Goal: Task Accomplishment & Management: Manage account settings

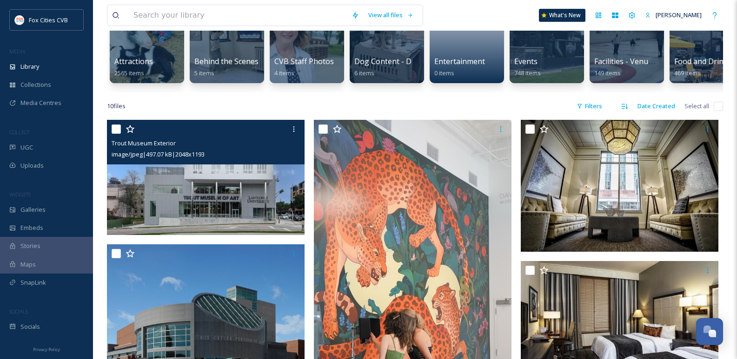
scroll to position [93, 0]
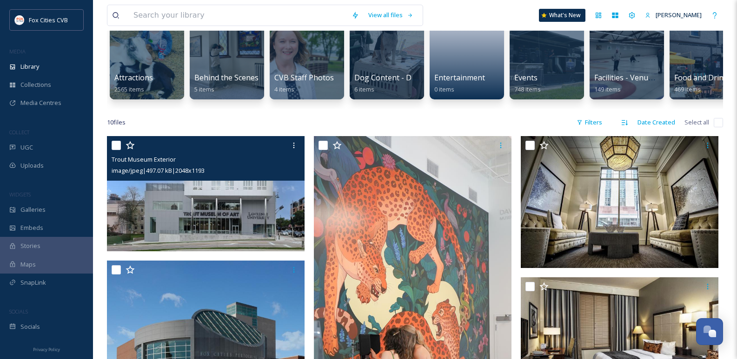
click at [114, 154] on div at bounding box center [207, 145] width 191 height 17
click at [113, 150] on input "checkbox" at bounding box center [116, 145] width 9 height 9
checkbox input "true"
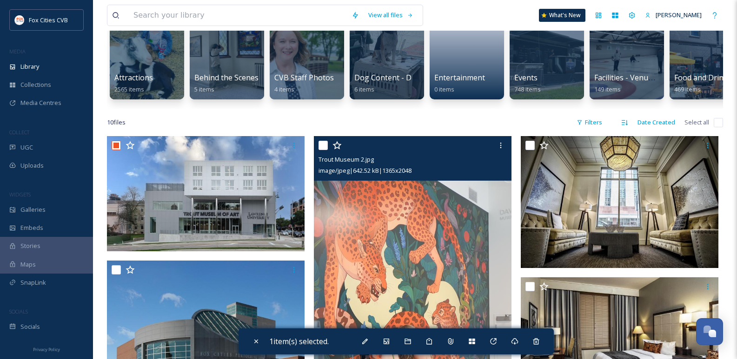
click at [325, 150] on input "checkbox" at bounding box center [322, 145] width 9 height 9
checkbox input "true"
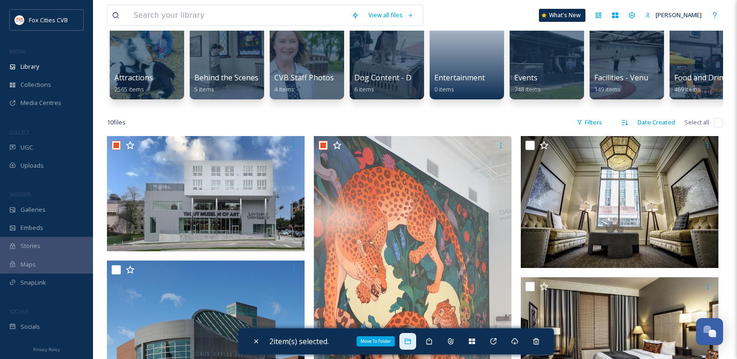
click at [416, 343] on div "Move To Folder" at bounding box center [407, 341] width 17 height 17
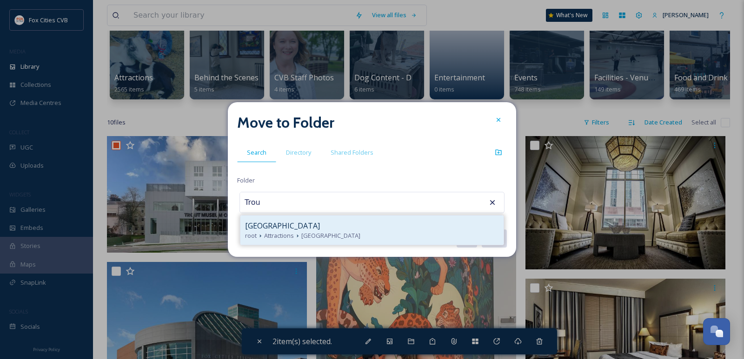
click at [359, 230] on div "[GEOGRAPHIC_DATA]" at bounding box center [372, 225] width 254 height 11
type input "[GEOGRAPHIC_DATA]"
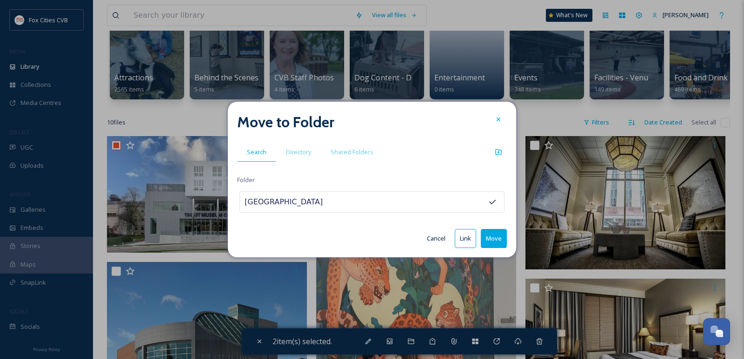
click at [493, 240] on button "Move" at bounding box center [494, 238] width 26 height 19
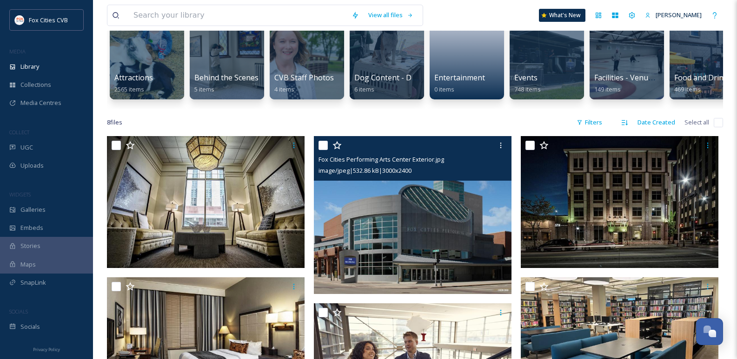
click at [325, 148] on input "checkbox" at bounding box center [322, 145] width 9 height 9
checkbox input "true"
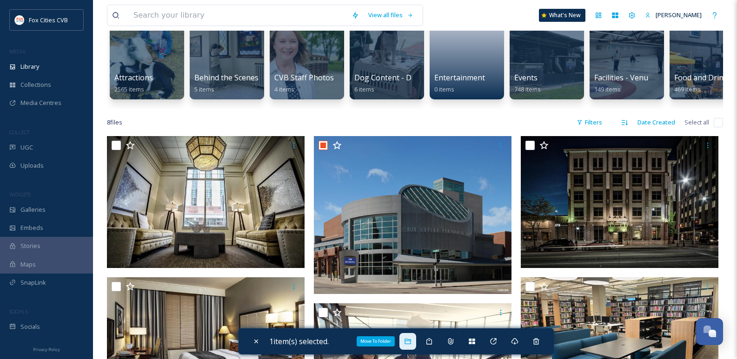
click at [410, 341] on icon at bounding box center [408, 342] width 6 height 6
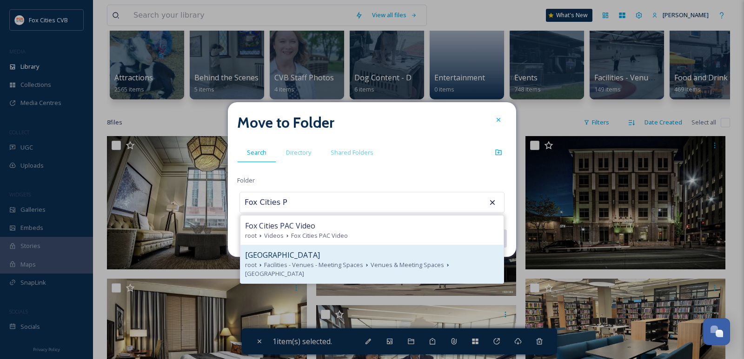
click at [342, 270] on span "Facilities - Venues - Meeting Spaces" at bounding box center [313, 265] width 99 height 9
type input "[GEOGRAPHIC_DATA]"
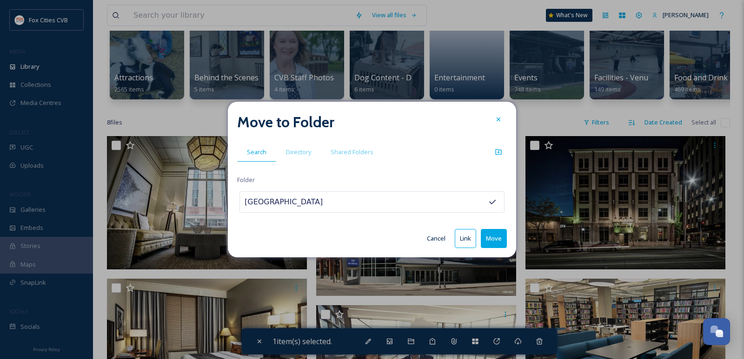
click at [495, 244] on button "Move" at bounding box center [494, 238] width 26 height 19
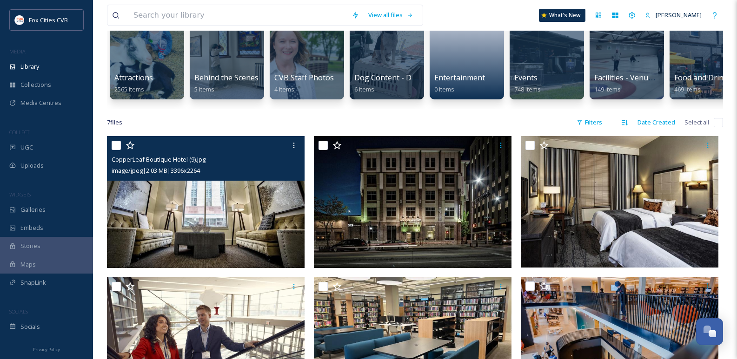
click at [119, 150] on input "checkbox" at bounding box center [116, 145] width 9 height 9
checkbox input "true"
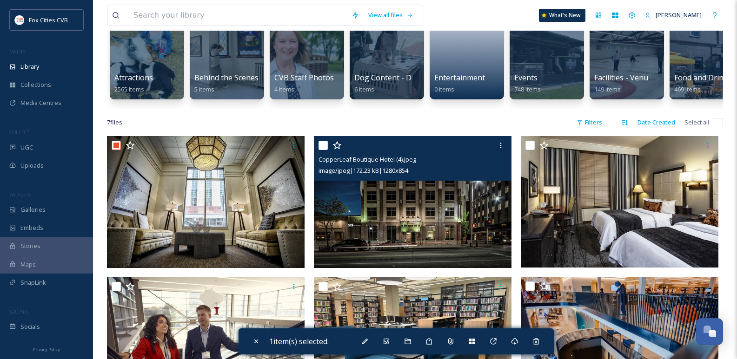
click at [322, 150] on input "checkbox" at bounding box center [322, 145] width 9 height 9
checkbox input "true"
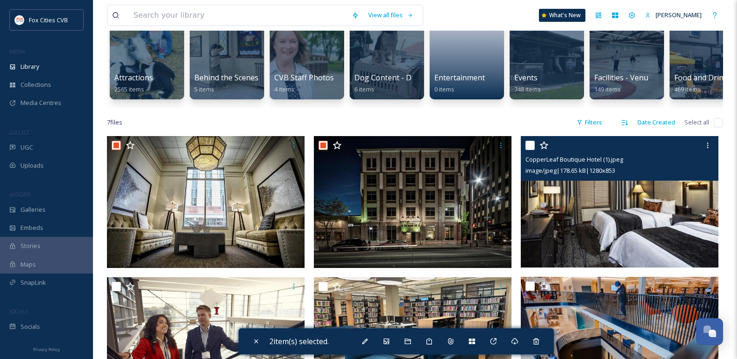
click at [525, 152] on div "CopperLeaf Boutique Hotel (1).jpeg image/jpeg | 178.65 kB | 1280 x 853" at bounding box center [620, 158] width 198 height 45
click at [529, 150] on input "checkbox" at bounding box center [529, 145] width 9 height 9
checkbox input "true"
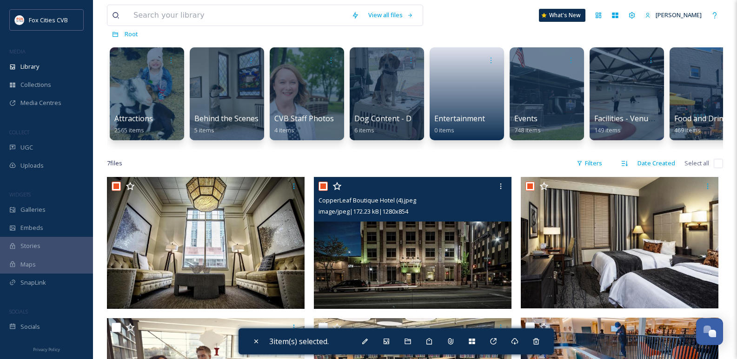
scroll to position [46, 0]
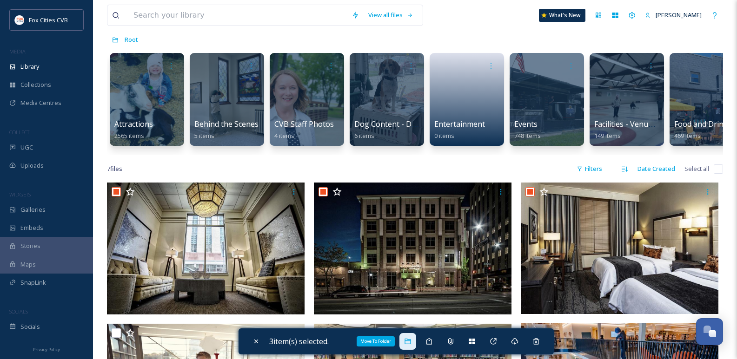
click at [409, 341] on icon at bounding box center [408, 342] width 6 height 6
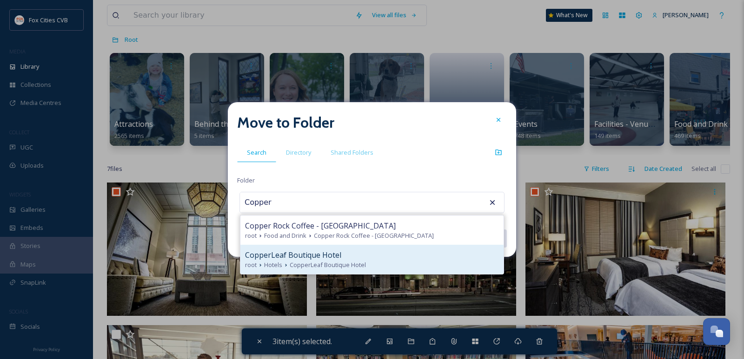
click at [282, 257] on span "CopperLeaf Boutique Hotel" at bounding box center [293, 255] width 96 height 11
type input "CopperLeaf Boutique Hotel"
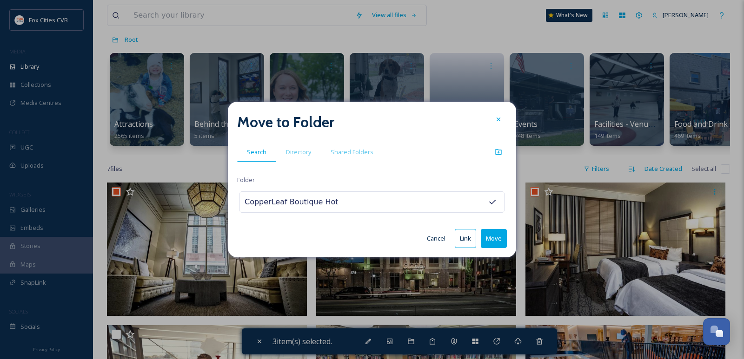
click at [495, 239] on button "Move" at bounding box center [494, 238] width 26 height 19
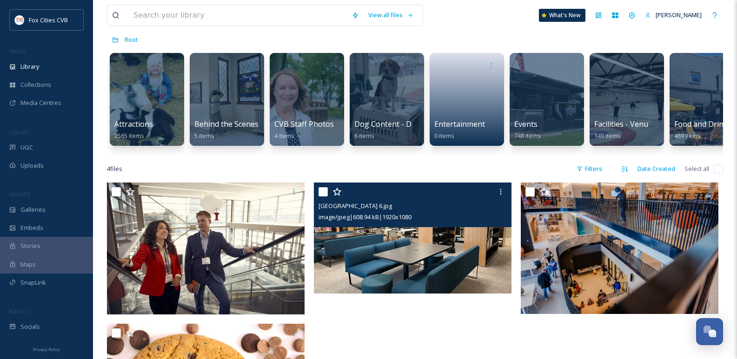
click at [326, 194] on input "checkbox" at bounding box center [322, 191] width 9 height 9
checkbox input "true"
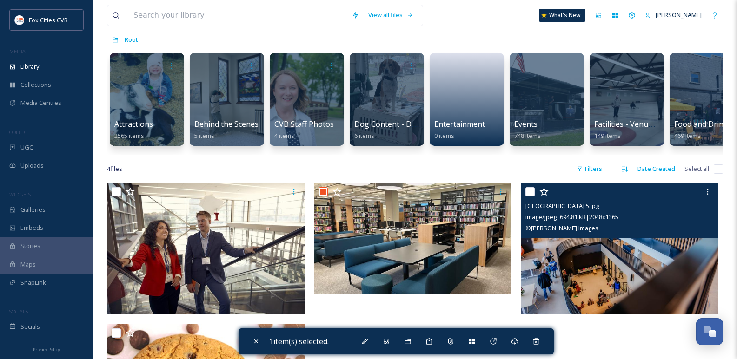
click at [529, 197] on input "checkbox" at bounding box center [529, 191] width 9 height 9
checkbox input "true"
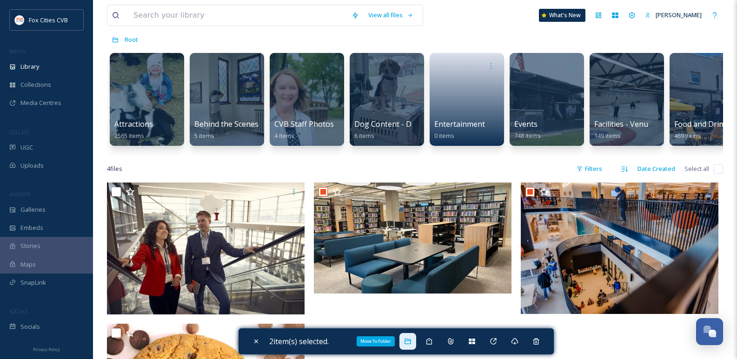
click at [404, 342] on div "Move To Folder" at bounding box center [407, 341] width 17 height 17
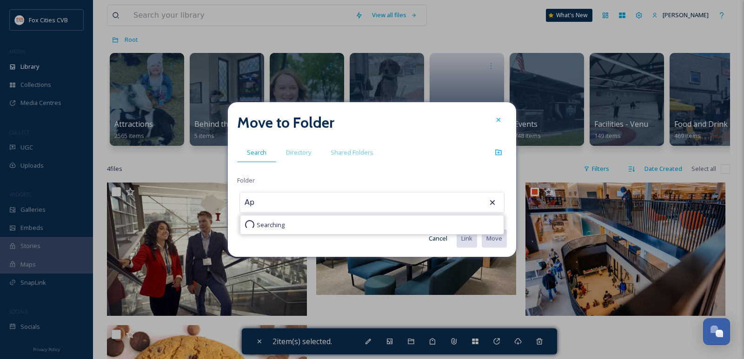
type input "A"
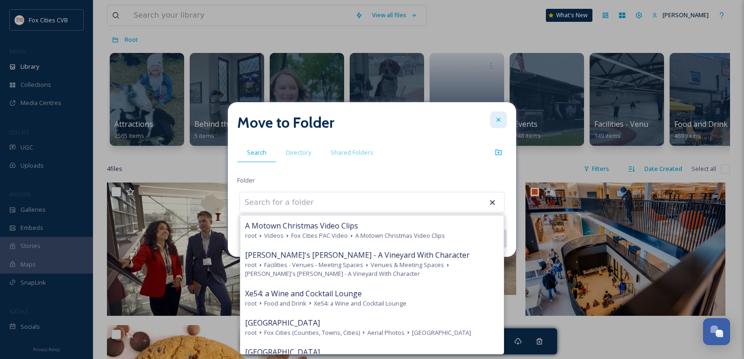
click at [499, 119] on icon at bounding box center [498, 119] width 7 height 7
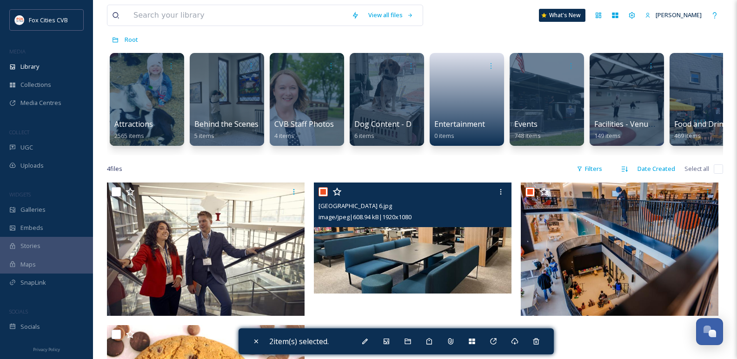
click at [323, 197] on input "checkbox" at bounding box center [322, 191] width 9 height 9
checkbox input "false"
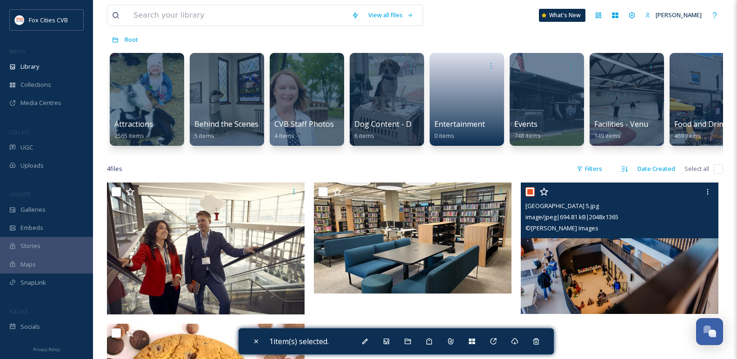
click at [533, 197] on input "checkbox" at bounding box center [529, 191] width 9 height 9
checkbox input "false"
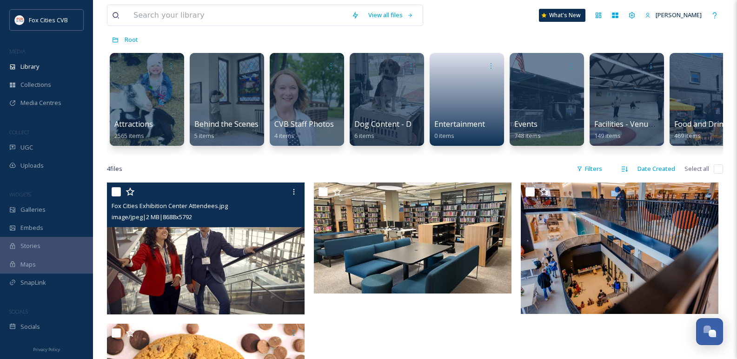
click at [112, 197] on input "checkbox" at bounding box center [116, 191] width 9 height 9
checkbox input "true"
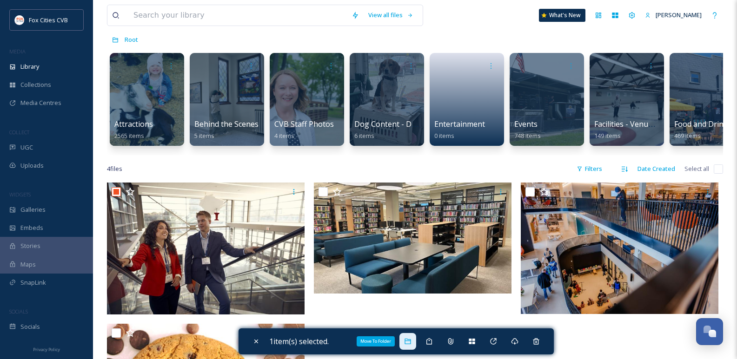
click at [406, 340] on div "Move To Folder" at bounding box center [407, 341] width 17 height 17
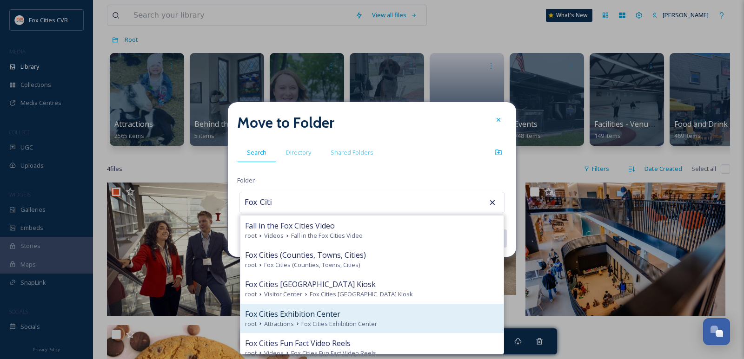
click at [325, 312] on span "Fox Cities Exhibition Center" at bounding box center [292, 314] width 95 height 11
type input "Fox Cities Exhibition Center"
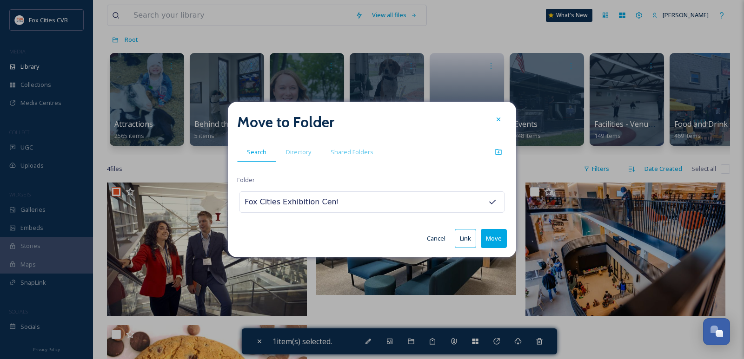
click at [489, 242] on button "Move" at bounding box center [494, 238] width 26 height 19
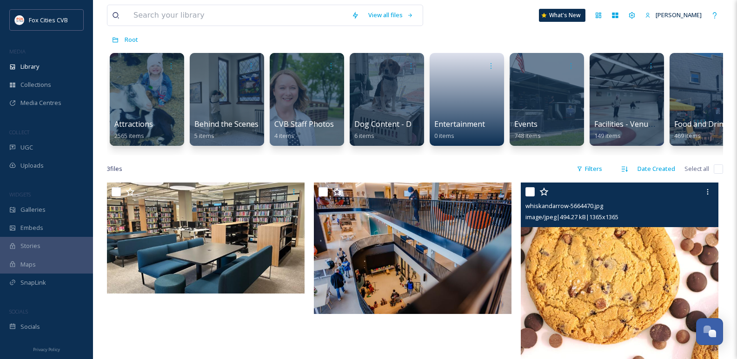
click at [528, 197] on input "checkbox" at bounding box center [529, 191] width 9 height 9
checkbox input "true"
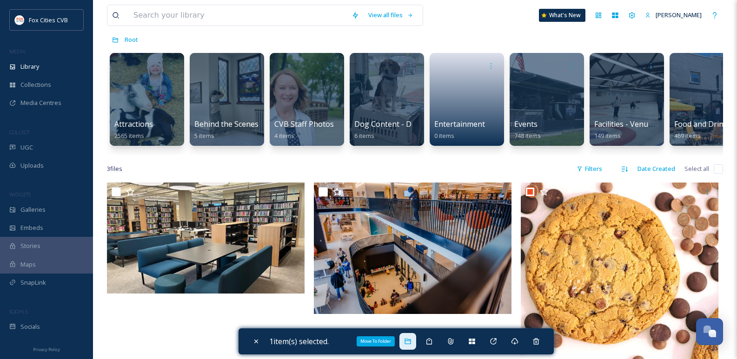
click at [411, 346] on div "Move To Folder" at bounding box center [407, 341] width 17 height 17
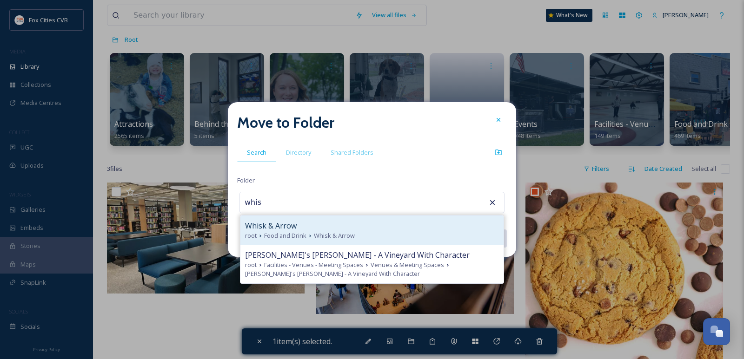
click at [296, 236] on span "Food and Drink" at bounding box center [285, 236] width 42 height 9
type input "Whisk & Arrow"
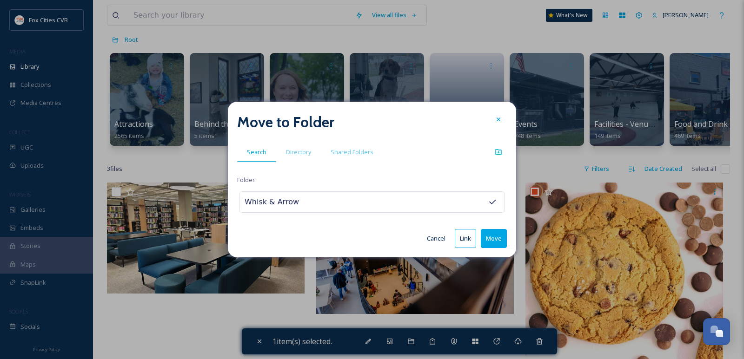
click at [499, 241] on button "Move" at bounding box center [494, 238] width 26 height 19
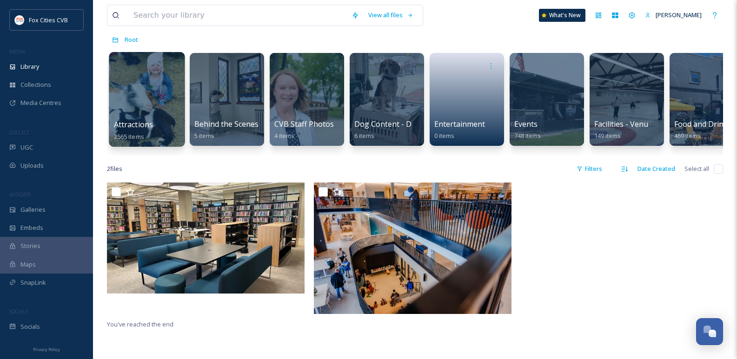
click at [143, 93] on div at bounding box center [147, 99] width 76 height 95
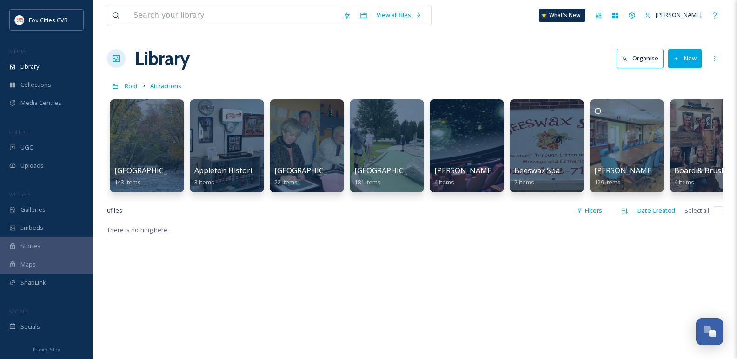
click at [684, 57] on button "New" at bounding box center [684, 58] width 33 height 19
click at [673, 119] on span "Folder" at bounding box center [674, 116] width 18 height 9
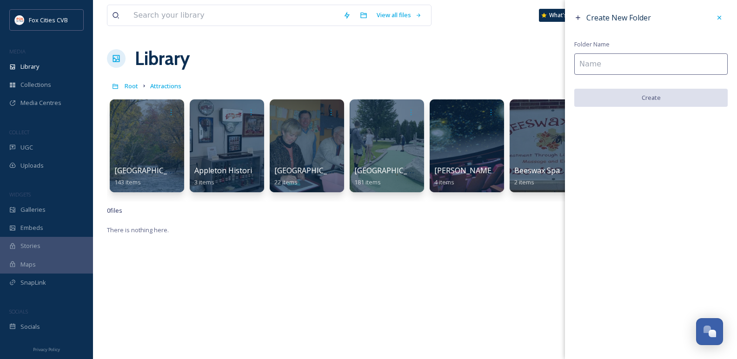
click at [598, 60] on input at bounding box center [650, 63] width 153 height 21
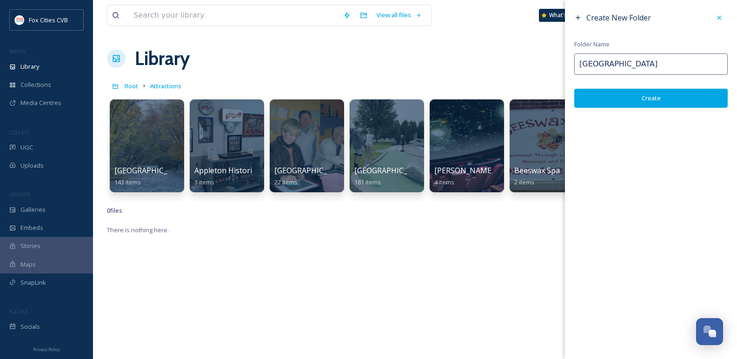
type input "[GEOGRAPHIC_DATA]"
click at [611, 98] on button "Create" at bounding box center [650, 98] width 153 height 19
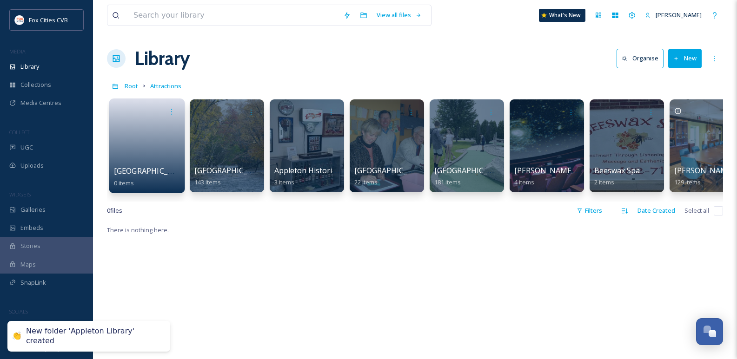
click at [147, 141] on link at bounding box center [147, 142] width 66 height 45
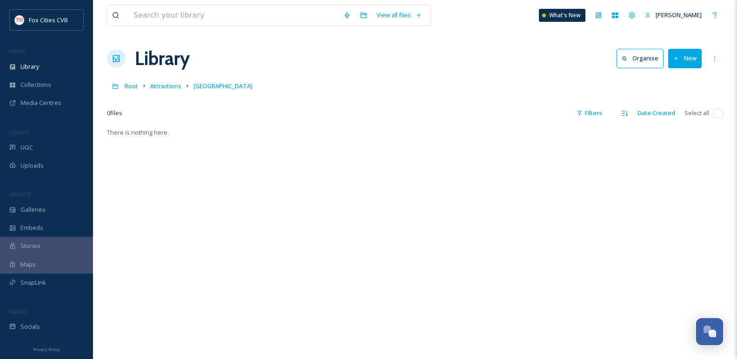
click at [685, 60] on button "New" at bounding box center [684, 58] width 33 height 19
click at [408, 133] on div "There is nothing here." at bounding box center [415, 306] width 616 height 359
click at [36, 69] on span "Library" at bounding box center [29, 66] width 19 height 9
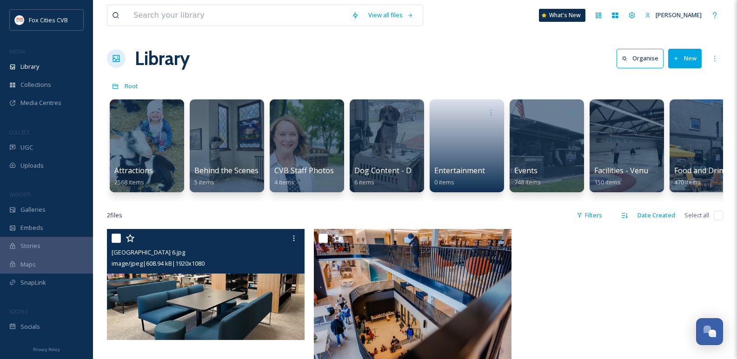
click at [115, 242] on input "checkbox" at bounding box center [116, 238] width 9 height 9
checkbox input "true"
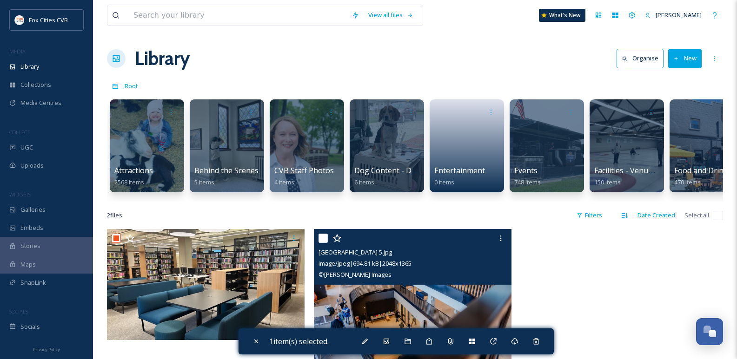
click at [322, 241] on input "checkbox" at bounding box center [322, 238] width 9 height 9
checkbox input "true"
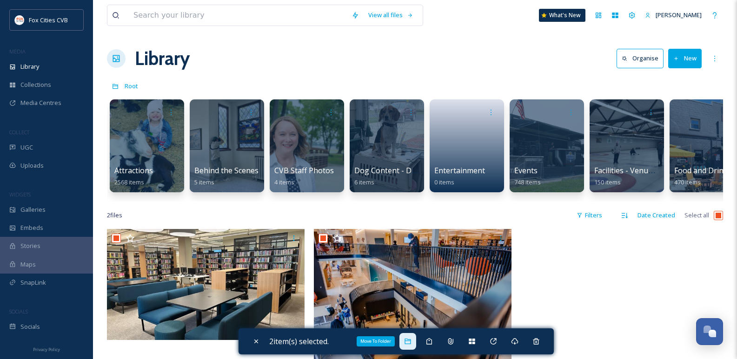
click at [407, 343] on icon at bounding box center [408, 342] width 6 height 6
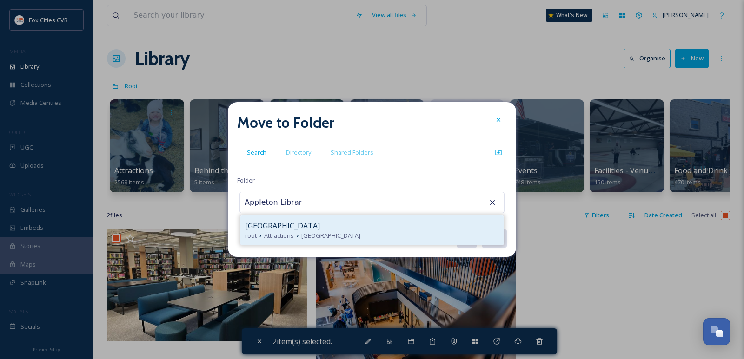
click at [296, 227] on span "[GEOGRAPHIC_DATA]" at bounding box center [282, 225] width 75 height 11
type input "[GEOGRAPHIC_DATA]"
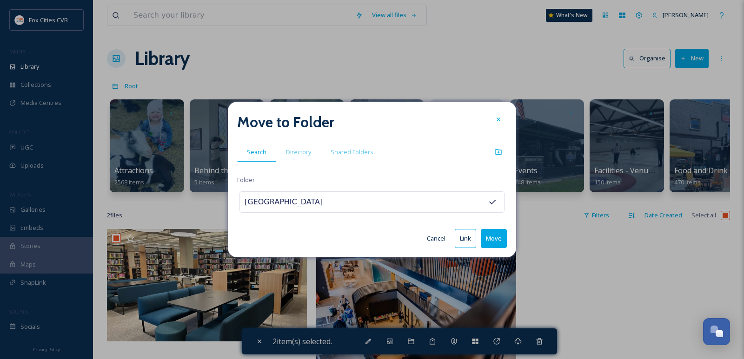
click at [495, 241] on button "Move" at bounding box center [494, 238] width 26 height 19
checkbox input "false"
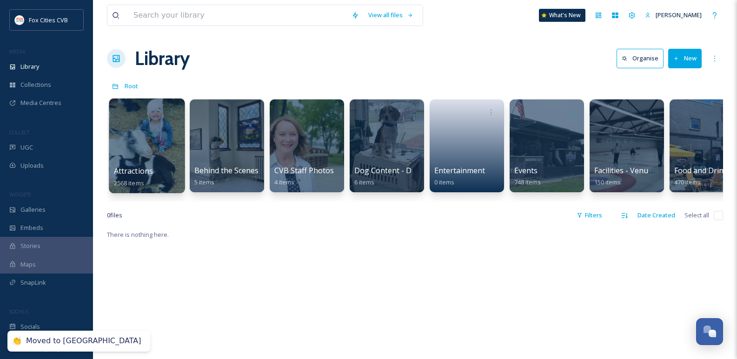
click at [138, 142] on div at bounding box center [147, 146] width 76 height 95
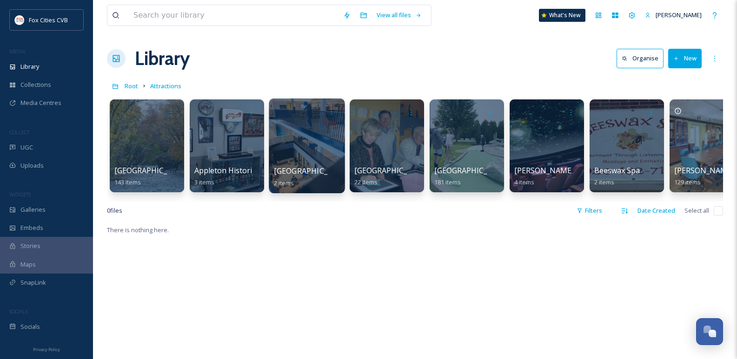
click at [297, 129] on div at bounding box center [307, 146] width 76 height 95
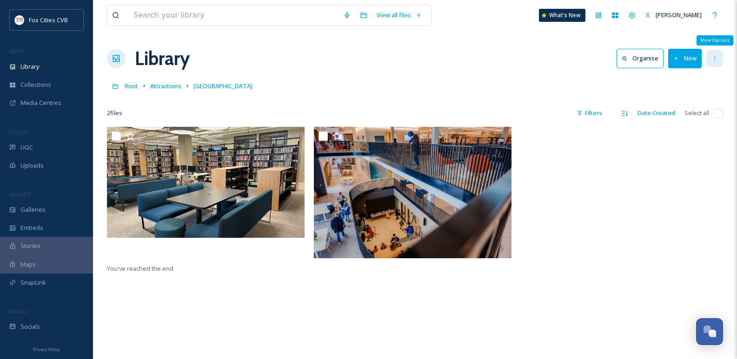
click at [719, 61] on div "More Options" at bounding box center [714, 58] width 17 height 17
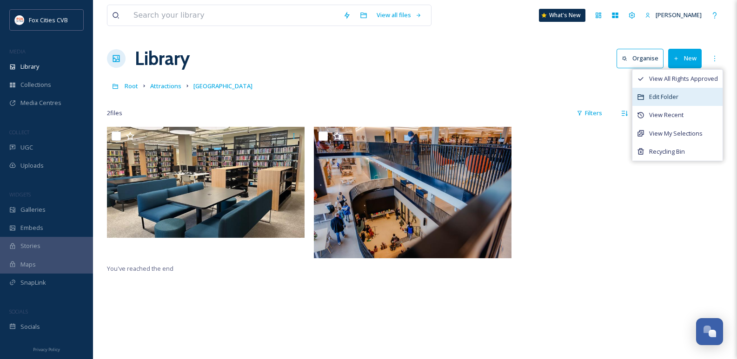
click at [670, 96] on span "Edit Folder" at bounding box center [663, 97] width 29 height 9
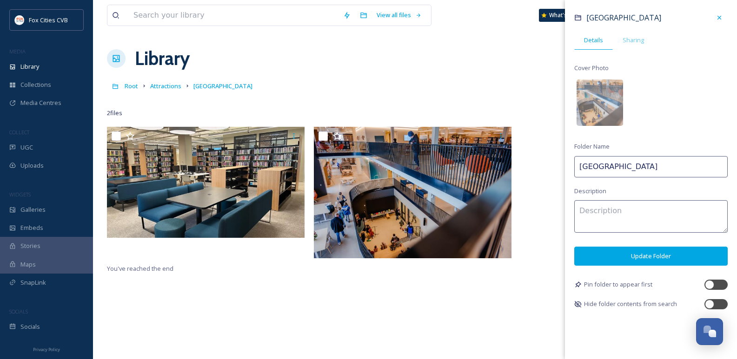
click at [609, 166] on input "[GEOGRAPHIC_DATA]" at bounding box center [650, 166] width 153 height 21
type input "[GEOGRAPHIC_DATA]"
click at [597, 248] on button "Update Folder" at bounding box center [650, 256] width 153 height 19
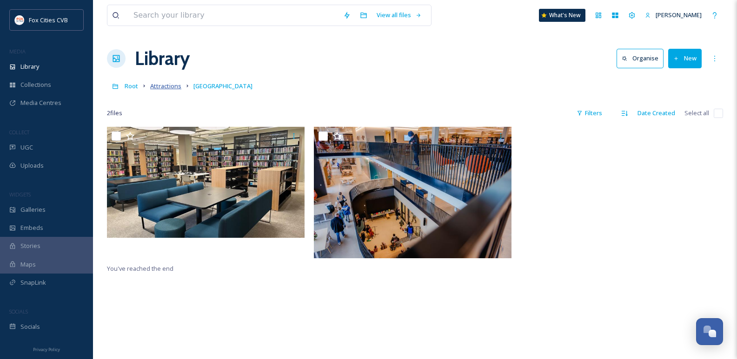
click at [152, 85] on span "Attractions" at bounding box center [165, 86] width 31 height 8
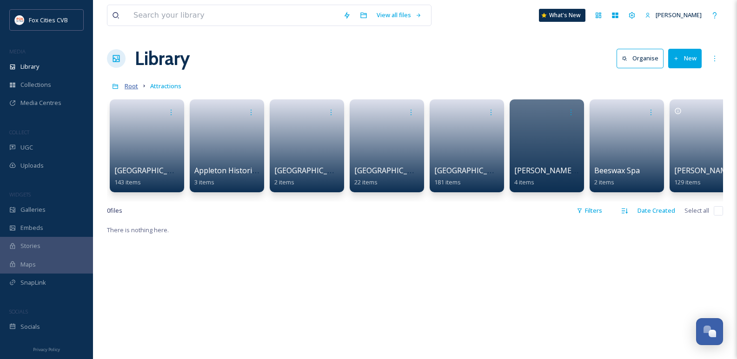
click at [129, 88] on span "Root" at bounding box center [131, 86] width 13 height 8
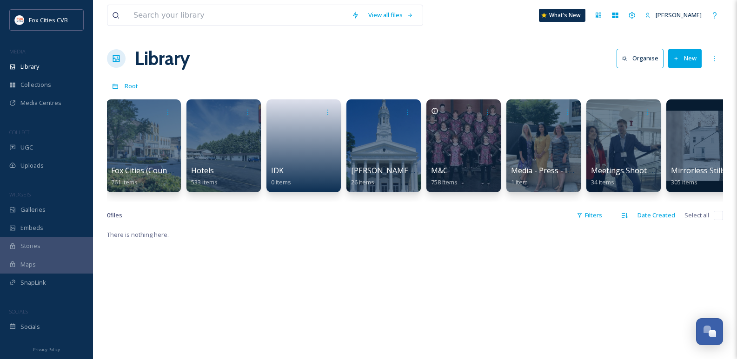
scroll to position [0, 672]
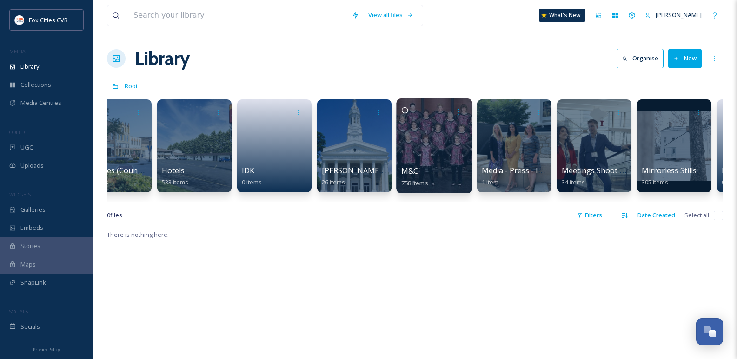
click at [421, 168] on div "M&C 758 items" at bounding box center [434, 177] width 66 height 23
click at [428, 158] on div at bounding box center [434, 146] width 76 height 95
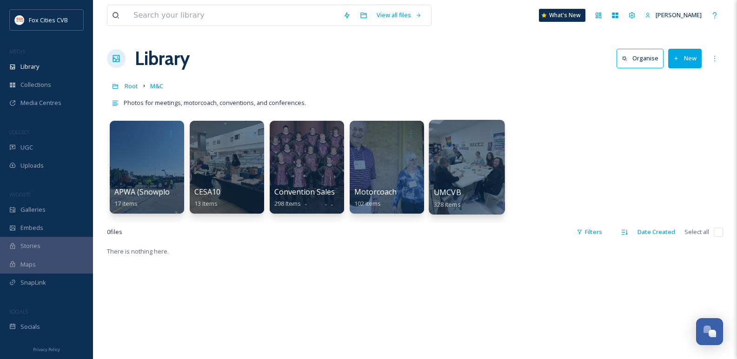
click at [470, 160] on div at bounding box center [467, 167] width 76 height 95
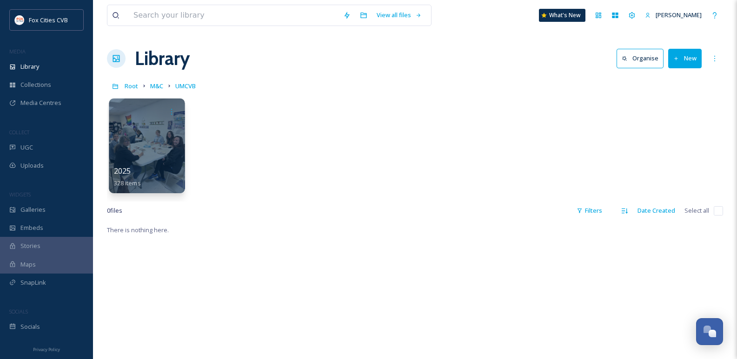
click at [153, 138] on div at bounding box center [147, 146] width 76 height 95
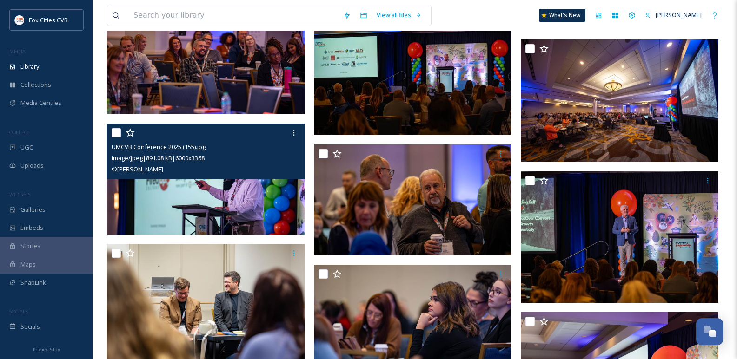
scroll to position [604, 0]
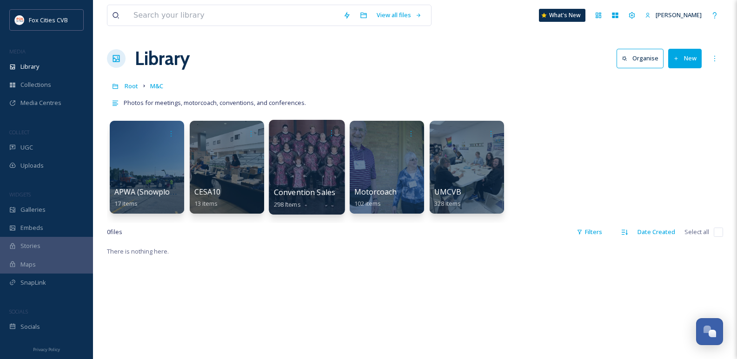
click at [290, 160] on div at bounding box center [307, 167] width 76 height 95
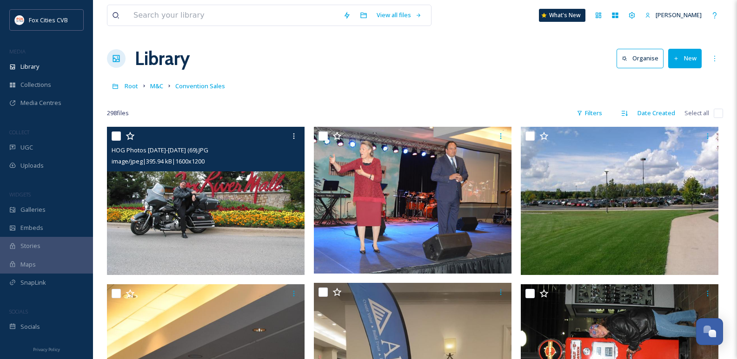
click at [245, 231] on img at bounding box center [206, 201] width 198 height 148
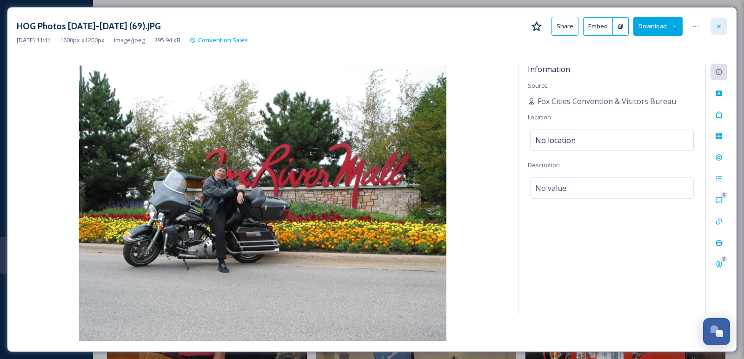
click at [720, 28] on icon at bounding box center [718, 26] width 7 height 7
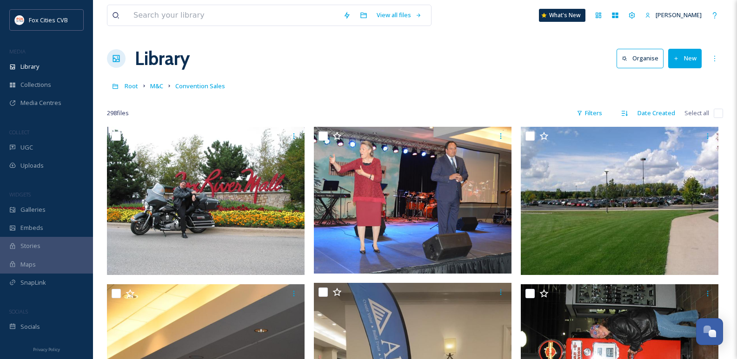
click at [685, 56] on button "New" at bounding box center [684, 58] width 33 height 19
click at [663, 114] on div "Folder" at bounding box center [675, 116] width 53 height 18
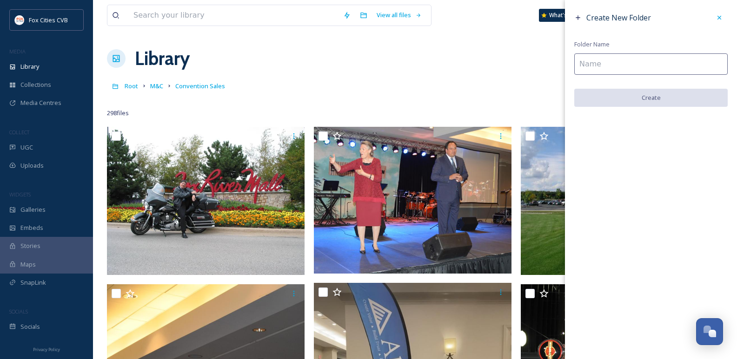
click at [587, 67] on input at bounding box center [650, 63] width 153 height 21
click at [630, 64] on input at bounding box center [650, 63] width 153 height 21
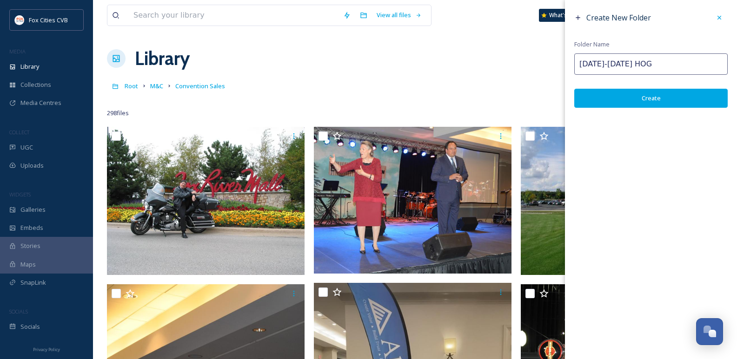
type input "[DATE]-[DATE] HOG"
click at [657, 96] on button "Create" at bounding box center [650, 98] width 153 height 19
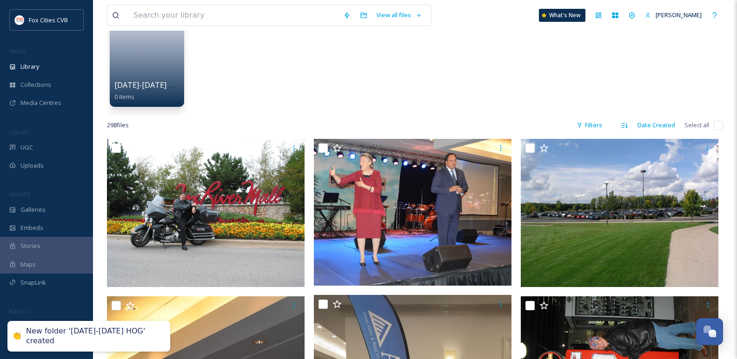
scroll to position [93, 0]
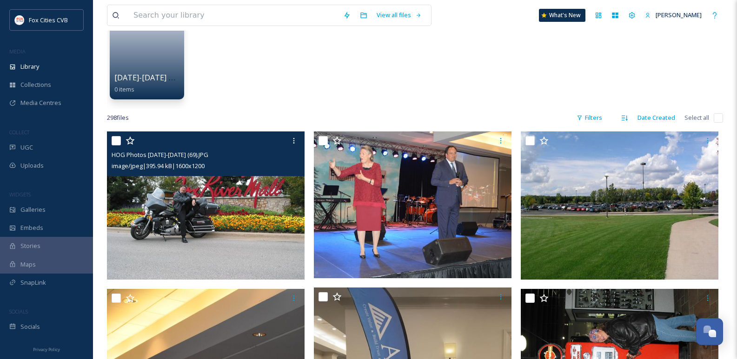
click at [119, 138] on input "checkbox" at bounding box center [116, 140] width 9 height 9
checkbox input "true"
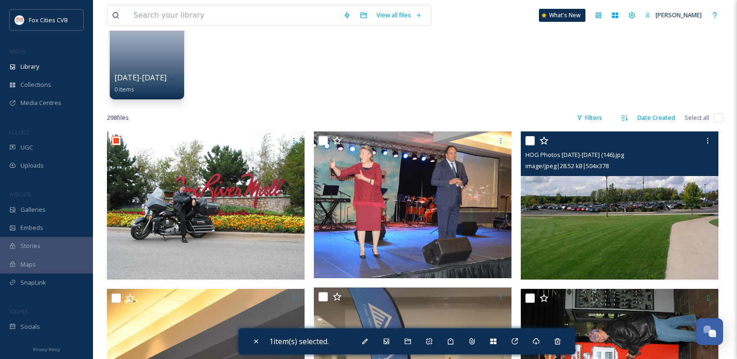
click at [528, 137] on input "checkbox" at bounding box center [529, 140] width 9 height 9
checkbox input "true"
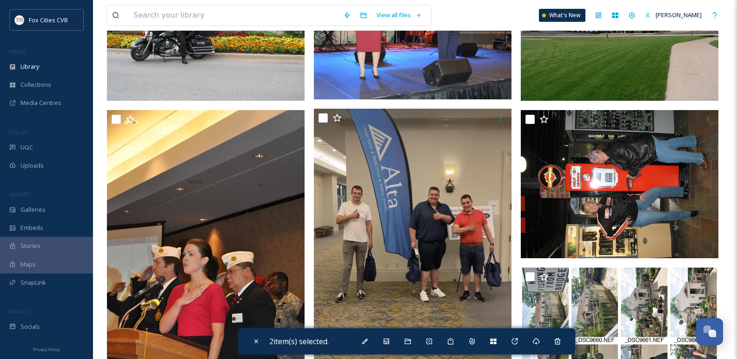
scroll to position [279, 0]
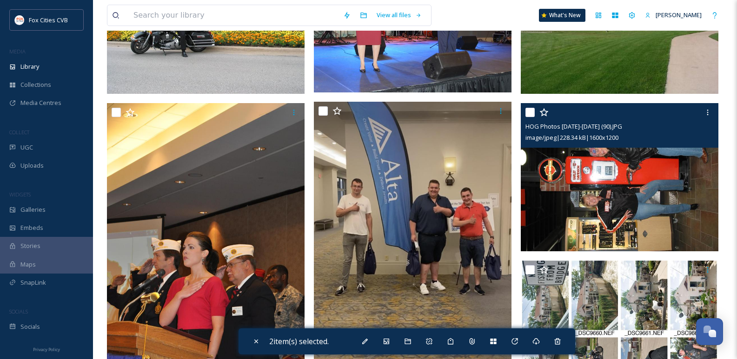
click at [531, 112] on input "checkbox" at bounding box center [529, 112] width 9 height 9
checkbox input "true"
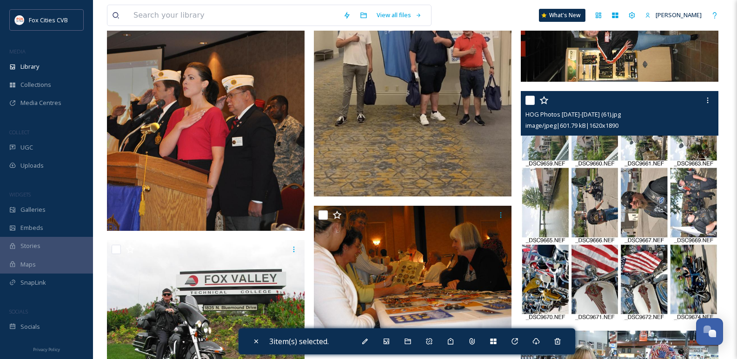
scroll to position [465, 0]
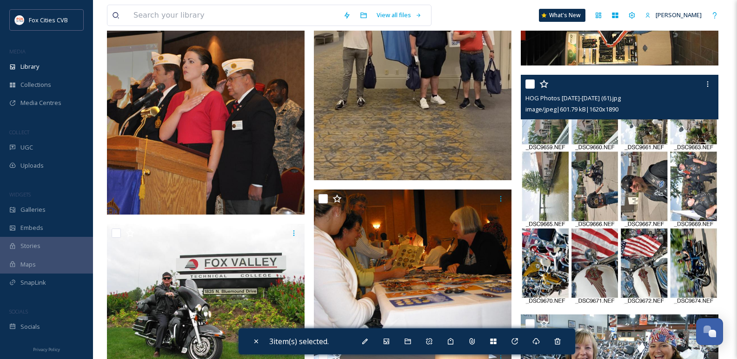
click at [528, 84] on input "checkbox" at bounding box center [529, 84] width 9 height 9
checkbox input "true"
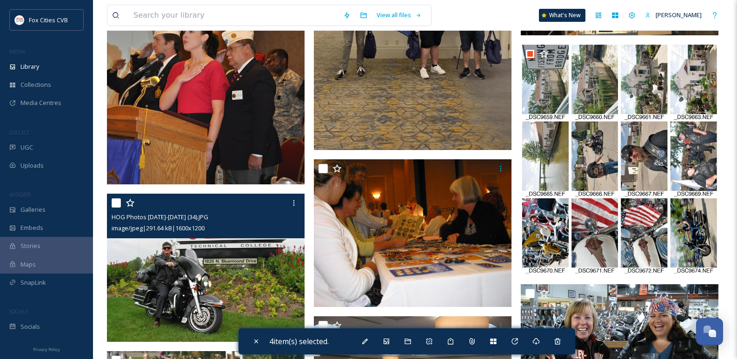
scroll to position [511, 0]
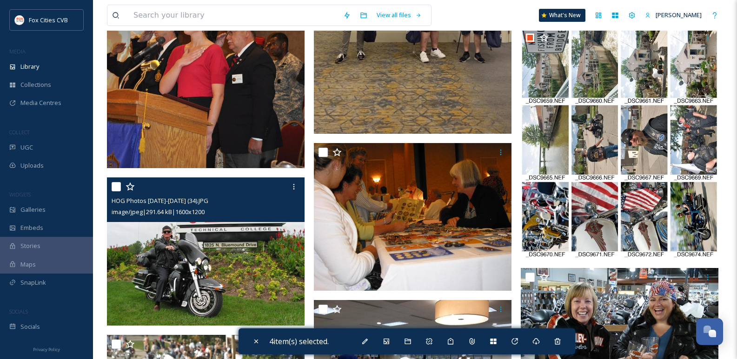
click at [114, 188] on input "checkbox" at bounding box center [116, 186] width 9 height 9
checkbox input "true"
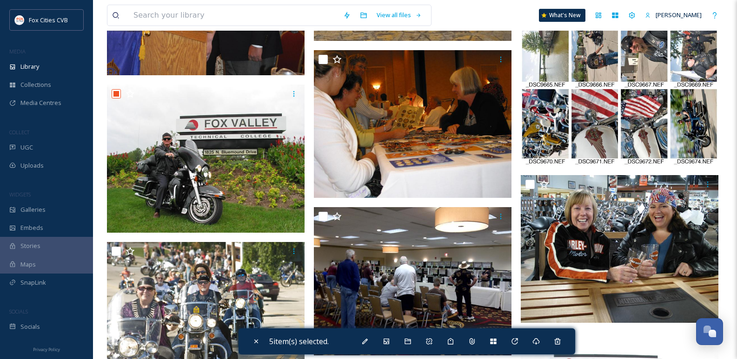
scroll to position [651, 0]
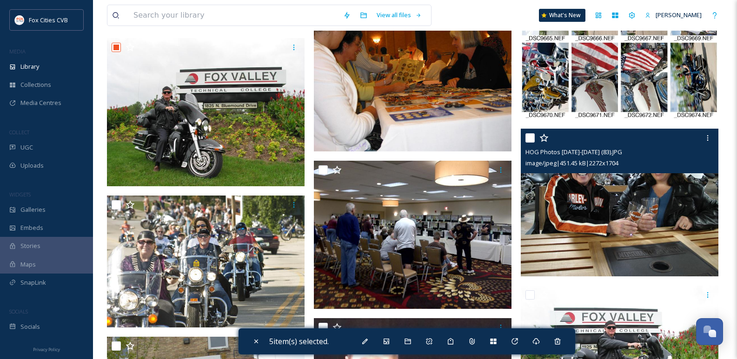
click at [533, 142] on input "checkbox" at bounding box center [529, 137] width 9 height 9
checkbox input "true"
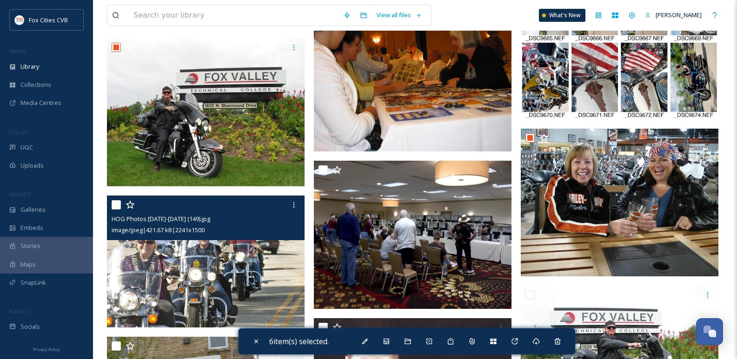
click at [113, 203] on input "checkbox" at bounding box center [116, 204] width 9 height 9
checkbox input "true"
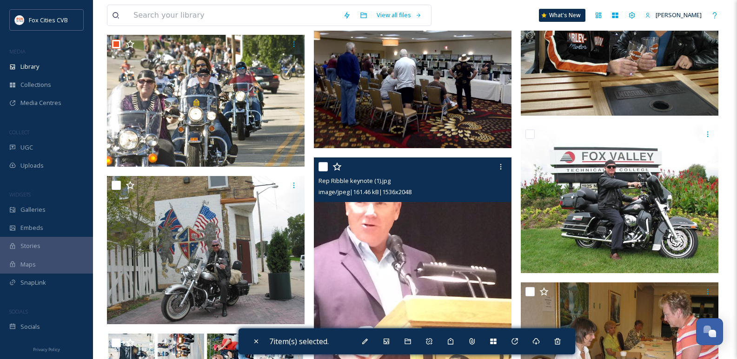
scroll to position [837, 0]
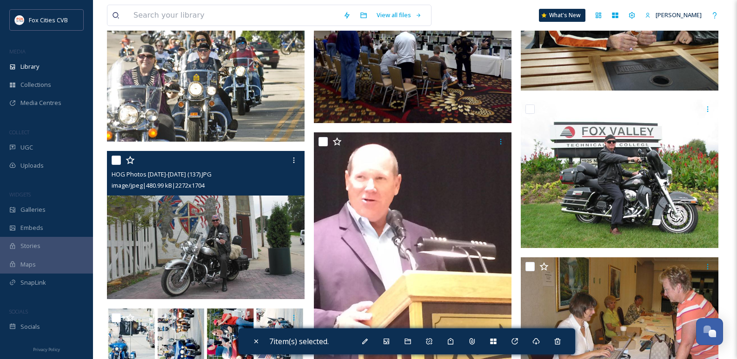
click at [110, 162] on div "HOG Photos [DATE]-[DATE] (137).JPG image/jpeg | 480.99 kB | 2272 x 1704" at bounding box center [206, 173] width 198 height 45
click at [118, 159] on input "checkbox" at bounding box center [116, 160] width 9 height 9
checkbox input "true"
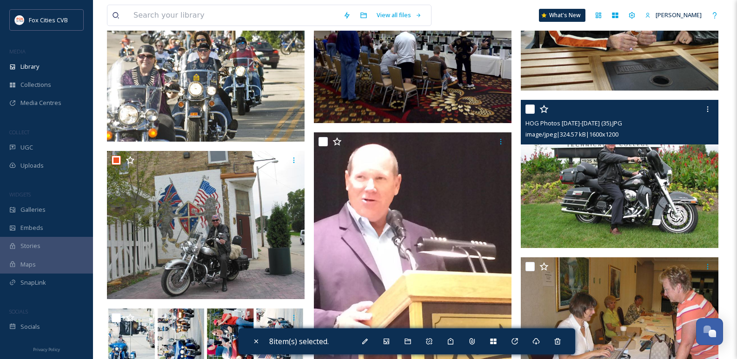
click at [528, 105] on input "checkbox" at bounding box center [529, 109] width 9 height 9
checkbox input "true"
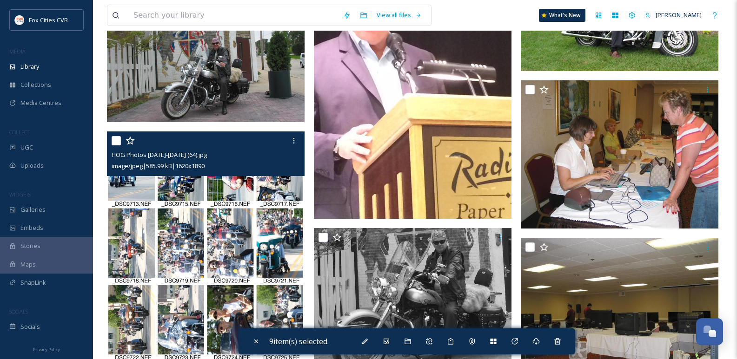
scroll to position [1023, 0]
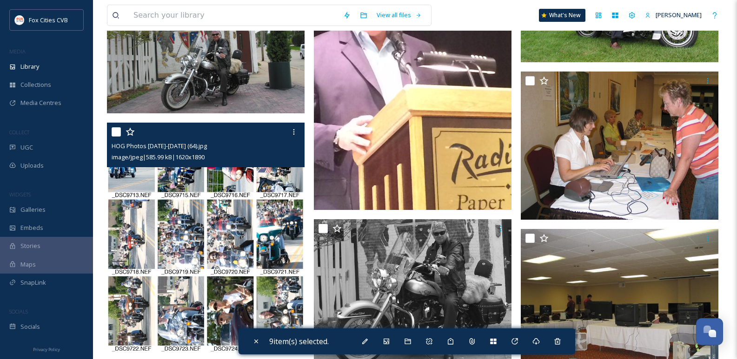
click at [115, 133] on input "checkbox" at bounding box center [116, 131] width 9 height 9
checkbox input "true"
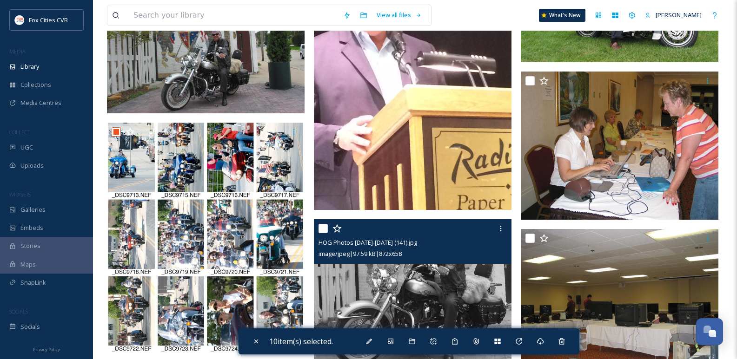
click at [325, 227] on input "checkbox" at bounding box center [322, 228] width 9 height 9
checkbox input "true"
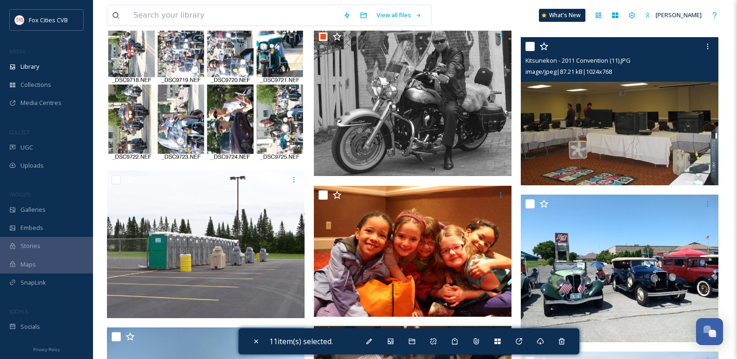
scroll to position [1255, 0]
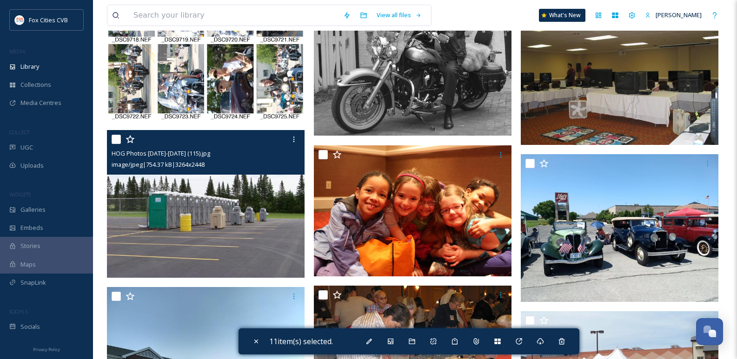
click at [117, 137] on input "checkbox" at bounding box center [116, 139] width 9 height 9
checkbox input "true"
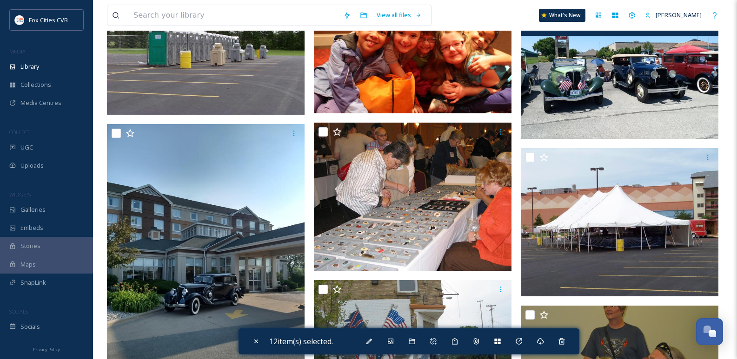
scroll to position [1441, 0]
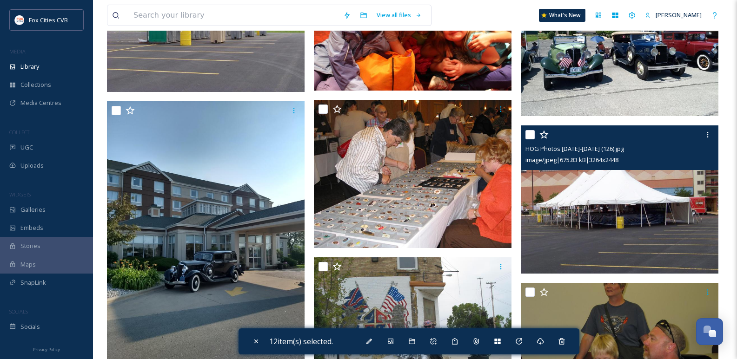
click at [529, 135] on input "checkbox" at bounding box center [529, 134] width 9 height 9
checkbox input "true"
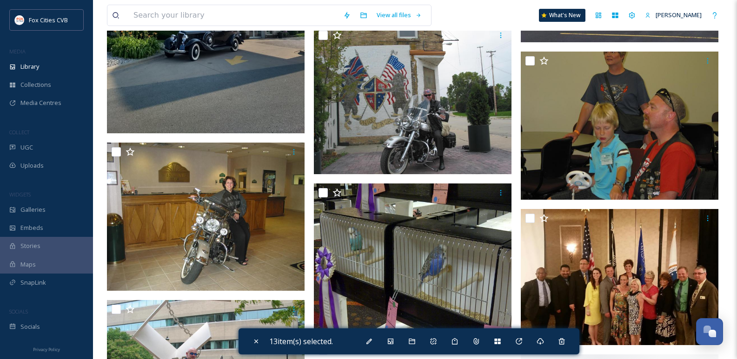
scroll to position [1674, 0]
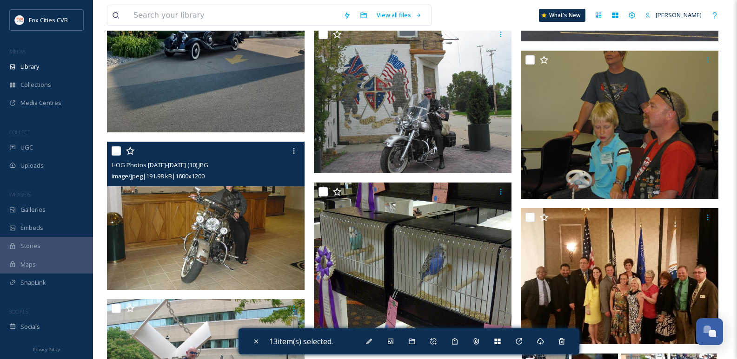
click at [113, 151] on input "checkbox" at bounding box center [116, 150] width 9 height 9
checkbox input "true"
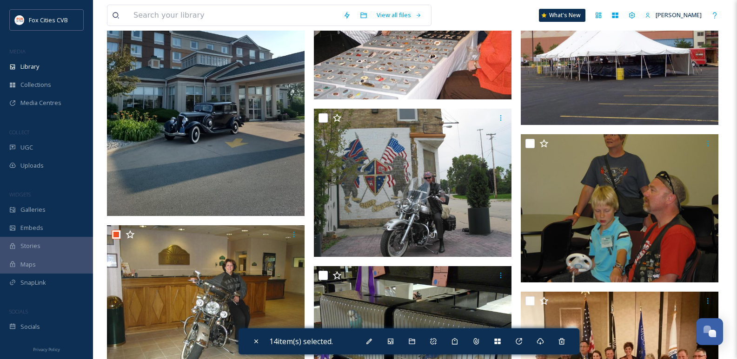
scroll to position [1581, 0]
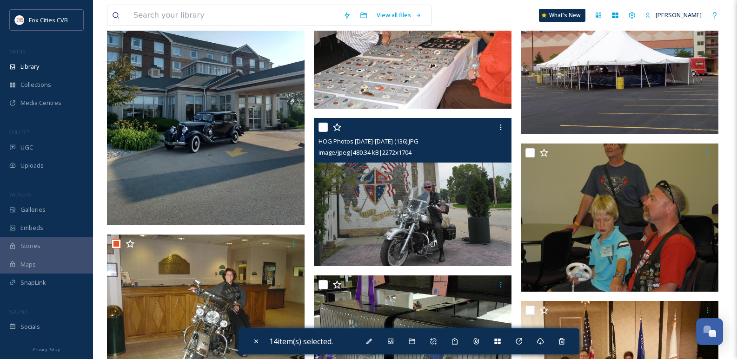
click at [321, 127] on input "checkbox" at bounding box center [322, 127] width 9 height 9
checkbox input "true"
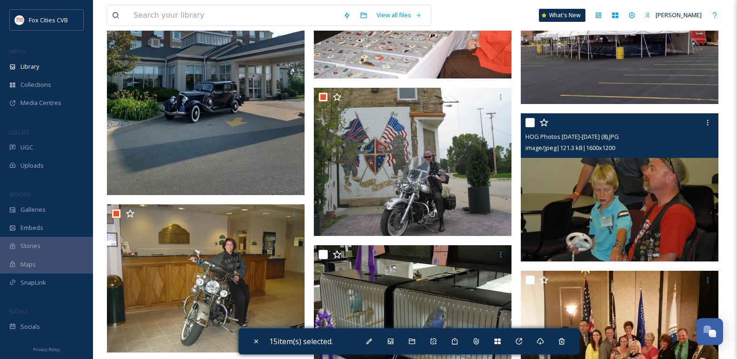
scroll to position [1627, 0]
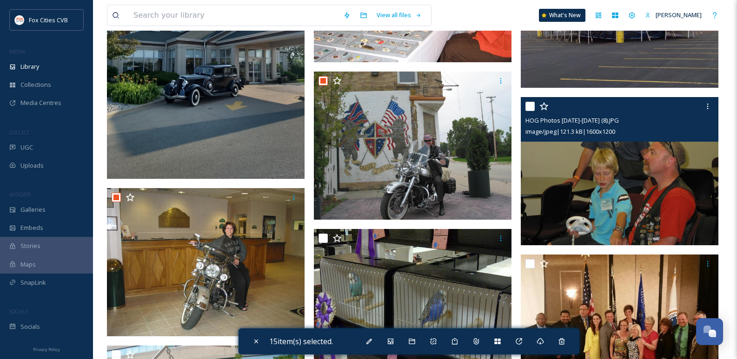
click at [531, 110] on input "checkbox" at bounding box center [529, 106] width 9 height 9
checkbox input "true"
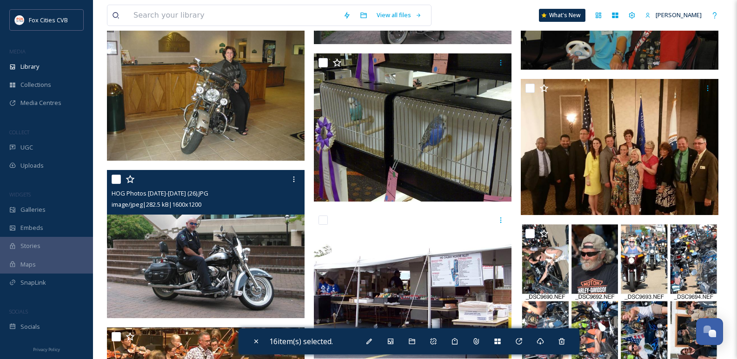
scroll to position [1813, 0]
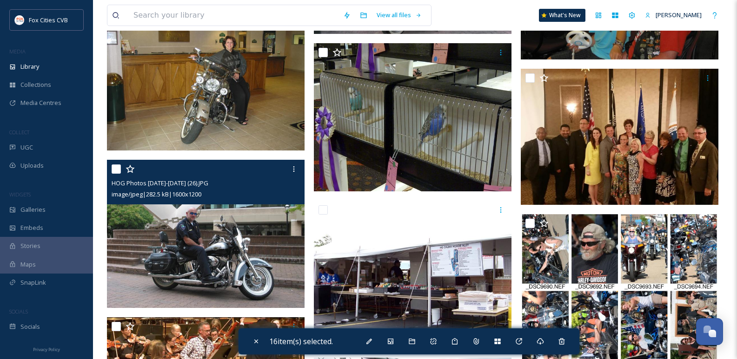
click at [122, 169] on div at bounding box center [207, 169] width 191 height 17
click at [116, 172] on input "checkbox" at bounding box center [116, 169] width 9 height 9
checkbox input "true"
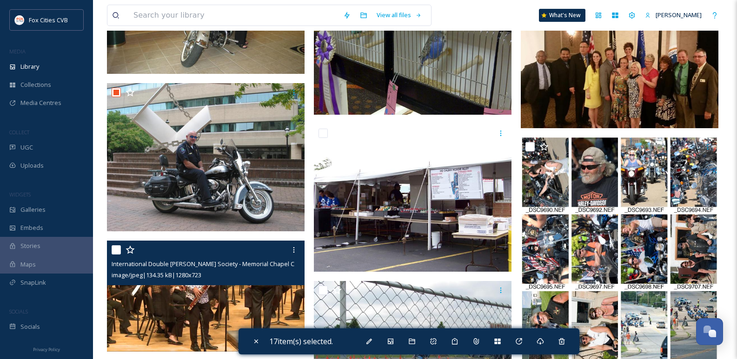
scroll to position [1906, 0]
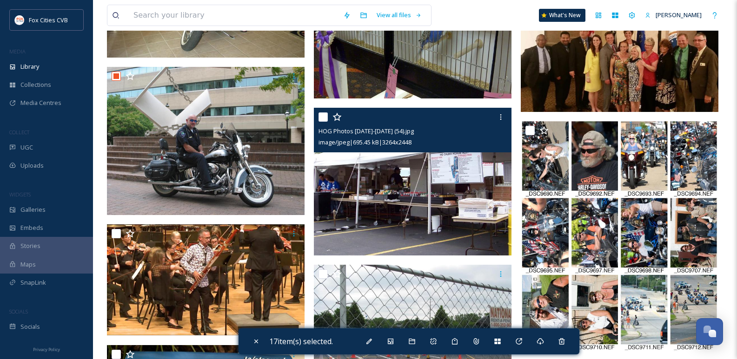
click at [318, 121] on div "HOG Photos [DATE]-[DATE] (54).jpg image/jpeg | 695.45 kB | 3264 x 2448" at bounding box center [413, 130] width 198 height 45
click at [324, 117] on input "checkbox" at bounding box center [322, 117] width 9 height 9
checkbox input "true"
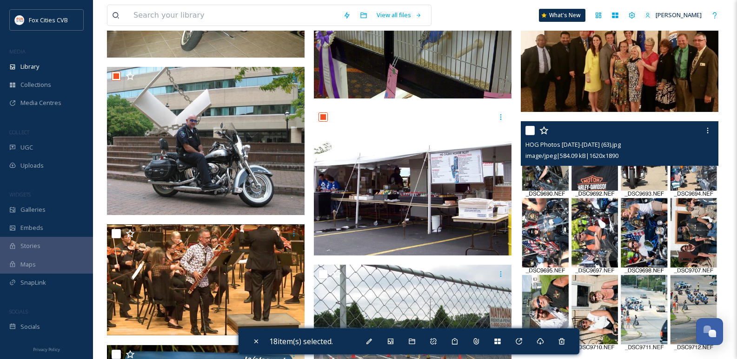
click at [532, 132] on input "checkbox" at bounding box center [529, 130] width 9 height 9
checkbox input "true"
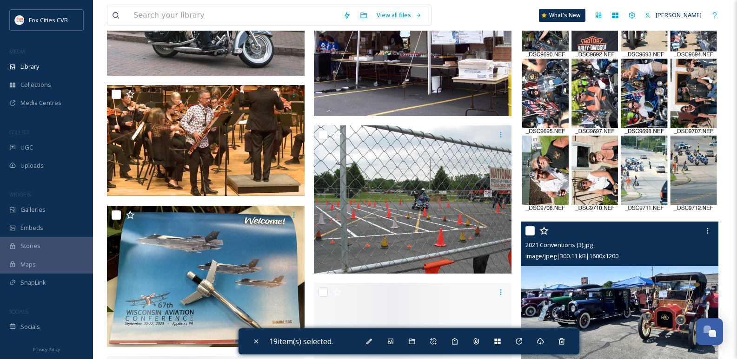
scroll to position [2092, 0]
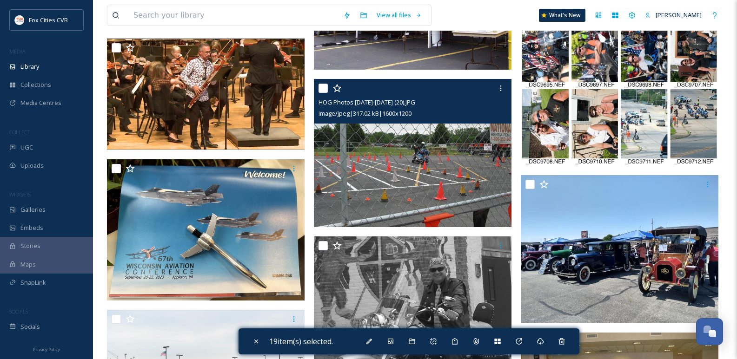
click at [322, 86] on input "checkbox" at bounding box center [322, 88] width 9 height 9
checkbox input "true"
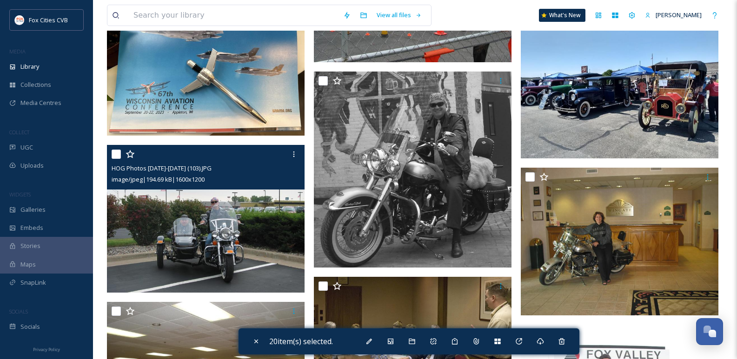
scroll to position [2278, 0]
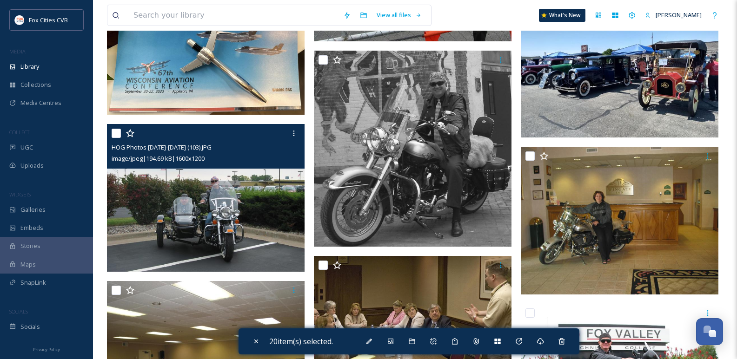
click at [118, 129] on input "checkbox" at bounding box center [116, 133] width 9 height 9
checkbox input "true"
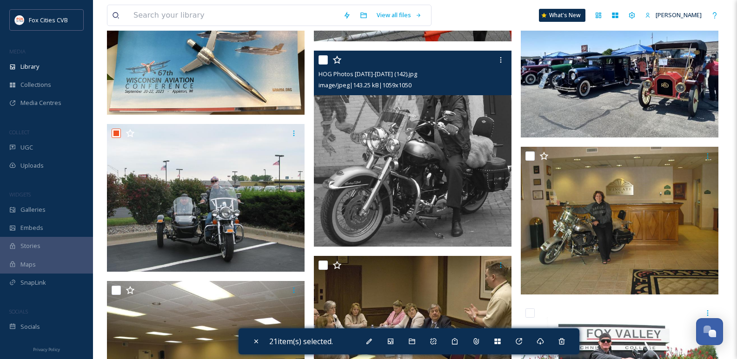
click at [325, 58] on input "checkbox" at bounding box center [322, 59] width 9 height 9
checkbox input "true"
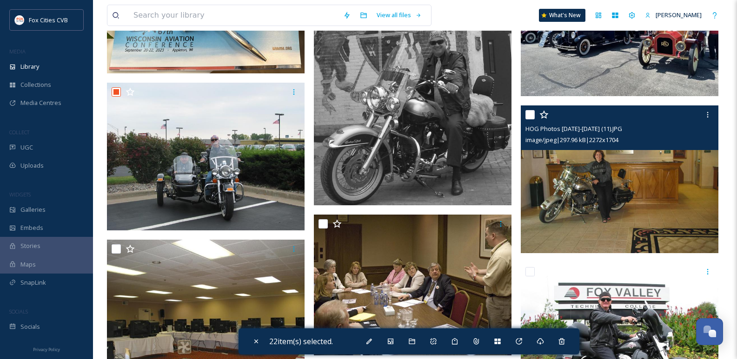
scroll to position [2325, 0]
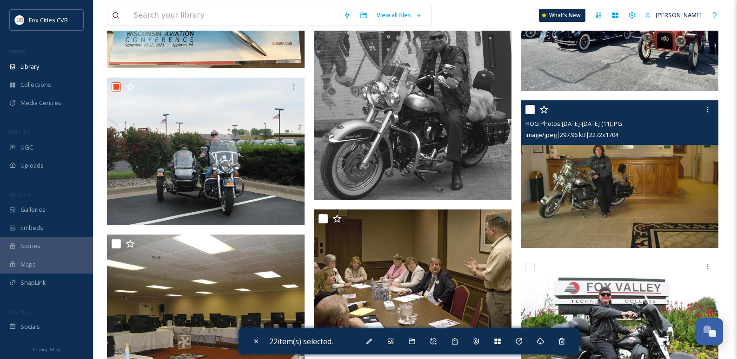
click at [531, 111] on input "checkbox" at bounding box center [529, 109] width 9 height 9
checkbox input "true"
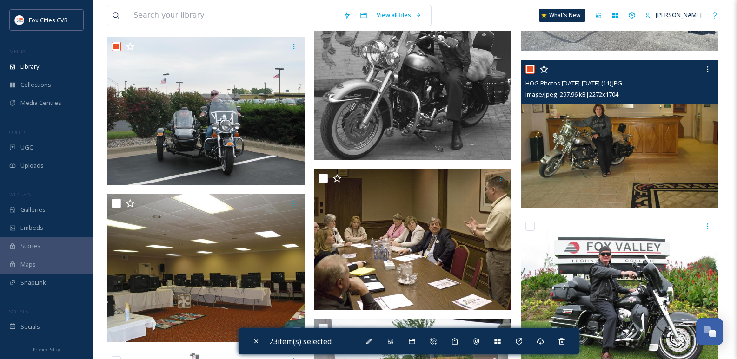
scroll to position [2418, 0]
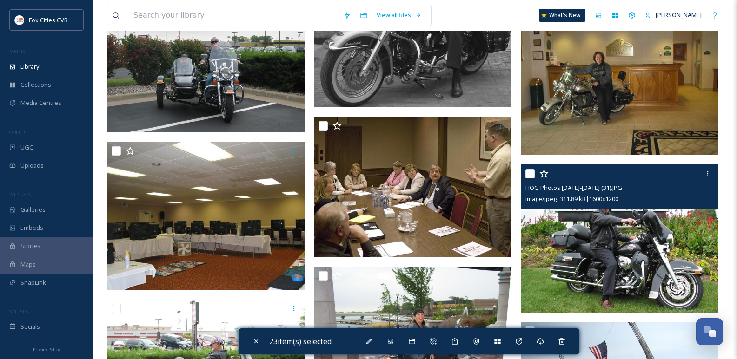
click at [525, 171] on div "HOG Photos [DATE]-[DATE] (31).JPG image/jpeg | 311.89 kB | 1600 x 1200" at bounding box center [620, 187] width 198 height 45
click at [530, 176] on input "checkbox" at bounding box center [529, 173] width 9 height 9
checkbox input "true"
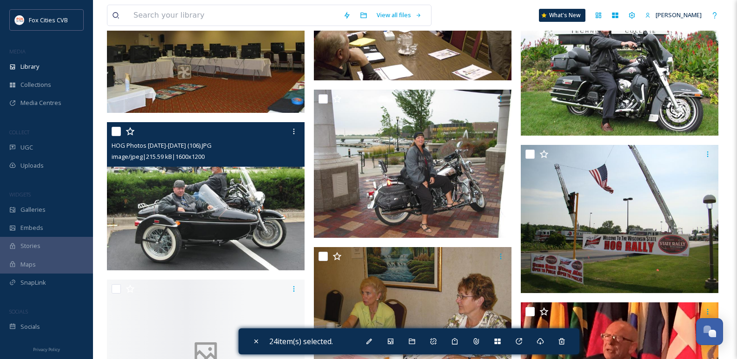
scroll to position [2604, 0]
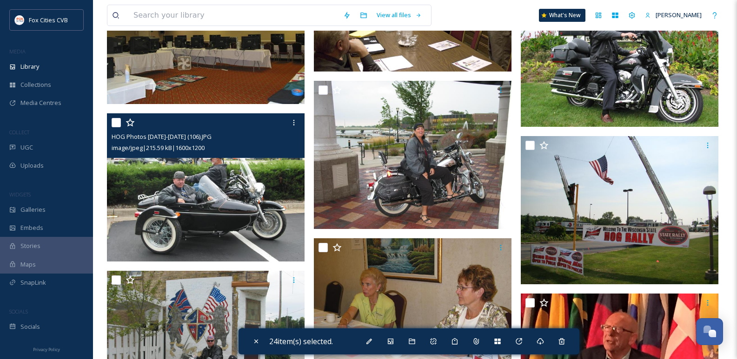
click at [116, 125] on input "checkbox" at bounding box center [116, 122] width 9 height 9
checkbox input "true"
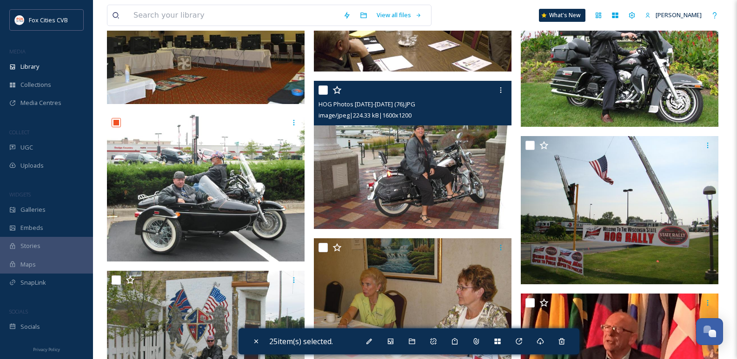
click at [319, 91] on input "checkbox" at bounding box center [322, 90] width 9 height 9
checkbox input "true"
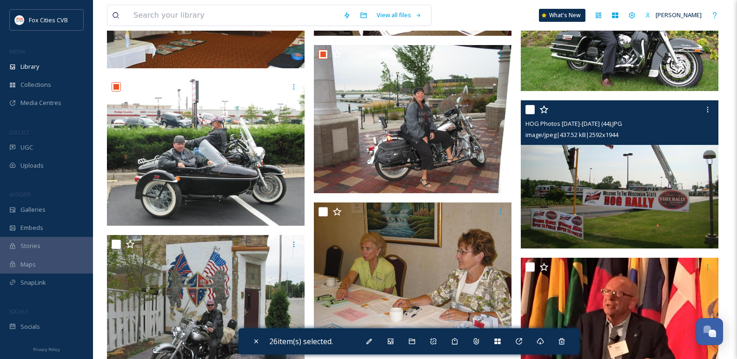
scroll to position [2650, 0]
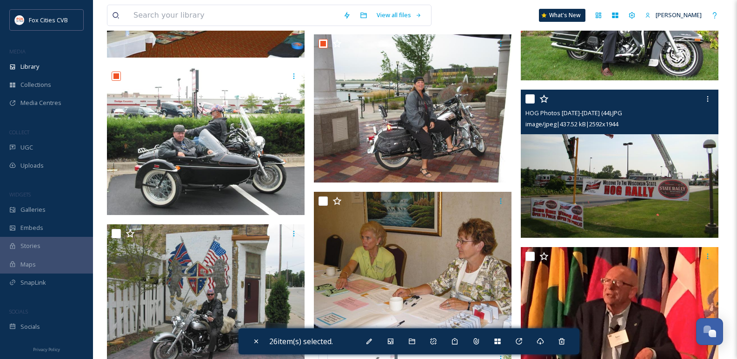
click at [533, 99] on input "checkbox" at bounding box center [529, 98] width 9 height 9
checkbox input "true"
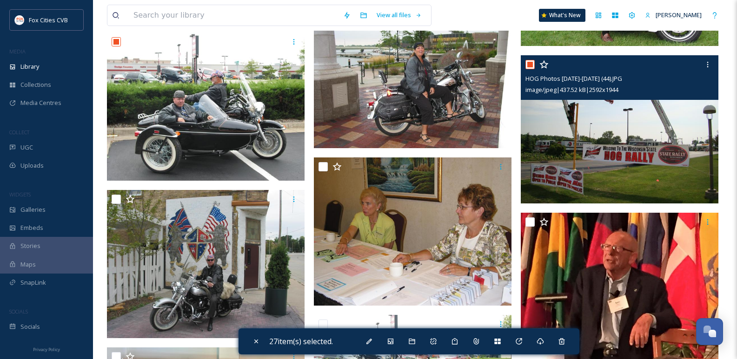
scroll to position [2743, 0]
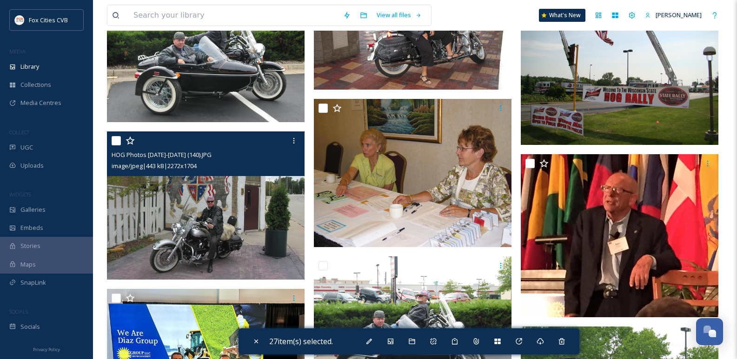
click at [116, 141] on input "checkbox" at bounding box center [116, 140] width 9 height 9
checkbox input "true"
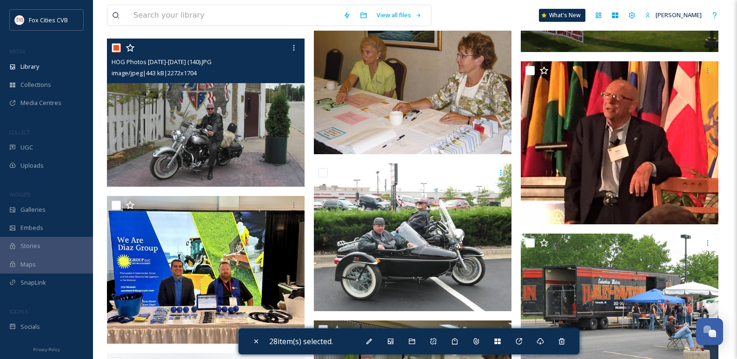
scroll to position [2929, 0]
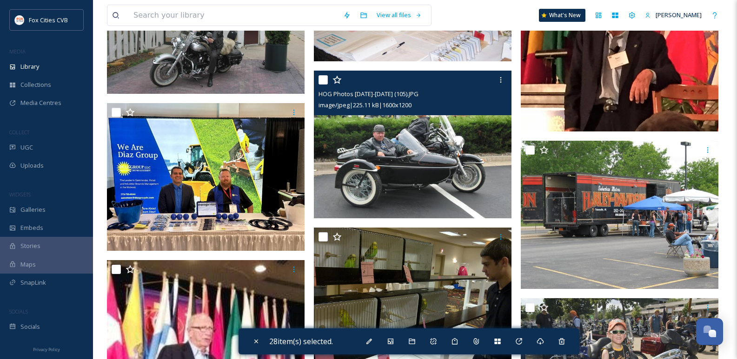
click at [320, 80] on input "checkbox" at bounding box center [322, 79] width 9 height 9
checkbox input "true"
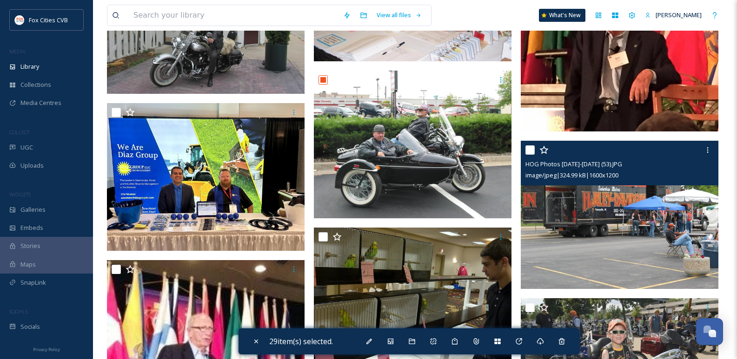
click at [532, 147] on input "checkbox" at bounding box center [529, 150] width 9 height 9
checkbox input "true"
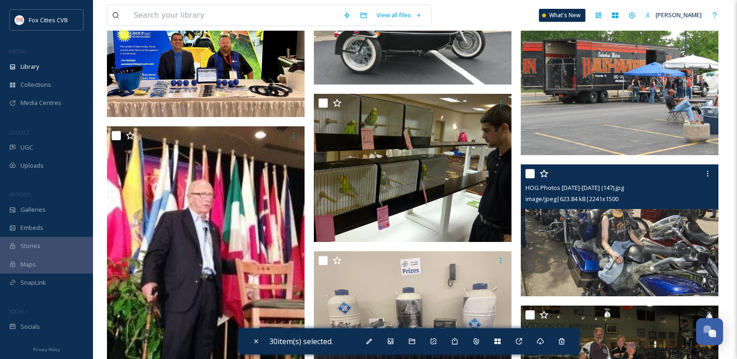
scroll to position [3069, 0]
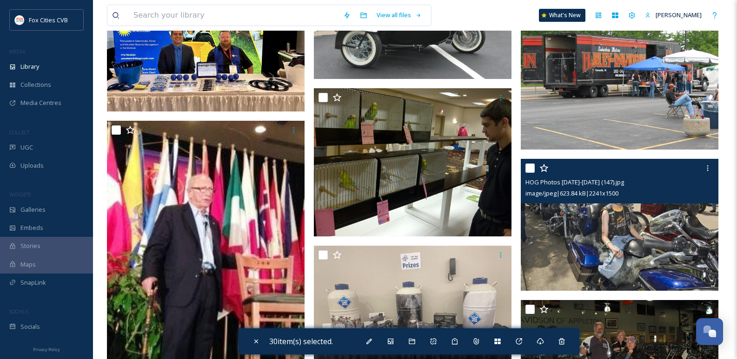
click at [533, 170] on input "checkbox" at bounding box center [529, 168] width 9 height 9
checkbox input "true"
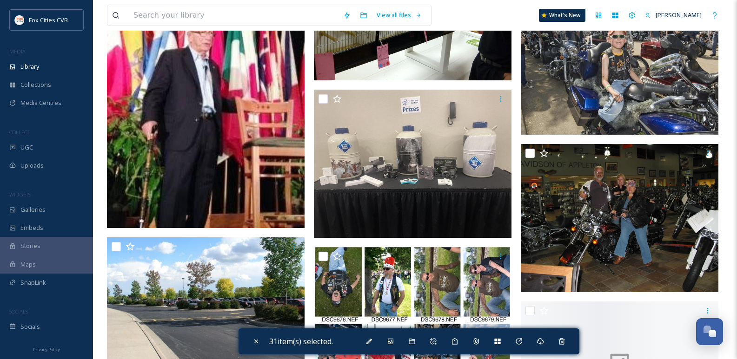
scroll to position [3255, 0]
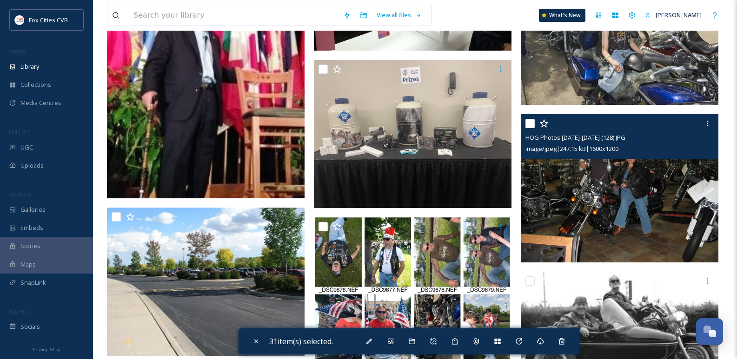
click at [529, 124] on input "checkbox" at bounding box center [529, 123] width 9 height 9
checkbox input "true"
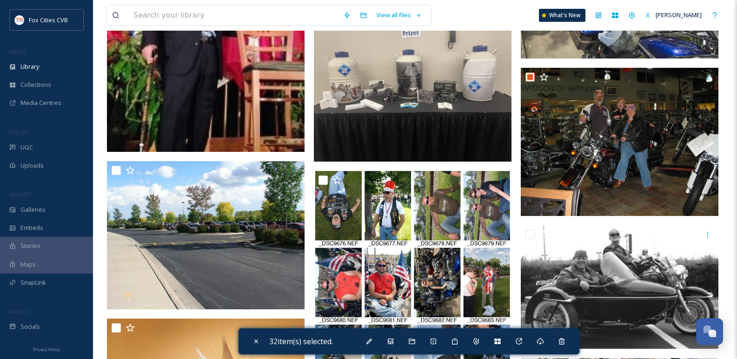
scroll to position [3348, 0]
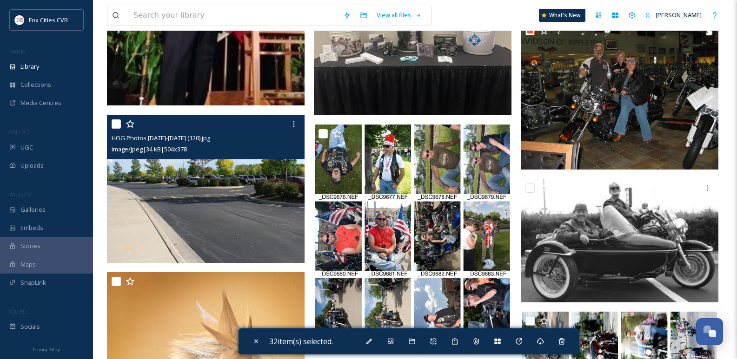
click at [117, 129] on input "checkbox" at bounding box center [116, 123] width 9 height 9
checkbox input "true"
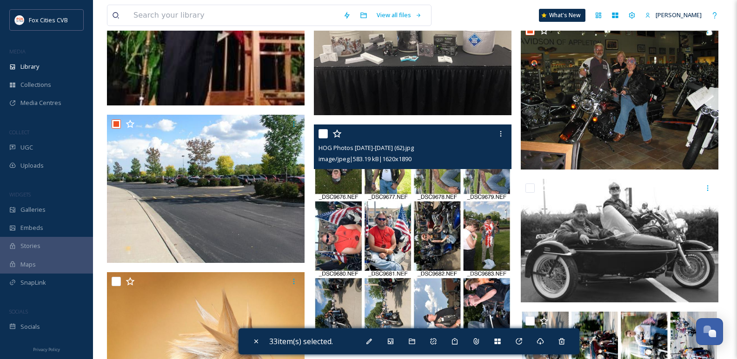
click at [324, 135] on input "checkbox" at bounding box center [322, 133] width 9 height 9
checkbox input "true"
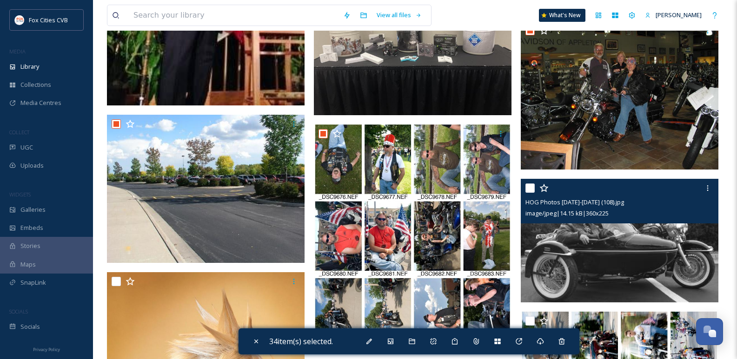
click at [530, 188] on input "checkbox" at bounding box center [529, 188] width 9 height 9
checkbox input "true"
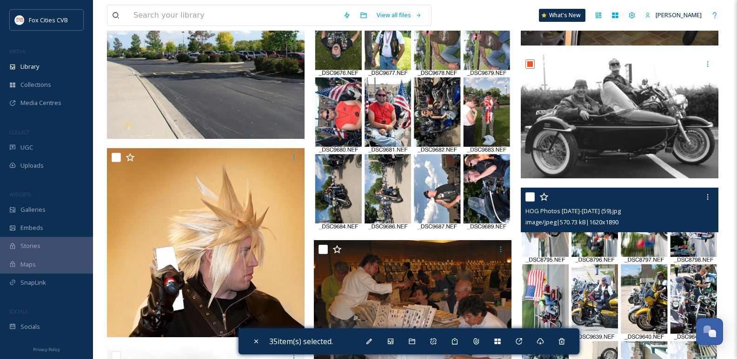
scroll to position [3487, 0]
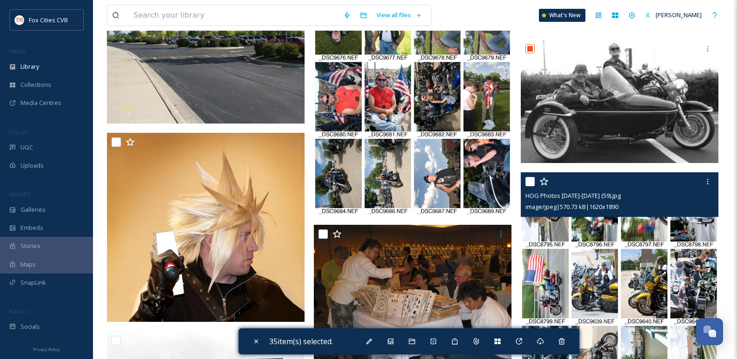
click at [530, 179] on input "checkbox" at bounding box center [529, 181] width 9 height 9
checkbox input "true"
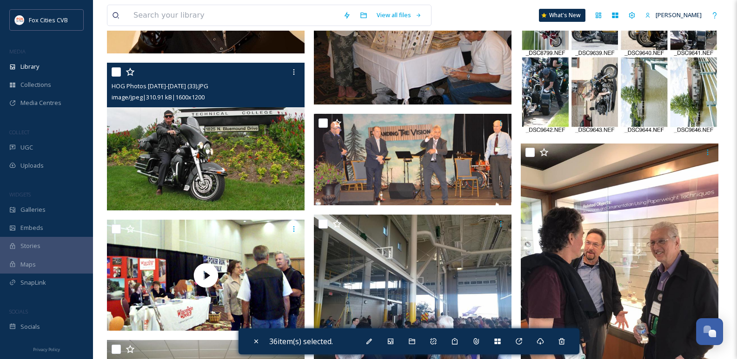
scroll to position [3766, 0]
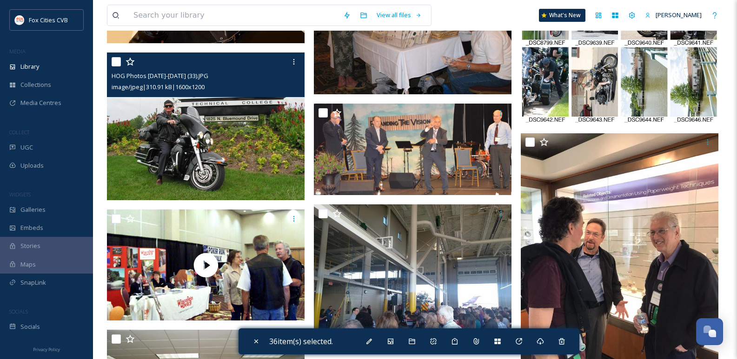
click at [112, 64] on input "checkbox" at bounding box center [116, 61] width 9 height 9
checkbox input "true"
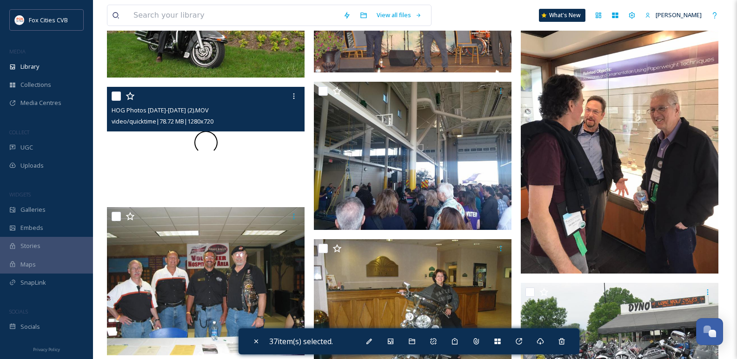
scroll to position [3906, 0]
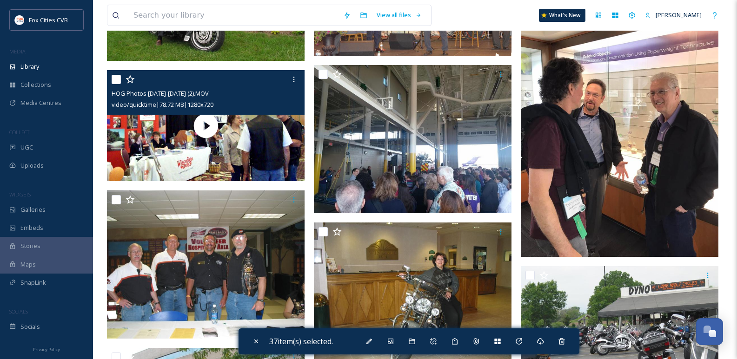
click at [116, 76] on input "checkbox" at bounding box center [116, 79] width 9 height 9
checkbox input "true"
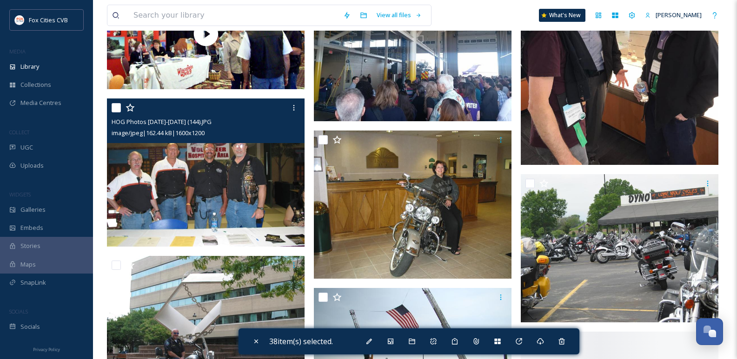
scroll to position [3999, 0]
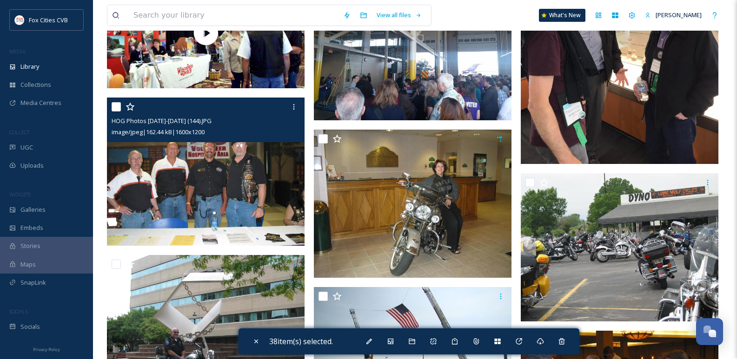
click at [113, 104] on input "checkbox" at bounding box center [116, 106] width 9 height 9
checkbox input "true"
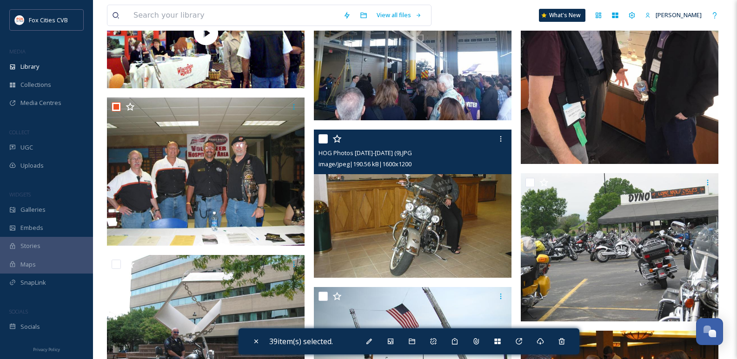
click at [322, 141] on input "checkbox" at bounding box center [322, 138] width 9 height 9
checkbox input "true"
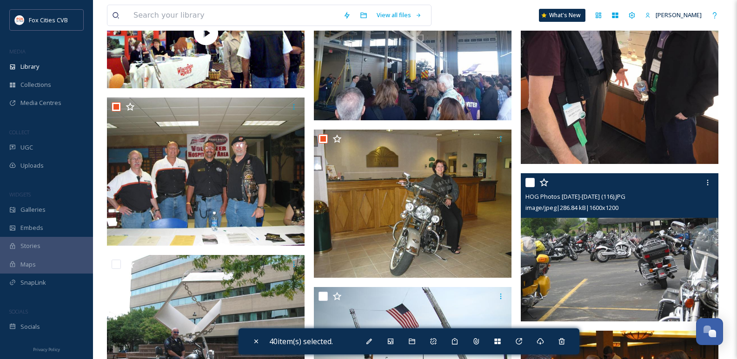
click at [525, 181] on input "checkbox" at bounding box center [529, 182] width 9 height 9
checkbox input "true"
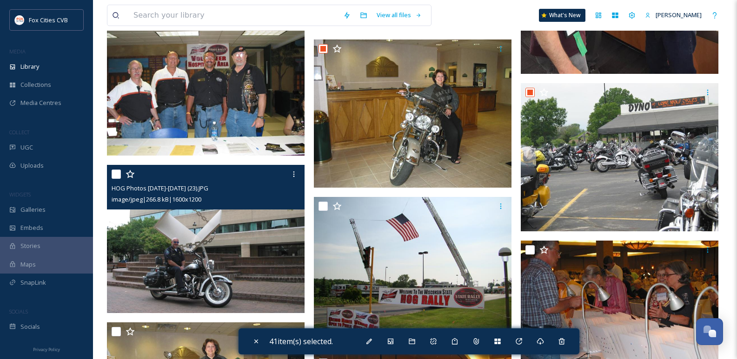
scroll to position [4092, 0]
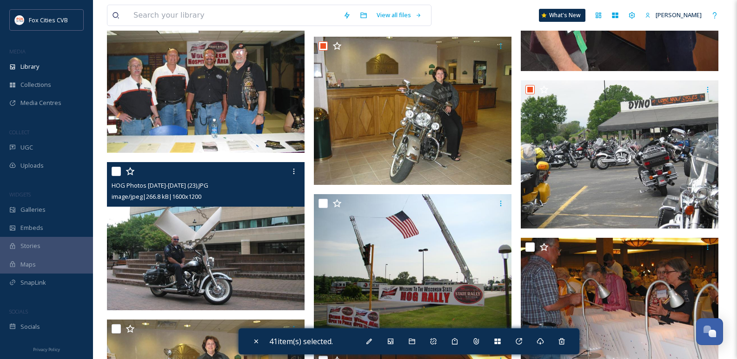
click at [118, 174] on input "checkbox" at bounding box center [116, 171] width 9 height 9
checkbox input "true"
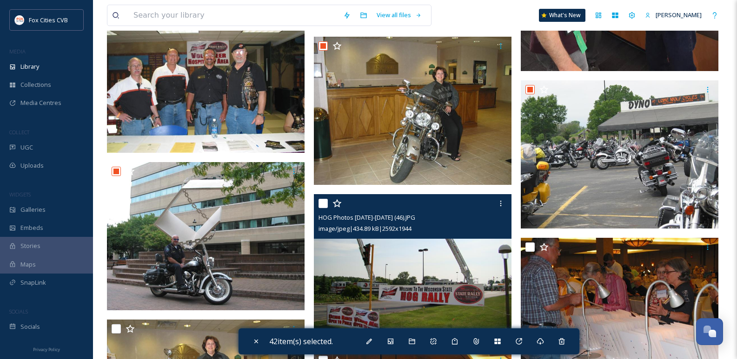
click at [321, 204] on input "checkbox" at bounding box center [322, 203] width 9 height 9
checkbox input "true"
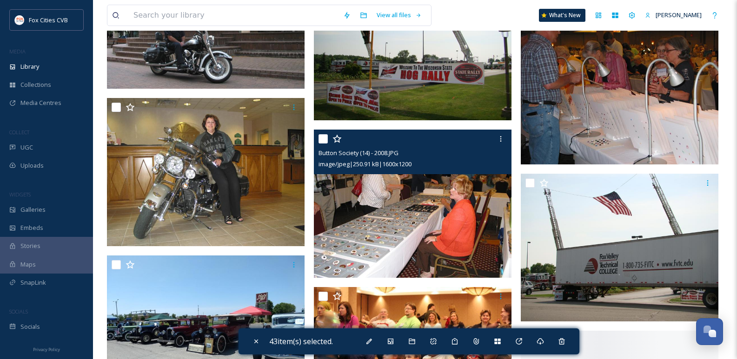
scroll to position [4324, 0]
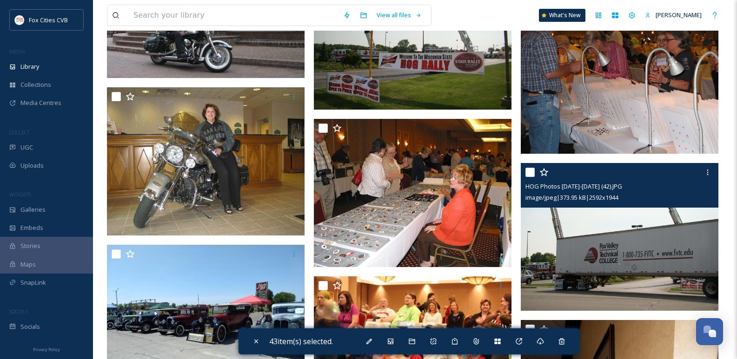
click at [532, 173] on input "checkbox" at bounding box center [529, 172] width 9 height 9
checkbox input "true"
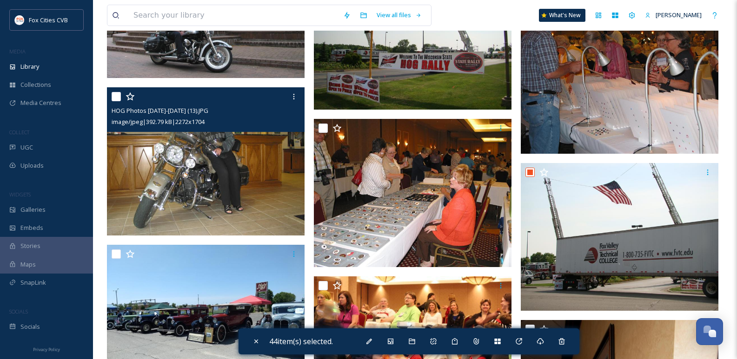
click at [113, 92] on input "checkbox" at bounding box center [116, 96] width 9 height 9
checkbox input "true"
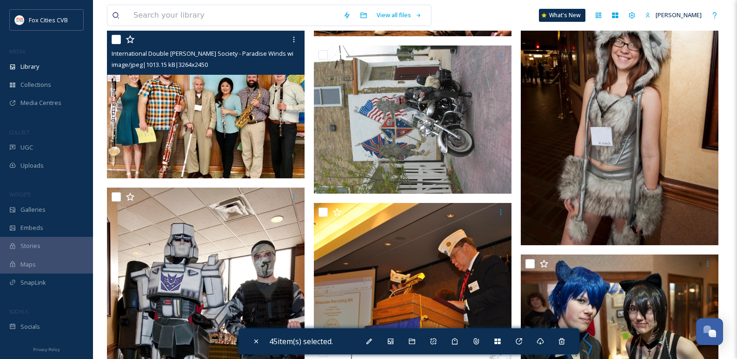
scroll to position [4649, 0]
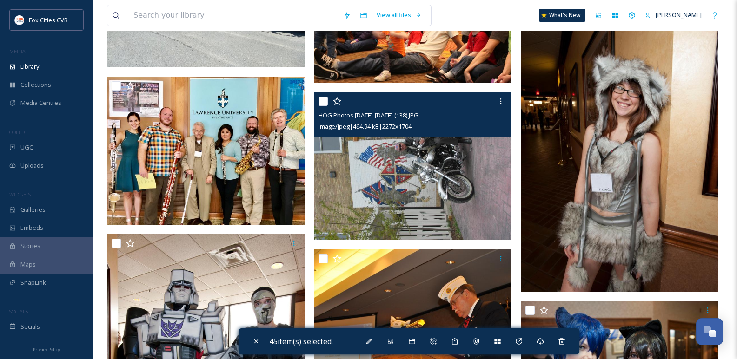
click at [323, 102] on input "checkbox" at bounding box center [322, 101] width 9 height 9
checkbox input "true"
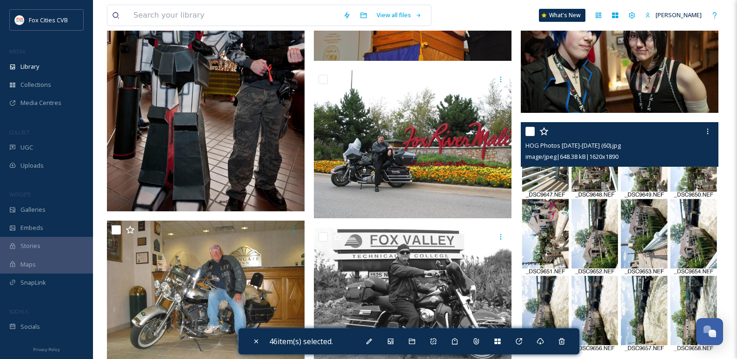
scroll to position [4975, 0]
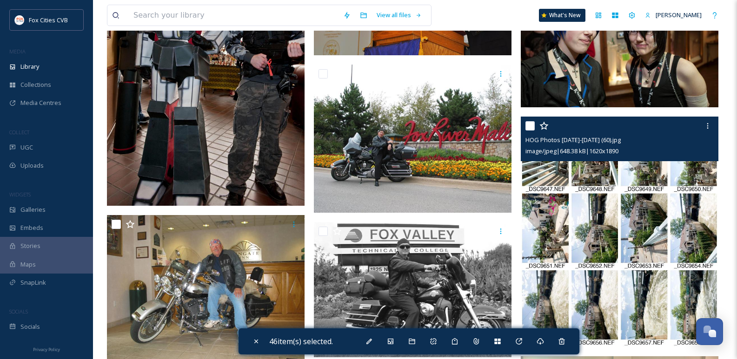
click at [526, 124] on input "checkbox" at bounding box center [529, 125] width 9 height 9
checkbox input "true"
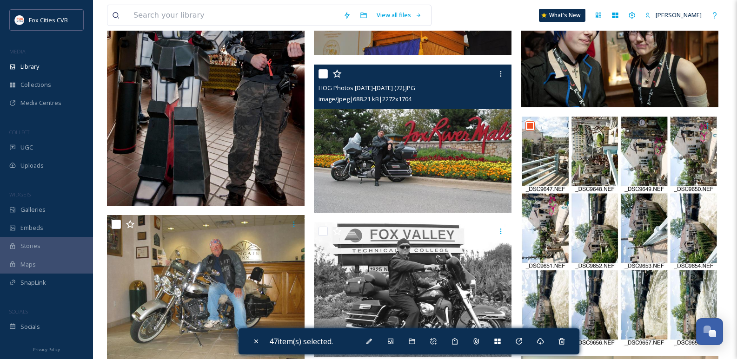
click at [329, 72] on div at bounding box center [413, 74] width 191 height 17
click at [327, 72] on input "checkbox" at bounding box center [322, 73] width 9 height 9
checkbox input "true"
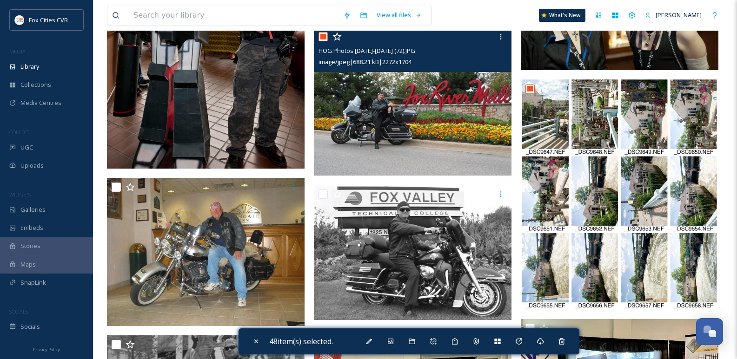
scroll to position [5068, 0]
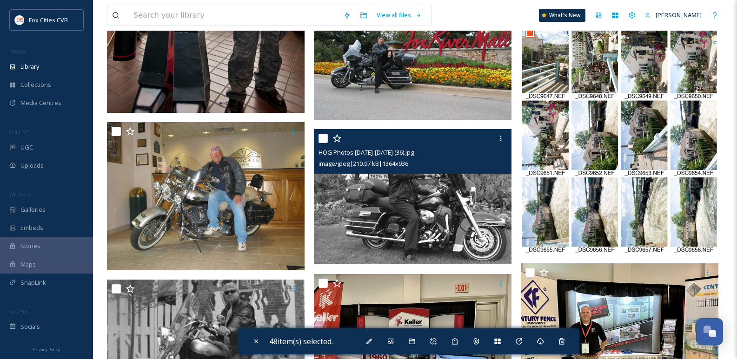
click at [326, 140] on input "checkbox" at bounding box center [322, 138] width 9 height 9
checkbox input "true"
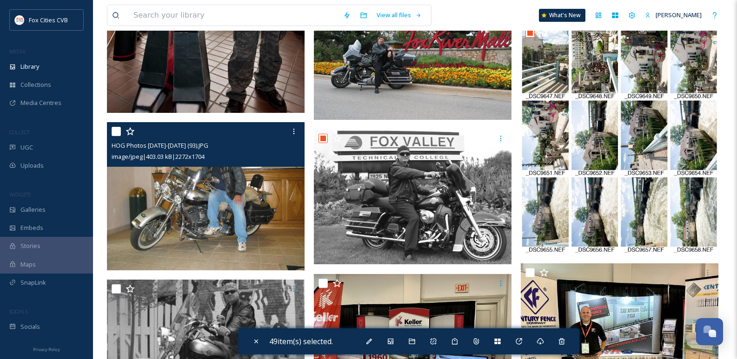
click at [118, 131] on input "checkbox" at bounding box center [116, 131] width 9 height 9
checkbox input "true"
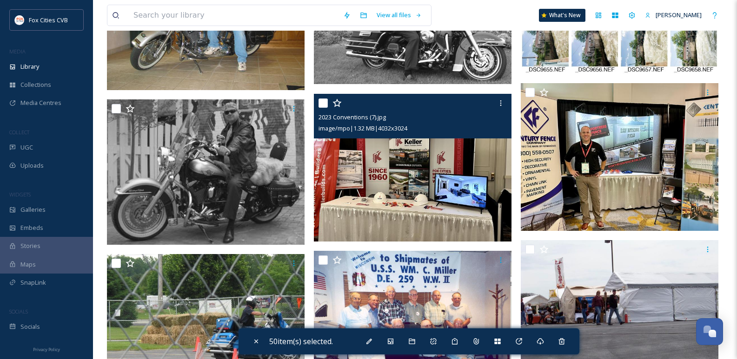
scroll to position [5254, 0]
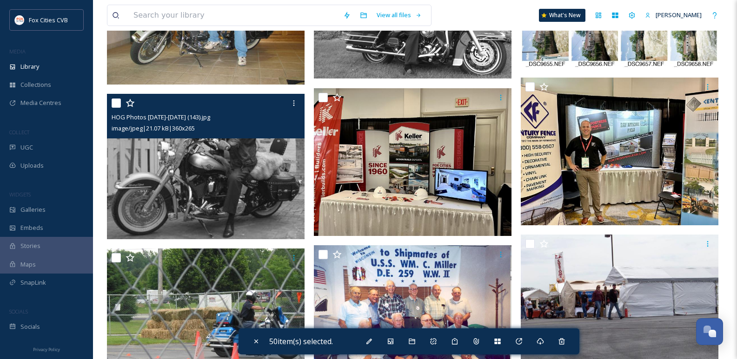
click at [116, 100] on input "checkbox" at bounding box center [116, 103] width 9 height 9
checkbox input "true"
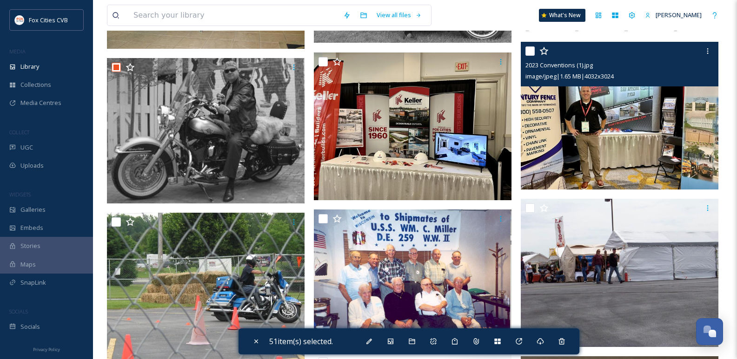
scroll to position [5300, 0]
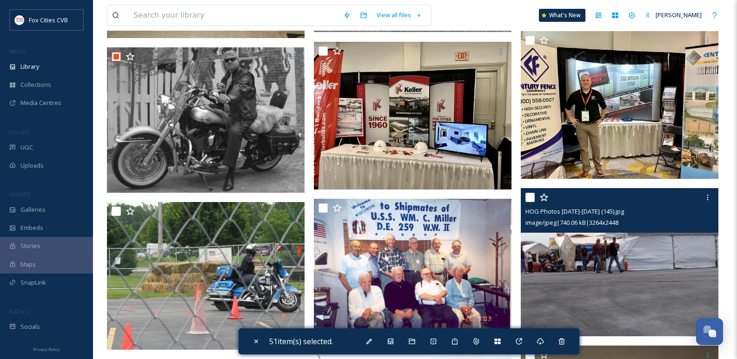
click at [532, 195] on input "checkbox" at bounding box center [529, 197] width 9 height 9
checkbox input "true"
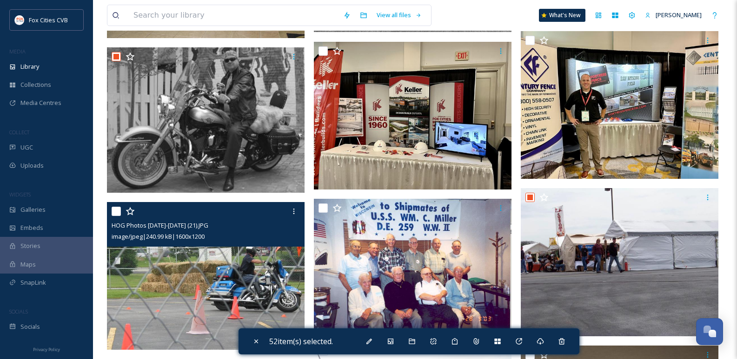
click at [117, 211] on input "checkbox" at bounding box center [116, 211] width 9 height 9
checkbox input "true"
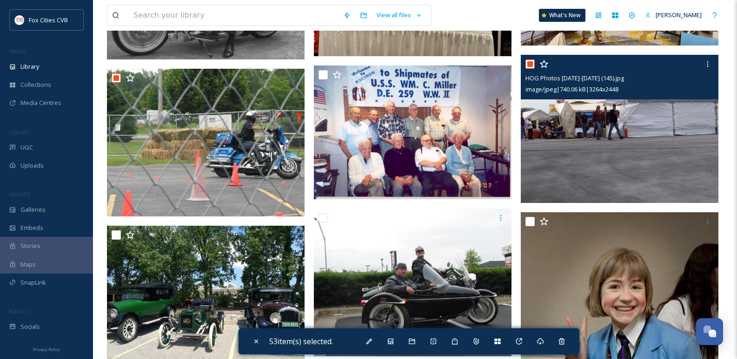
scroll to position [5486, 0]
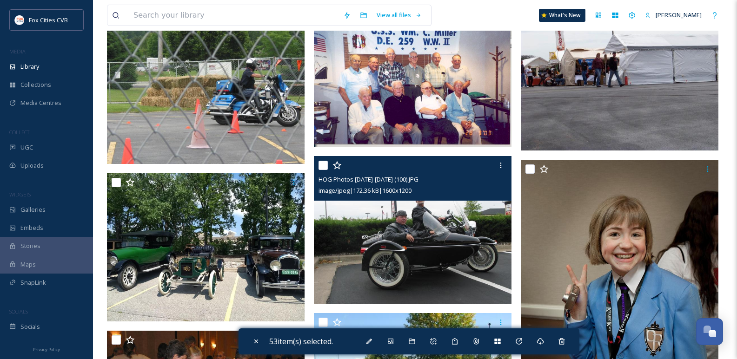
click at [323, 168] on input "checkbox" at bounding box center [322, 165] width 9 height 9
checkbox input "true"
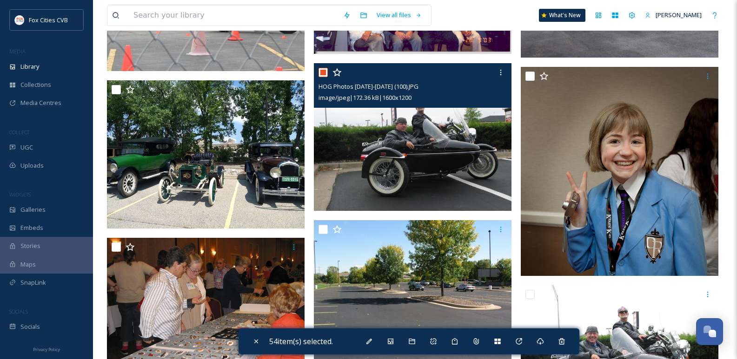
scroll to position [5672, 0]
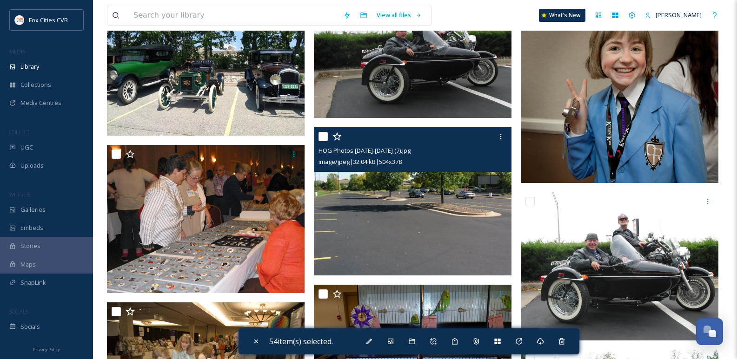
click at [324, 135] on input "checkbox" at bounding box center [322, 136] width 9 height 9
checkbox input "true"
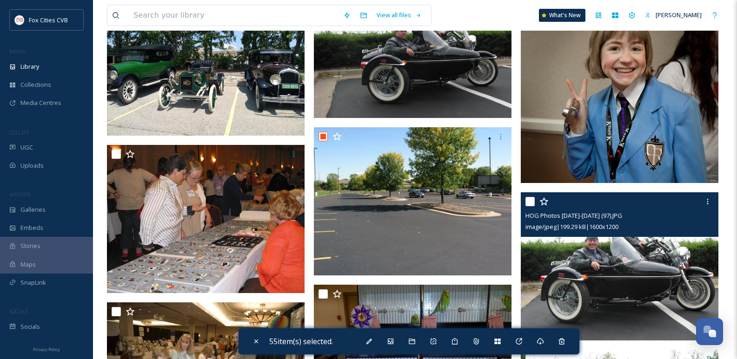
click at [529, 200] on input "checkbox" at bounding box center [529, 201] width 9 height 9
checkbox input "true"
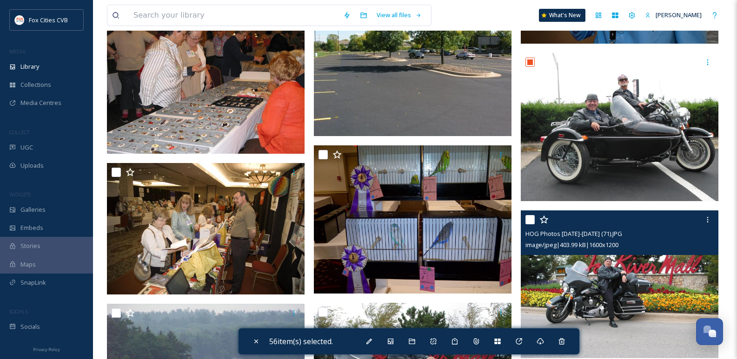
scroll to position [5765, 0]
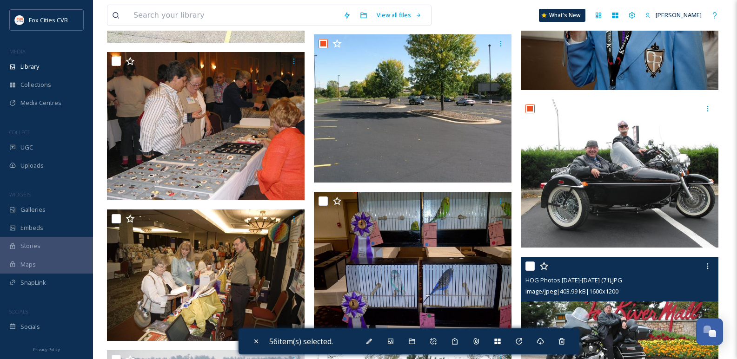
click at [530, 264] on input "checkbox" at bounding box center [529, 266] width 9 height 9
checkbox input "true"
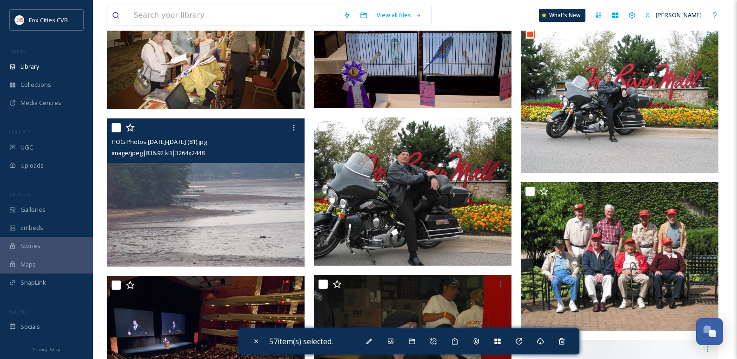
scroll to position [5998, 0]
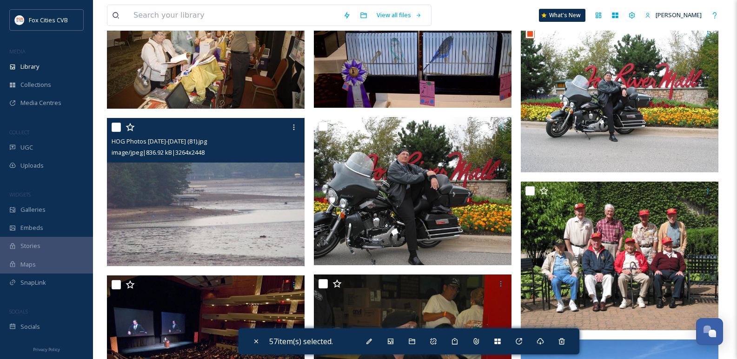
click at [115, 134] on div at bounding box center [207, 127] width 191 height 17
click at [116, 131] on input "checkbox" at bounding box center [116, 127] width 9 height 9
checkbox input "true"
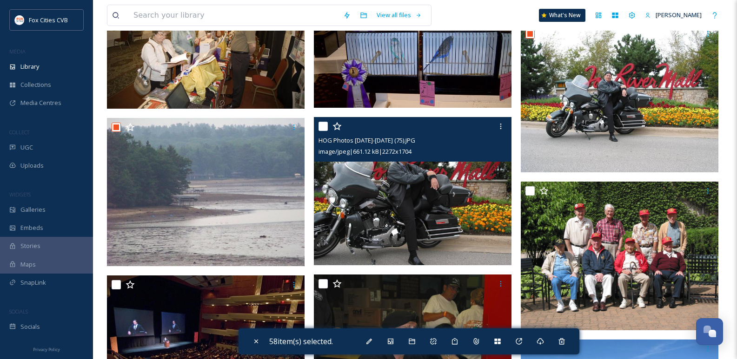
click at [321, 126] on input "checkbox" at bounding box center [322, 126] width 9 height 9
checkbox input "true"
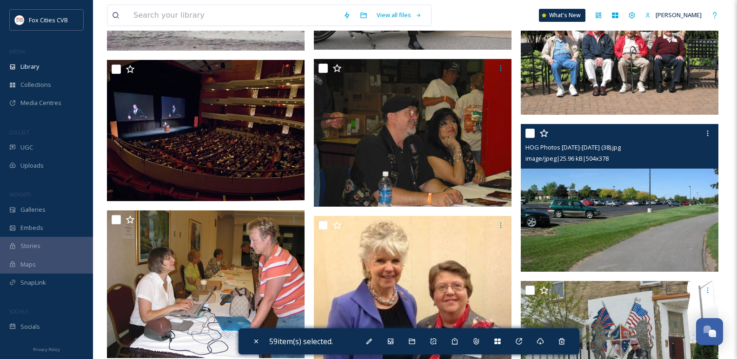
scroll to position [6230, 0]
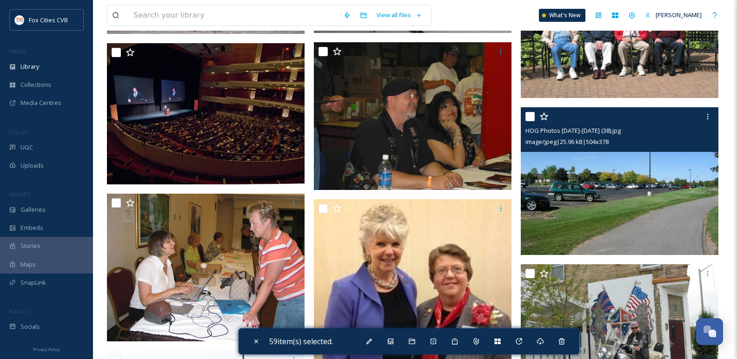
click at [529, 120] on input "checkbox" at bounding box center [529, 116] width 9 height 9
checkbox input "true"
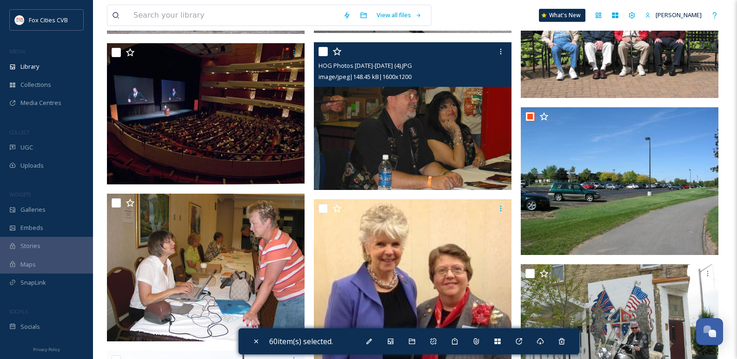
click at [324, 54] on input "checkbox" at bounding box center [322, 51] width 9 height 9
checkbox input "true"
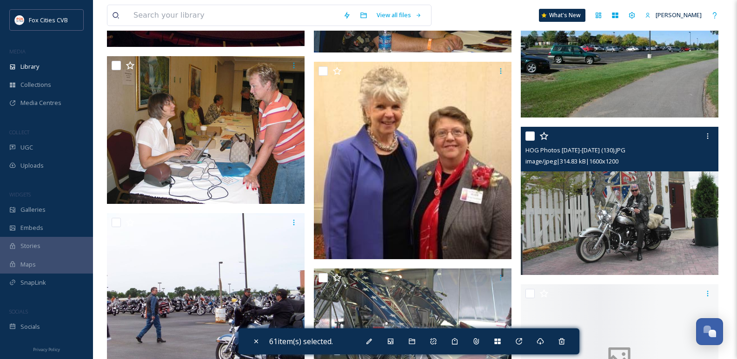
scroll to position [6370, 0]
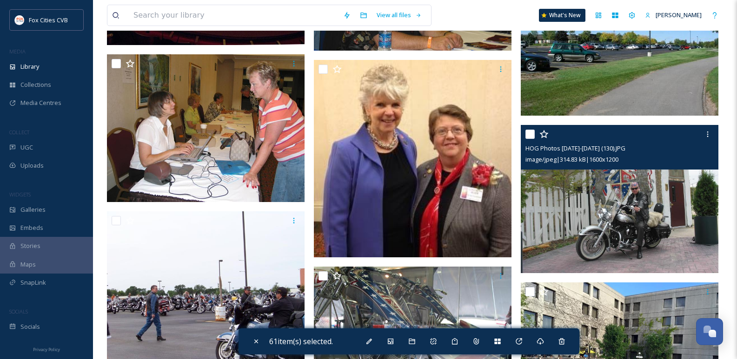
click at [527, 133] on input "checkbox" at bounding box center [529, 134] width 9 height 9
checkbox input "true"
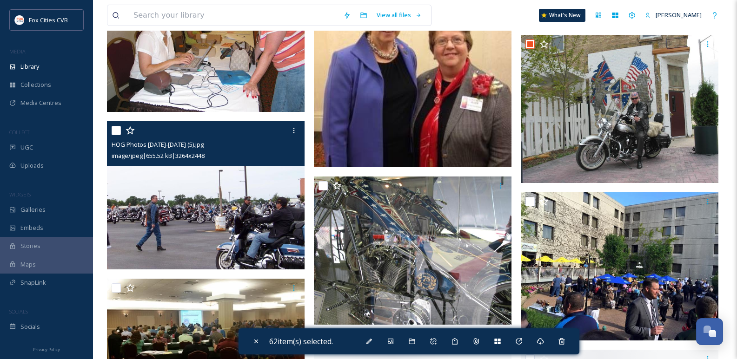
scroll to position [6509, 0]
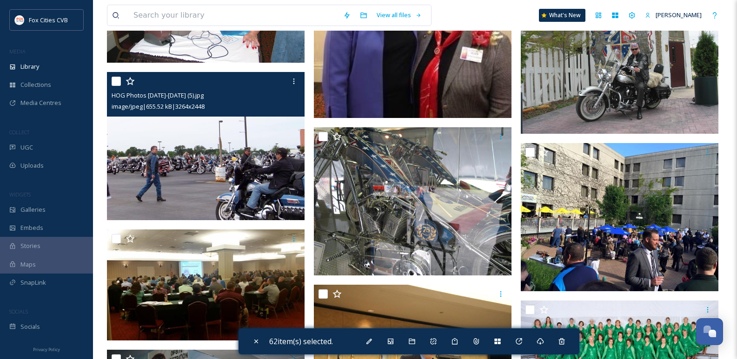
click at [120, 82] on input "checkbox" at bounding box center [116, 81] width 9 height 9
checkbox input "true"
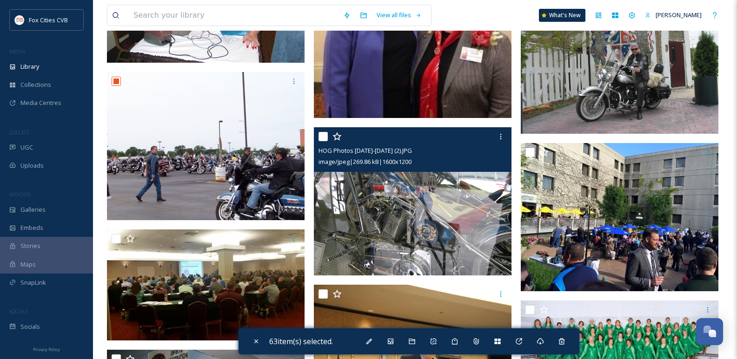
click at [323, 140] on input "checkbox" at bounding box center [322, 136] width 9 height 9
checkbox input "true"
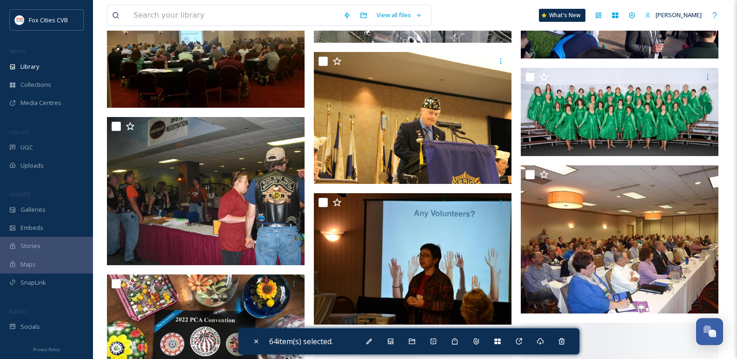
scroll to position [6788, 0]
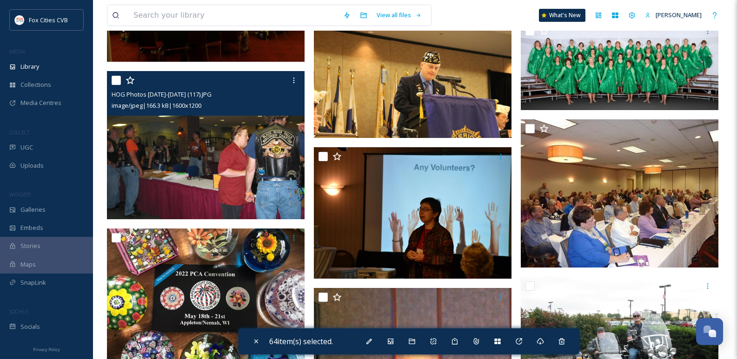
click at [114, 82] on input "checkbox" at bounding box center [116, 80] width 9 height 9
checkbox input "true"
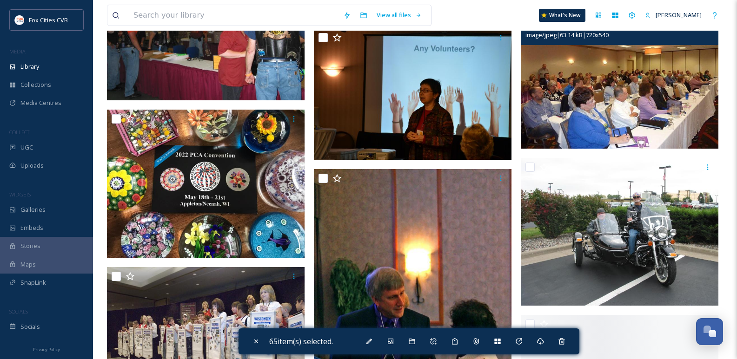
scroll to position [6928, 0]
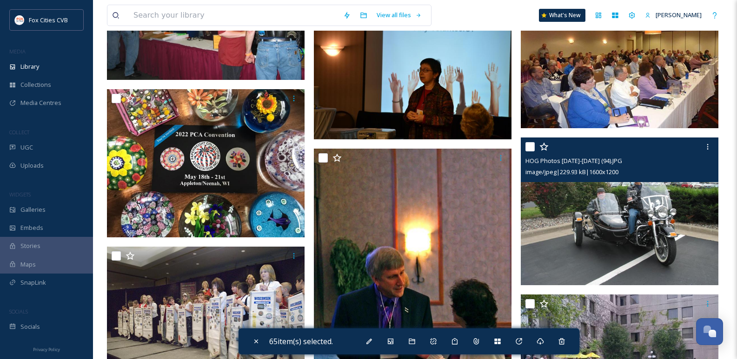
click at [527, 148] on input "checkbox" at bounding box center [529, 146] width 9 height 9
checkbox input "true"
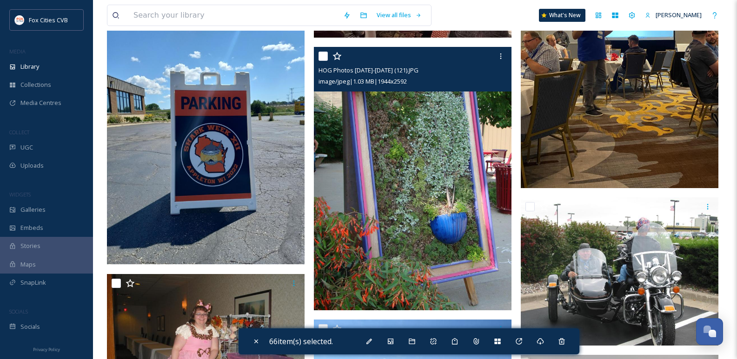
scroll to position [7439, 0]
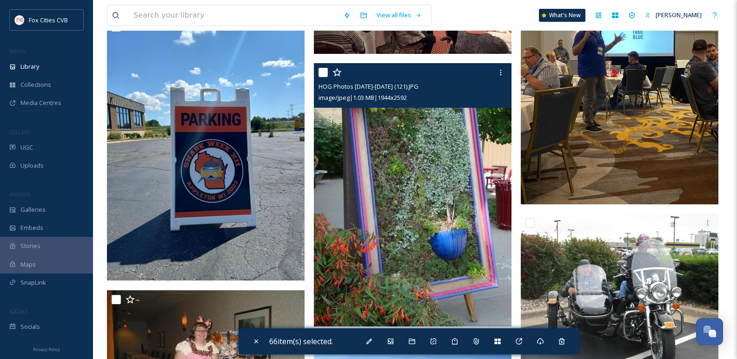
click at [320, 66] on div at bounding box center [413, 72] width 191 height 17
click at [325, 75] on input "checkbox" at bounding box center [322, 72] width 9 height 9
checkbox input "true"
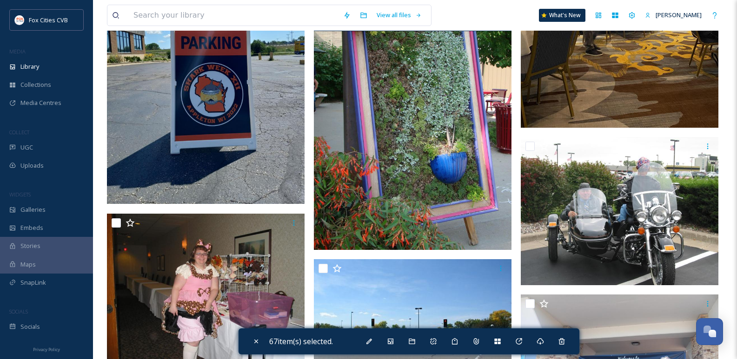
scroll to position [7532, 0]
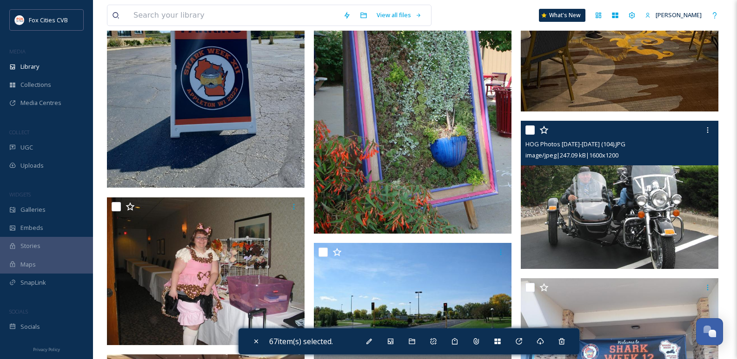
click at [536, 131] on div at bounding box center [620, 130] width 191 height 17
click at [530, 128] on input "checkbox" at bounding box center [529, 130] width 9 height 9
checkbox input "true"
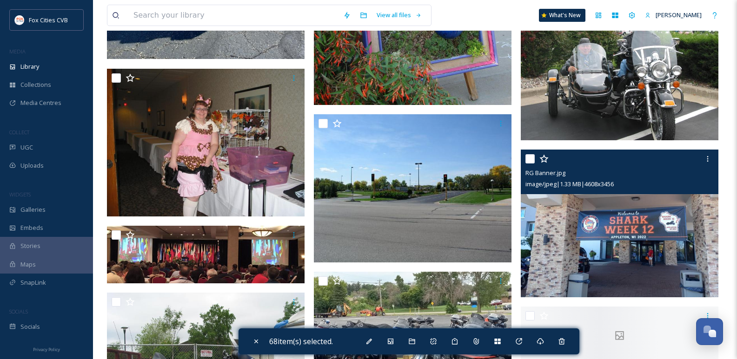
scroll to position [7672, 0]
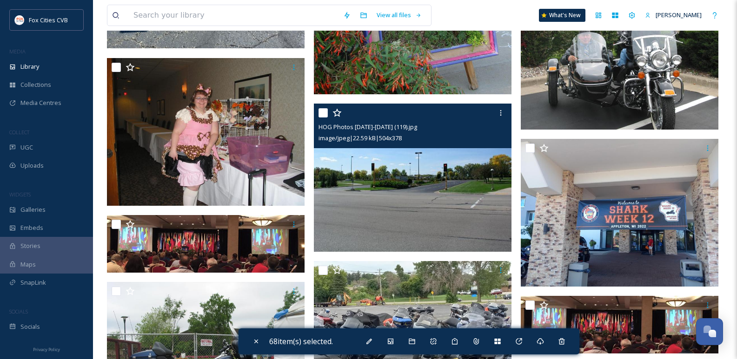
click at [324, 110] on input "checkbox" at bounding box center [322, 112] width 9 height 9
checkbox input "true"
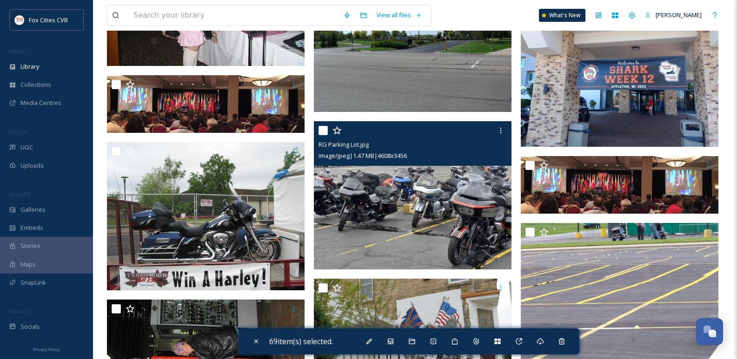
scroll to position [7811, 0]
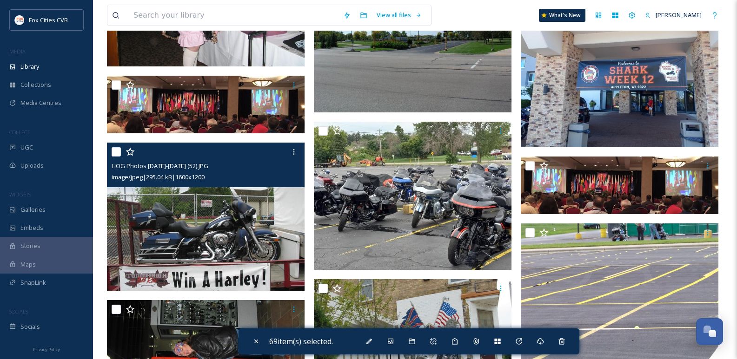
click at [114, 153] on input "checkbox" at bounding box center [116, 151] width 9 height 9
checkbox input "true"
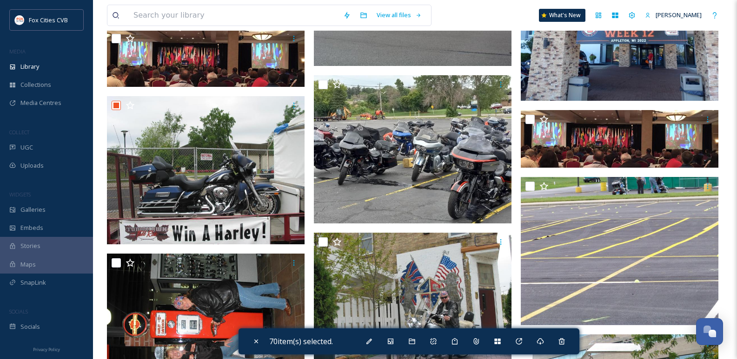
scroll to position [7904, 0]
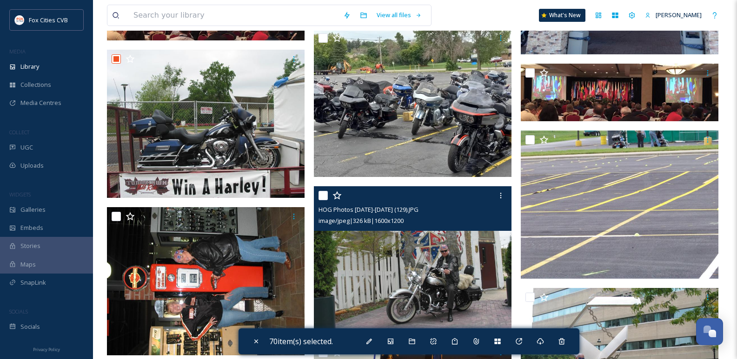
click at [321, 194] on input "checkbox" at bounding box center [322, 195] width 9 height 9
checkbox input "true"
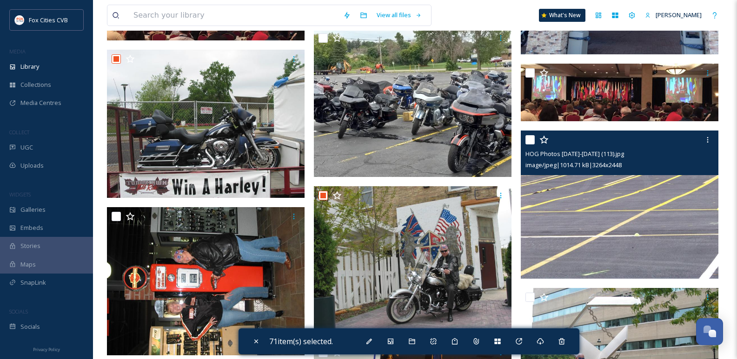
click at [530, 142] on input "checkbox" at bounding box center [529, 139] width 9 height 9
checkbox input "true"
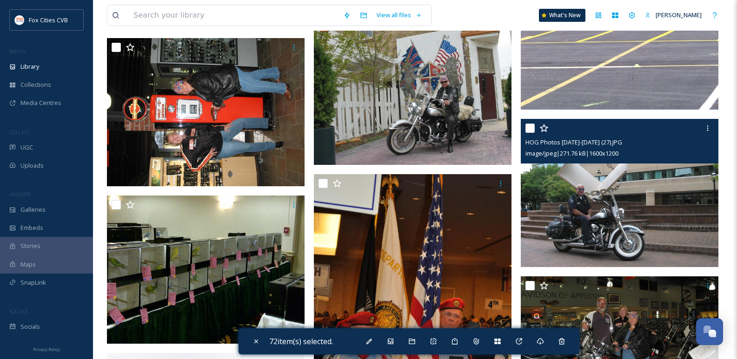
scroll to position [8090, 0]
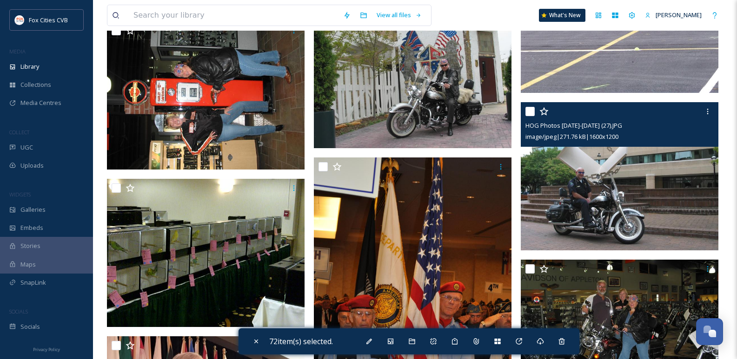
click at [532, 115] on input "checkbox" at bounding box center [529, 111] width 9 height 9
checkbox input "true"
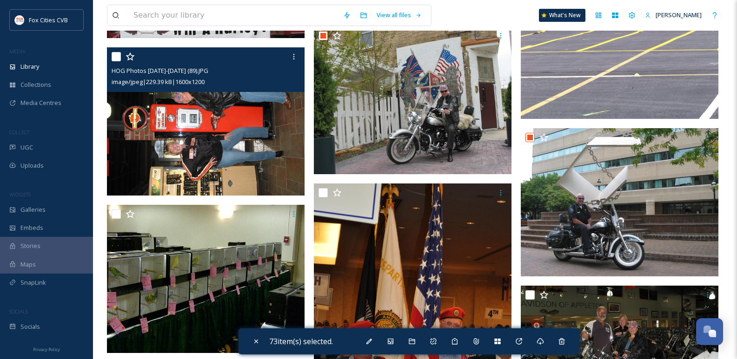
scroll to position [8044, 0]
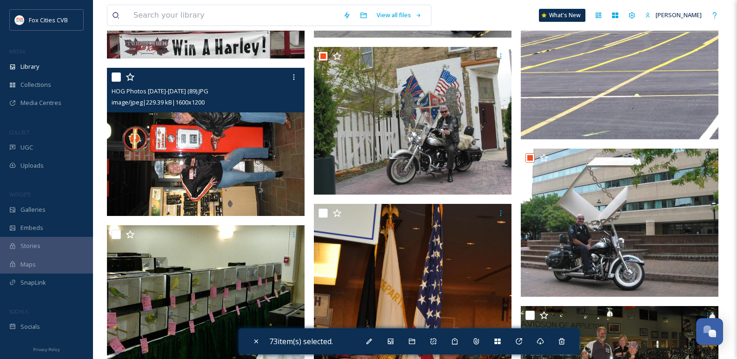
click at [120, 73] on input "checkbox" at bounding box center [116, 77] width 9 height 9
checkbox input "true"
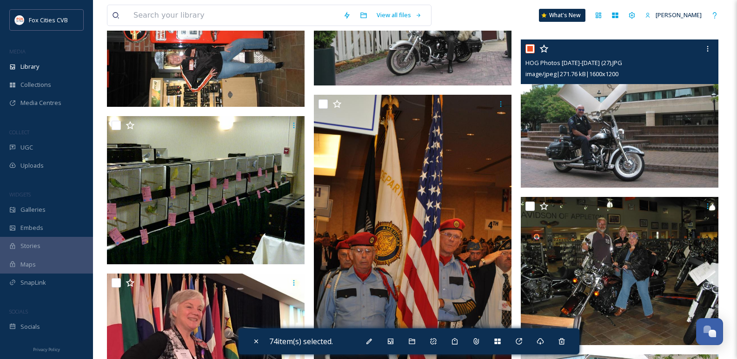
scroll to position [8137, 0]
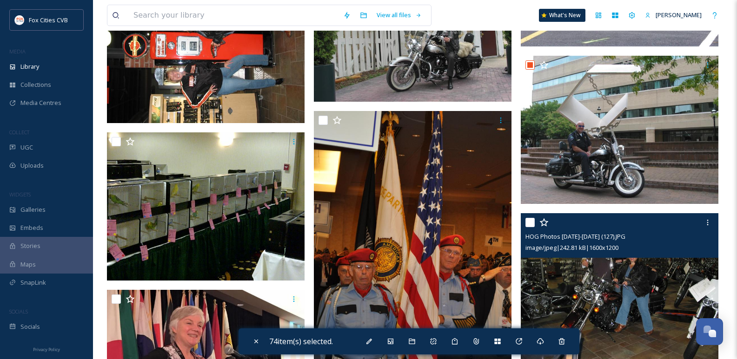
click at [529, 219] on input "checkbox" at bounding box center [529, 222] width 9 height 9
checkbox input "true"
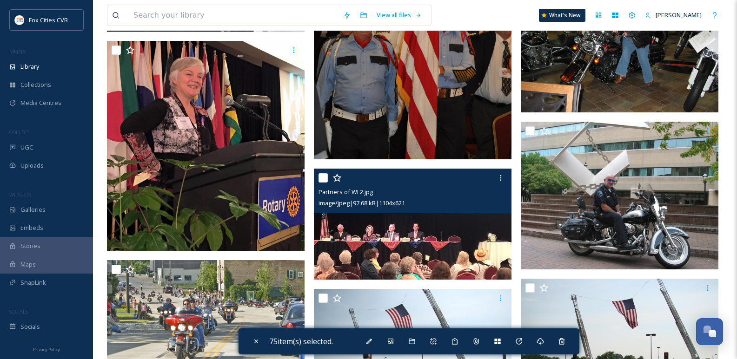
scroll to position [8416, 0]
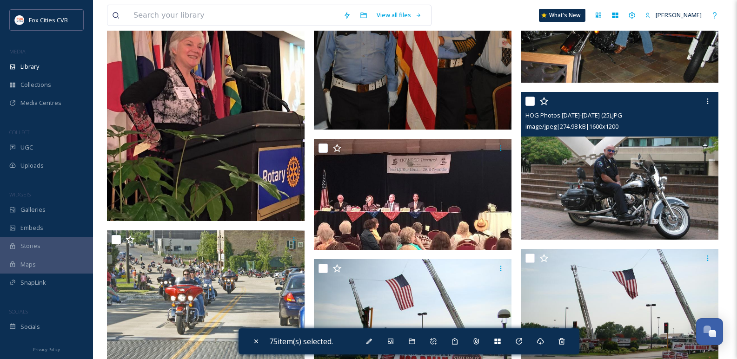
click at [531, 99] on input "checkbox" at bounding box center [529, 101] width 9 height 9
checkbox input "true"
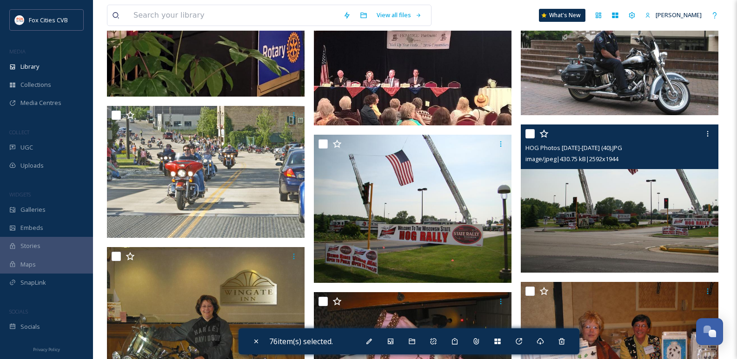
scroll to position [8555, 0]
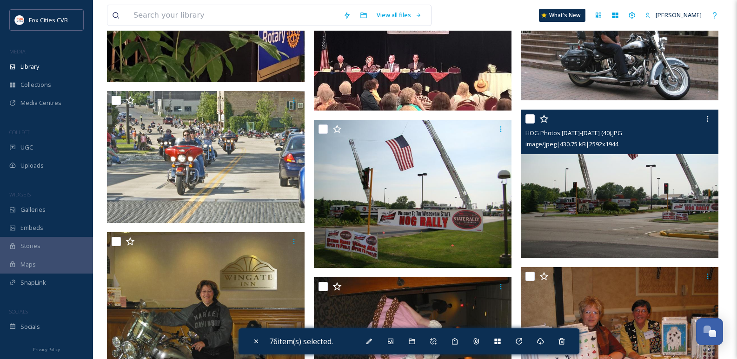
click at [533, 119] on input "checkbox" at bounding box center [529, 118] width 9 height 9
checkbox input "true"
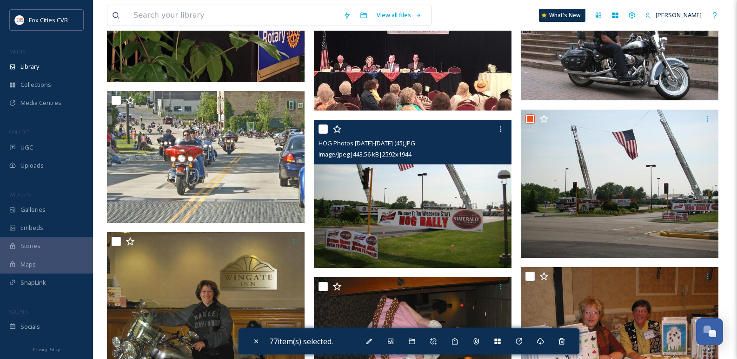
click at [326, 130] on input "checkbox" at bounding box center [322, 129] width 9 height 9
checkbox input "true"
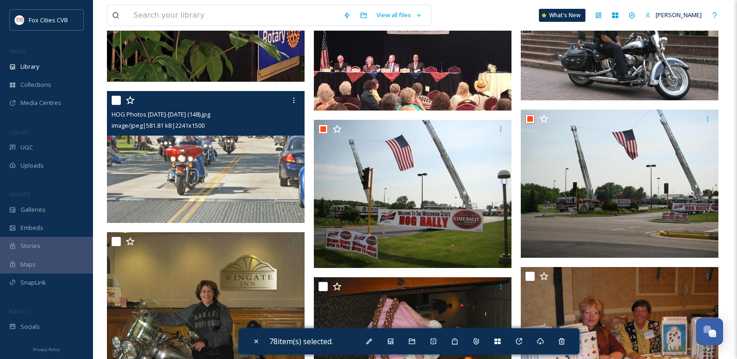
click at [115, 98] on input "checkbox" at bounding box center [116, 100] width 9 height 9
checkbox input "true"
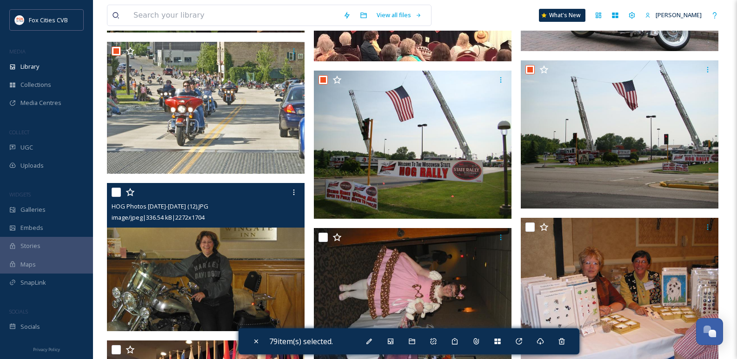
scroll to position [8648, 0]
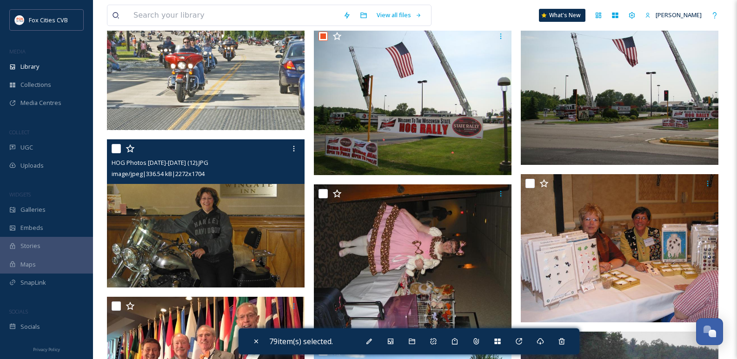
click at [117, 146] on input "checkbox" at bounding box center [116, 148] width 9 height 9
checkbox input "true"
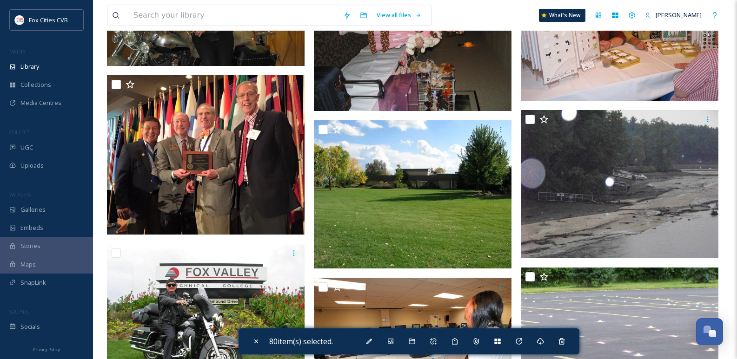
scroll to position [8881, 0]
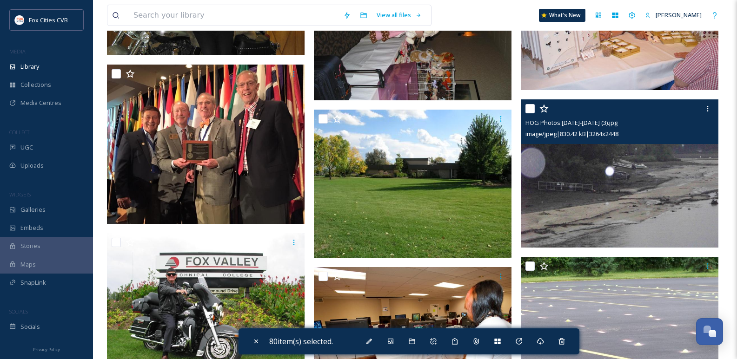
click at [529, 105] on input "checkbox" at bounding box center [529, 108] width 9 height 9
checkbox input "true"
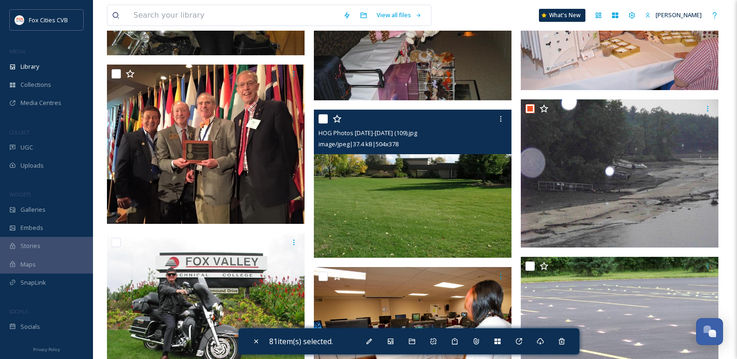
click at [319, 124] on div at bounding box center [413, 119] width 191 height 17
click at [324, 120] on input "checkbox" at bounding box center [322, 118] width 9 height 9
checkbox input "true"
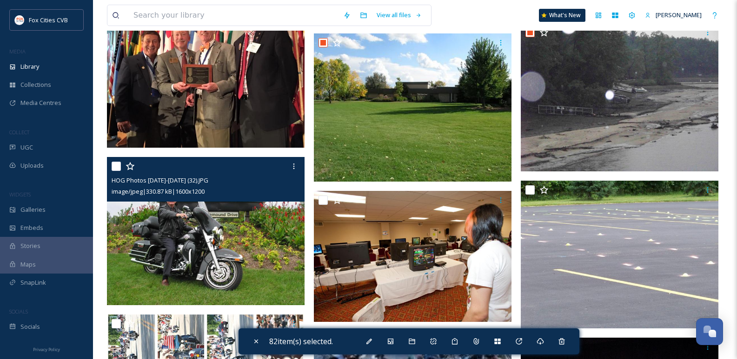
scroll to position [8974, 0]
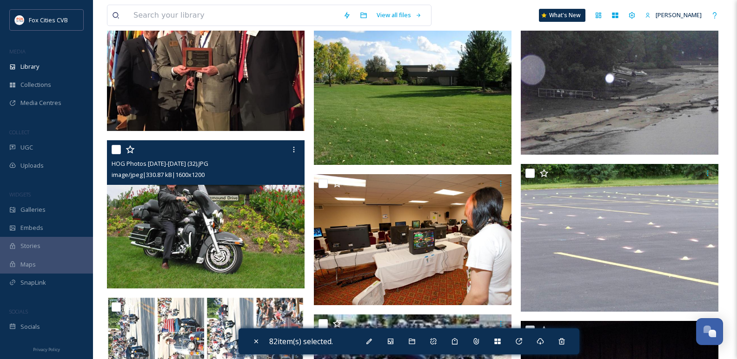
click at [116, 146] on input "checkbox" at bounding box center [116, 149] width 9 height 9
checkbox input "true"
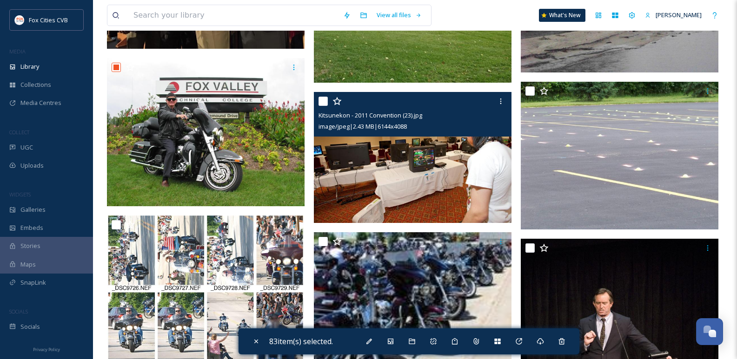
scroll to position [9067, 0]
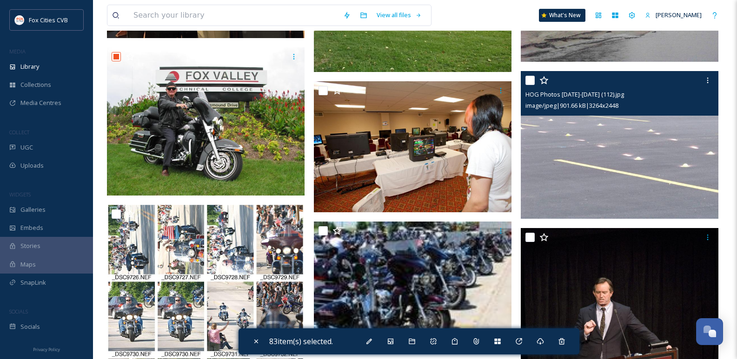
click at [525, 81] on input "checkbox" at bounding box center [529, 80] width 9 height 9
checkbox input "true"
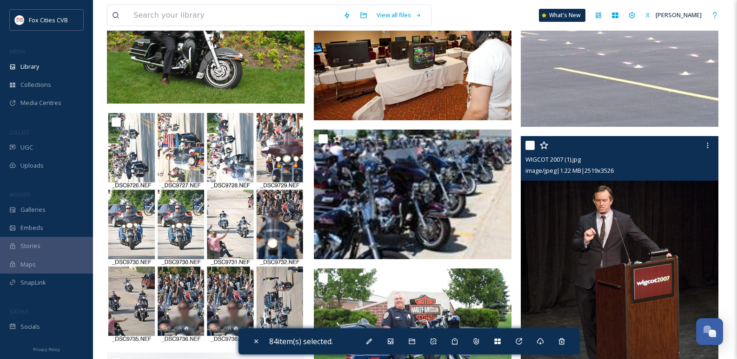
scroll to position [9160, 0]
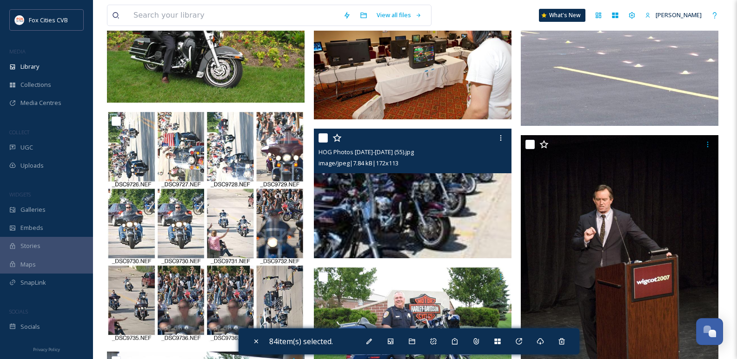
click at [324, 136] on input "checkbox" at bounding box center [322, 137] width 9 height 9
checkbox input "true"
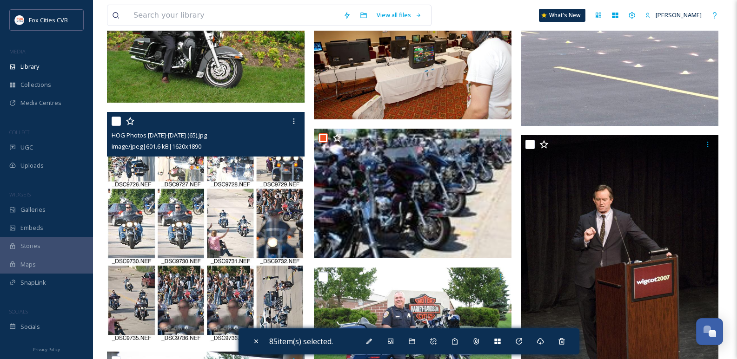
click at [119, 118] on input "checkbox" at bounding box center [116, 121] width 9 height 9
checkbox input "true"
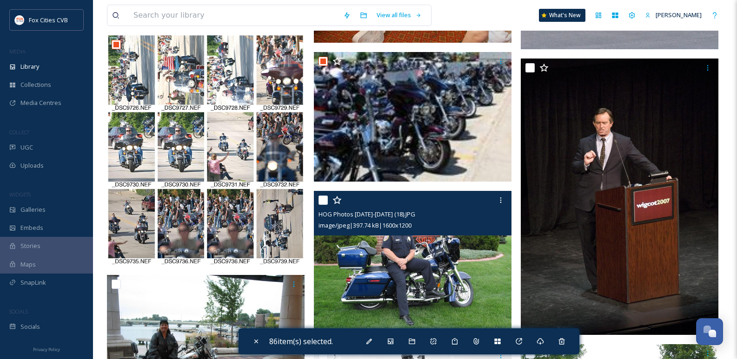
scroll to position [9252, 0]
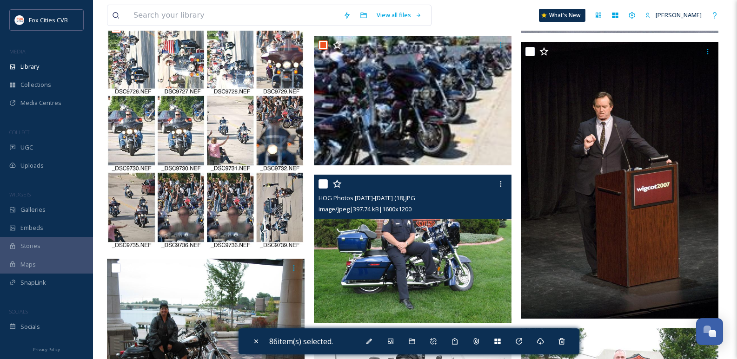
click at [321, 180] on input "checkbox" at bounding box center [322, 183] width 9 height 9
checkbox input "true"
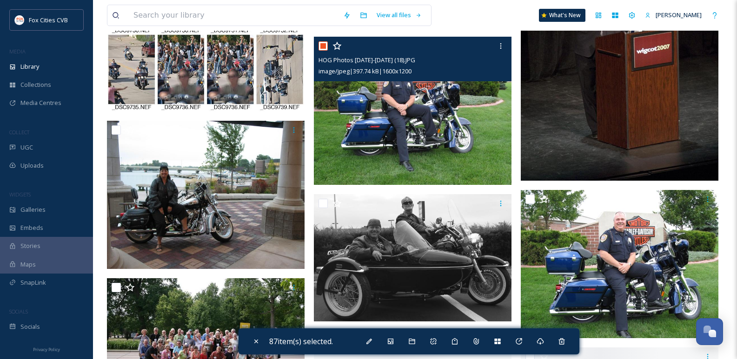
scroll to position [9392, 0]
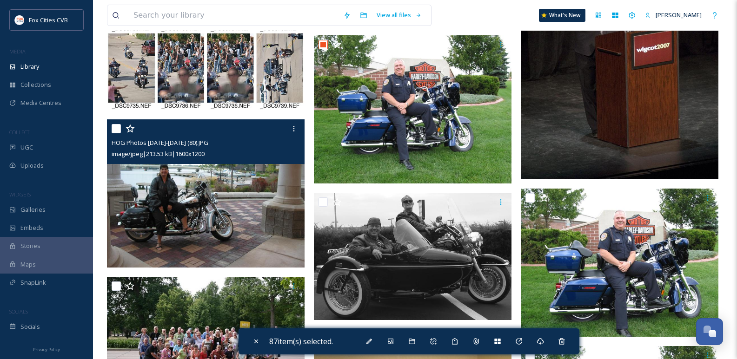
click at [115, 122] on div at bounding box center [207, 128] width 191 height 17
click at [119, 127] on input "checkbox" at bounding box center [116, 128] width 9 height 9
checkbox input "true"
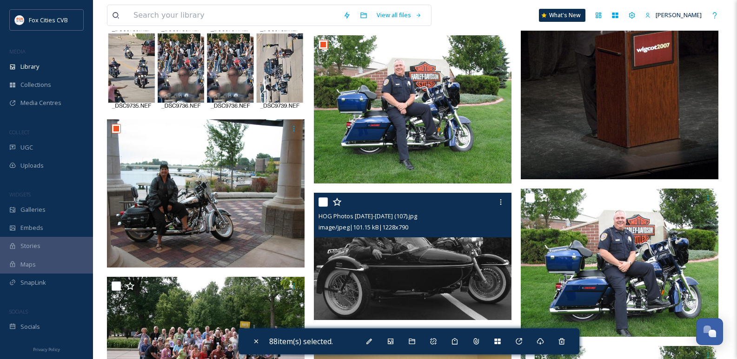
click at [325, 201] on input "checkbox" at bounding box center [322, 202] width 9 height 9
checkbox input "true"
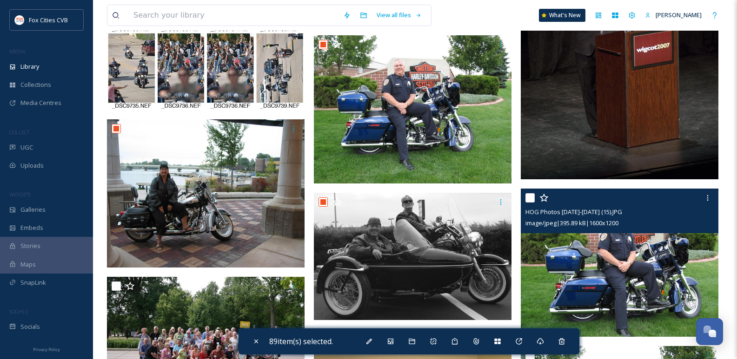
click at [530, 199] on input "checkbox" at bounding box center [529, 197] width 9 height 9
checkbox input "true"
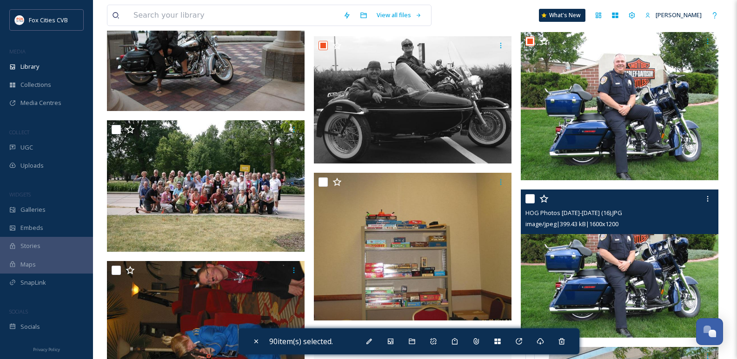
scroll to position [9578, 0]
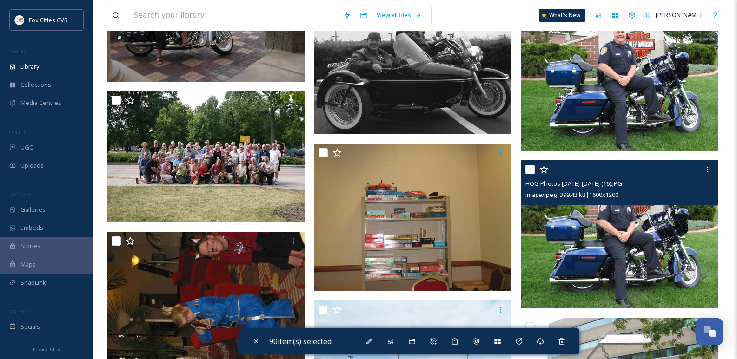
click at [529, 171] on input "checkbox" at bounding box center [529, 169] width 9 height 9
checkbox input "true"
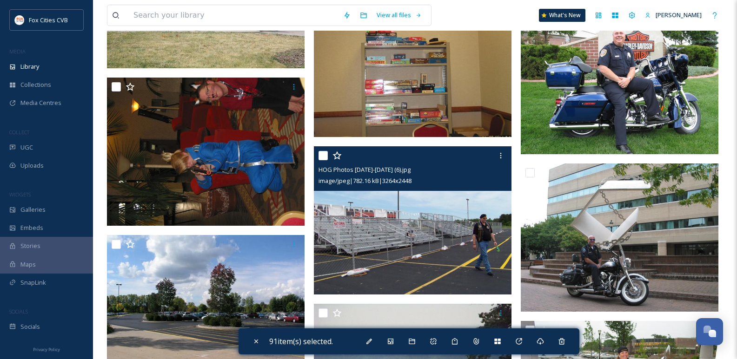
scroll to position [9764, 0]
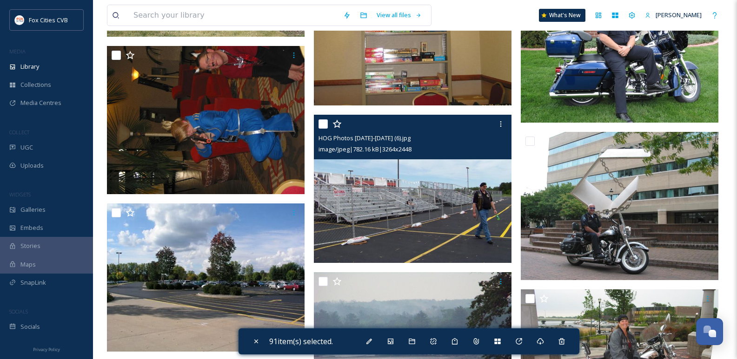
click at [327, 123] on input "checkbox" at bounding box center [322, 123] width 9 height 9
checkbox input "true"
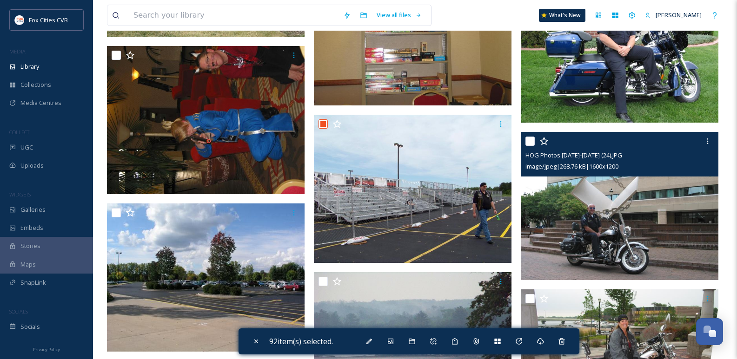
click at [531, 140] on input "checkbox" at bounding box center [529, 141] width 9 height 9
checkbox input "true"
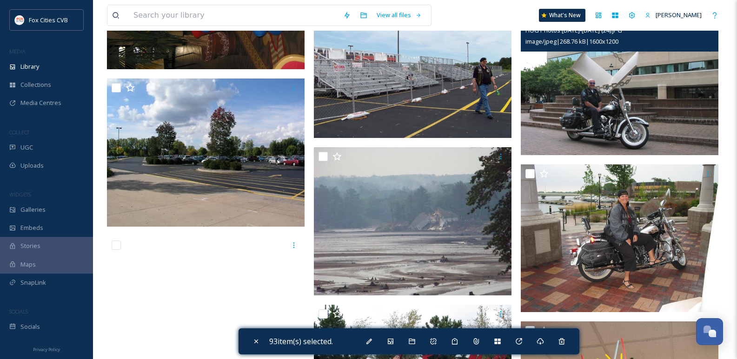
scroll to position [9903, 0]
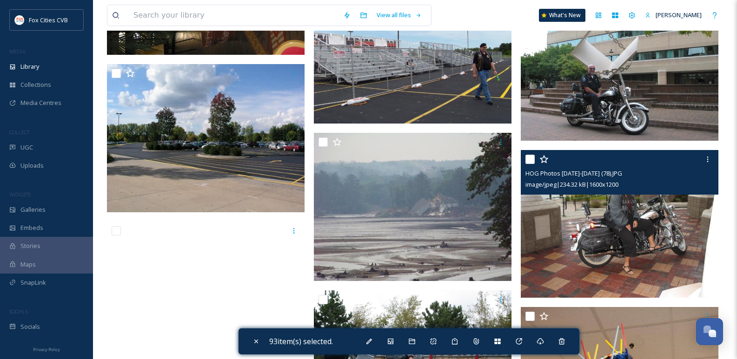
click at [530, 156] on input "checkbox" at bounding box center [529, 159] width 9 height 9
checkbox input "true"
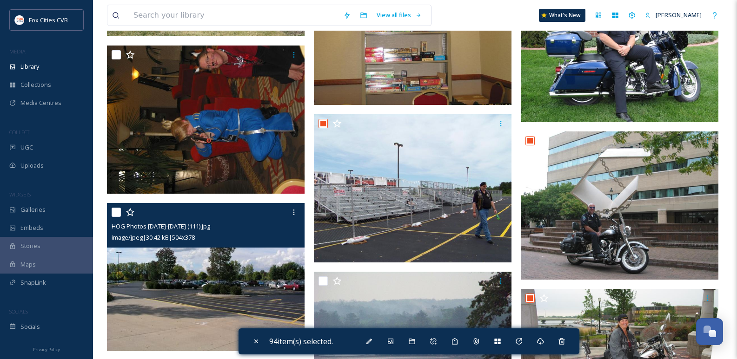
scroll to position [9764, 0]
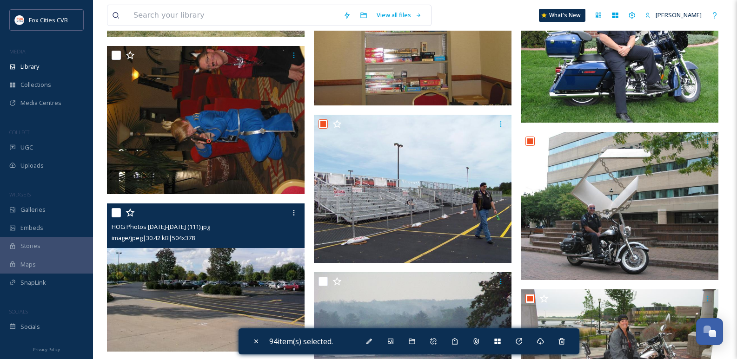
click at [120, 213] on input "checkbox" at bounding box center [116, 212] width 9 height 9
checkbox input "true"
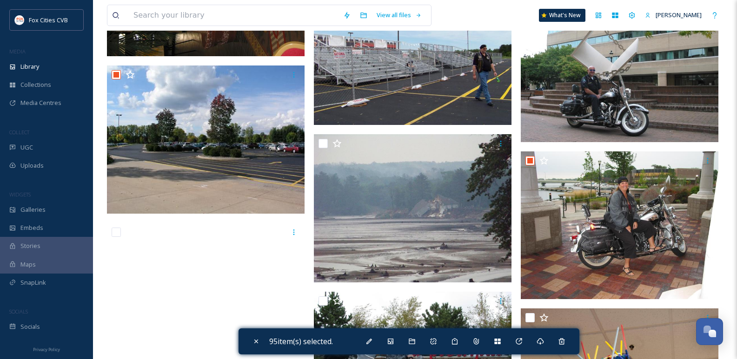
scroll to position [9903, 0]
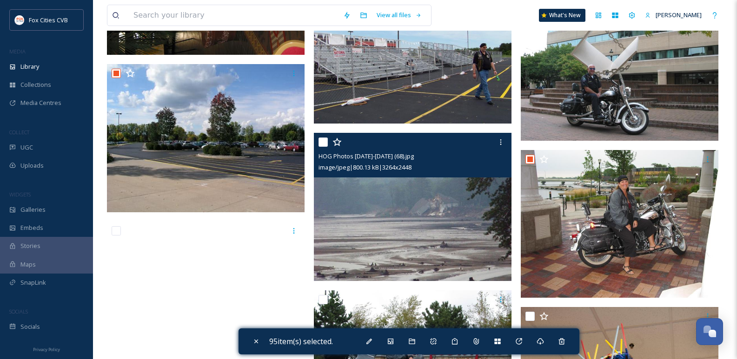
click at [329, 139] on div at bounding box center [413, 142] width 191 height 17
click at [324, 142] on input "checkbox" at bounding box center [322, 142] width 9 height 9
checkbox input "true"
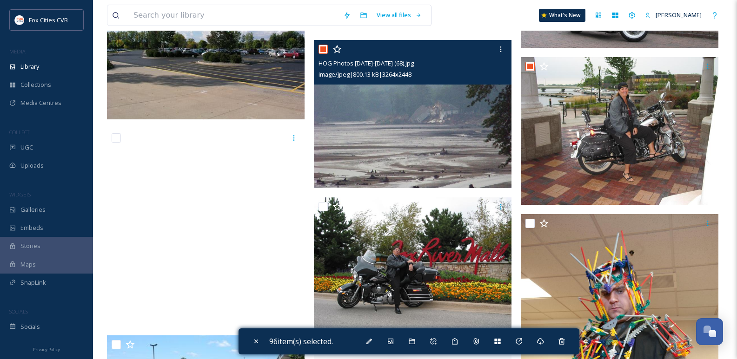
scroll to position [10043, 0]
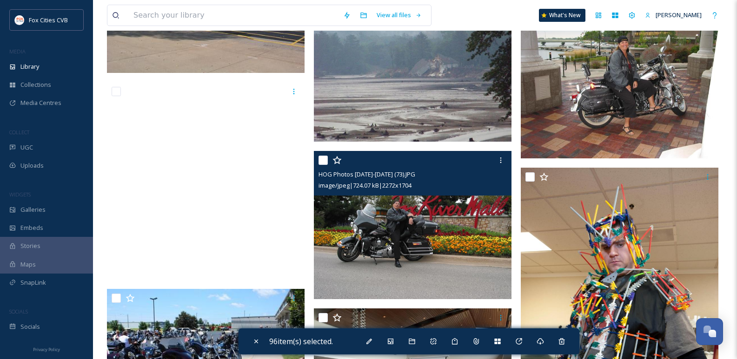
click at [325, 159] on input "checkbox" at bounding box center [322, 160] width 9 height 9
checkbox input "true"
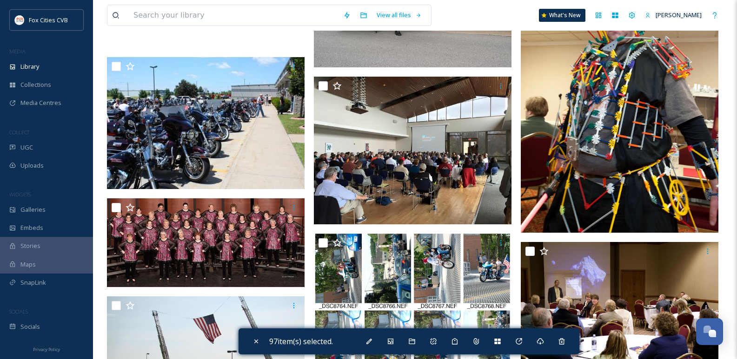
scroll to position [10275, 0]
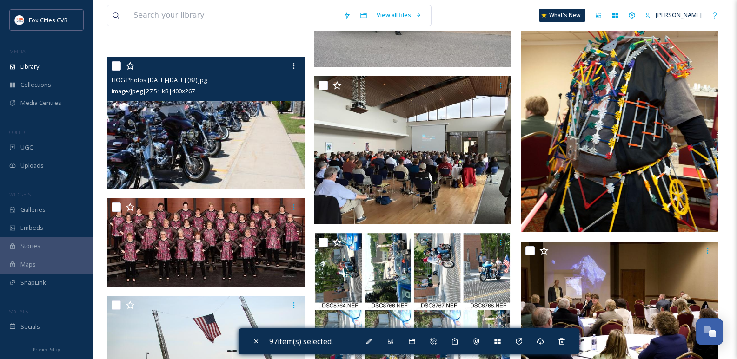
drag, startPoint x: 117, startPoint y: 66, endPoint x: 126, endPoint y: 67, distance: 9.8
click at [126, 68] on div at bounding box center [207, 66] width 191 height 17
click at [116, 71] on div at bounding box center [207, 66] width 191 height 17
click at [115, 68] on input "checkbox" at bounding box center [116, 65] width 9 height 9
checkbox input "true"
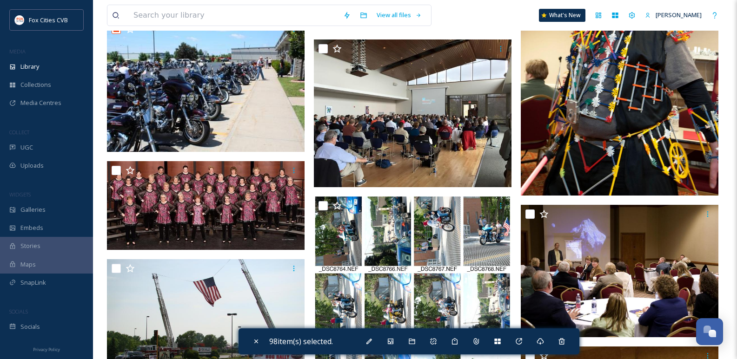
scroll to position [10368, 0]
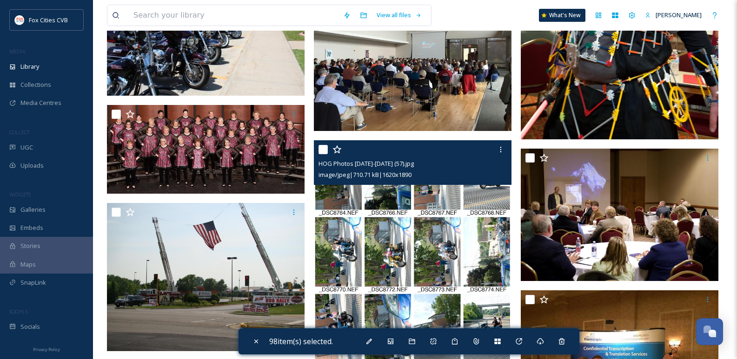
click at [322, 147] on input "checkbox" at bounding box center [322, 149] width 9 height 9
checkbox input "true"
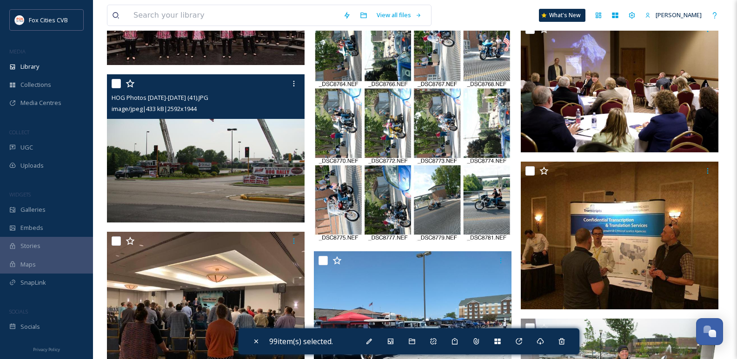
scroll to position [10508, 0]
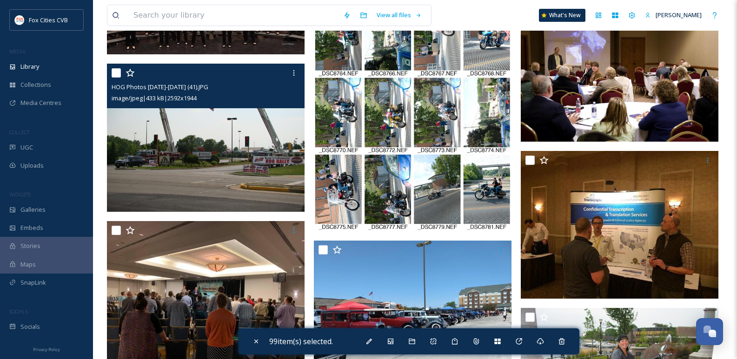
click at [119, 69] on input "checkbox" at bounding box center [116, 72] width 9 height 9
checkbox input "true"
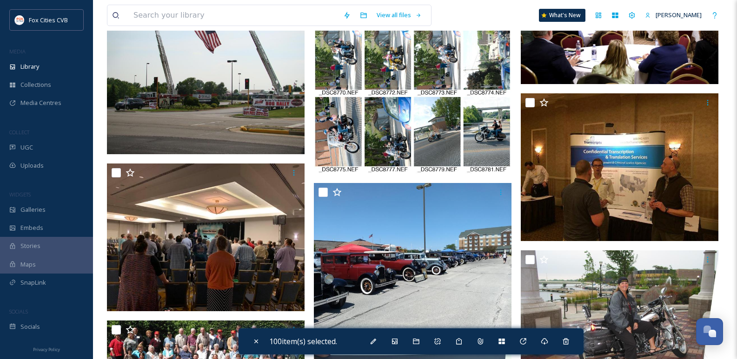
scroll to position [10601, 0]
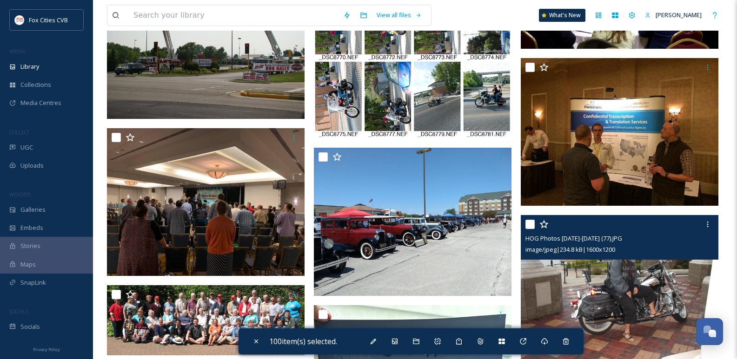
click at [532, 222] on input "checkbox" at bounding box center [529, 224] width 9 height 9
checkbox input "true"
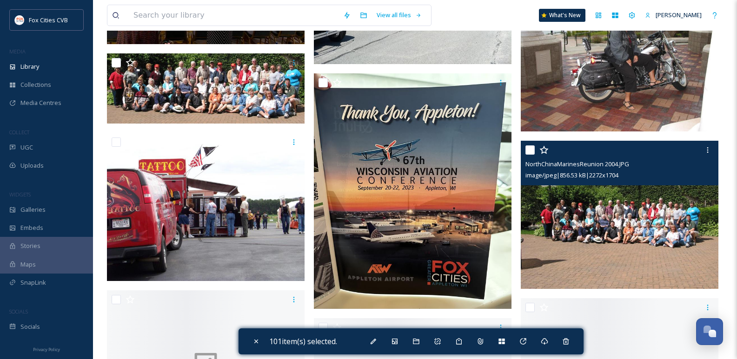
scroll to position [10833, 0]
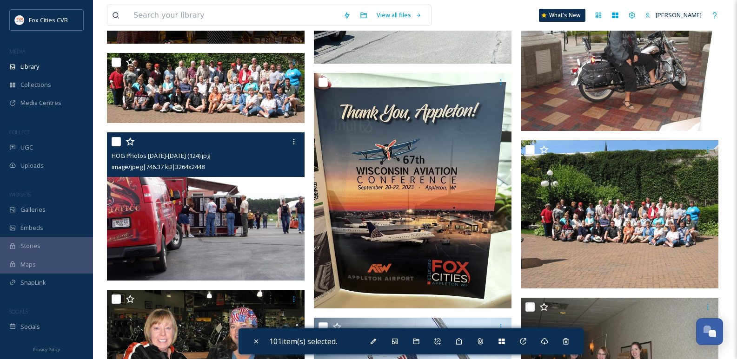
click at [116, 139] on input "checkbox" at bounding box center [116, 141] width 9 height 9
checkbox input "true"
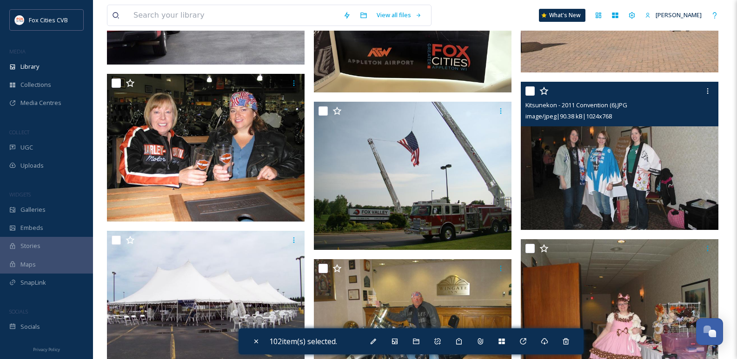
scroll to position [11066, 0]
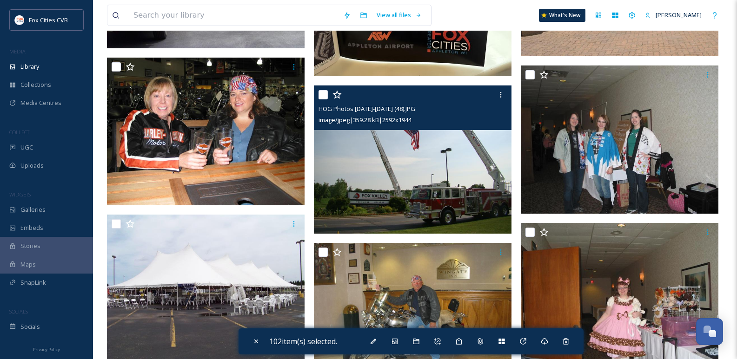
click at [324, 92] on input "checkbox" at bounding box center [322, 94] width 9 height 9
checkbox input "true"
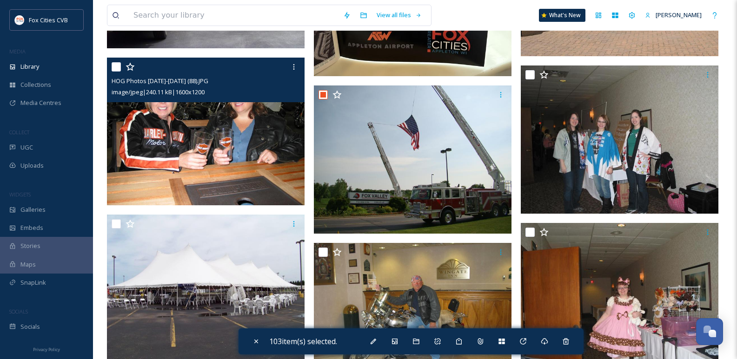
click at [116, 65] on input "checkbox" at bounding box center [116, 66] width 9 height 9
checkbox input "true"
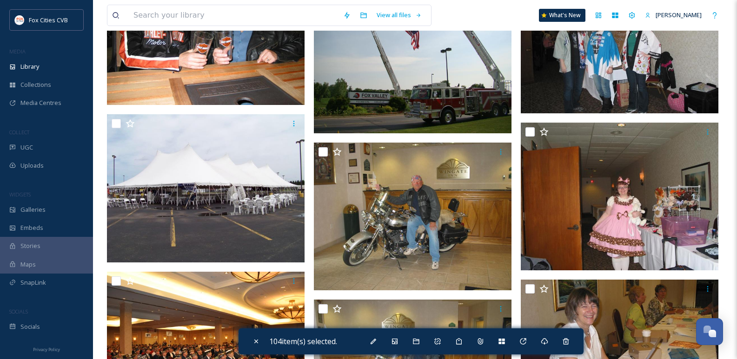
scroll to position [11159, 0]
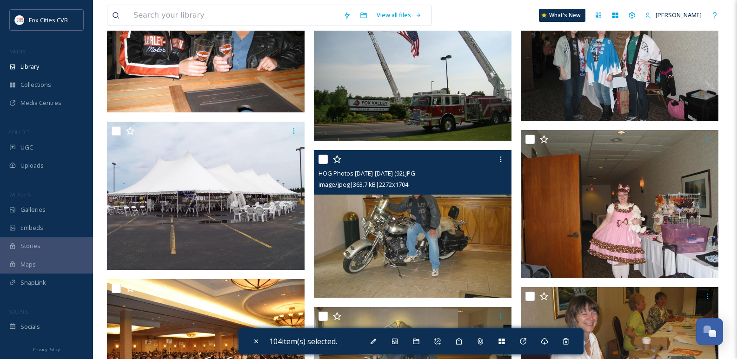
click at [325, 158] on input "checkbox" at bounding box center [322, 159] width 9 height 9
checkbox input "true"
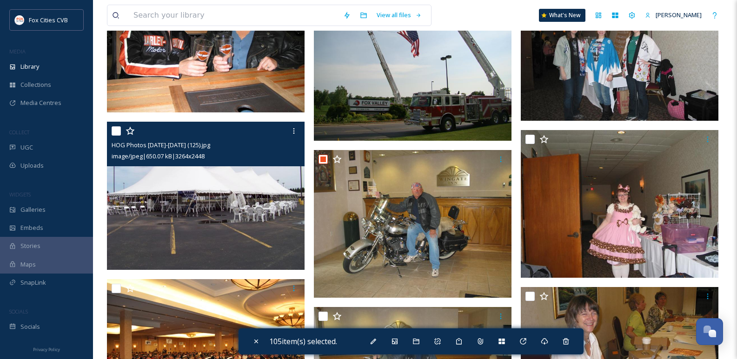
click at [116, 135] on input "checkbox" at bounding box center [116, 130] width 9 height 9
checkbox input "true"
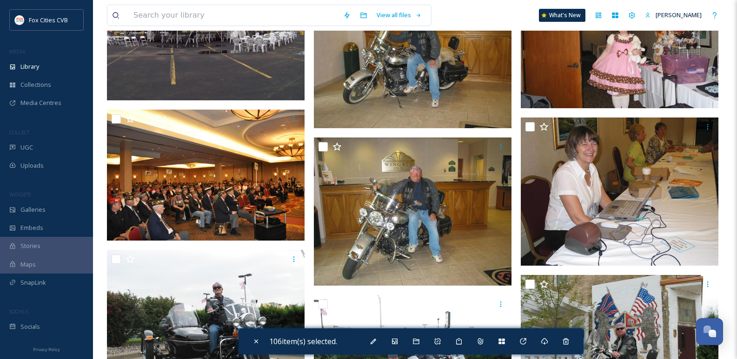
scroll to position [11345, 0]
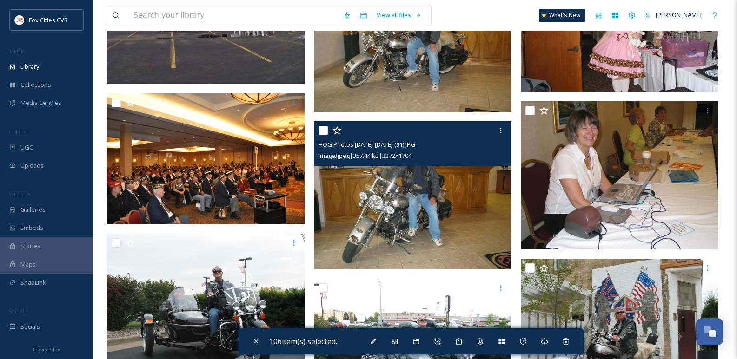
click at [326, 130] on input "checkbox" at bounding box center [322, 130] width 9 height 9
checkbox input "true"
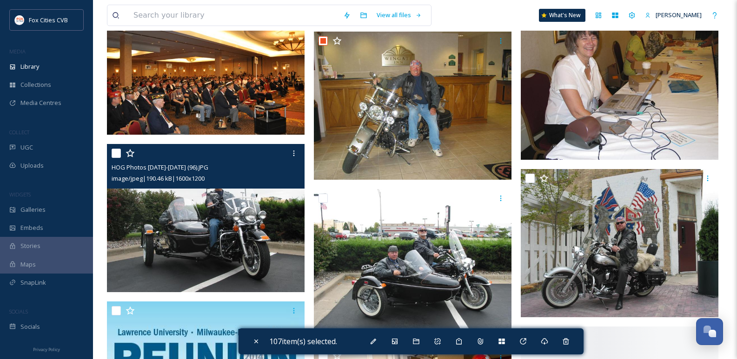
scroll to position [11438, 0]
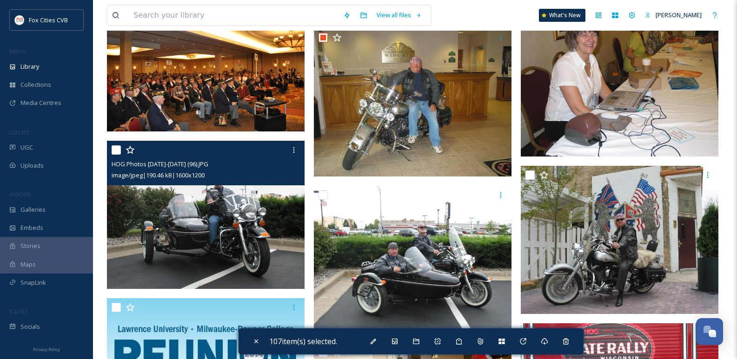
click at [116, 145] on div at bounding box center [207, 150] width 191 height 17
click at [117, 153] on input "checkbox" at bounding box center [116, 150] width 9 height 9
checkbox input "true"
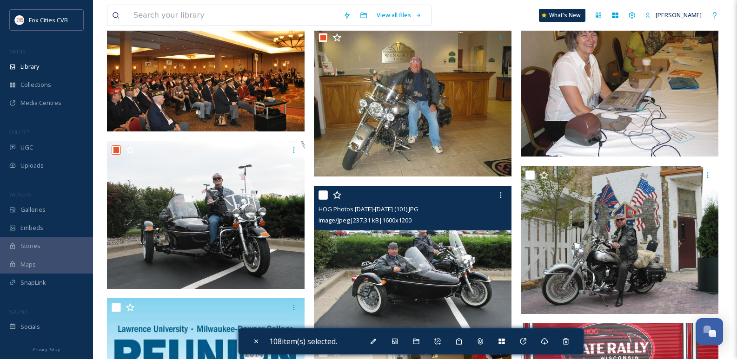
click at [321, 195] on input "checkbox" at bounding box center [322, 195] width 9 height 9
checkbox input "true"
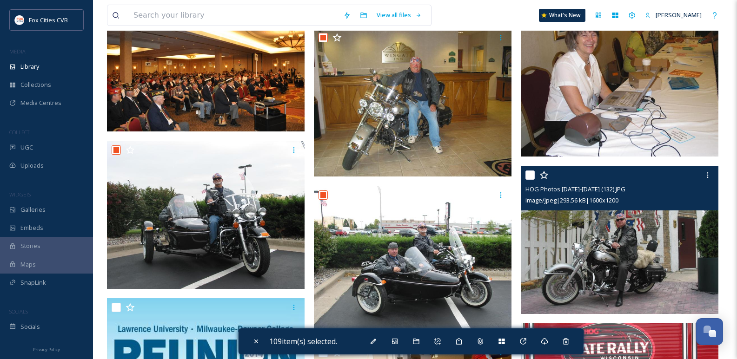
click at [530, 172] on input "checkbox" at bounding box center [529, 175] width 9 height 9
checkbox input "true"
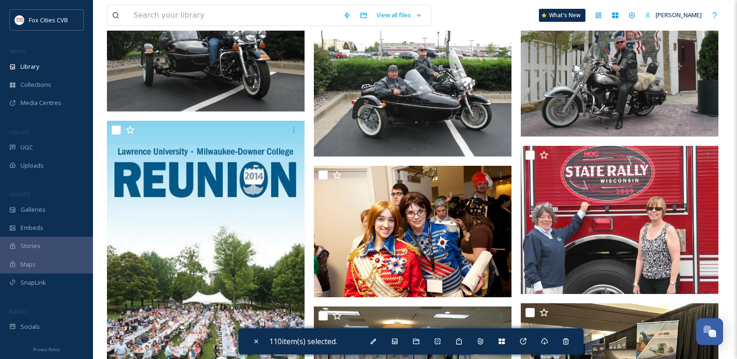
scroll to position [11624, 0]
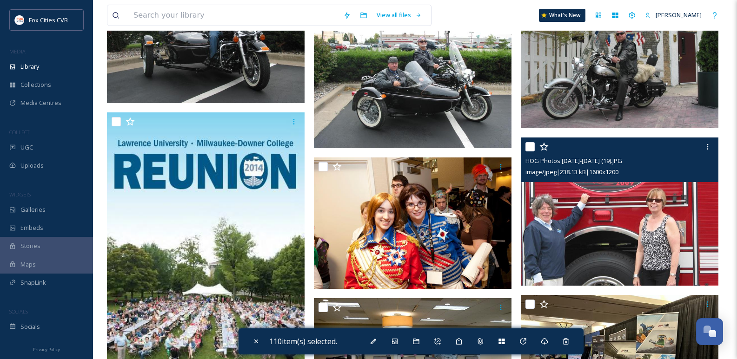
click at [531, 145] on input "checkbox" at bounding box center [529, 146] width 9 height 9
checkbox input "true"
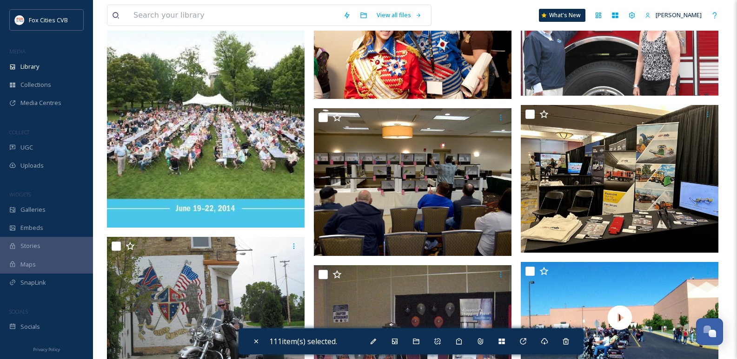
scroll to position [11763, 0]
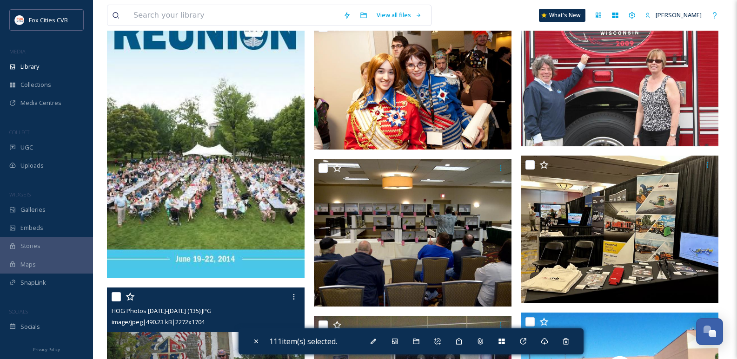
click at [117, 302] on div at bounding box center [207, 297] width 191 height 17
click at [113, 296] on input "checkbox" at bounding box center [116, 296] width 9 height 9
checkbox input "true"
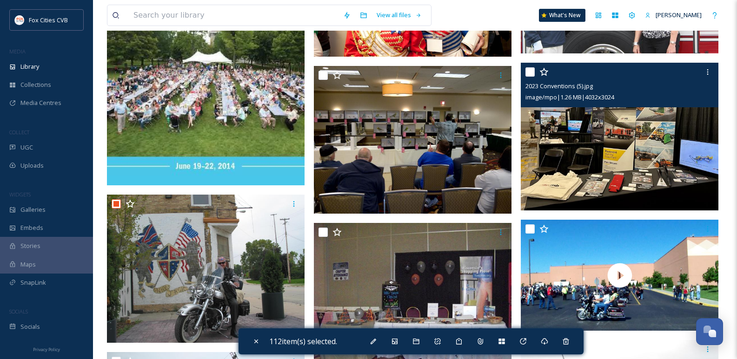
scroll to position [11903, 0]
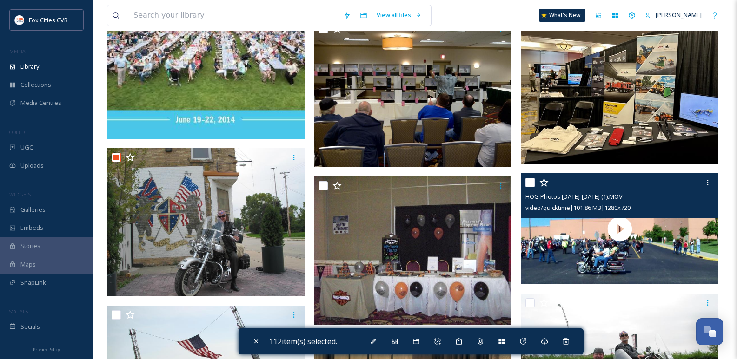
click at [530, 184] on input "checkbox" at bounding box center [529, 182] width 9 height 9
checkbox input "true"
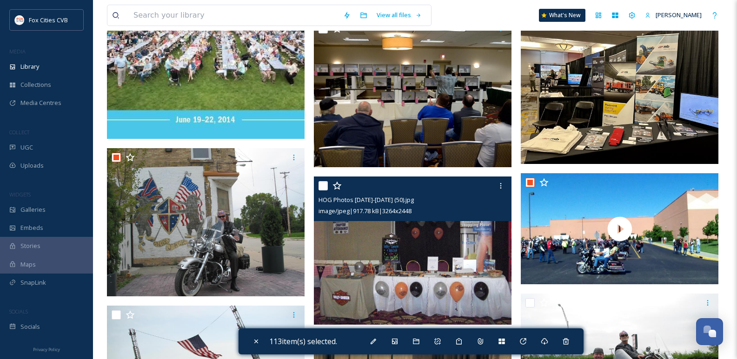
click at [320, 188] on input "checkbox" at bounding box center [322, 185] width 9 height 9
checkbox input "true"
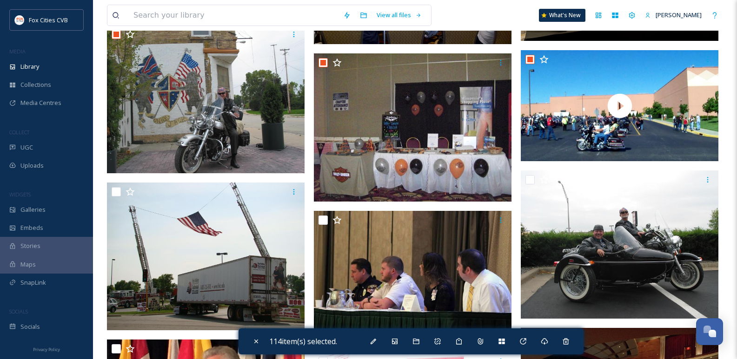
scroll to position [12042, 0]
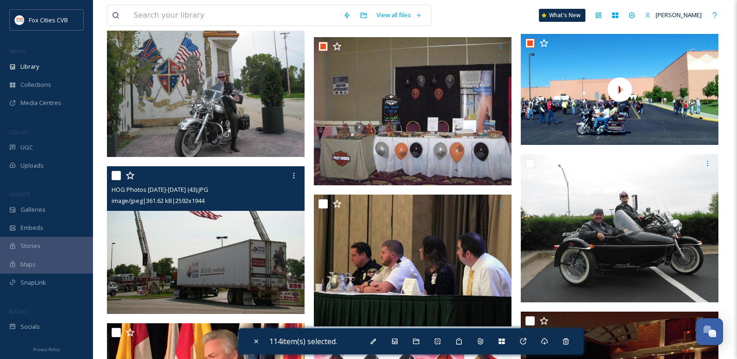
click at [117, 176] on input "checkbox" at bounding box center [116, 175] width 9 height 9
checkbox input "true"
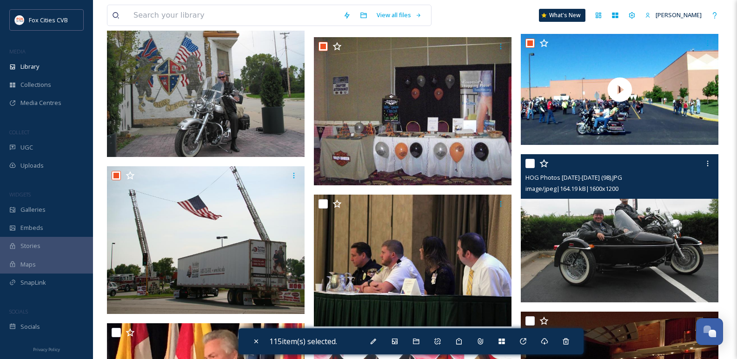
click at [532, 165] on input "checkbox" at bounding box center [529, 163] width 9 height 9
checkbox input "true"
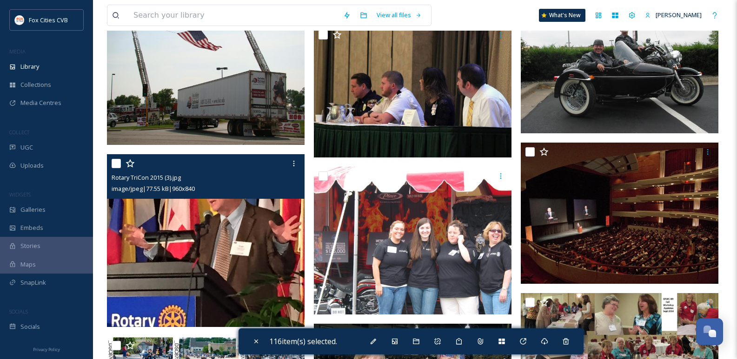
scroll to position [12228, 0]
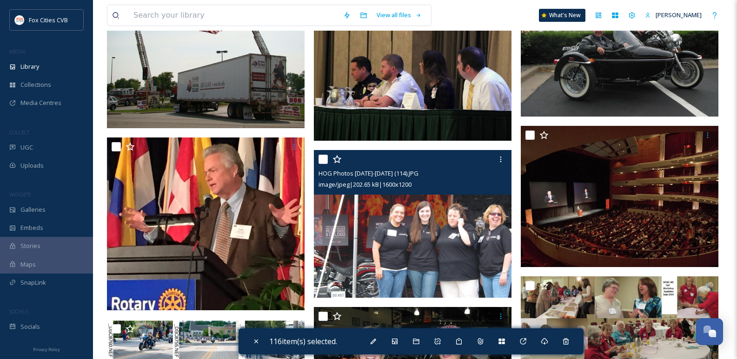
click at [318, 158] on input "checkbox" at bounding box center [322, 159] width 9 height 9
checkbox input "true"
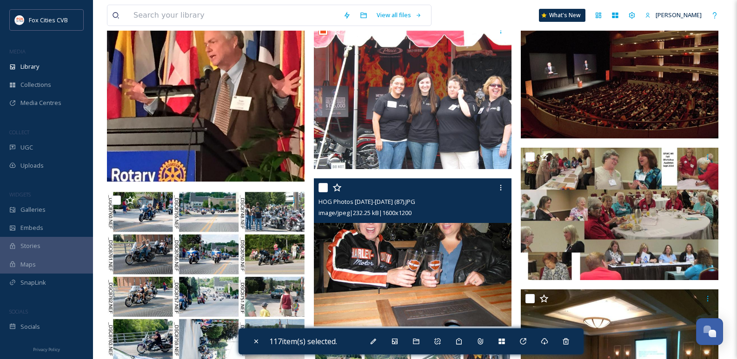
scroll to position [12368, 0]
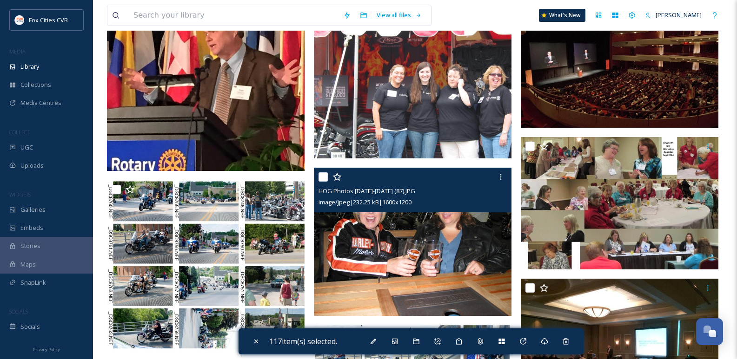
click at [321, 175] on input "checkbox" at bounding box center [322, 176] width 9 height 9
checkbox input "true"
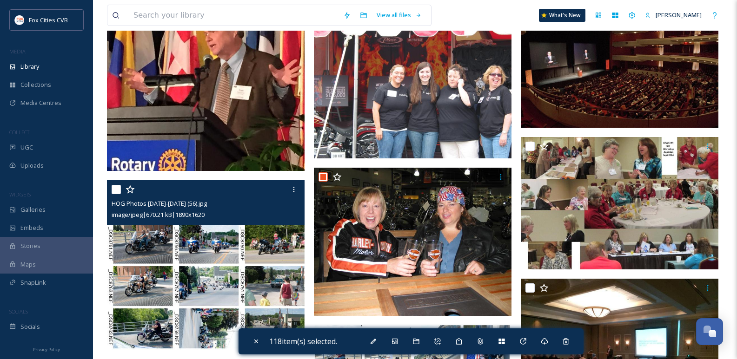
click at [115, 190] on input "checkbox" at bounding box center [116, 189] width 9 height 9
checkbox input "true"
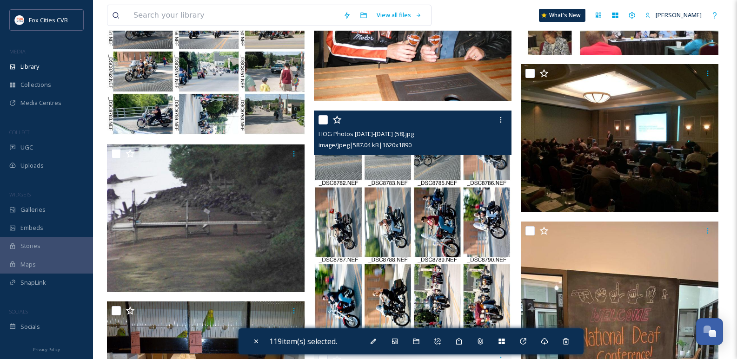
scroll to position [12600, 0]
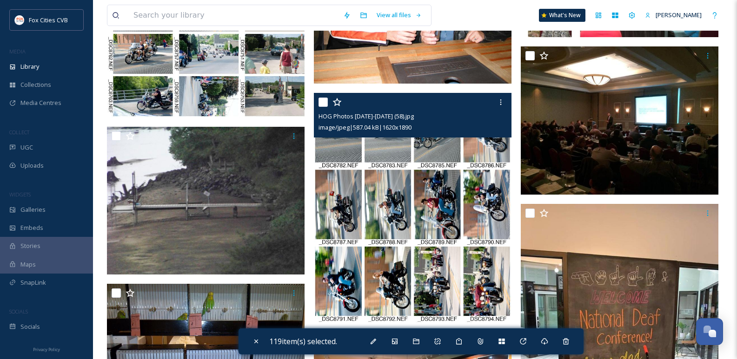
click at [321, 102] on input "checkbox" at bounding box center [322, 102] width 9 height 9
checkbox input "true"
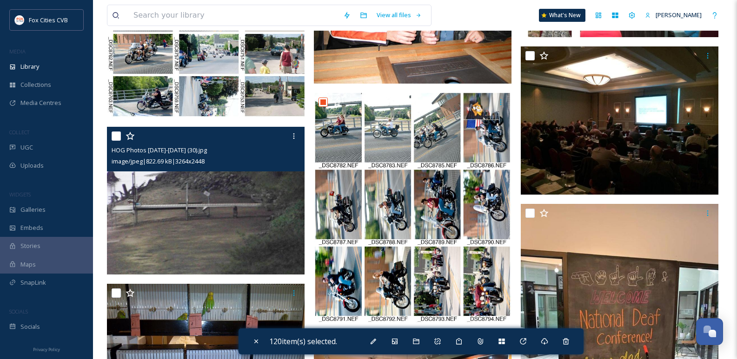
click at [115, 139] on input "checkbox" at bounding box center [116, 136] width 9 height 9
checkbox input "true"
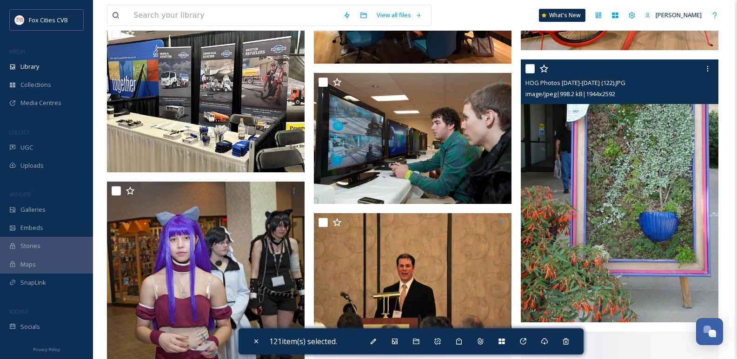
scroll to position [13019, 0]
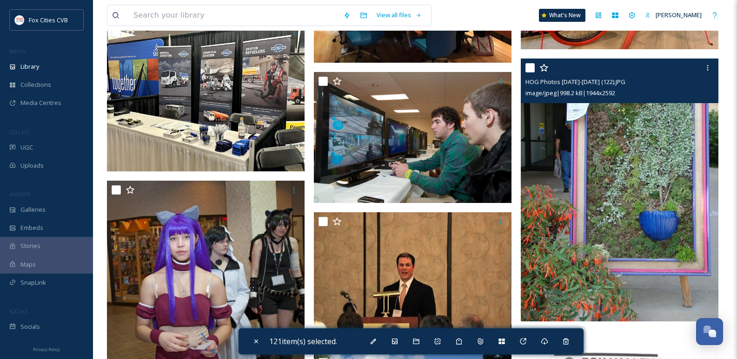
click at [528, 66] on input "checkbox" at bounding box center [529, 67] width 9 height 9
checkbox input "true"
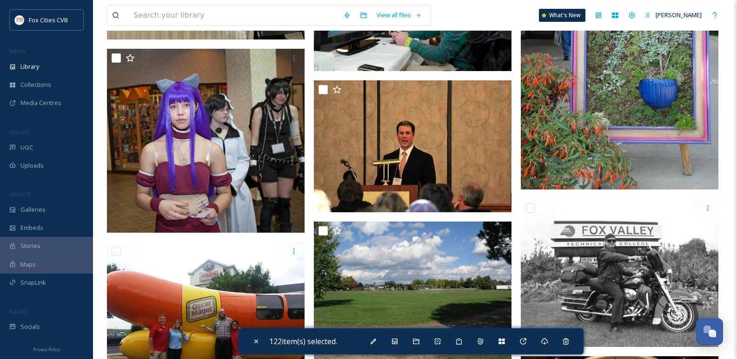
scroll to position [13205, 0]
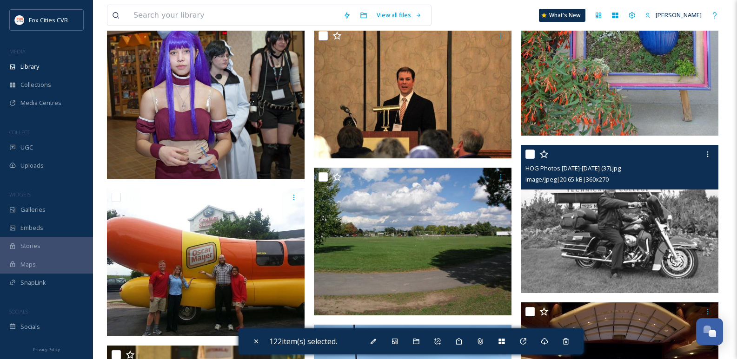
click at [531, 155] on input "checkbox" at bounding box center [529, 154] width 9 height 9
checkbox input "true"
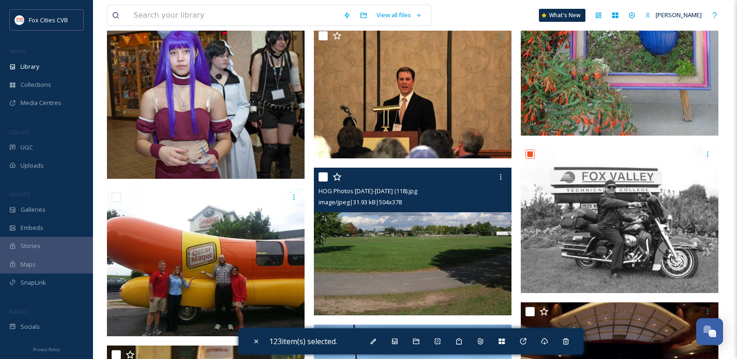
click at [324, 180] on input "checkbox" at bounding box center [322, 176] width 9 height 9
checkbox input "true"
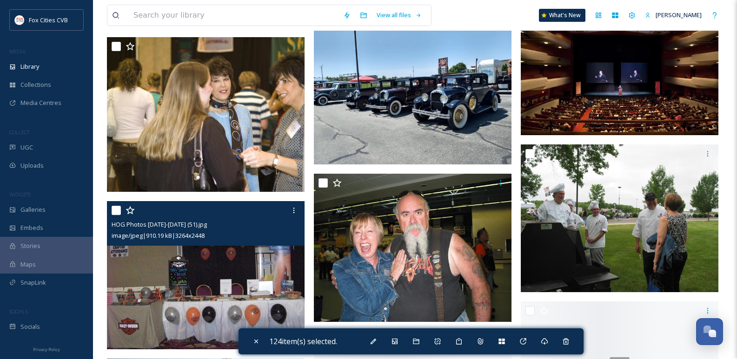
scroll to position [13530, 0]
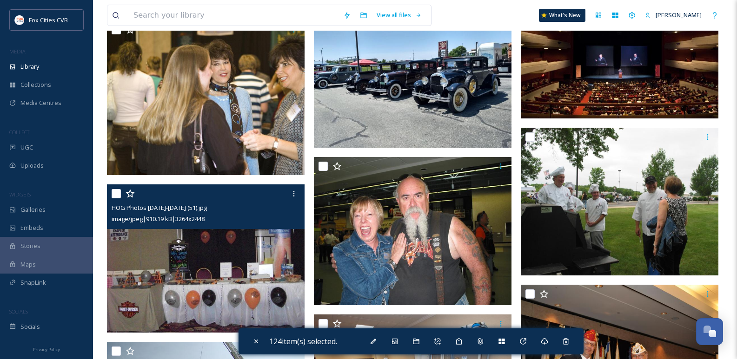
click at [117, 197] on input "checkbox" at bounding box center [116, 193] width 9 height 9
checkbox input "true"
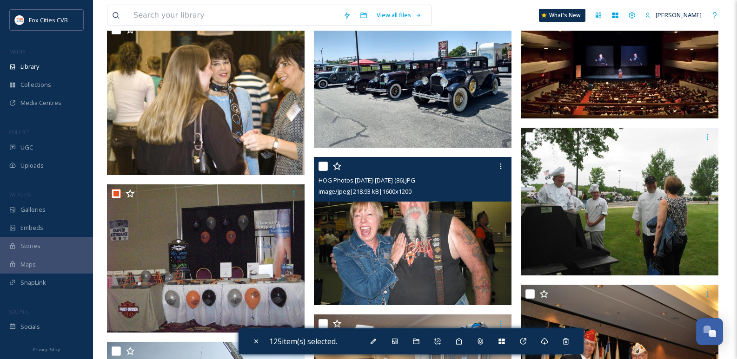
click at [326, 165] on input "checkbox" at bounding box center [322, 166] width 9 height 9
checkbox input "true"
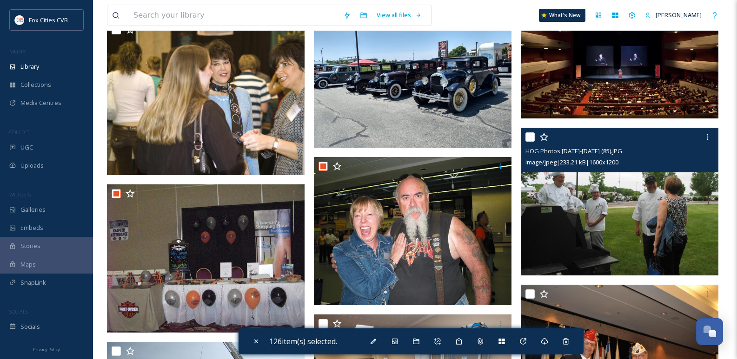
click at [532, 139] on input "checkbox" at bounding box center [529, 137] width 9 height 9
checkbox input "true"
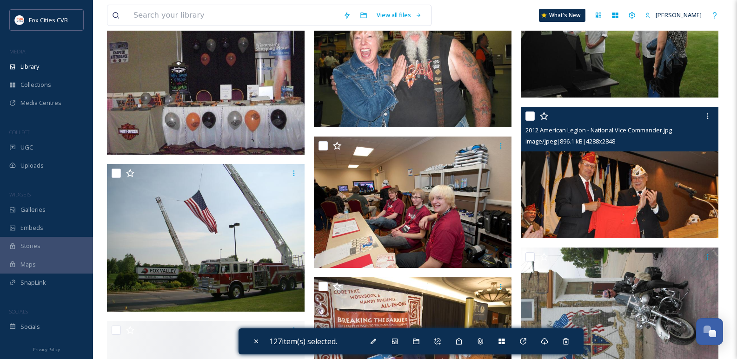
scroll to position [13716, 0]
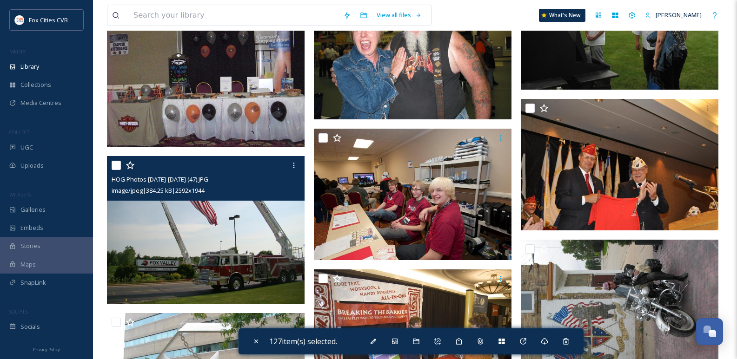
click at [118, 166] on input "checkbox" at bounding box center [116, 165] width 9 height 9
checkbox input "true"
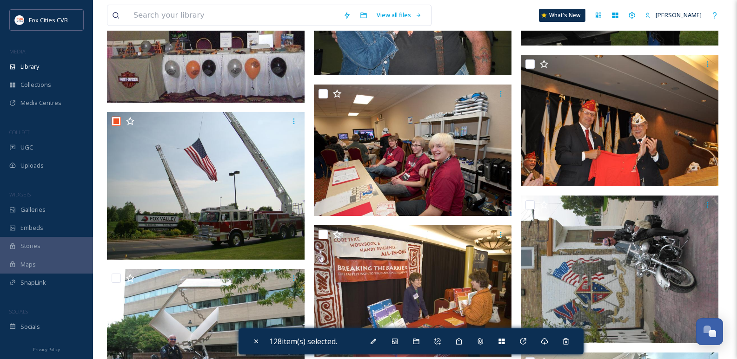
scroll to position [13763, 0]
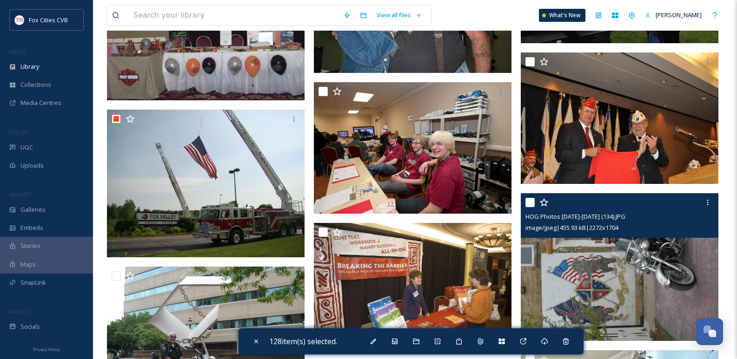
click at [533, 201] on input "checkbox" at bounding box center [529, 202] width 9 height 9
checkbox input "true"
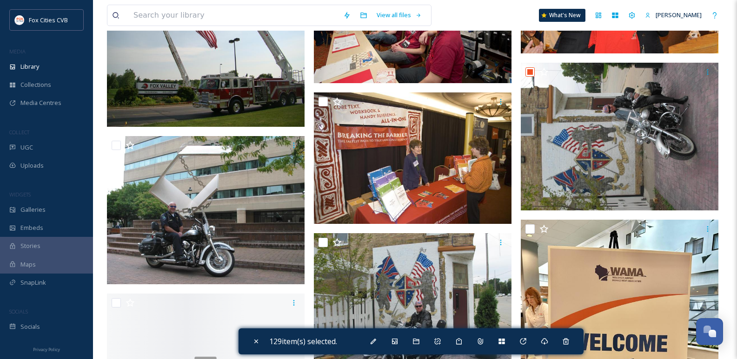
scroll to position [13902, 0]
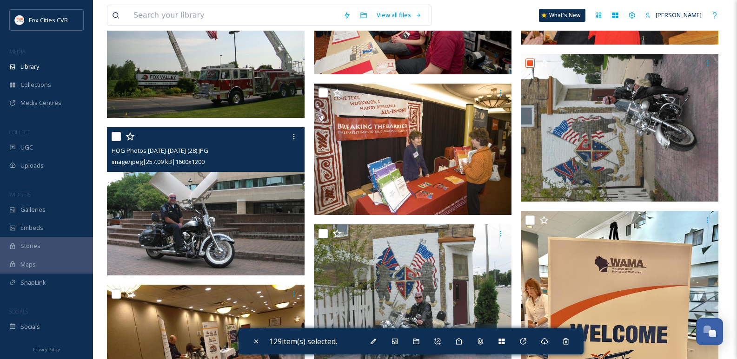
click at [117, 135] on input "checkbox" at bounding box center [116, 136] width 9 height 9
checkbox input "true"
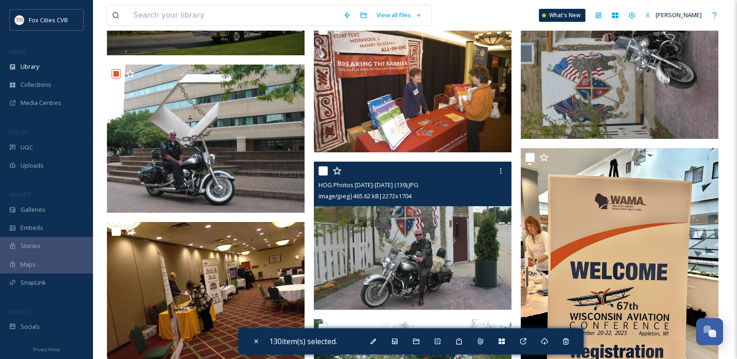
scroll to position [13948, 0]
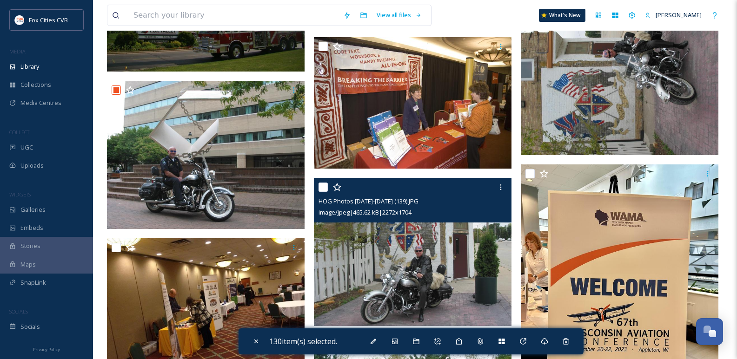
click at [324, 182] on div at bounding box center [413, 187] width 191 height 17
click at [322, 184] on input "checkbox" at bounding box center [322, 187] width 9 height 9
checkbox input "true"
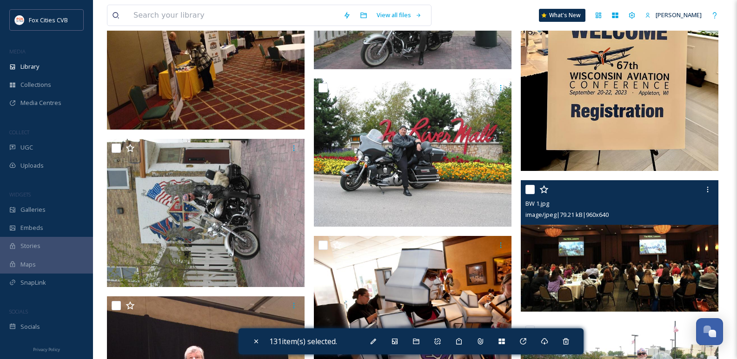
scroll to position [14227, 0]
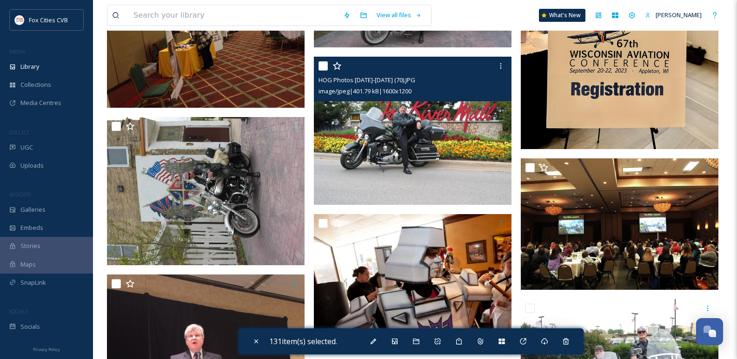
click at [325, 65] on input "checkbox" at bounding box center [322, 65] width 9 height 9
checkbox input "true"
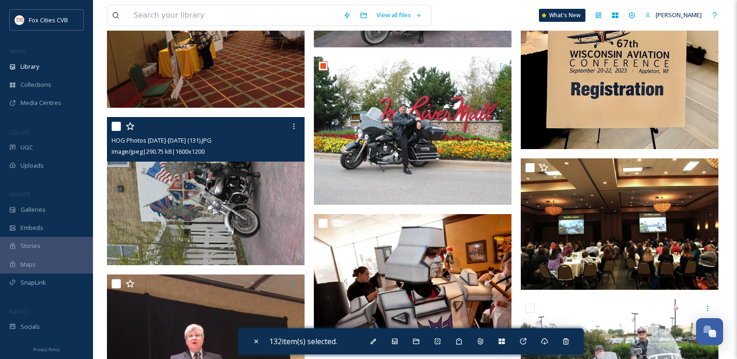
click at [114, 128] on input "checkbox" at bounding box center [116, 126] width 9 height 9
checkbox input "true"
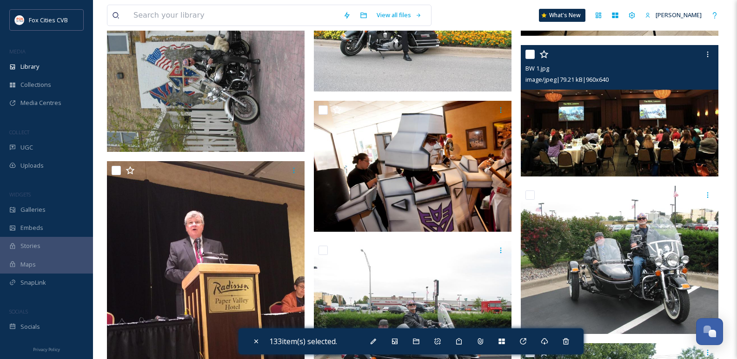
scroll to position [14367, 0]
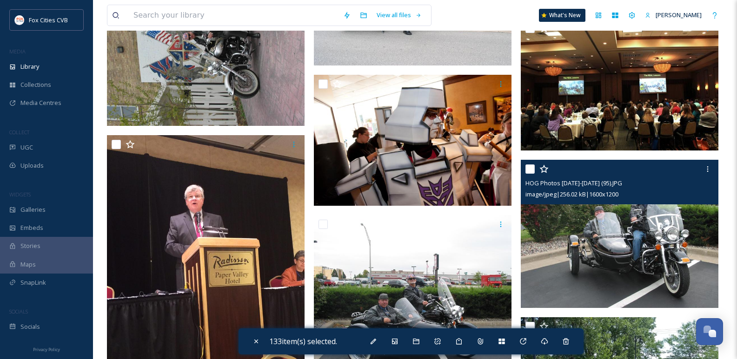
click at [530, 170] on input "checkbox" at bounding box center [529, 169] width 9 height 9
checkbox input "true"
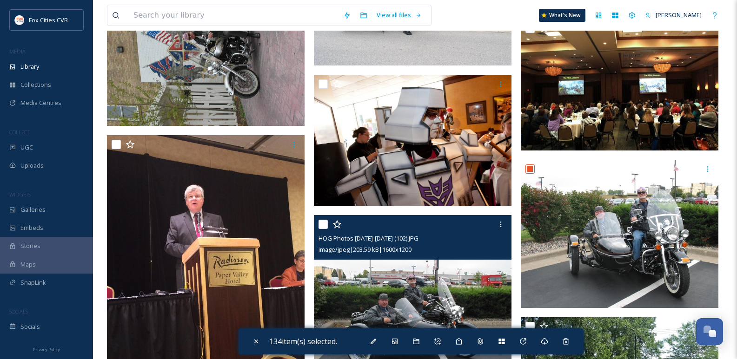
click at [321, 226] on input "checkbox" at bounding box center [322, 224] width 9 height 9
checkbox input "true"
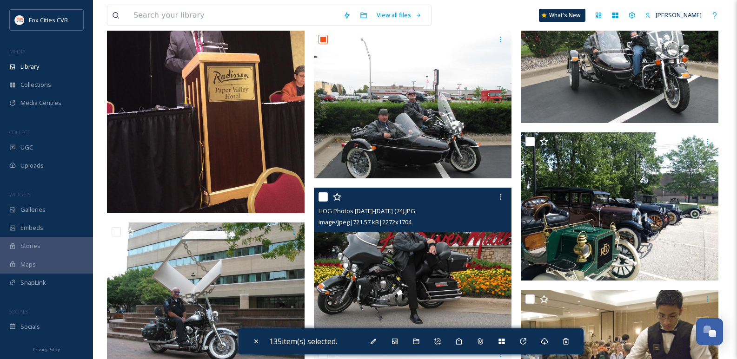
scroll to position [14553, 0]
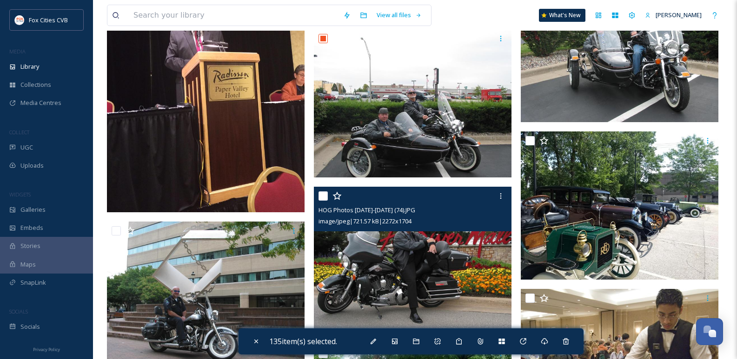
click at [324, 191] on div at bounding box center [413, 196] width 191 height 17
click at [324, 192] on input "checkbox" at bounding box center [322, 196] width 9 height 9
checkbox input "true"
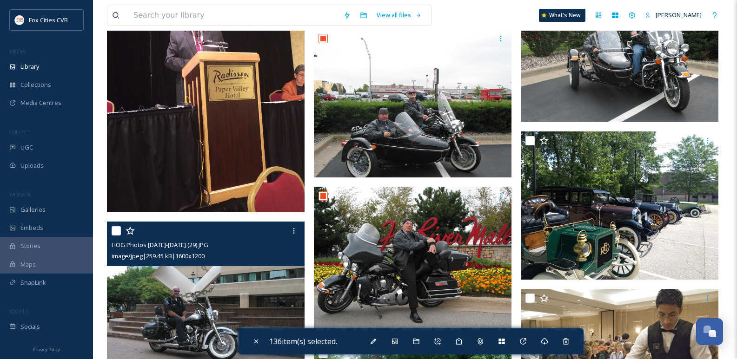
click at [119, 231] on input "checkbox" at bounding box center [116, 230] width 9 height 9
checkbox input "true"
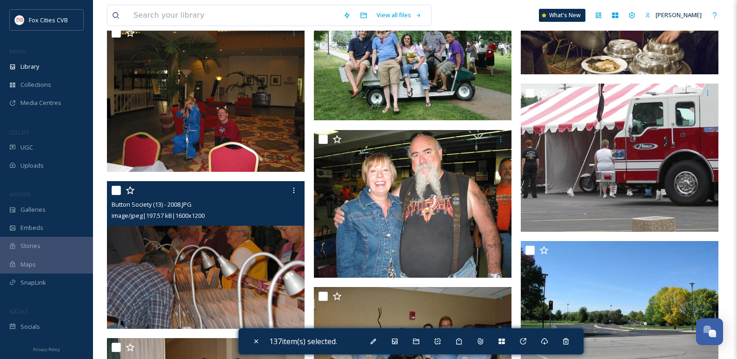
scroll to position [14925, 0]
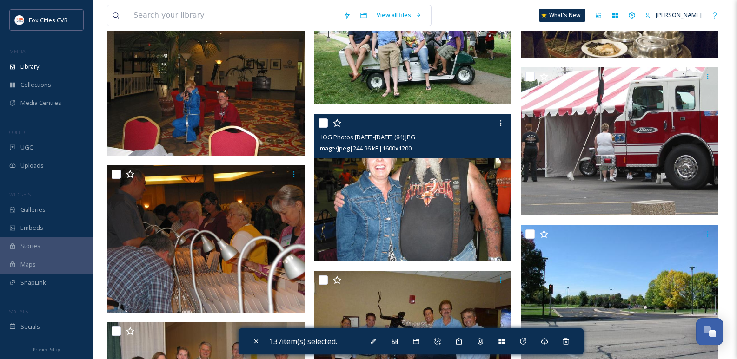
click at [324, 121] on input "checkbox" at bounding box center [322, 123] width 9 height 9
checkbox input "true"
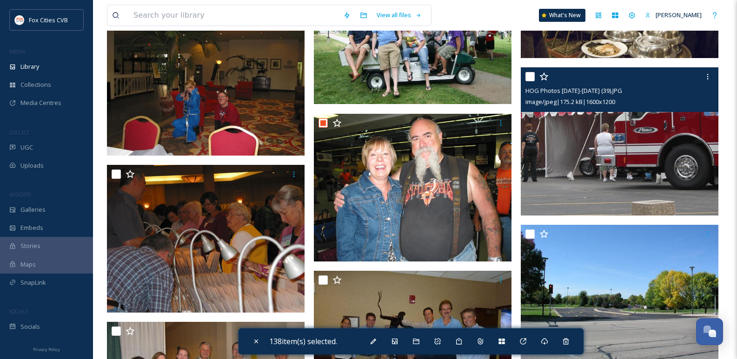
click at [530, 72] on input "checkbox" at bounding box center [529, 76] width 9 height 9
checkbox input "true"
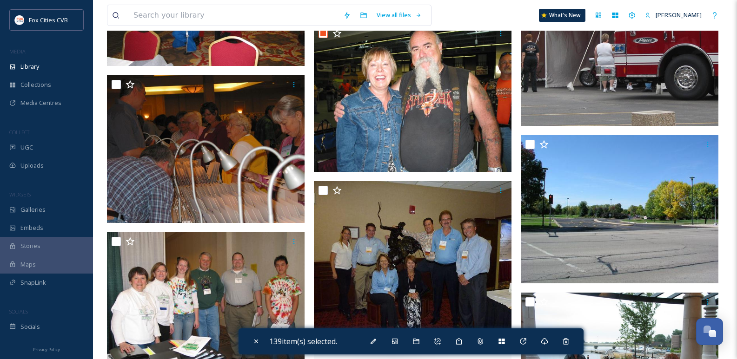
scroll to position [15018, 0]
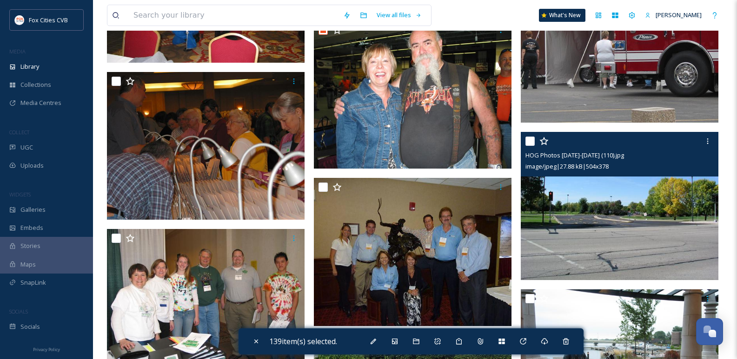
click at [531, 140] on input "checkbox" at bounding box center [529, 141] width 9 height 9
checkbox input "true"
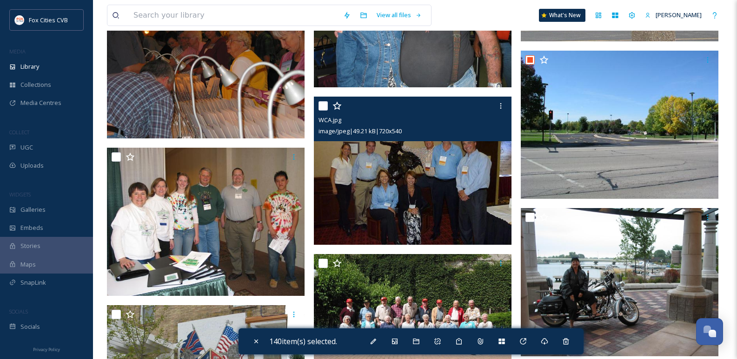
scroll to position [15157, 0]
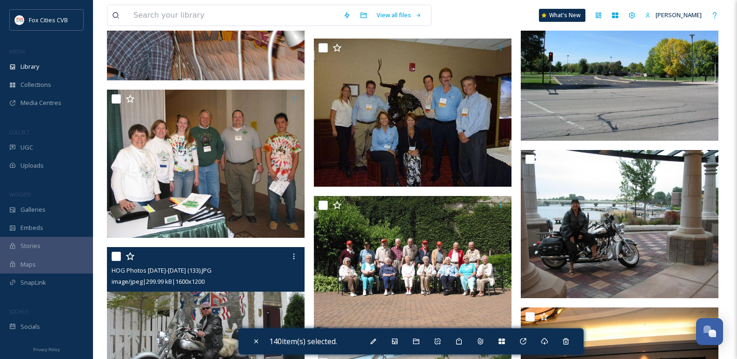
click at [117, 254] on input "checkbox" at bounding box center [116, 256] width 9 height 9
checkbox input "true"
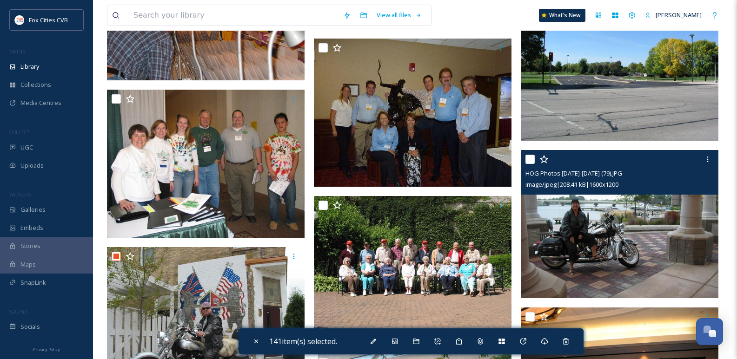
click at [527, 155] on input "checkbox" at bounding box center [529, 159] width 9 height 9
checkbox input "true"
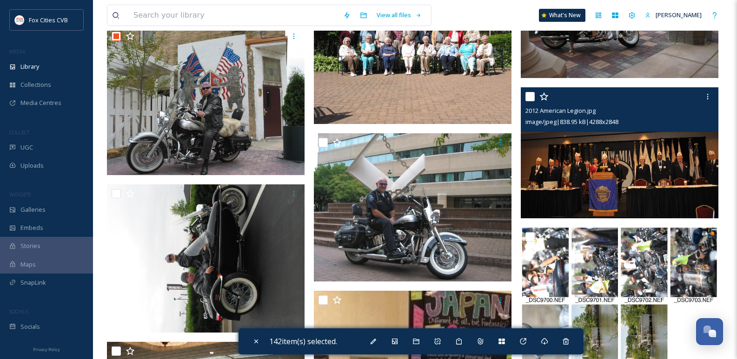
scroll to position [15436, 0]
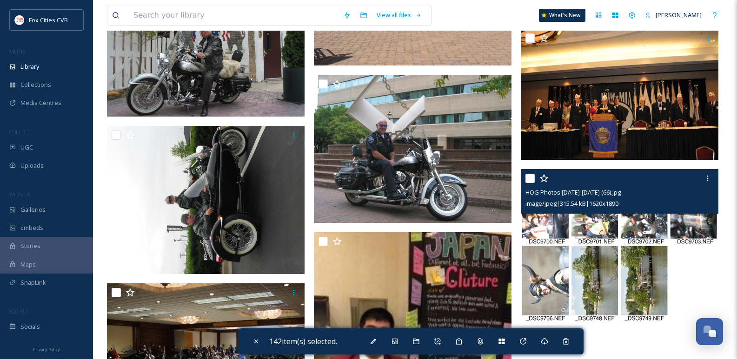
click at [529, 177] on input "checkbox" at bounding box center [529, 178] width 9 height 9
checkbox input "true"
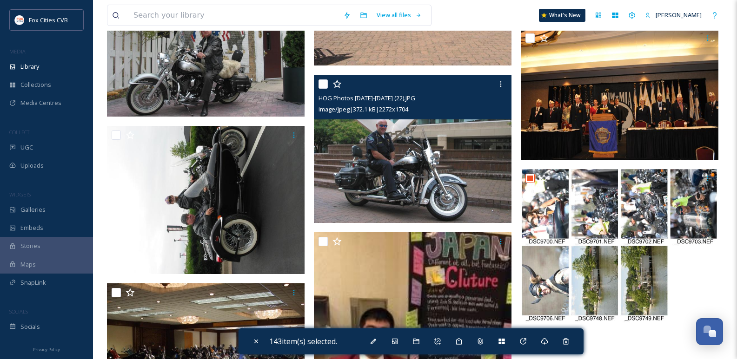
click at [325, 80] on input "checkbox" at bounding box center [322, 84] width 9 height 9
checkbox input "true"
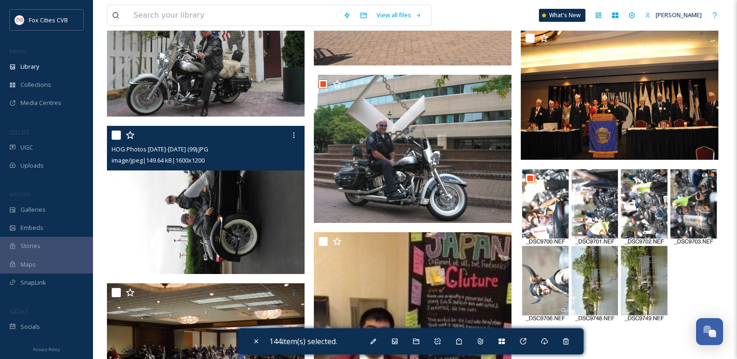
scroll to position [15390, 0]
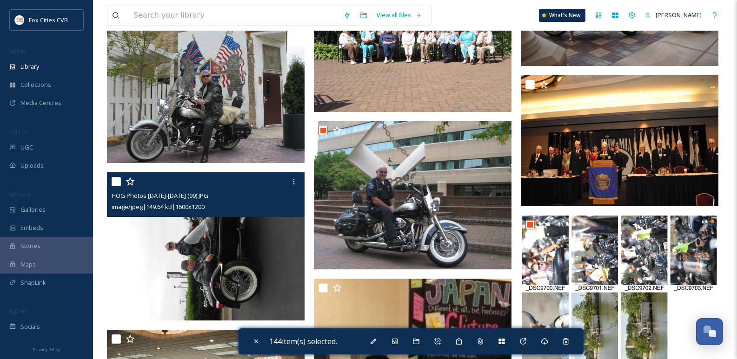
click at [113, 182] on input "checkbox" at bounding box center [116, 181] width 9 height 9
checkbox input "true"
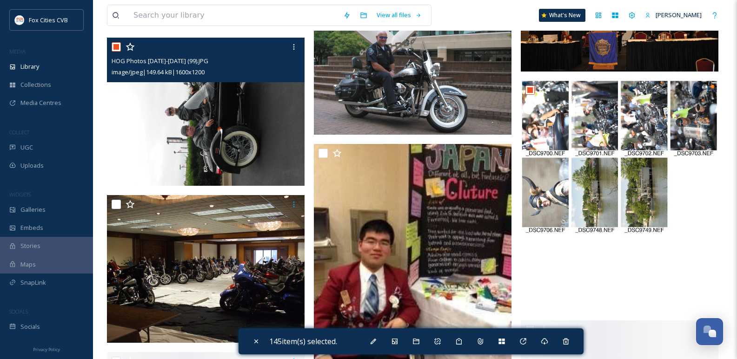
scroll to position [15576, 0]
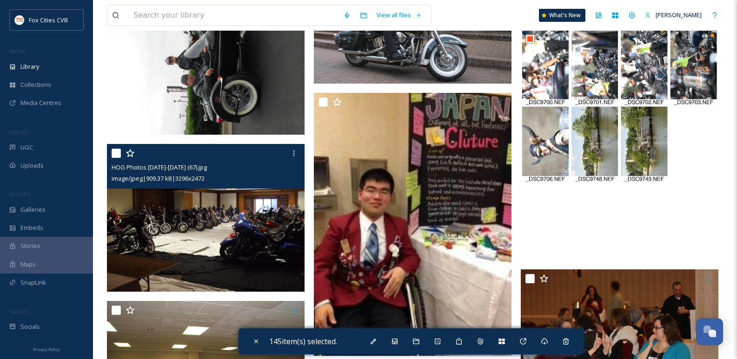
click at [117, 153] on input "checkbox" at bounding box center [116, 153] width 9 height 9
checkbox input "true"
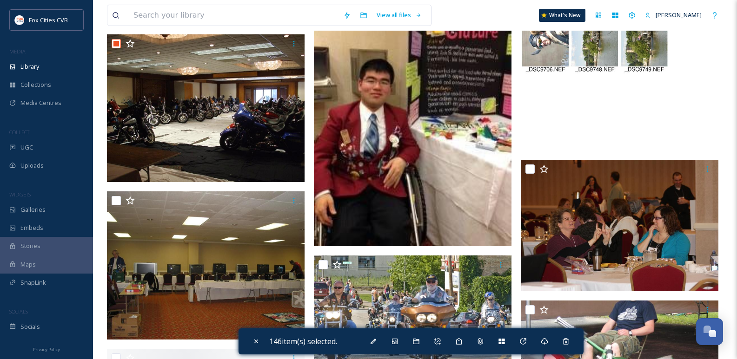
scroll to position [15715, 0]
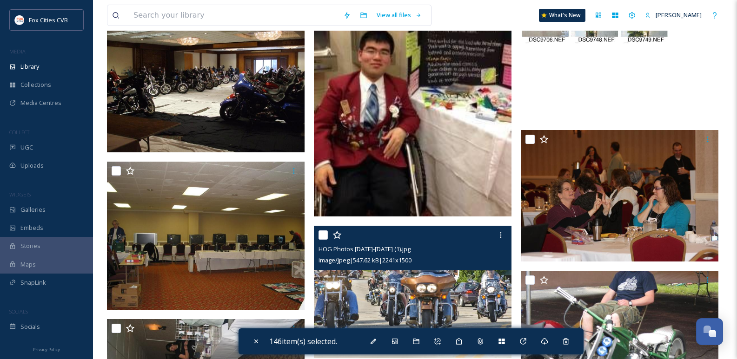
click at [327, 235] on input "checkbox" at bounding box center [322, 235] width 9 height 9
checkbox input "true"
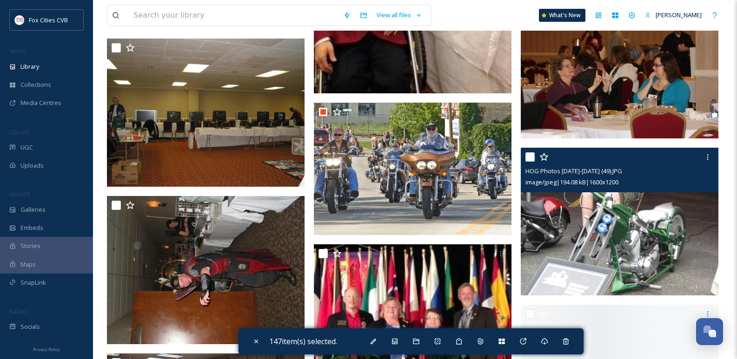
scroll to position [15855, 0]
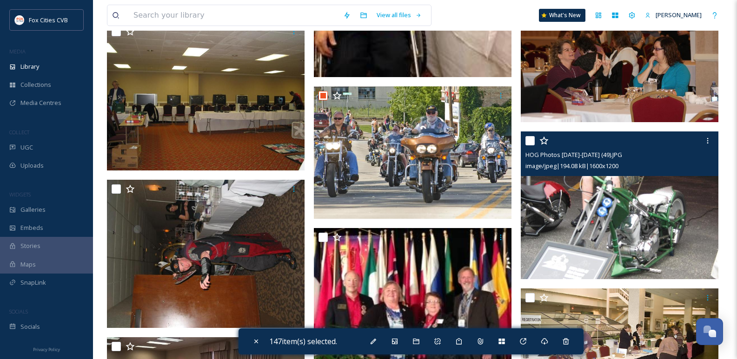
click at [529, 144] on input "checkbox" at bounding box center [529, 140] width 9 height 9
checkbox input "true"
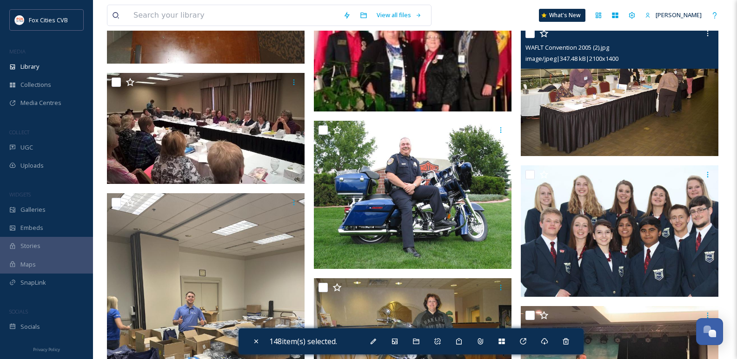
scroll to position [16134, 0]
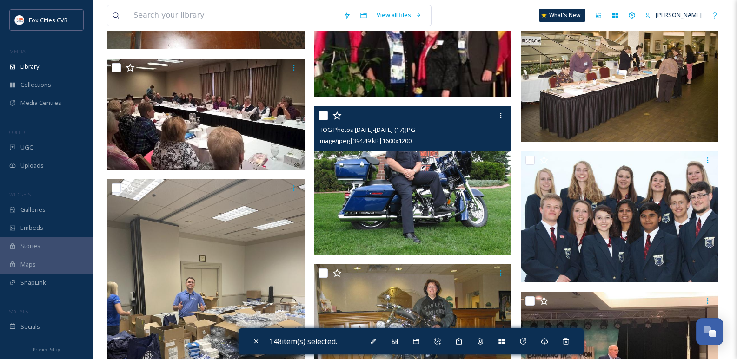
click at [325, 120] on input "checkbox" at bounding box center [322, 115] width 9 height 9
checkbox input "true"
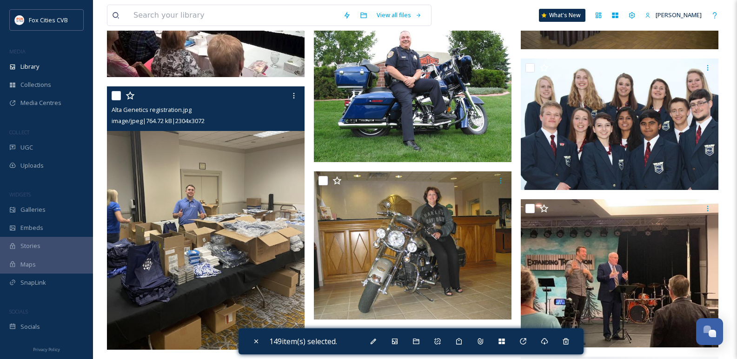
scroll to position [16227, 0]
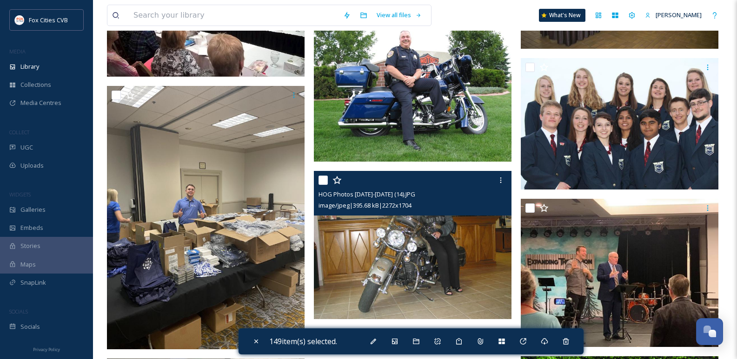
click at [318, 179] on div "HOG Photos [DATE]-[DATE] (14).JPG image/jpeg | 395.68 kB | 2272 x 1704" at bounding box center [413, 193] width 198 height 45
click at [325, 182] on input "checkbox" at bounding box center [322, 180] width 9 height 9
checkbox input "true"
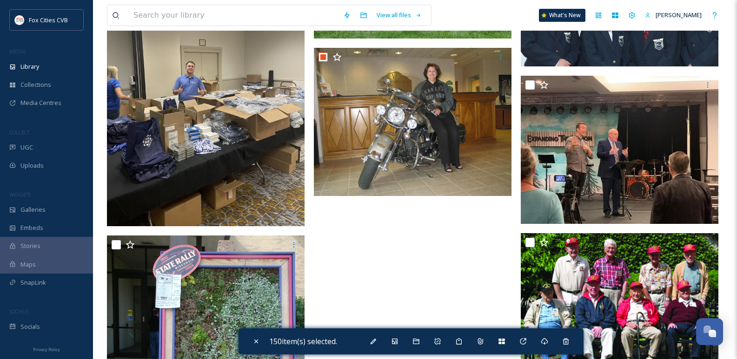
scroll to position [16366, 0]
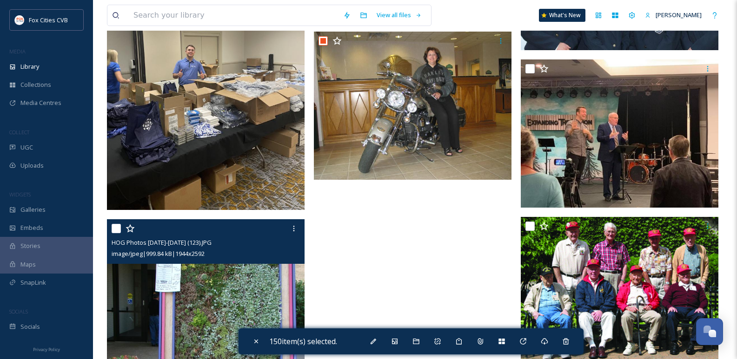
click at [113, 226] on input "checkbox" at bounding box center [116, 228] width 9 height 9
checkbox input "true"
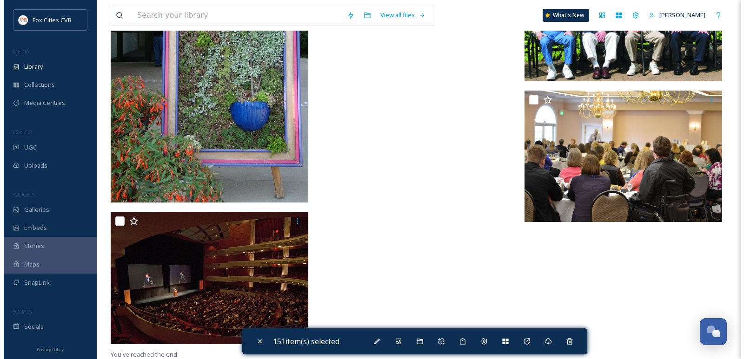
scroll to position [16647, 0]
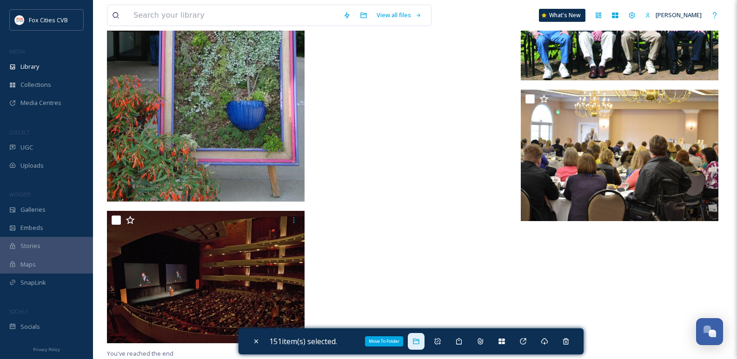
click at [418, 338] on icon at bounding box center [415, 341] width 7 height 7
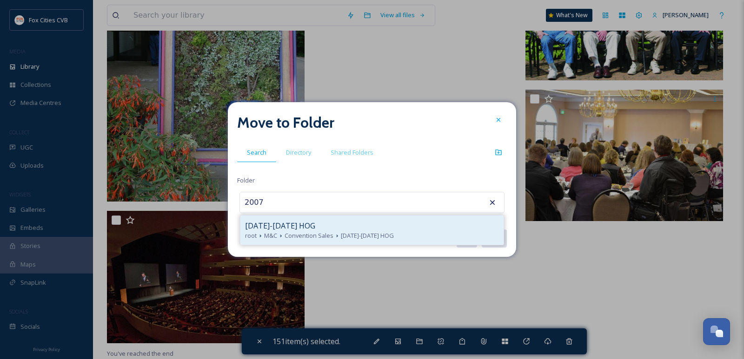
click at [374, 219] on div "[DATE]-[DATE] HOG root M&C Convention Sales [DATE]-[DATE] HOG" at bounding box center [371, 230] width 263 height 29
type input "[DATE]-[DATE] HOG"
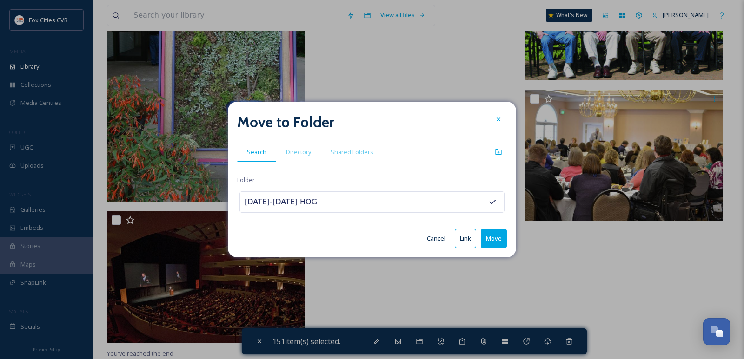
click at [499, 238] on button "Move" at bounding box center [494, 238] width 26 height 19
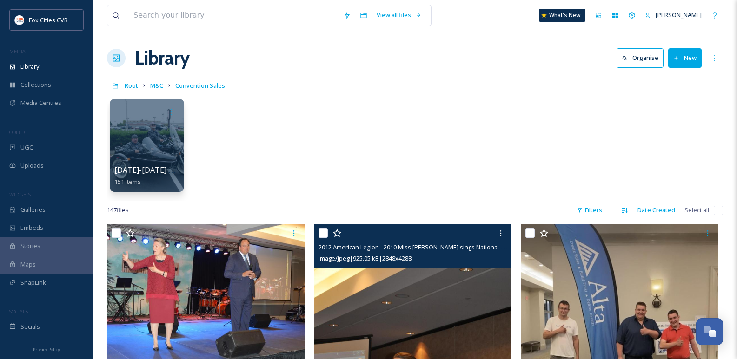
scroll to position [0, 0]
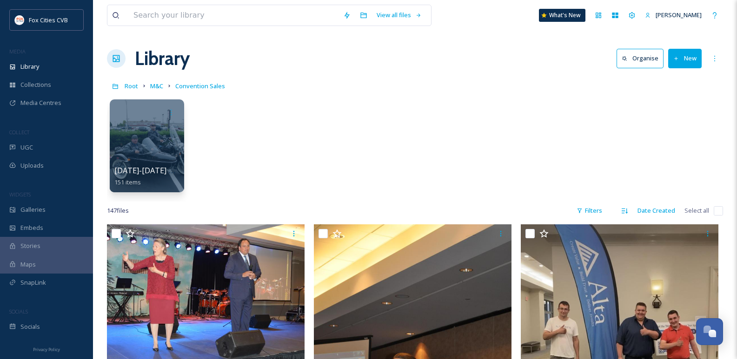
click at [687, 53] on button "New" at bounding box center [684, 58] width 33 height 19
click at [676, 119] on span "Folder" at bounding box center [674, 116] width 18 height 9
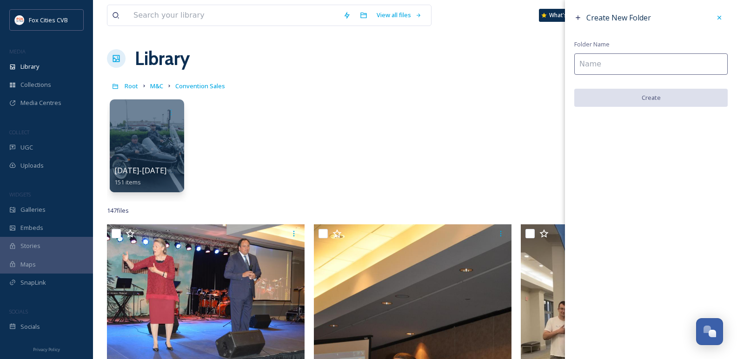
click at [632, 56] on input at bounding box center [650, 63] width 153 height 21
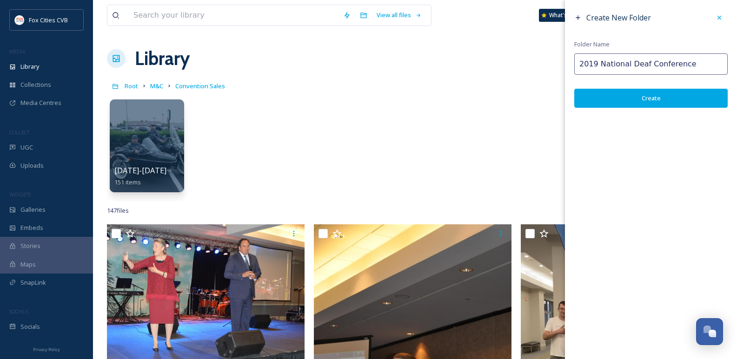
type input "2019 National Deaf Conference"
click at [647, 97] on button "Create" at bounding box center [650, 98] width 153 height 19
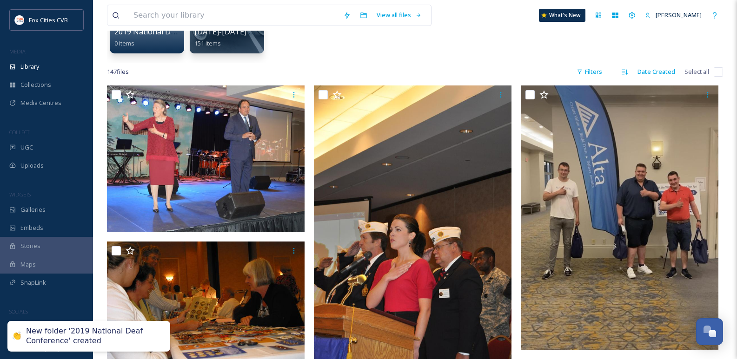
scroll to position [139, 0]
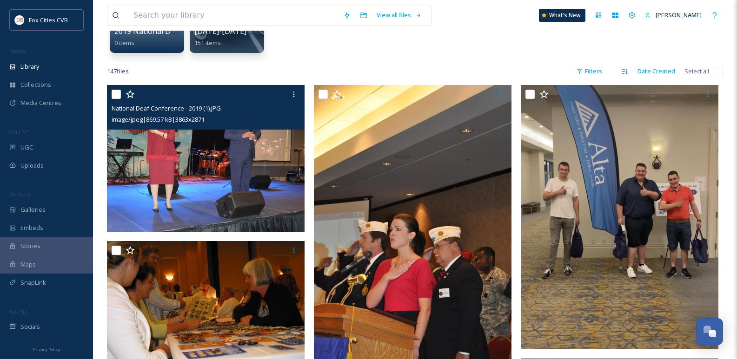
click at [113, 94] on input "checkbox" at bounding box center [116, 94] width 9 height 9
checkbox input "true"
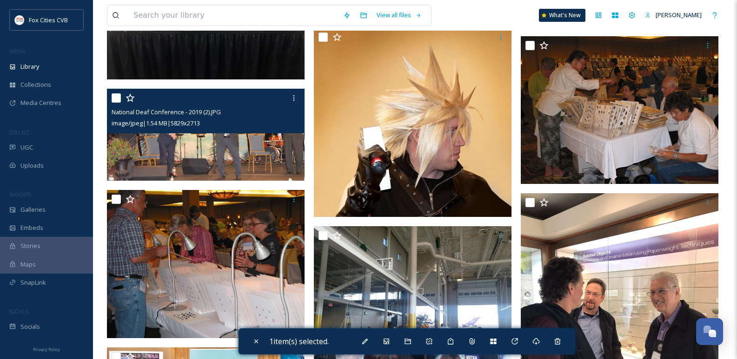
scroll to position [1674, 0]
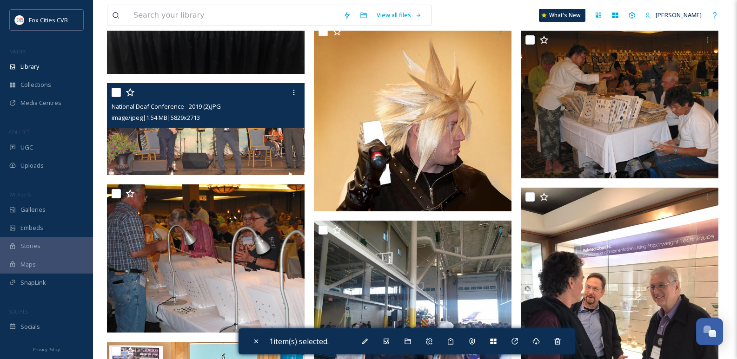
click at [114, 94] on input "checkbox" at bounding box center [116, 92] width 9 height 9
checkbox input "true"
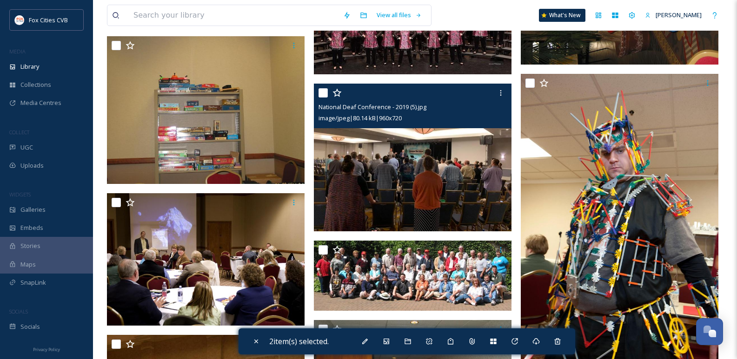
scroll to position [4928, 0]
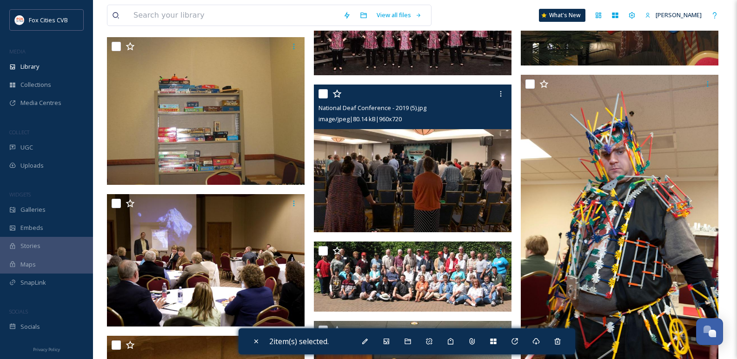
click at [325, 92] on input "checkbox" at bounding box center [322, 93] width 9 height 9
checkbox input "true"
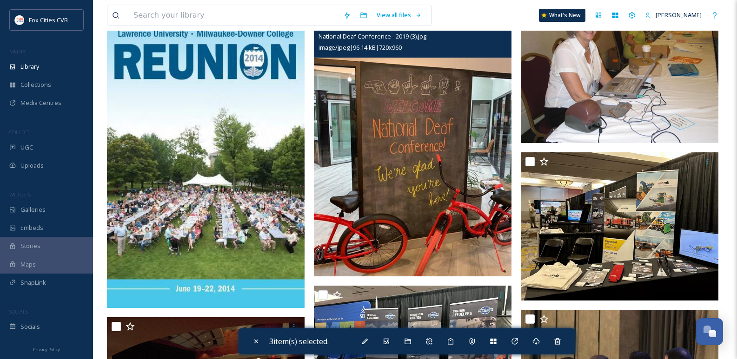
scroll to position [5858, 0]
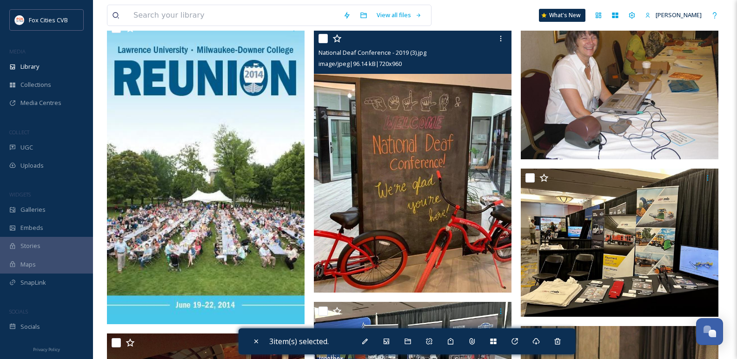
click at [321, 40] on input "checkbox" at bounding box center [322, 38] width 9 height 9
checkbox input "true"
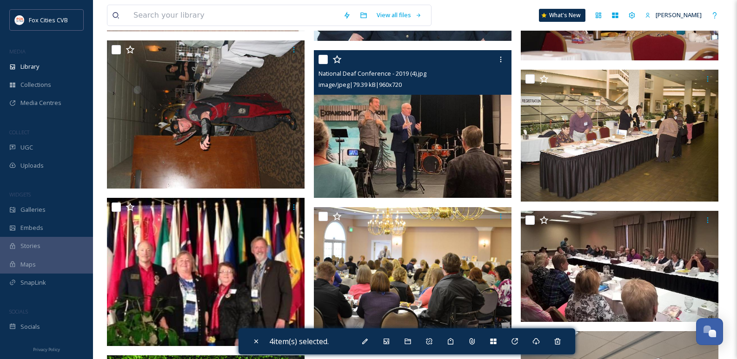
scroll to position [7997, 0]
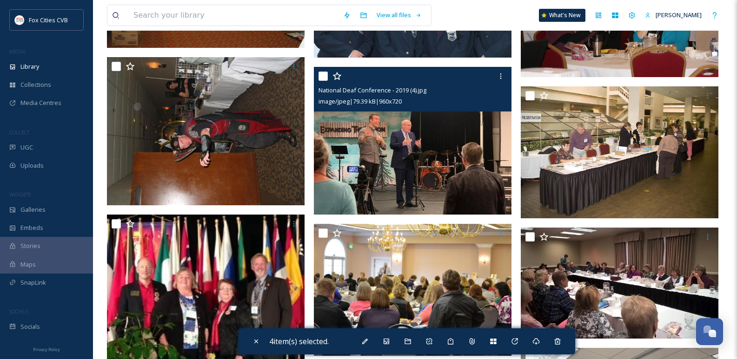
click at [325, 73] on input "checkbox" at bounding box center [322, 76] width 9 height 9
checkbox input "true"
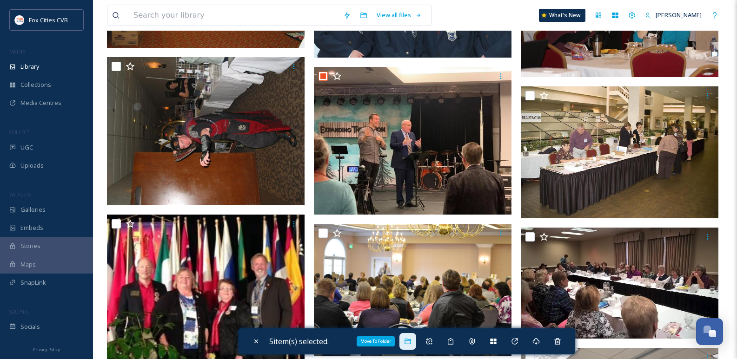
click at [408, 346] on div "Move To Folder" at bounding box center [407, 341] width 17 height 17
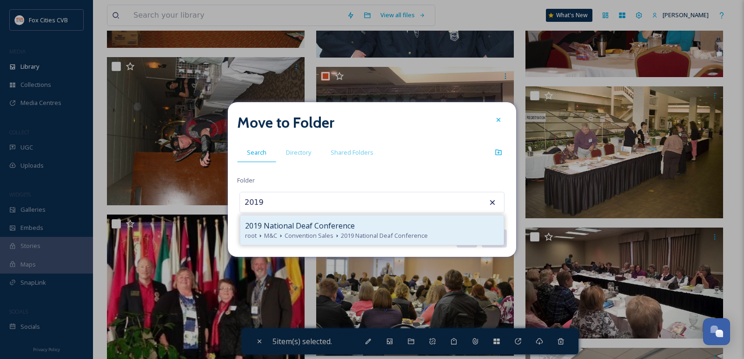
click at [321, 232] on span "Convention Sales" at bounding box center [309, 236] width 49 height 9
type input "2019 National Deaf Conference"
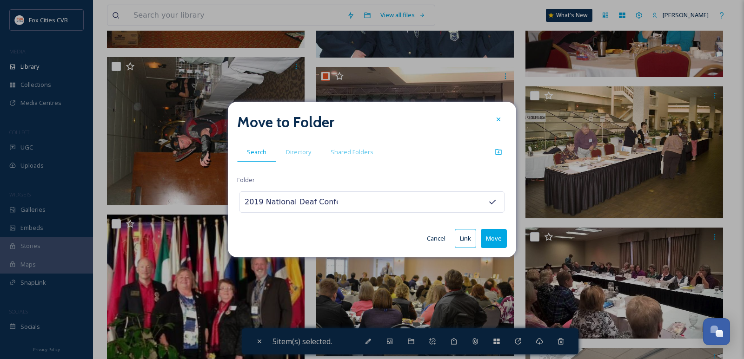
click at [489, 236] on button "Move" at bounding box center [494, 238] width 26 height 19
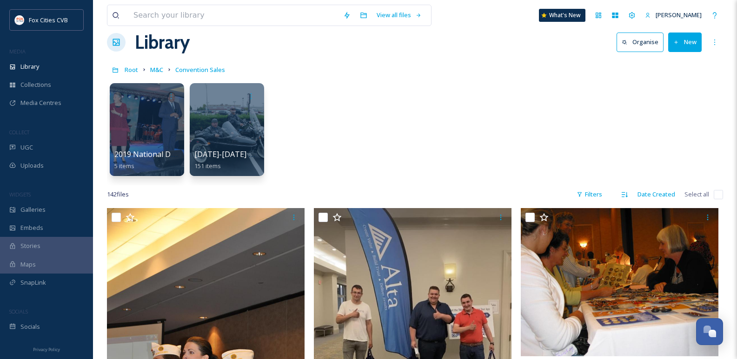
scroll to position [0, 0]
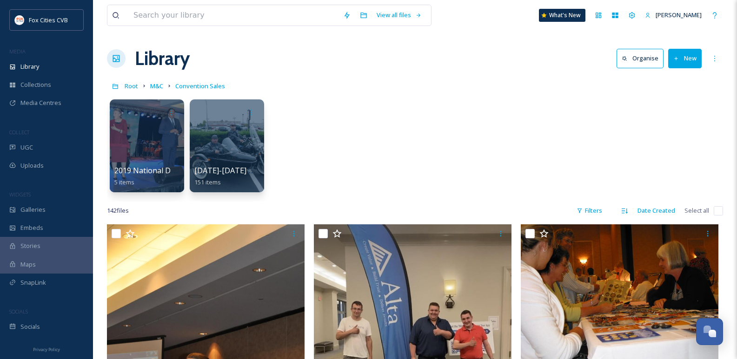
click at [687, 58] on button "New" at bounding box center [684, 58] width 33 height 19
click at [663, 112] on div "Folder" at bounding box center [675, 116] width 53 height 18
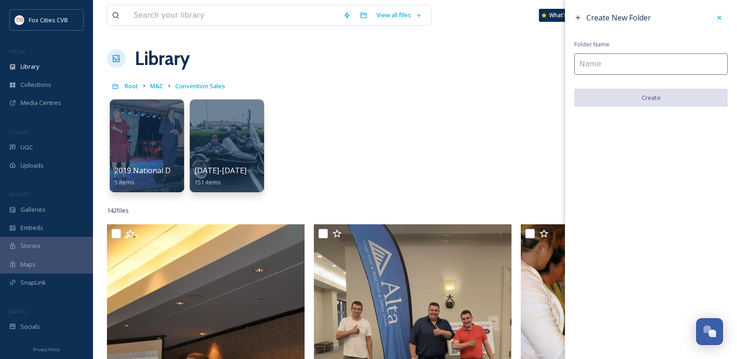
click at [605, 66] on input at bounding box center [650, 63] width 153 height 21
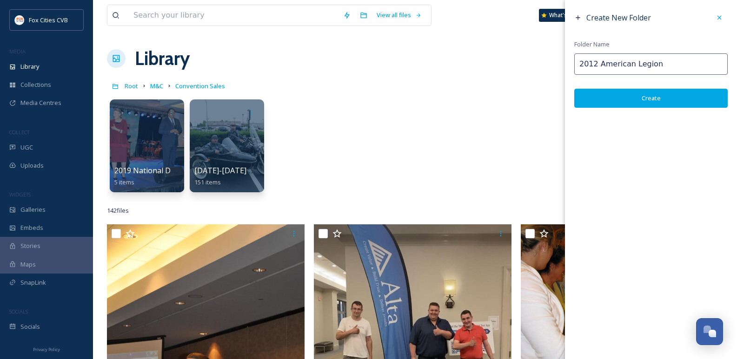
type input "2012 American Legion"
click at [597, 102] on button "Create" at bounding box center [650, 98] width 153 height 19
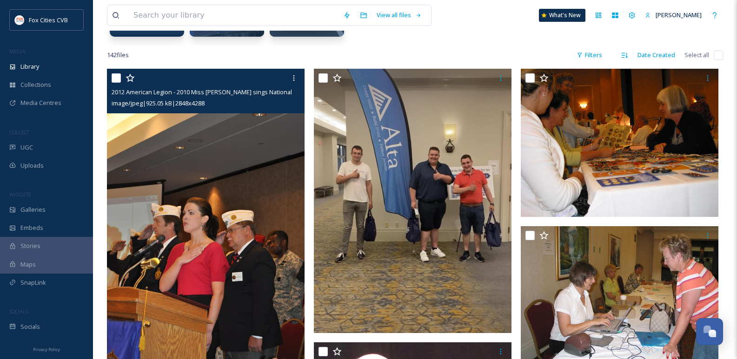
scroll to position [139, 0]
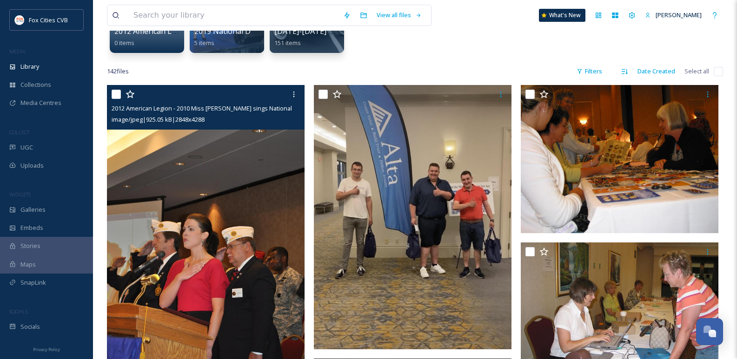
click at [119, 96] on input "checkbox" at bounding box center [116, 94] width 9 height 9
checkbox input "true"
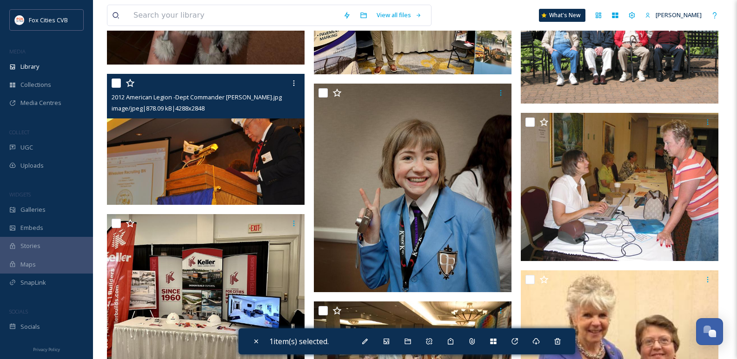
scroll to position [2511, 0]
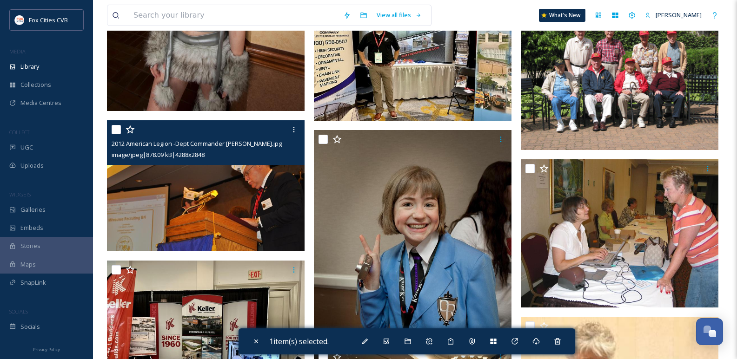
click at [115, 134] on div at bounding box center [207, 129] width 191 height 17
click at [116, 130] on input "checkbox" at bounding box center [116, 129] width 9 height 9
checkbox input "true"
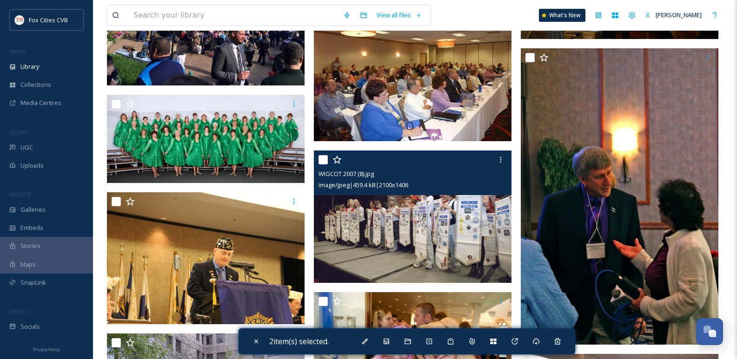
scroll to position [3301, 0]
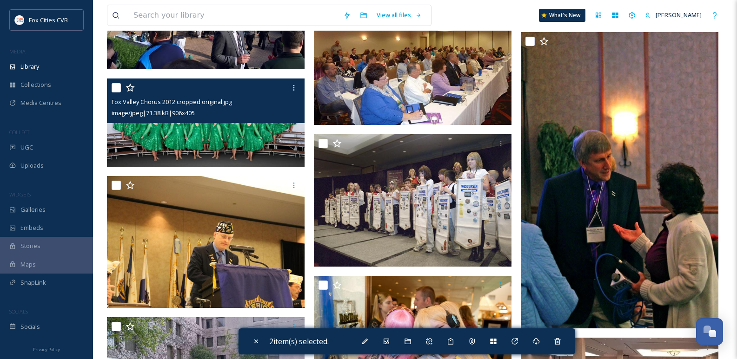
click at [117, 86] on input "checkbox" at bounding box center [116, 87] width 9 height 9
checkbox input "true"
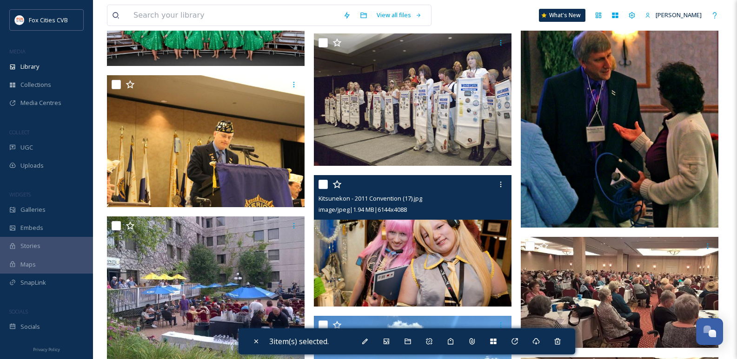
scroll to position [3394, 0]
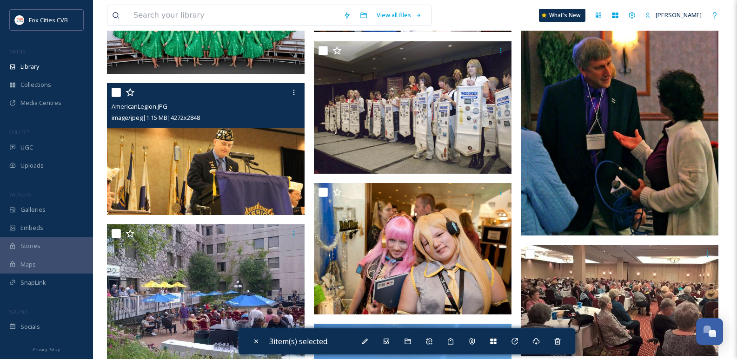
click at [116, 89] on input "checkbox" at bounding box center [116, 92] width 9 height 9
checkbox input "true"
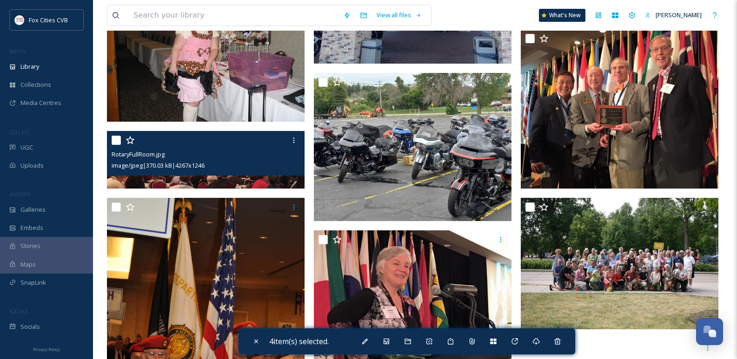
scroll to position [4092, 0]
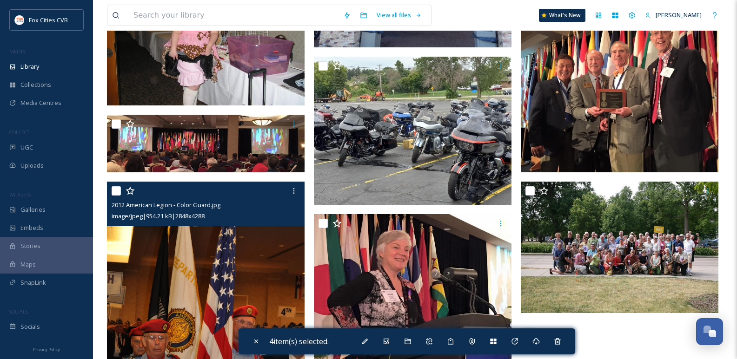
click at [117, 190] on input "checkbox" at bounding box center [116, 190] width 9 height 9
checkbox input "true"
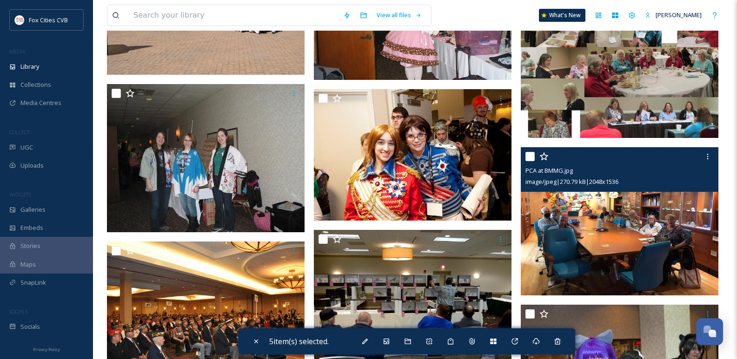
scroll to position [5626, 0]
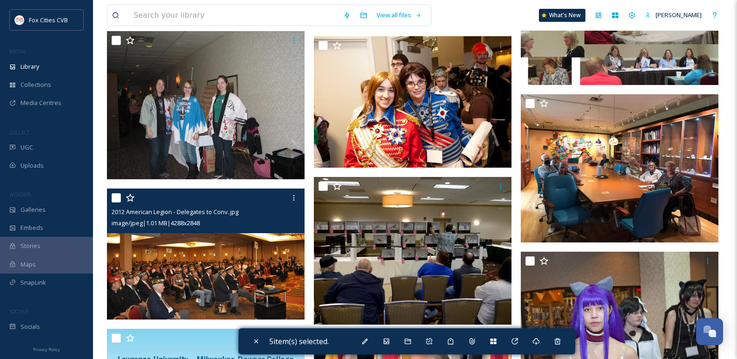
click at [118, 198] on input "checkbox" at bounding box center [116, 197] width 9 height 9
checkbox input "true"
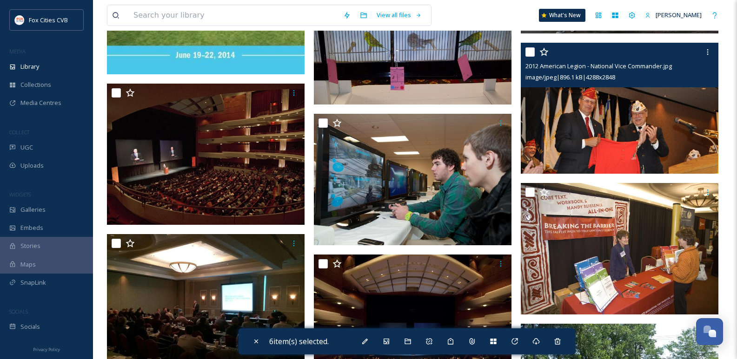
scroll to position [6184, 0]
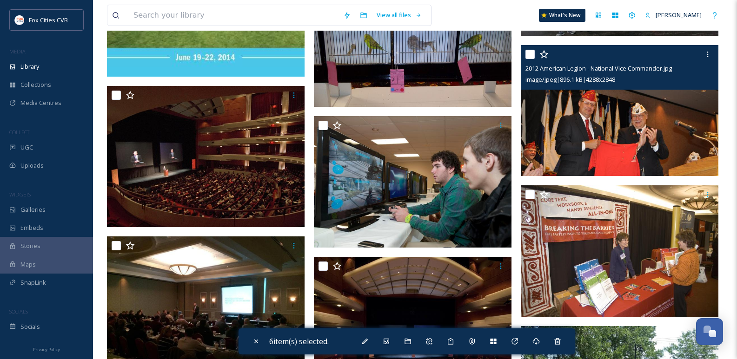
click at [528, 56] on input "checkbox" at bounding box center [529, 54] width 9 height 9
checkbox input "true"
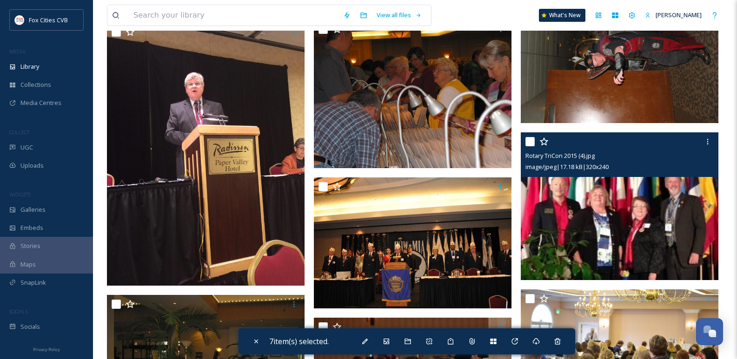
scroll to position [7346, 0]
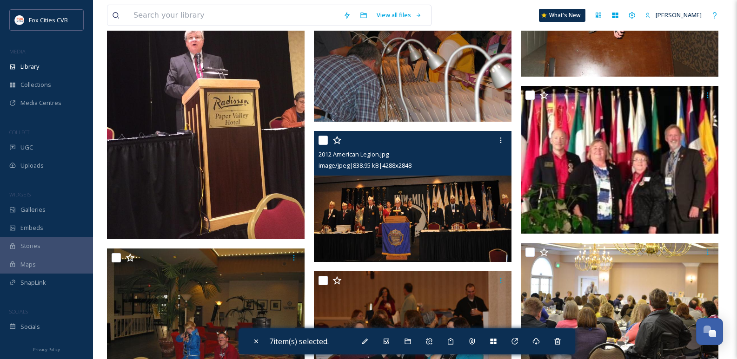
click at [325, 138] on input "checkbox" at bounding box center [322, 140] width 9 height 9
checkbox input "true"
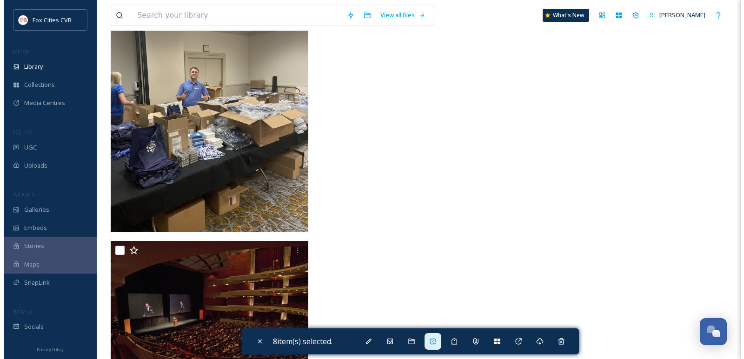
scroll to position [8496, 0]
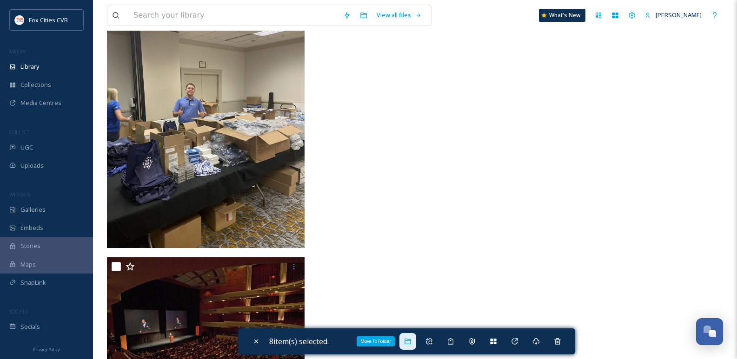
click at [405, 341] on div "Move To Folder" at bounding box center [407, 341] width 17 height 17
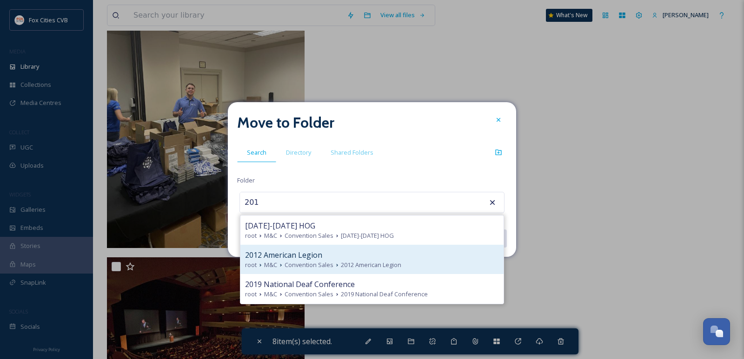
click at [354, 255] on div "2012 American Legion" at bounding box center [372, 255] width 254 height 11
type input "2012 American Legion"
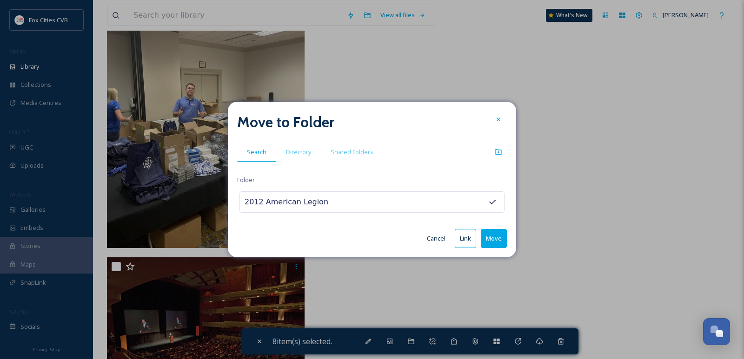
click at [502, 239] on button "Move" at bounding box center [494, 238] width 26 height 19
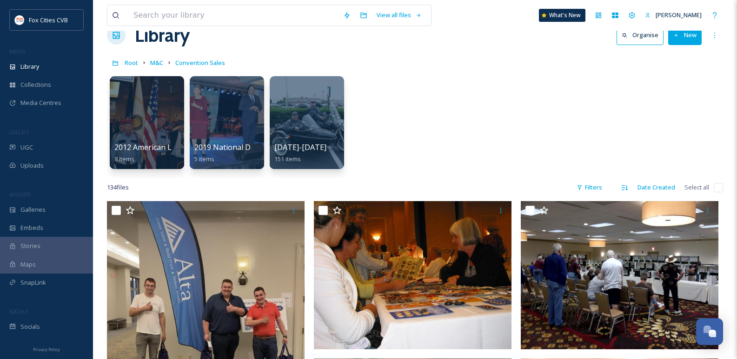
scroll to position [0, 0]
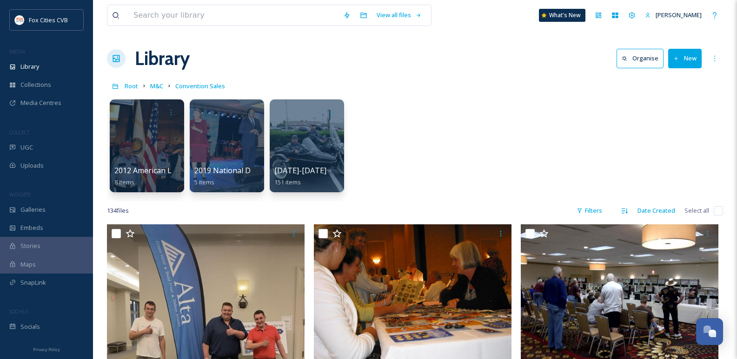
click at [684, 60] on button "New" at bounding box center [684, 58] width 33 height 19
click at [671, 118] on span "Folder" at bounding box center [674, 116] width 18 height 9
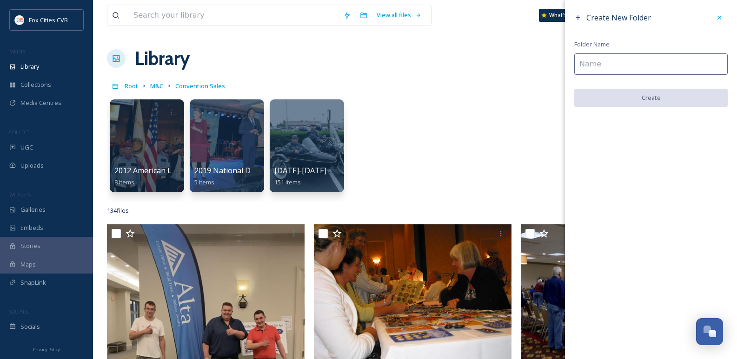
click at [646, 60] on input at bounding box center [650, 63] width 153 height 21
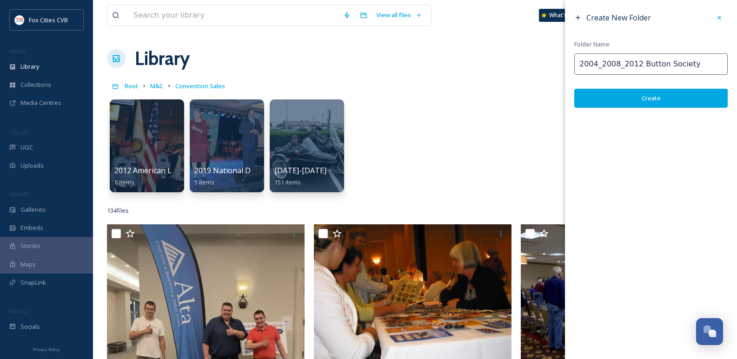
type input "2004_2008_2012 Button Society"
click at [635, 99] on button "Create" at bounding box center [650, 98] width 153 height 19
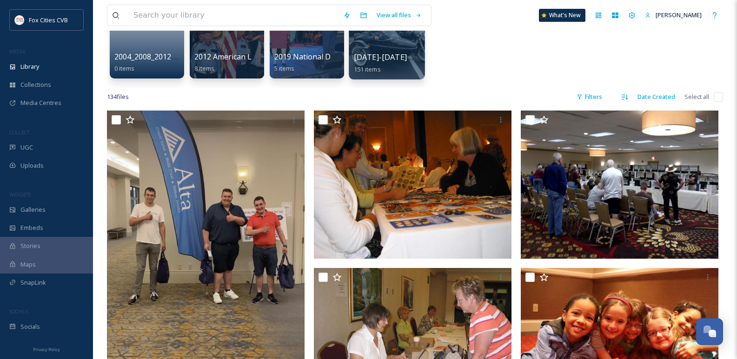
scroll to position [139, 0]
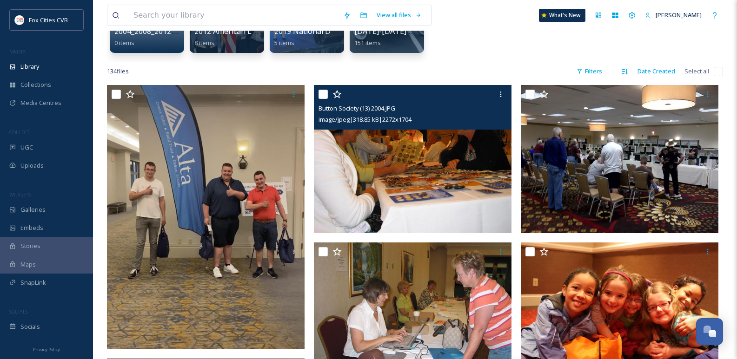
click at [322, 92] on input "checkbox" at bounding box center [322, 94] width 9 height 9
checkbox input "true"
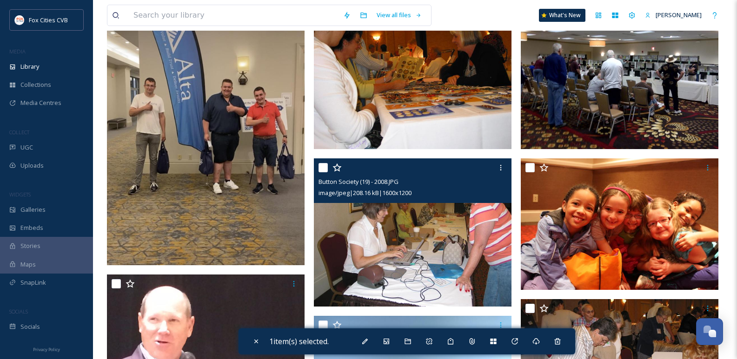
scroll to position [232, 0]
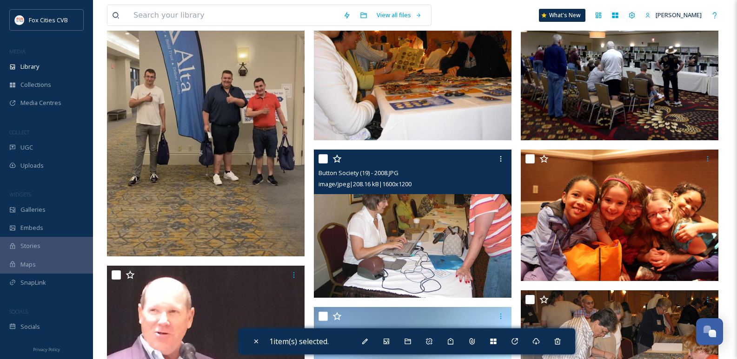
click at [321, 162] on input "checkbox" at bounding box center [322, 158] width 9 height 9
checkbox input "true"
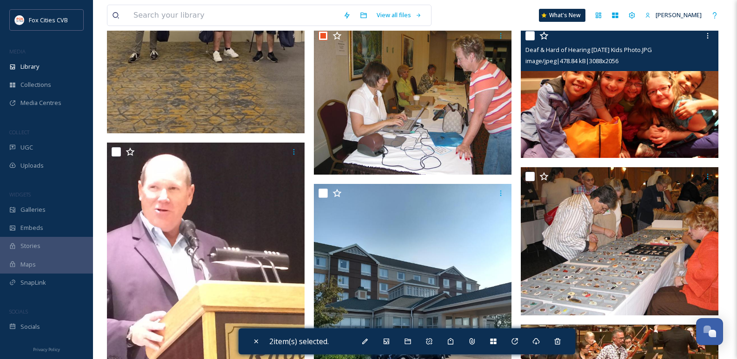
scroll to position [372, 0]
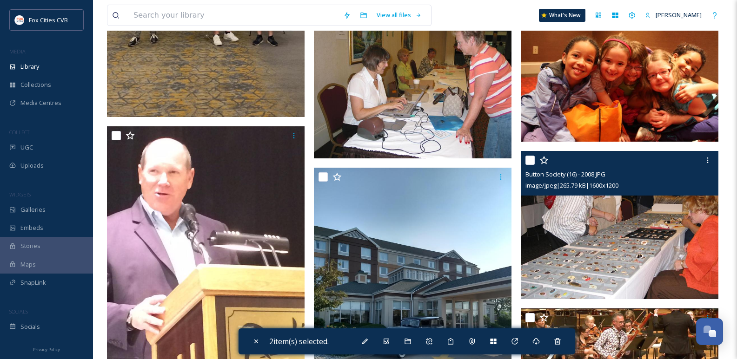
click at [528, 160] on input "checkbox" at bounding box center [529, 160] width 9 height 9
checkbox input "true"
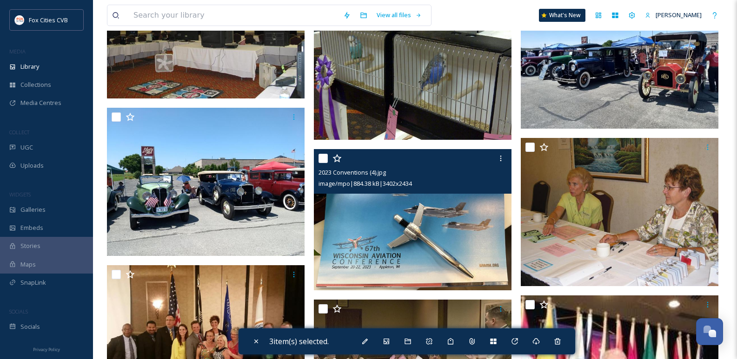
scroll to position [837, 0]
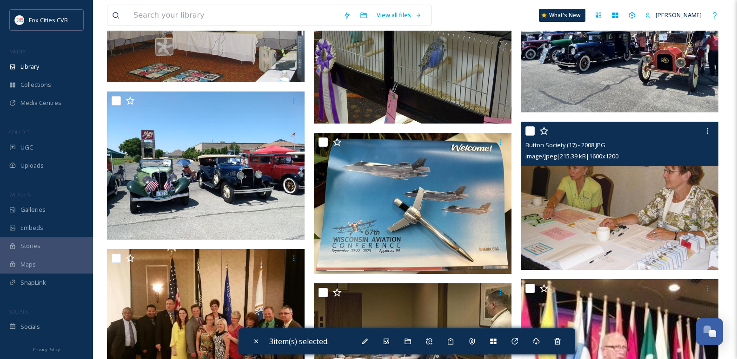
click at [530, 130] on input "checkbox" at bounding box center [529, 130] width 9 height 9
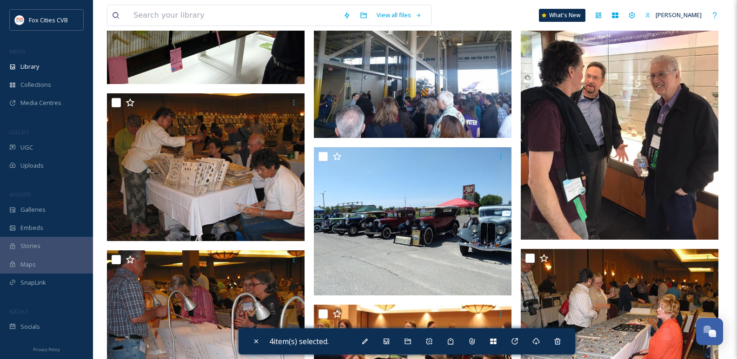
scroll to position [1674, 0]
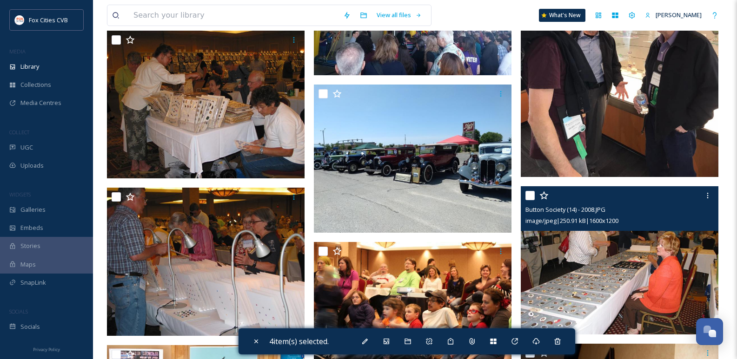
click at [526, 195] on input "checkbox" at bounding box center [529, 195] width 9 height 9
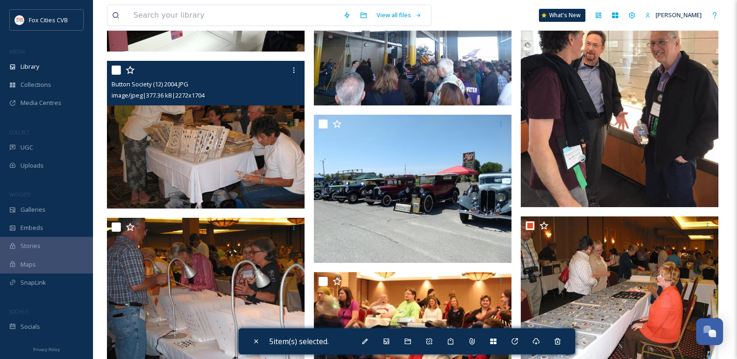
scroll to position [1627, 0]
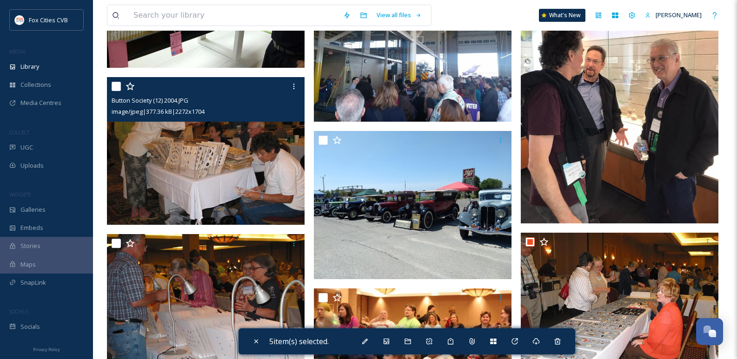
click at [119, 88] on input "checkbox" at bounding box center [116, 86] width 9 height 9
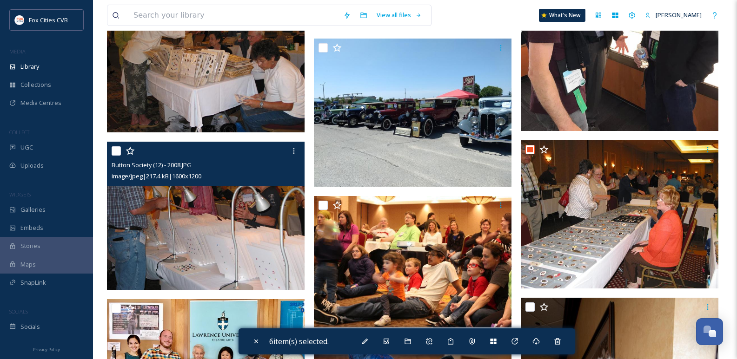
scroll to position [1720, 0]
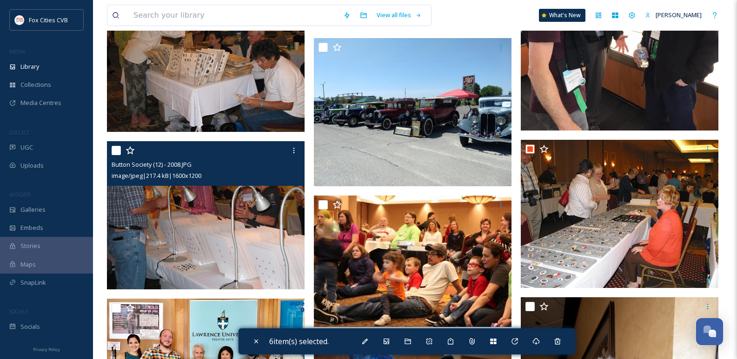
click at [113, 152] on input "checkbox" at bounding box center [116, 150] width 9 height 9
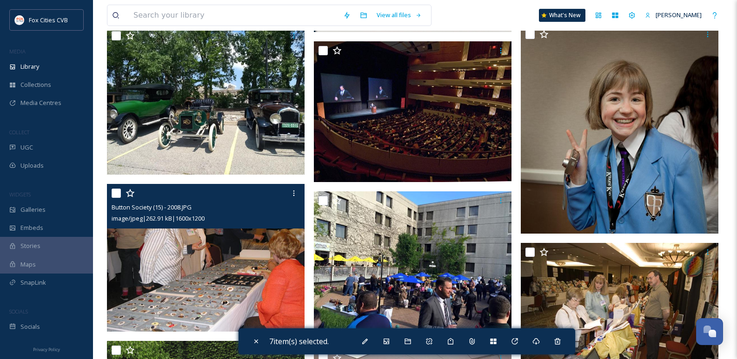
scroll to position [2464, 0]
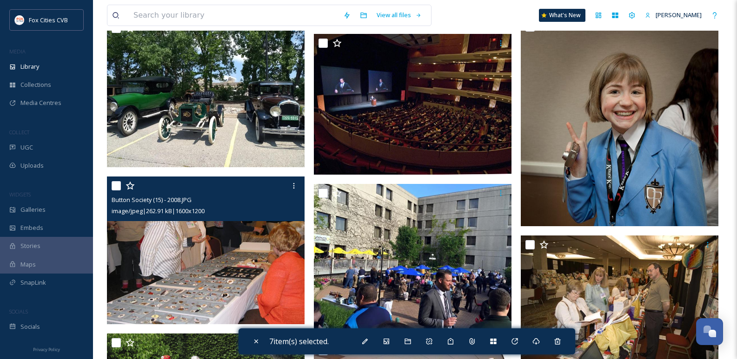
click at [114, 184] on input "checkbox" at bounding box center [116, 185] width 9 height 9
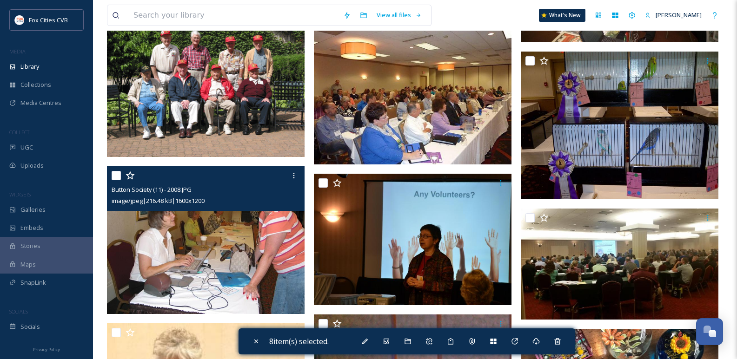
scroll to position [2836, 0]
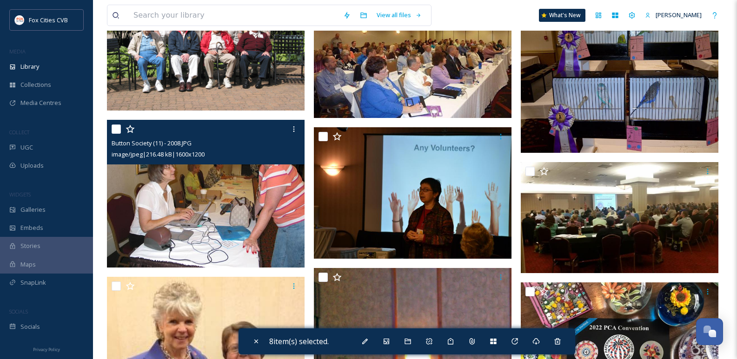
click at [120, 126] on input "checkbox" at bounding box center [116, 129] width 9 height 9
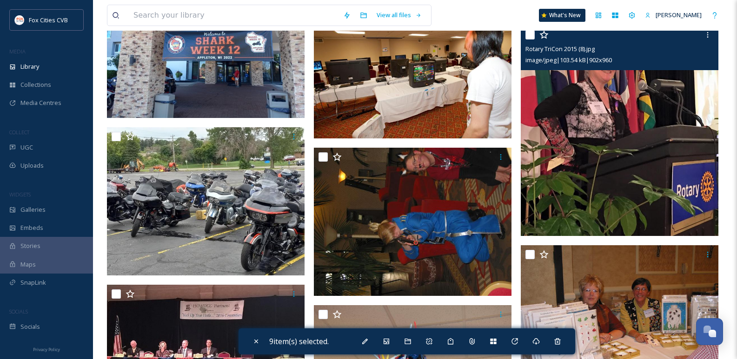
scroll to position [3952, 0]
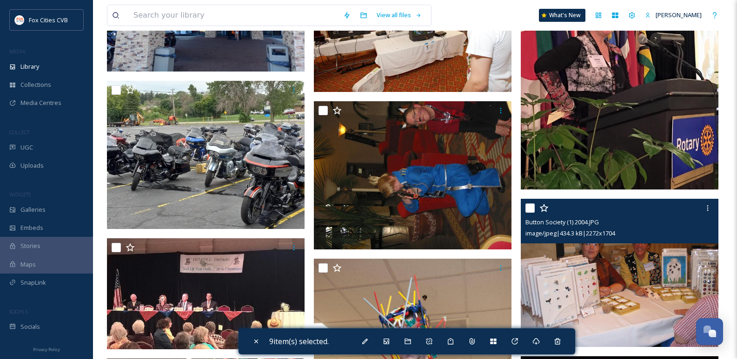
click at [529, 208] on input "checkbox" at bounding box center [529, 208] width 9 height 9
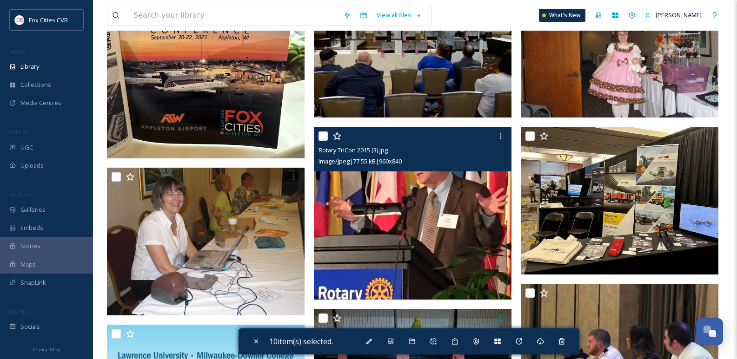
scroll to position [5207, 0]
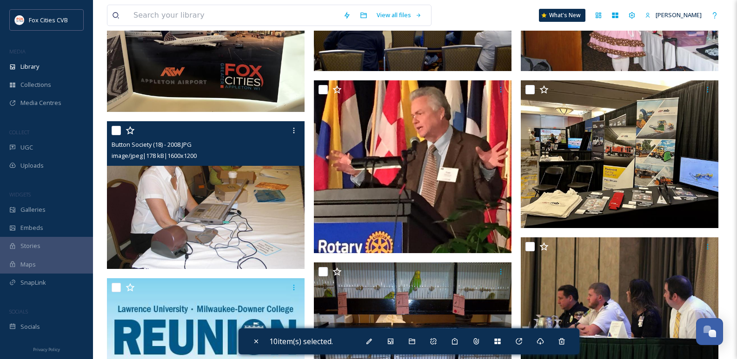
click at [115, 131] on input "checkbox" at bounding box center [116, 130] width 9 height 9
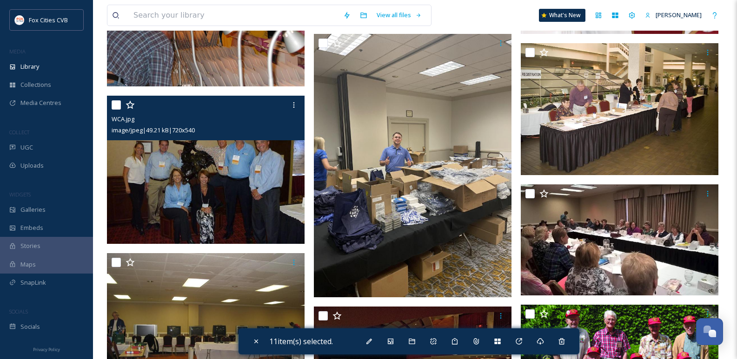
scroll to position [7114, 0]
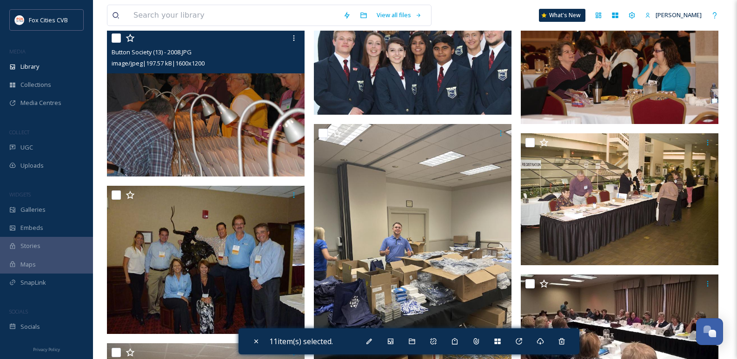
click at [114, 39] on input "checkbox" at bounding box center [116, 37] width 9 height 9
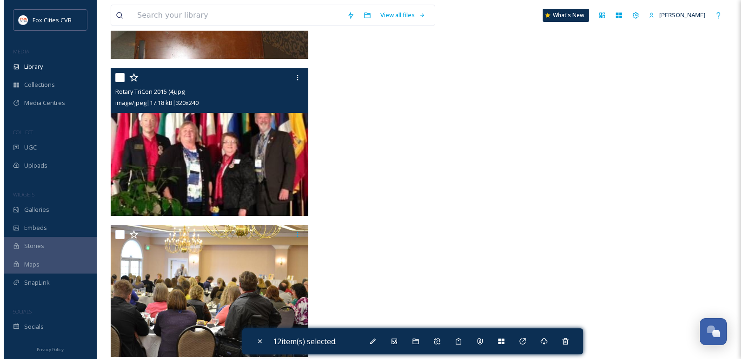
scroll to position [7718, 0]
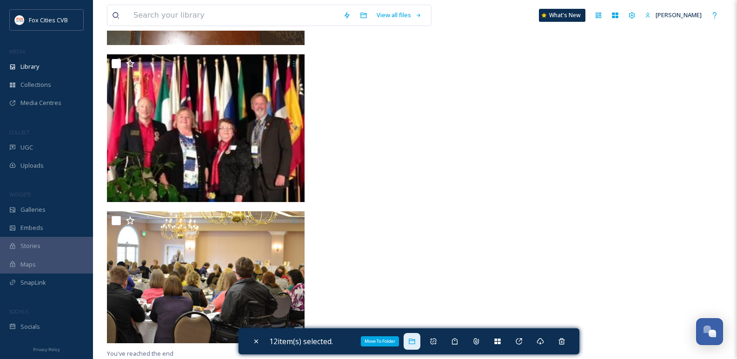
click at [411, 346] on div "Move To Folder" at bounding box center [412, 341] width 17 height 17
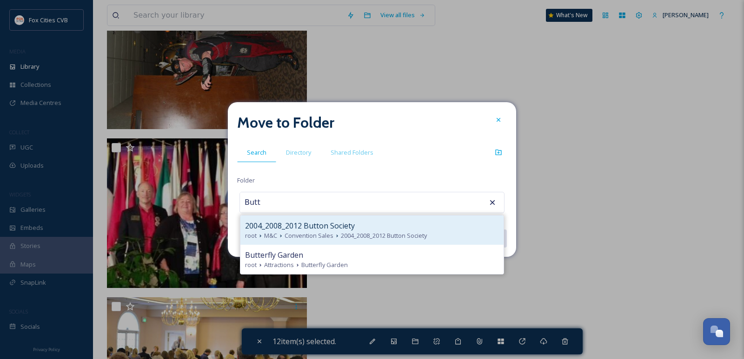
click at [327, 218] on div "2004_2008_2012 Button Society root M&C Convention Sales 2004_2008_2012 Button S…" at bounding box center [371, 230] width 263 height 29
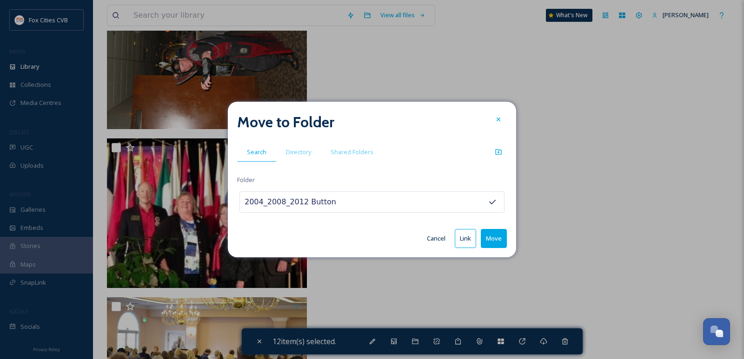
click at [490, 235] on button "Move" at bounding box center [494, 238] width 26 height 19
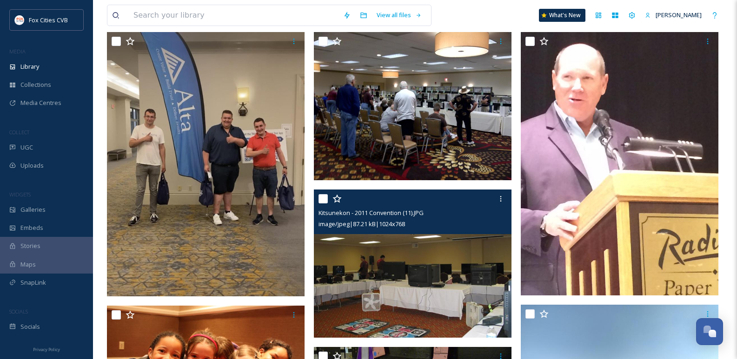
scroll to position [0, 0]
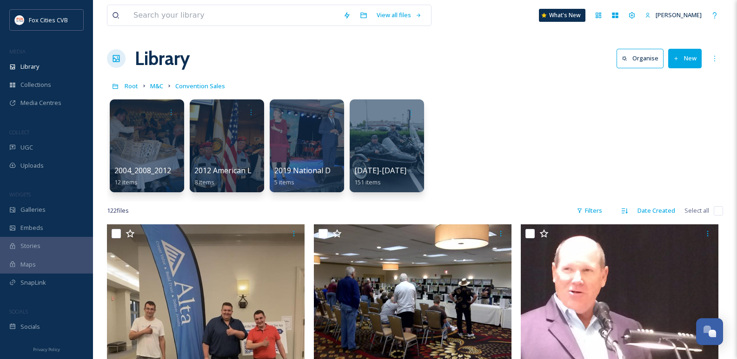
click at [687, 61] on button "New" at bounding box center [684, 58] width 33 height 19
click at [671, 112] on span "Folder" at bounding box center [674, 116] width 18 height 9
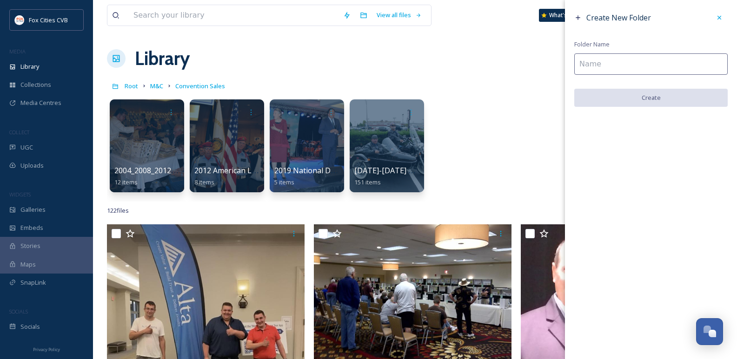
click at [592, 67] on input at bounding box center [650, 63] width 153 height 21
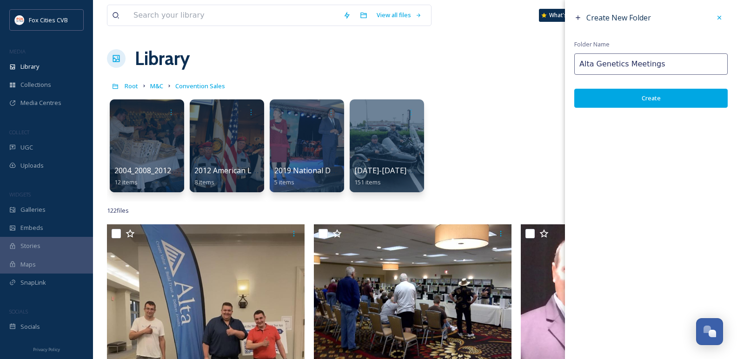
click at [633, 97] on button "Create" at bounding box center [650, 98] width 153 height 19
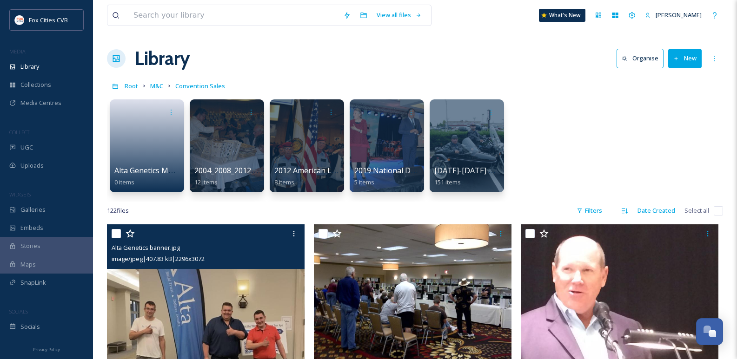
click at [117, 226] on div at bounding box center [207, 234] width 191 height 17
click at [119, 233] on input "checkbox" at bounding box center [116, 233] width 9 height 9
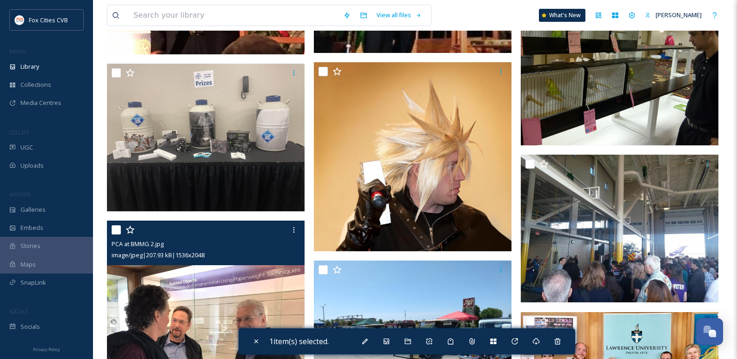
scroll to position [1162, 0]
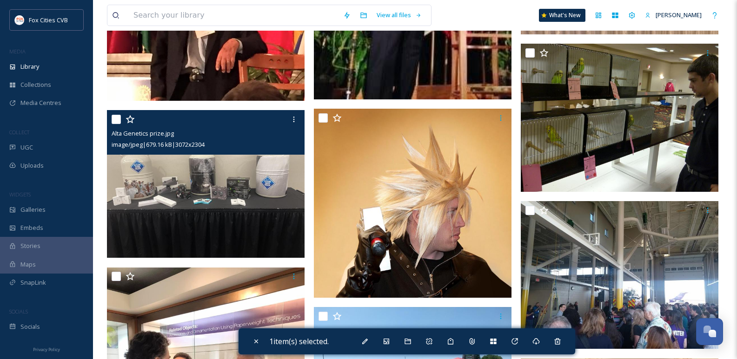
click at [115, 118] on input "checkbox" at bounding box center [116, 119] width 9 height 9
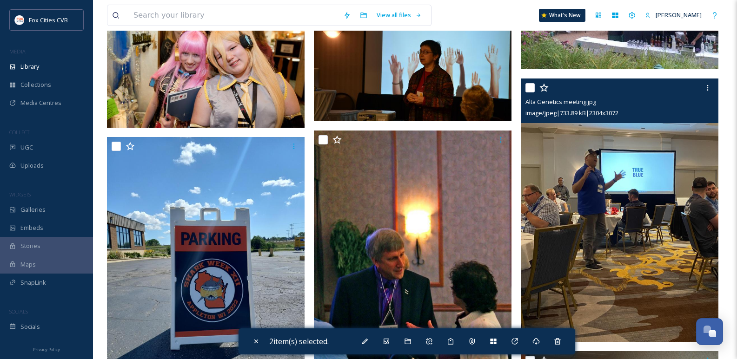
scroll to position [2790, 0]
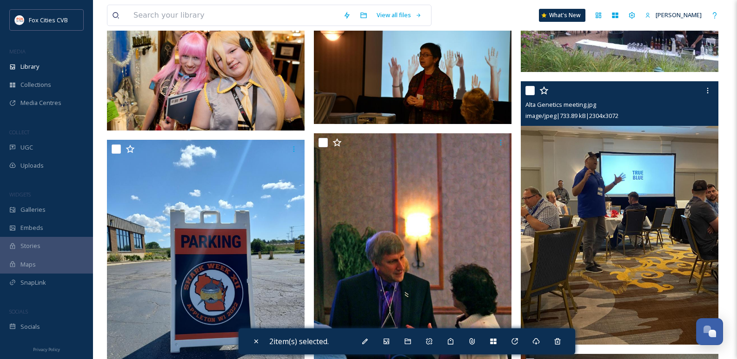
click at [529, 88] on input "checkbox" at bounding box center [529, 90] width 9 height 9
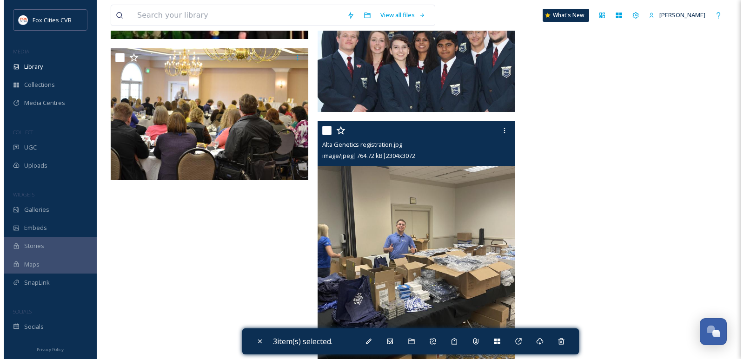
scroll to position [6974, 0]
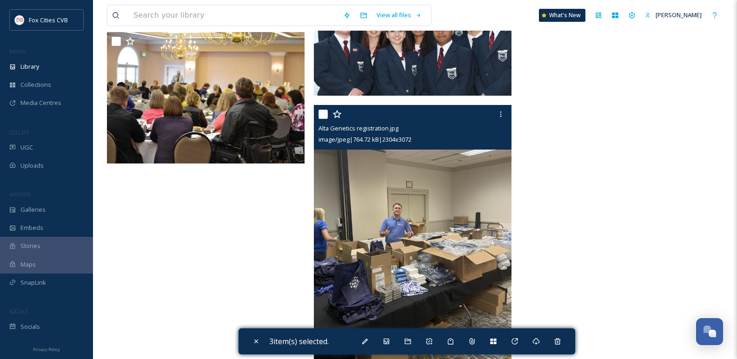
click at [321, 111] on input "checkbox" at bounding box center [322, 114] width 9 height 9
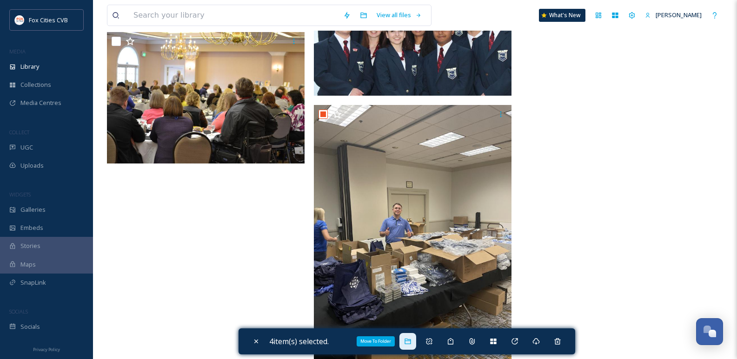
click at [408, 334] on div "Move To Folder" at bounding box center [407, 341] width 17 height 17
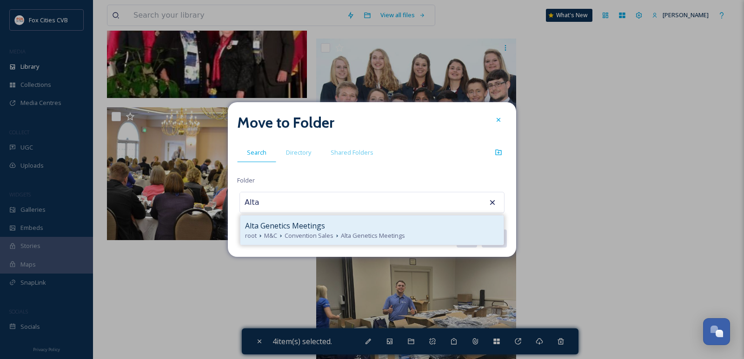
click at [363, 229] on div "Alta Genetics Meetings" at bounding box center [372, 225] width 254 height 11
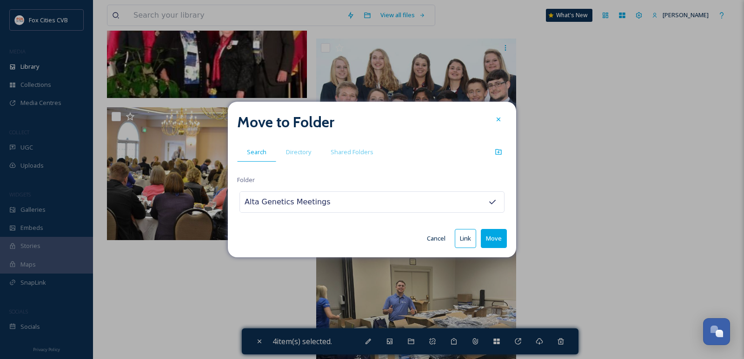
click at [501, 239] on button "Move" at bounding box center [494, 238] width 26 height 19
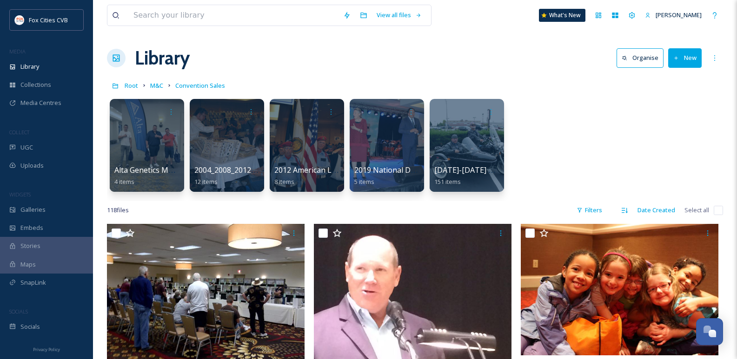
scroll to position [0, 0]
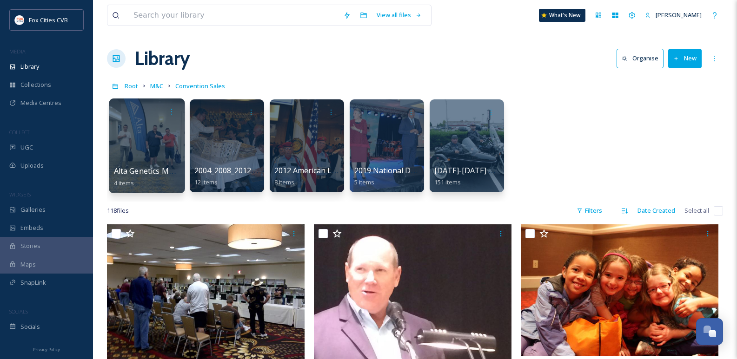
drag, startPoint x: 146, startPoint y: 151, endPoint x: 161, endPoint y: 136, distance: 21.0
click at [161, 136] on div at bounding box center [147, 146] width 76 height 95
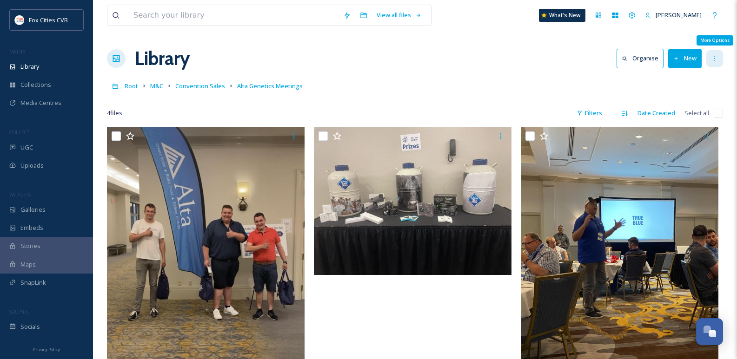
click at [717, 59] on icon at bounding box center [714, 58] width 7 height 7
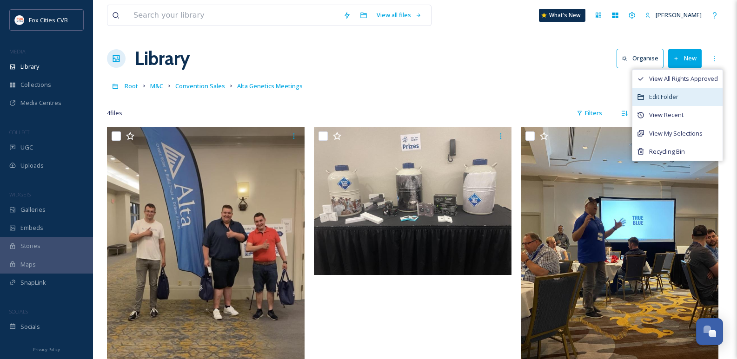
click at [690, 92] on div "Edit Folder" at bounding box center [677, 97] width 90 height 18
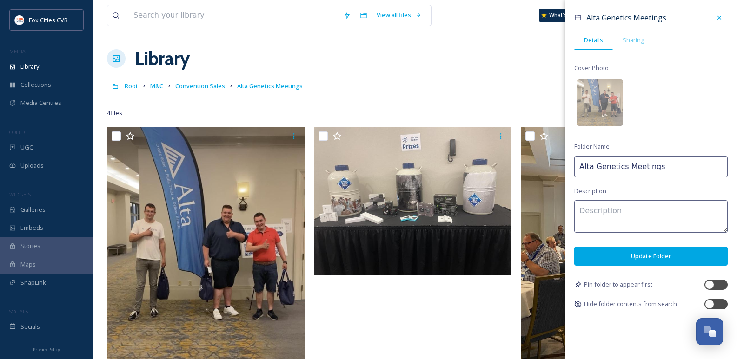
drag, startPoint x: 662, startPoint y: 166, endPoint x: 626, endPoint y: 160, distance: 36.7
click at [626, 160] on input "Alta Genetics Meetings" at bounding box center [650, 166] width 153 height 21
click at [580, 165] on input "Alta Genetics Event" at bounding box center [650, 166] width 153 height 21
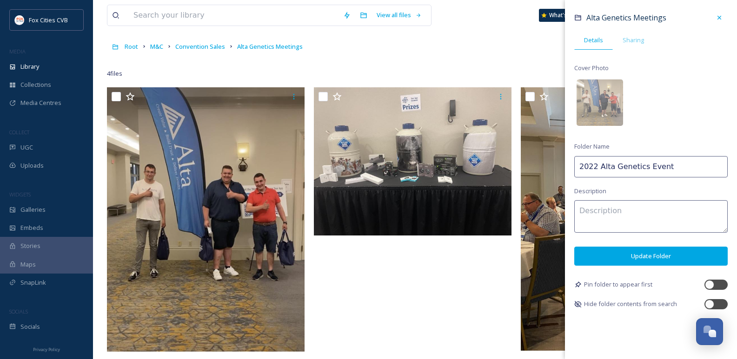
scroll to position [93, 0]
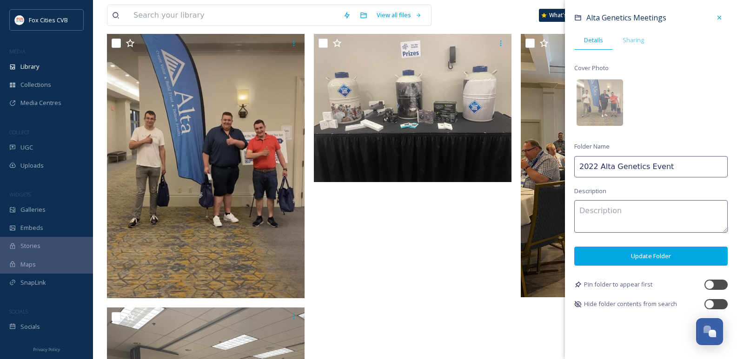
click at [649, 257] on button "Update Folder" at bounding box center [650, 256] width 153 height 19
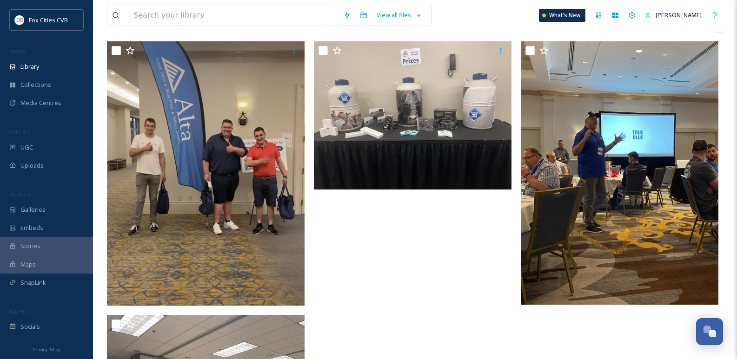
scroll to position [0, 0]
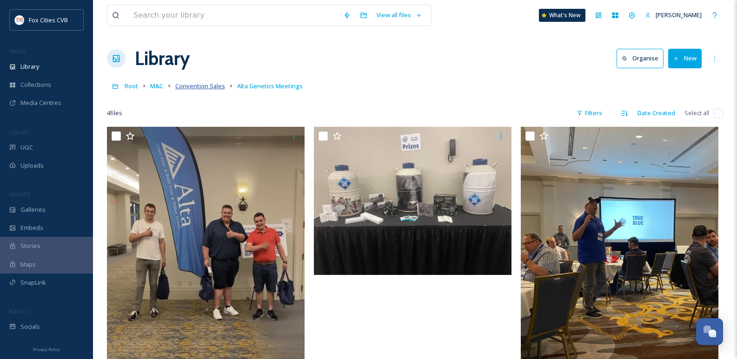
click at [194, 89] on span "Convention Sales" at bounding box center [200, 86] width 50 height 8
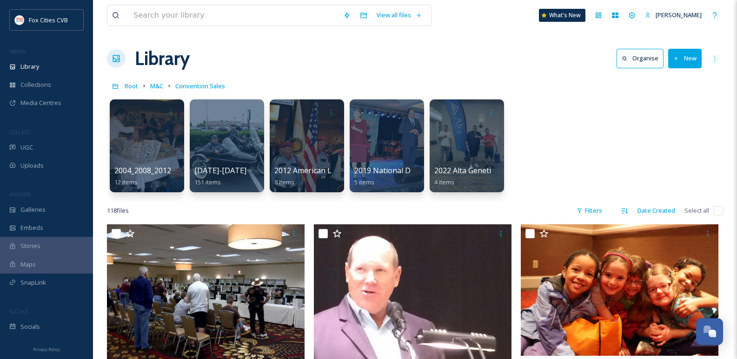
click at [685, 59] on button "New" at bounding box center [684, 58] width 33 height 19
click at [659, 116] on icon at bounding box center [657, 117] width 6 height 6
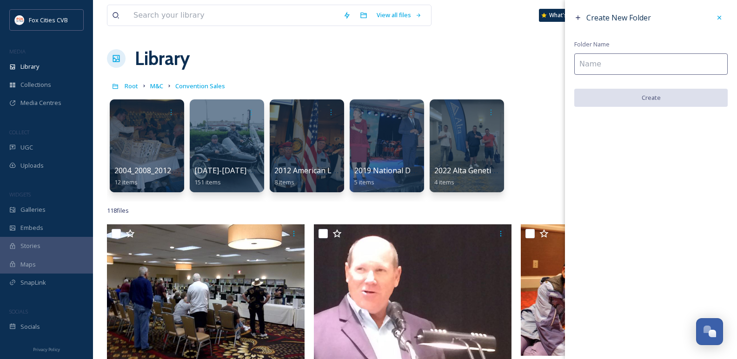
click at [589, 63] on input at bounding box center [650, 63] width 153 height 21
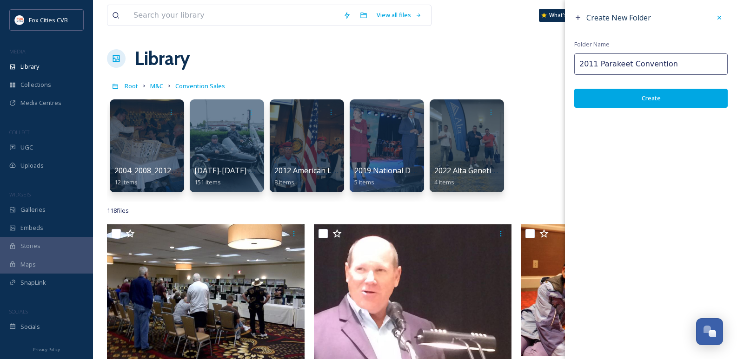
click at [670, 100] on button "Create" at bounding box center [650, 98] width 153 height 19
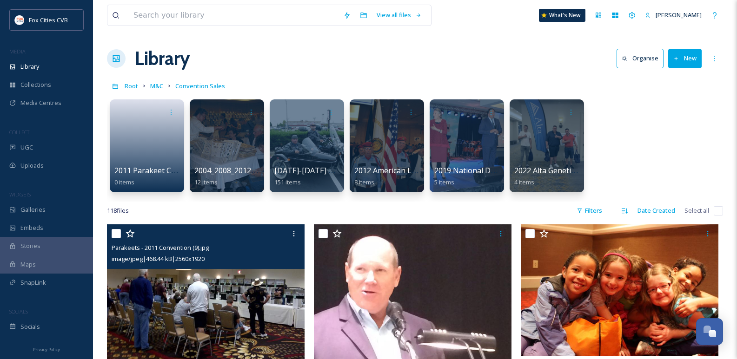
click at [109, 235] on div "Parakeets - 2011 Convention (9).jpg image/jpeg | 468.44 kB | 2560 x 1920" at bounding box center [206, 247] width 198 height 45
click at [113, 232] on input "checkbox" at bounding box center [116, 233] width 9 height 9
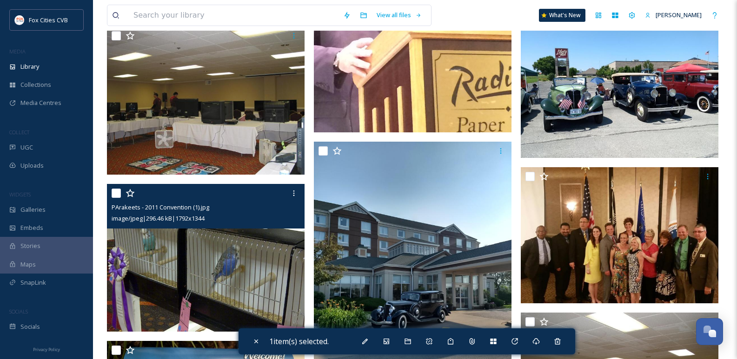
scroll to position [372, 0]
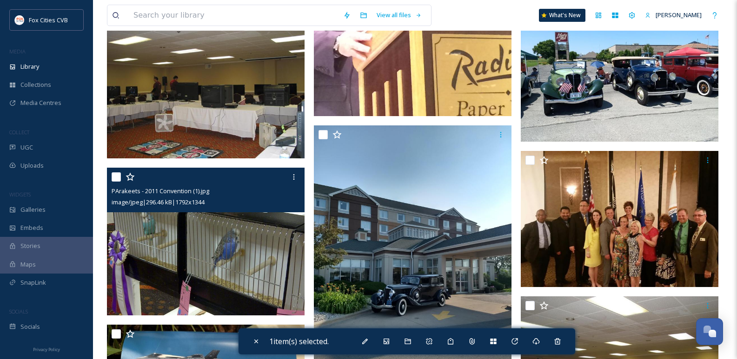
click at [114, 178] on input "checkbox" at bounding box center [116, 176] width 9 height 9
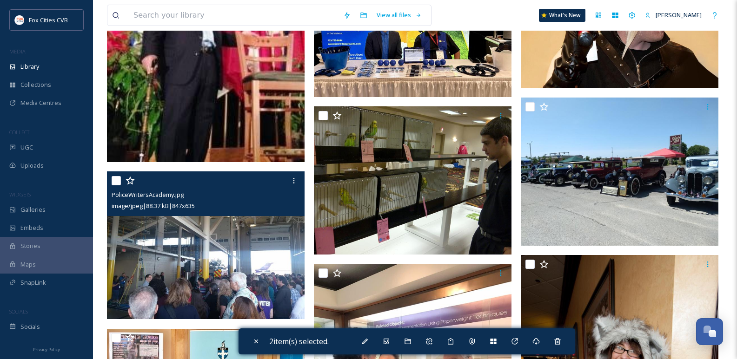
scroll to position [1116, 0]
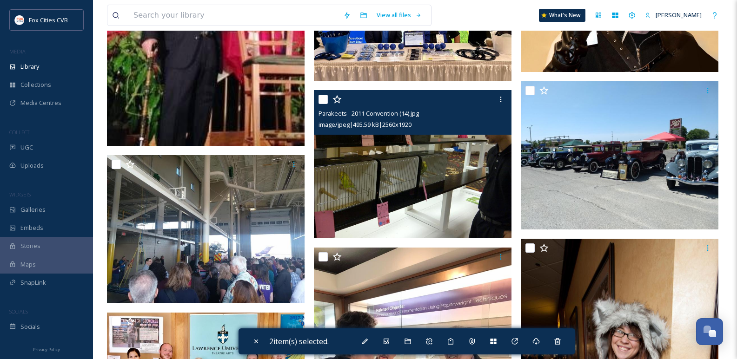
click at [321, 99] on input "checkbox" at bounding box center [322, 99] width 9 height 9
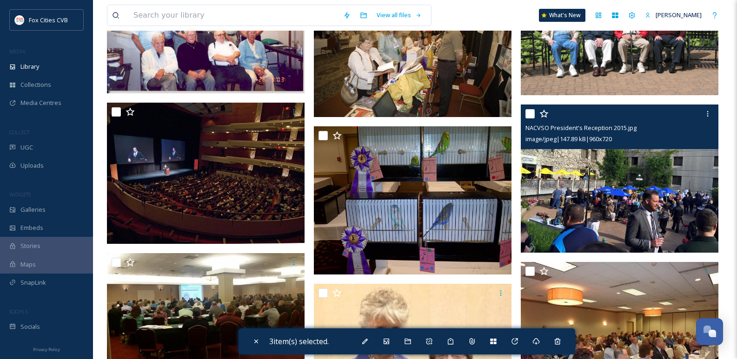
scroll to position [2092, 0]
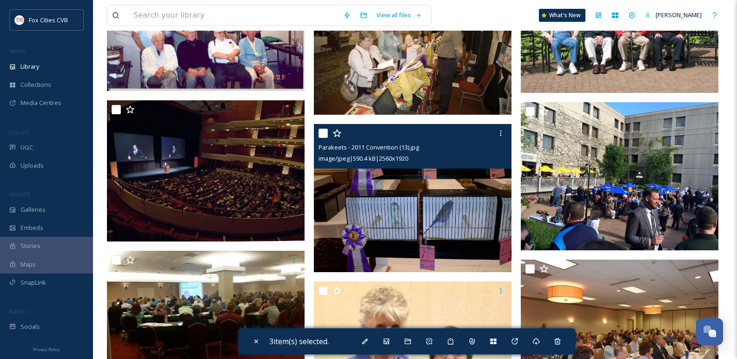
click at [324, 134] on input "checkbox" at bounding box center [322, 133] width 9 height 9
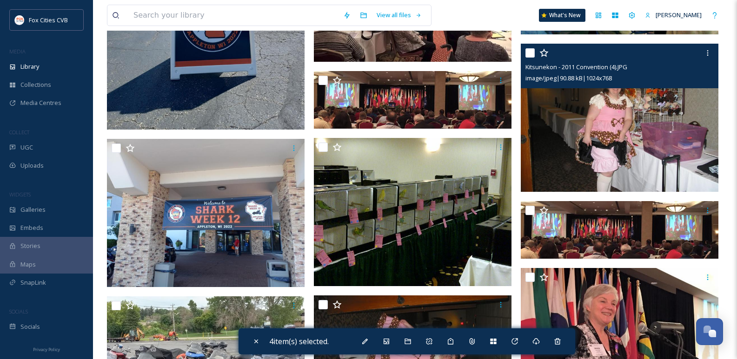
scroll to position [2929, 0]
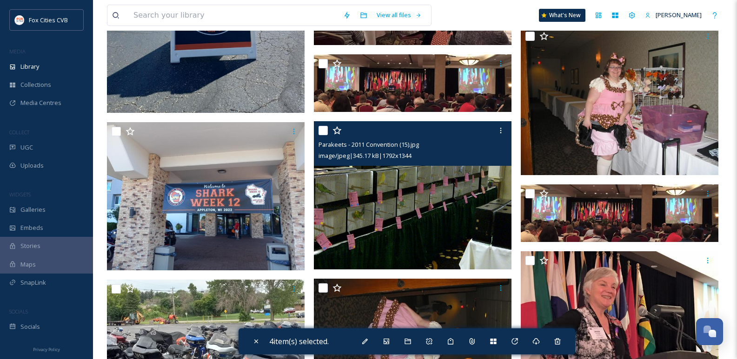
click at [320, 127] on input "checkbox" at bounding box center [322, 130] width 9 height 9
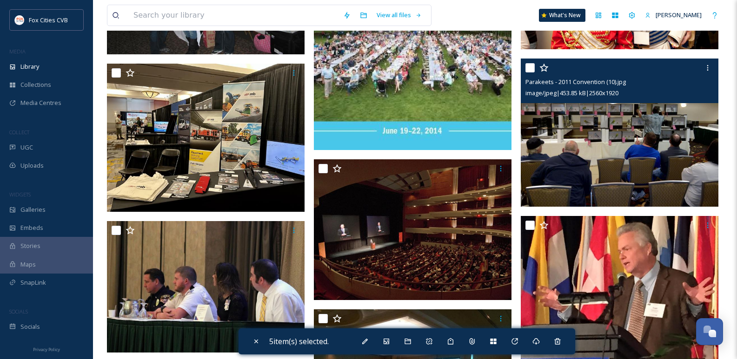
scroll to position [4510, 0]
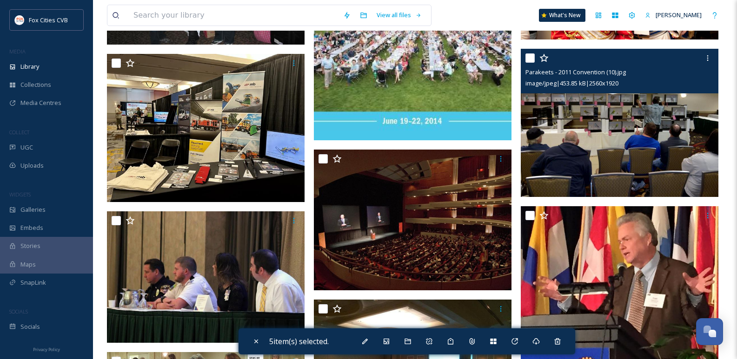
click at [529, 58] on input "checkbox" at bounding box center [529, 57] width 9 height 9
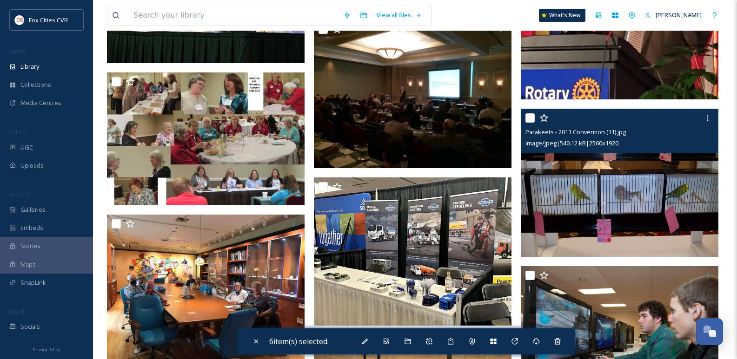
scroll to position [4789, 0]
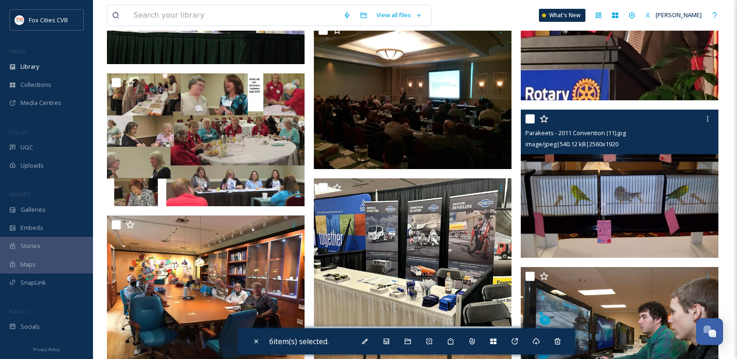
click at [529, 121] on input "checkbox" at bounding box center [529, 118] width 9 height 9
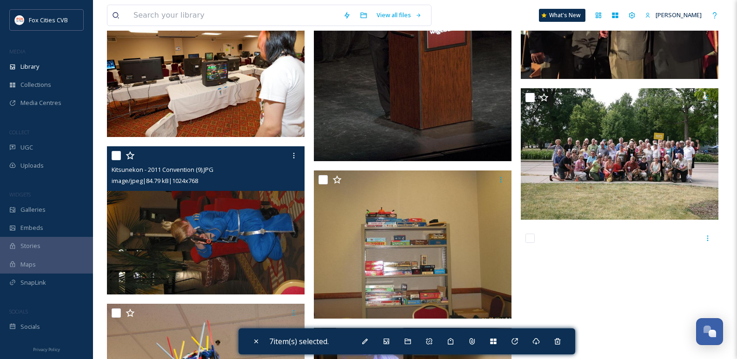
scroll to position [3436, 0]
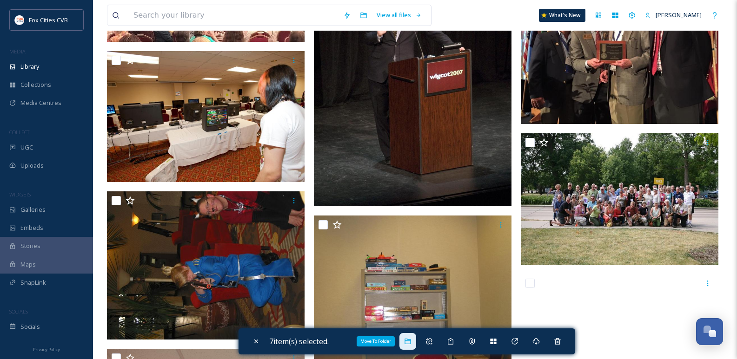
click at [410, 339] on icon at bounding box center [407, 341] width 7 height 7
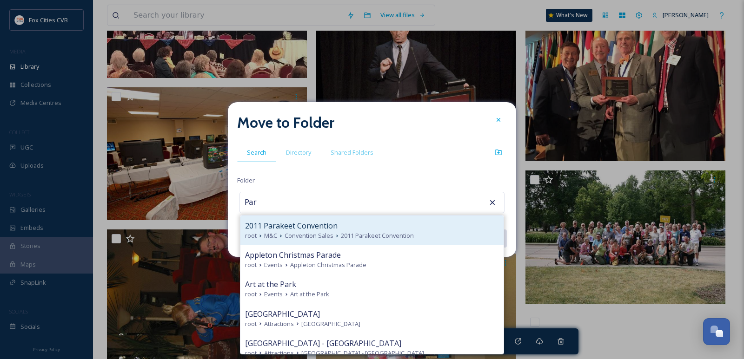
click at [332, 228] on span "2011 Parakeet Convention" at bounding box center [291, 225] width 93 height 11
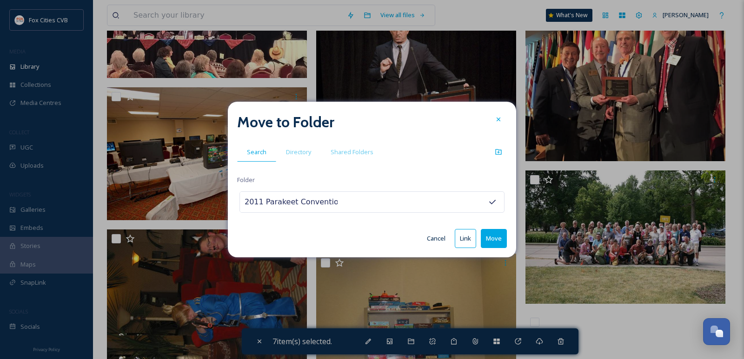
click at [495, 239] on button "Move" at bounding box center [494, 238] width 26 height 19
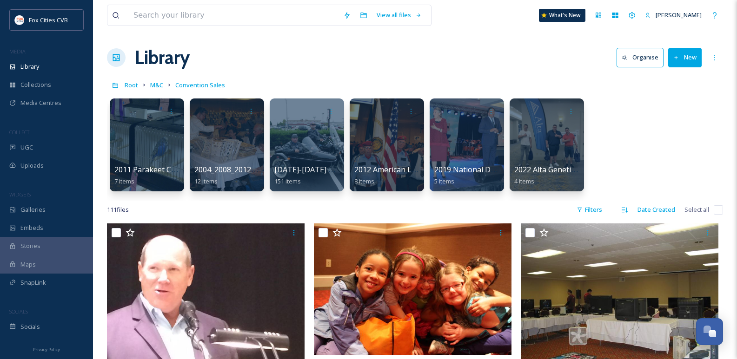
scroll to position [0, 0]
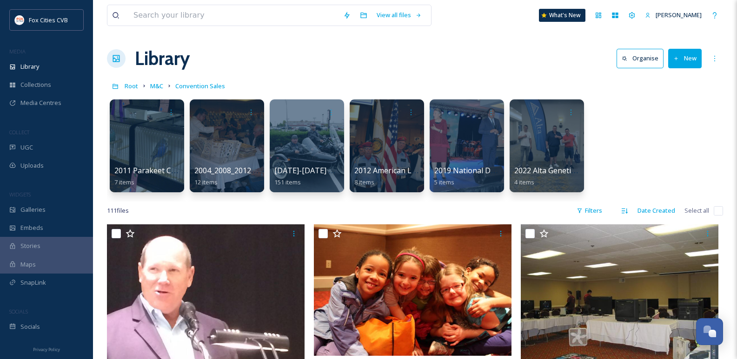
click at [680, 58] on button "New" at bounding box center [684, 58] width 33 height 19
click at [677, 116] on span "Folder" at bounding box center [674, 116] width 18 height 9
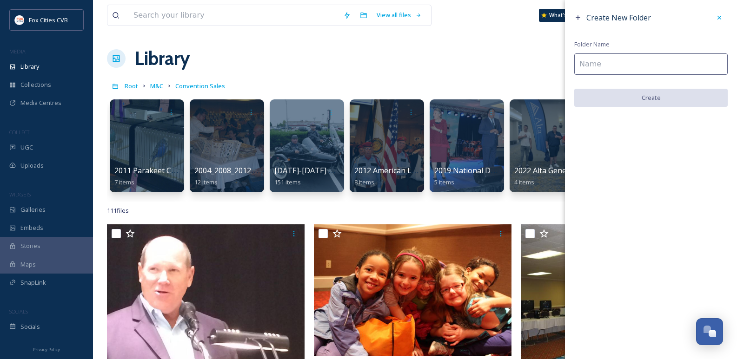
click at [648, 54] on input at bounding box center [650, 63] width 153 height 21
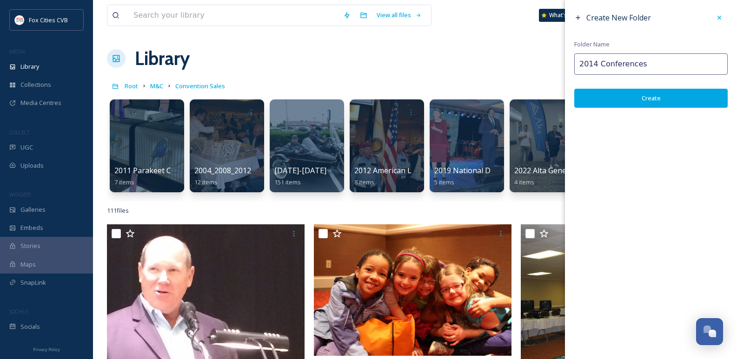
click at [637, 98] on button "Create" at bounding box center [650, 98] width 153 height 19
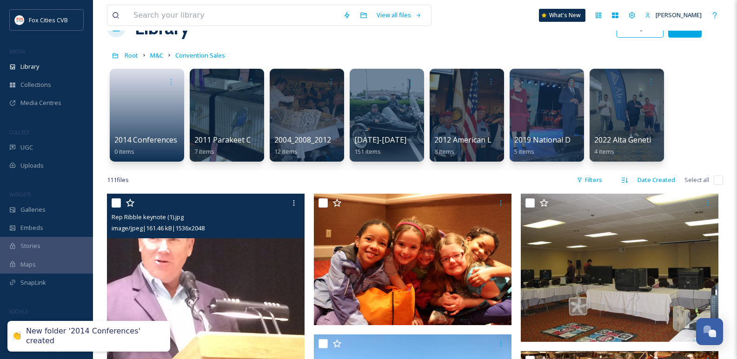
scroll to position [93, 0]
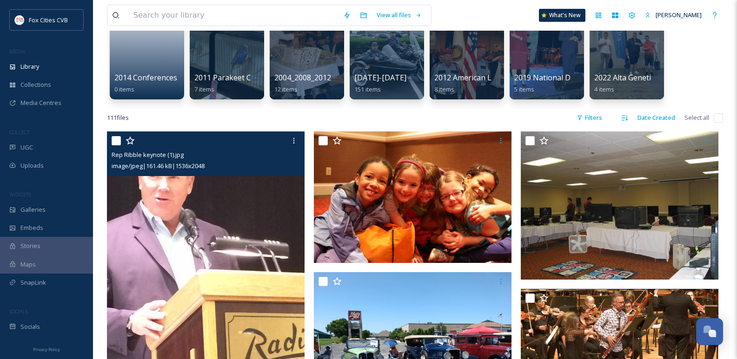
click at [116, 142] on input "checkbox" at bounding box center [116, 140] width 9 height 9
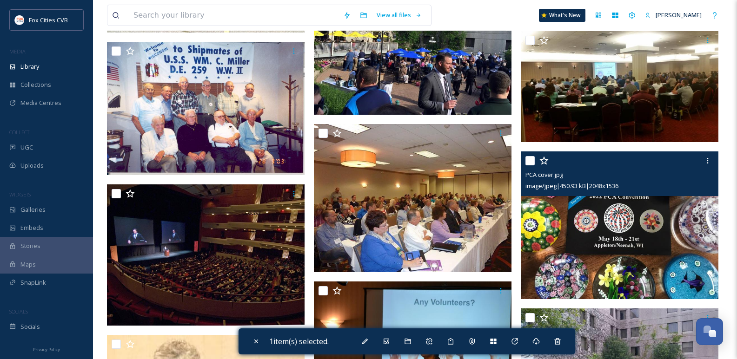
scroll to position [1999, 0]
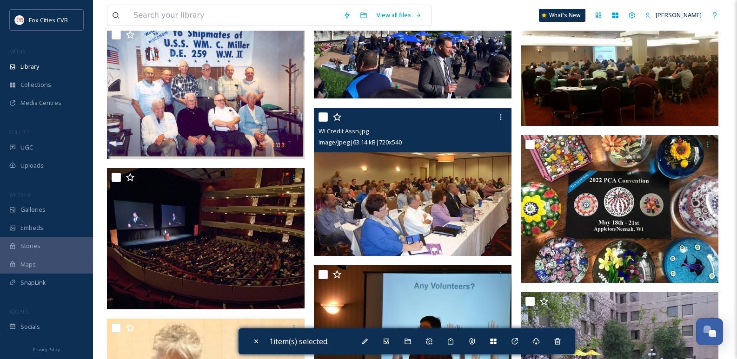
click at [321, 114] on input "checkbox" at bounding box center [322, 117] width 9 height 9
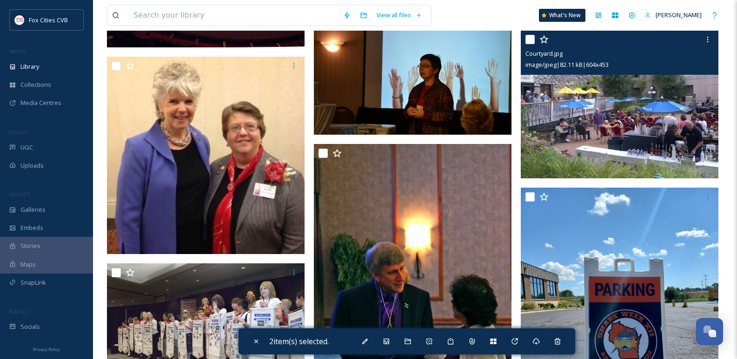
scroll to position [2232, 0]
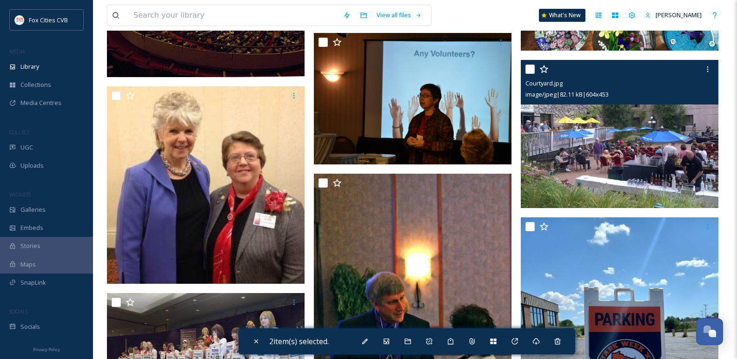
click at [530, 69] on input "checkbox" at bounding box center [529, 69] width 9 height 9
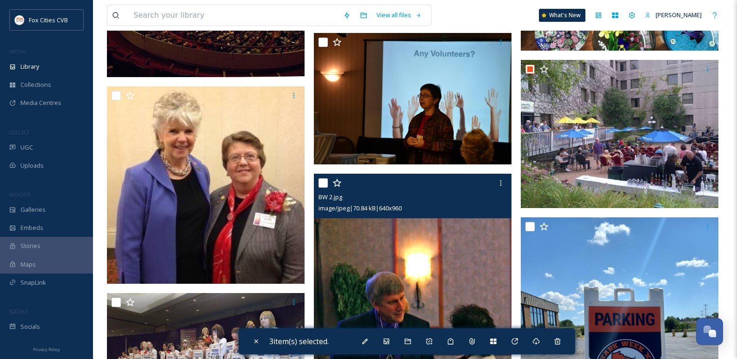
click at [321, 185] on input "checkbox" at bounding box center [322, 183] width 9 height 9
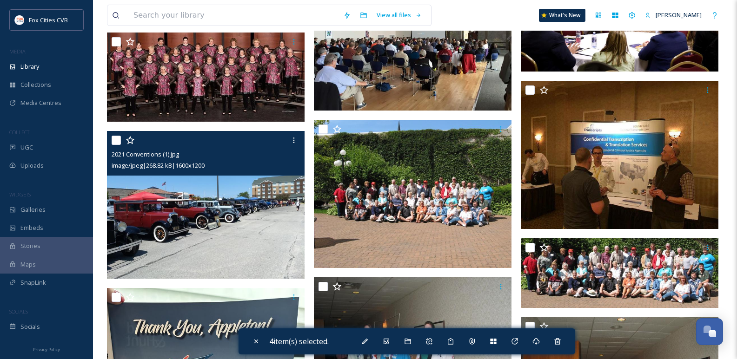
scroll to position [3720, 0]
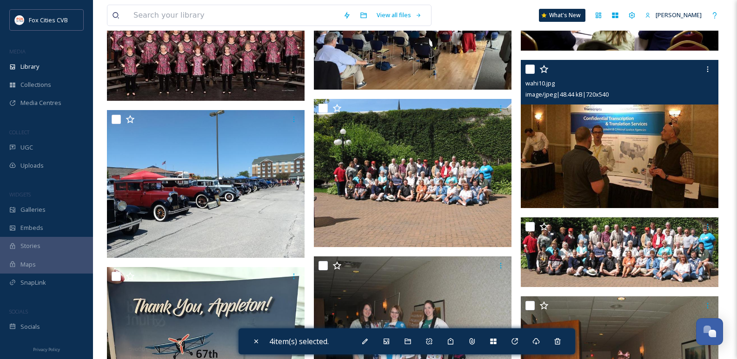
click at [530, 71] on input "checkbox" at bounding box center [529, 69] width 9 height 9
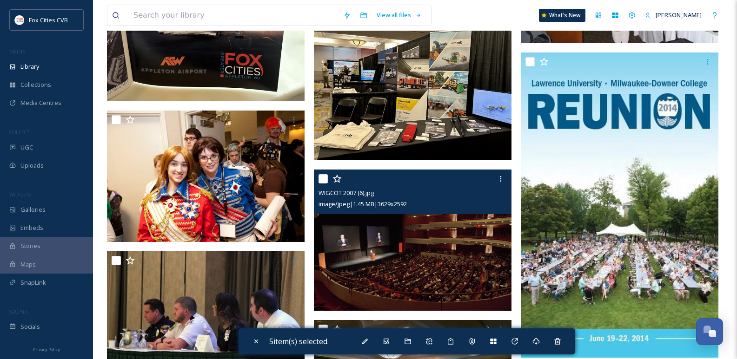
scroll to position [4138, 0]
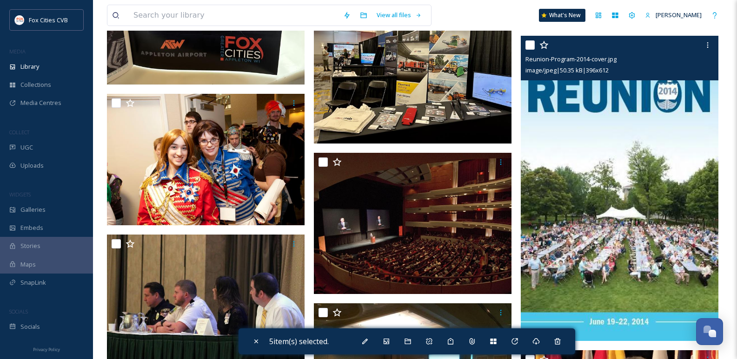
click at [531, 43] on input "checkbox" at bounding box center [529, 44] width 9 height 9
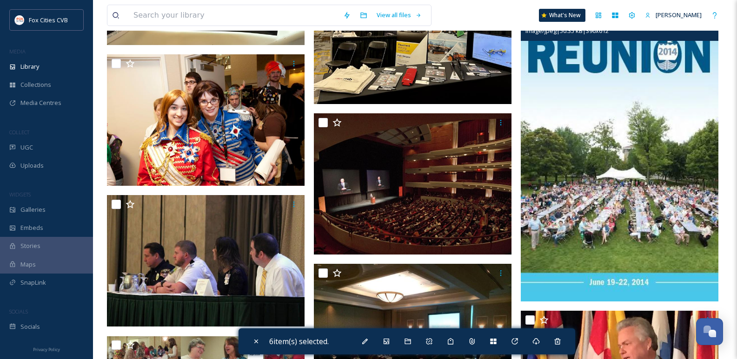
scroll to position [4231, 0]
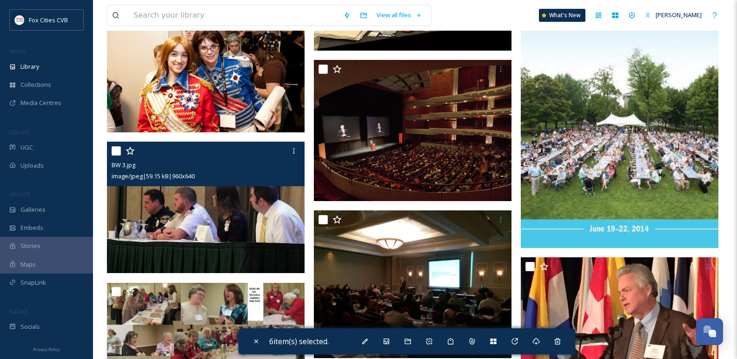
click at [114, 150] on input "checkbox" at bounding box center [116, 150] width 9 height 9
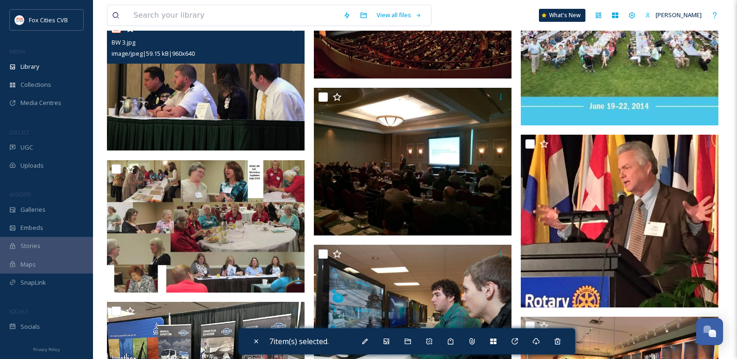
scroll to position [4371, 0]
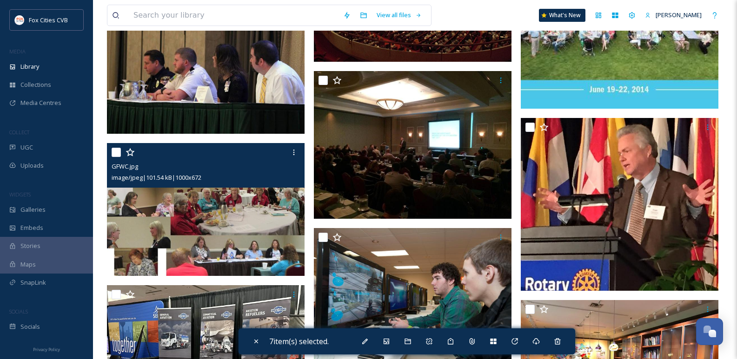
click at [115, 154] on input "checkbox" at bounding box center [116, 152] width 9 height 9
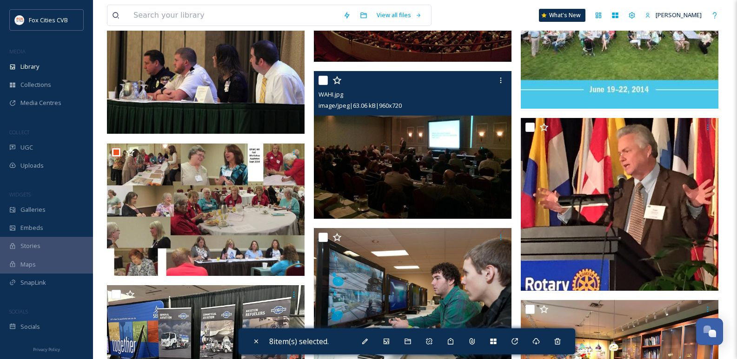
click at [324, 82] on input "checkbox" at bounding box center [322, 80] width 9 height 9
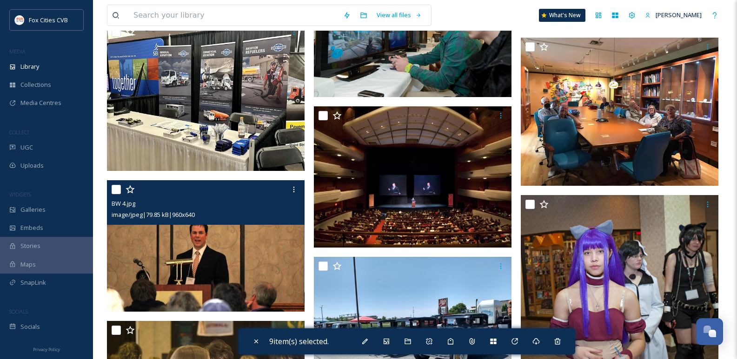
scroll to position [4649, 0]
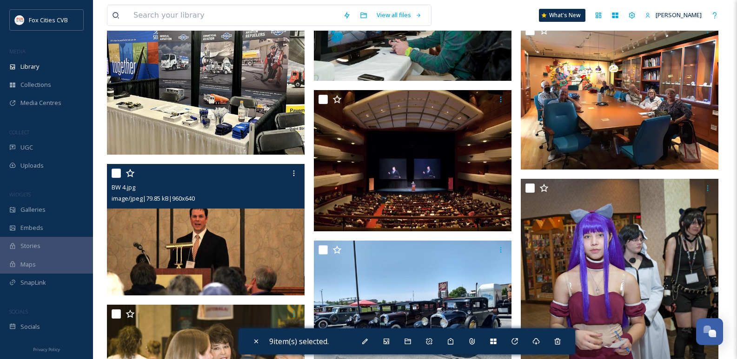
click at [114, 174] on input "checkbox" at bounding box center [116, 173] width 9 height 9
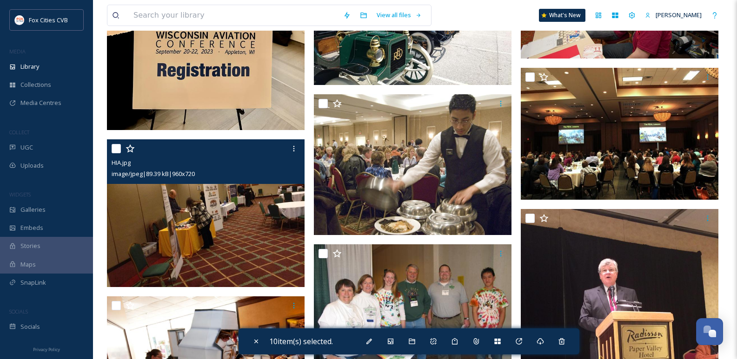
scroll to position [5254, 0]
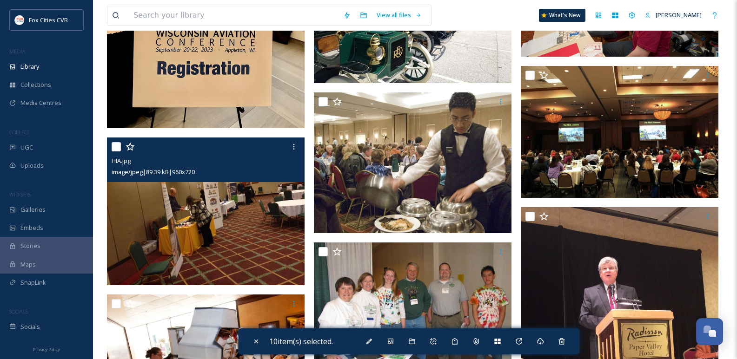
click at [113, 150] on input "checkbox" at bounding box center [116, 146] width 9 height 9
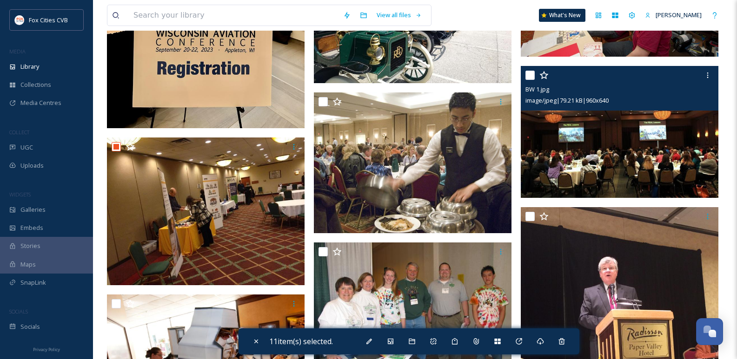
click at [531, 76] on input "checkbox" at bounding box center [529, 75] width 9 height 9
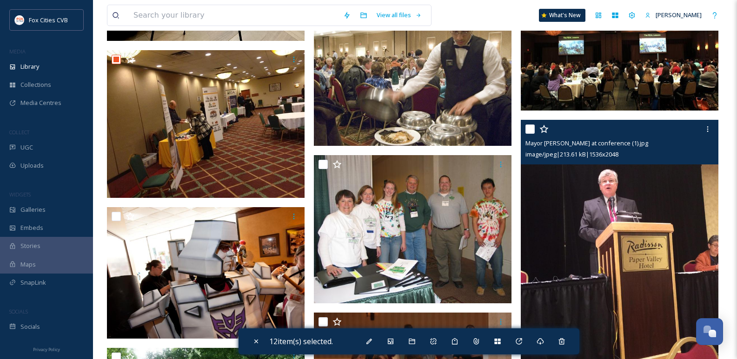
scroll to position [5393, 0]
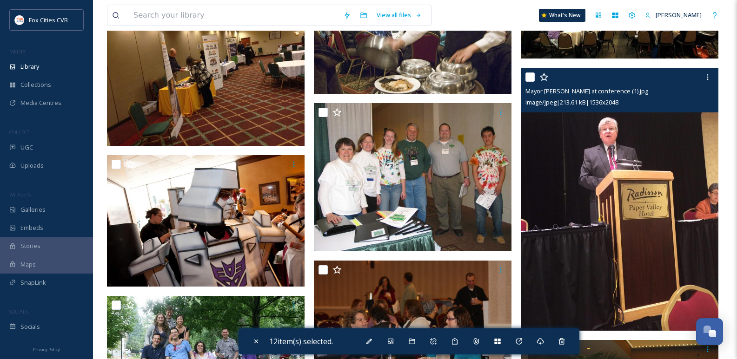
click at [531, 78] on input "checkbox" at bounding box center [529, 77] width 9 height 9
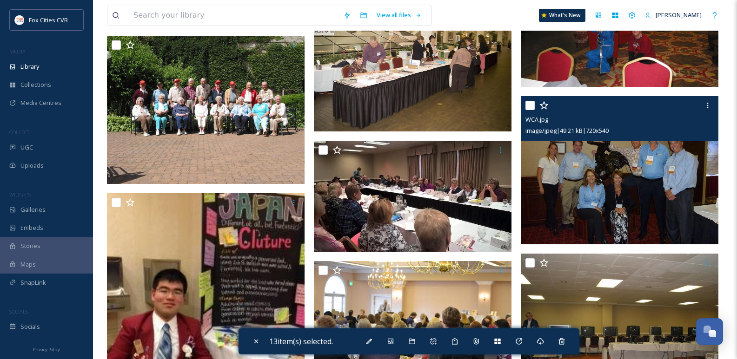
scroll to position [5812, 0]
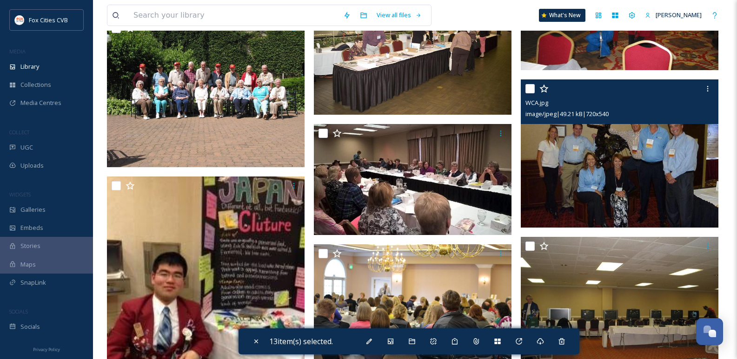
click at [533, 90] on input "checkbox" at bounding box center [529, 88] width 9 height 9
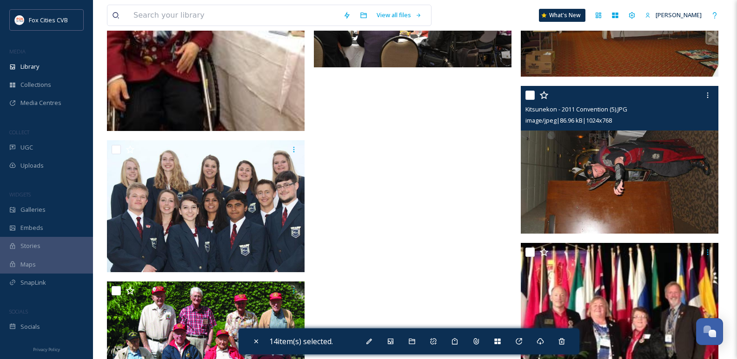
scroll to position [6137, 0]
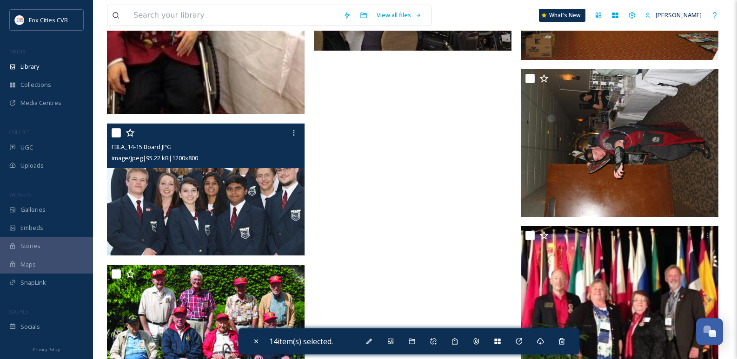
click at [118, 136] on input "checkbox" at bounding box center [116, 132] width 9 height 9
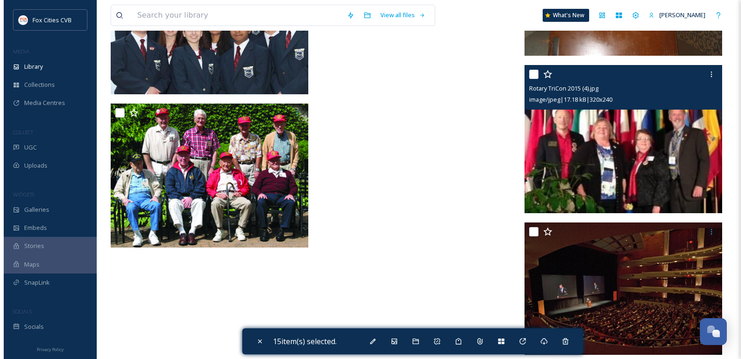
scroll to position [6310, 0]
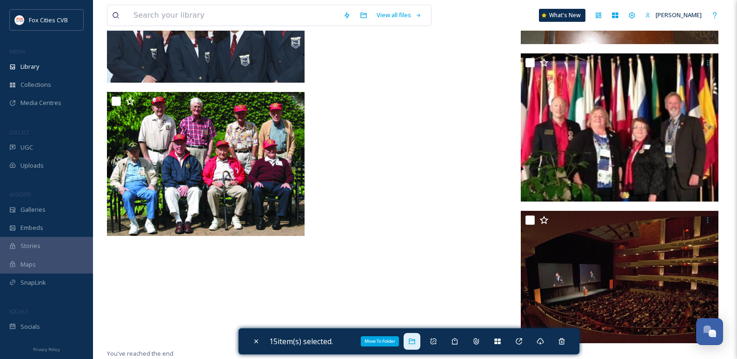
click at [412, 344] on icon at bounding box center [411, 341] width 7 height 7
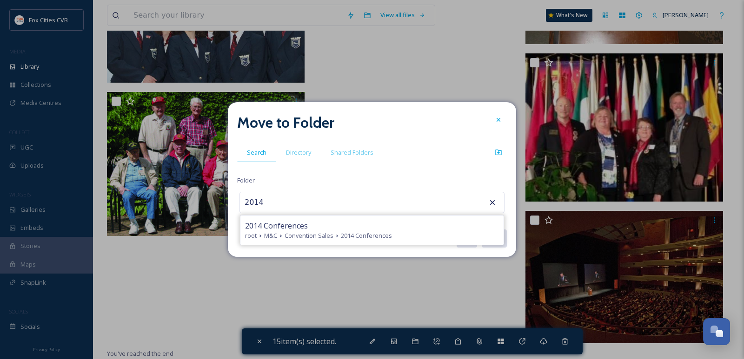
click at [342, 232] on span "2014 Conferences" at bounding box center [366, 236] width 51 height 9
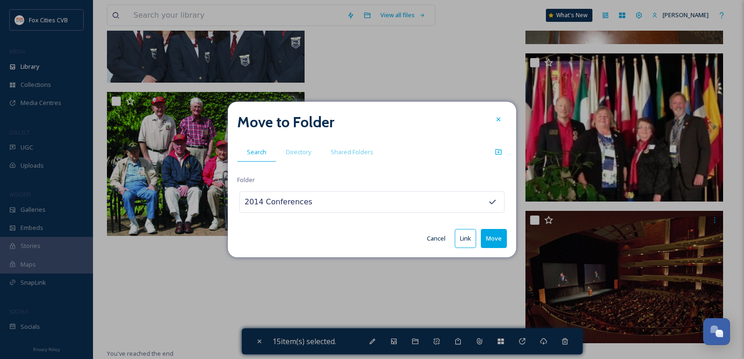
click at [491, 235] on button "Move" at bounding box center [494, 238] width 26 height 19
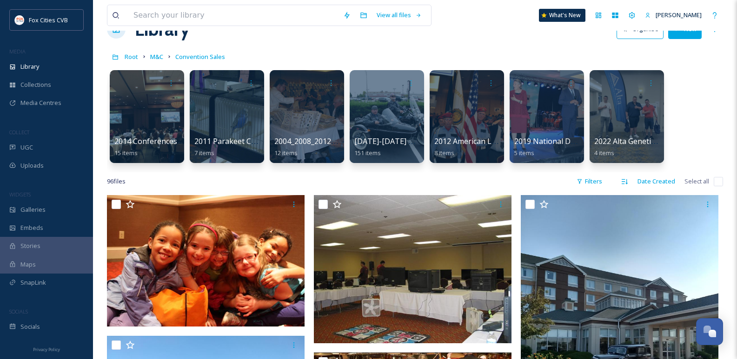
scroll to position [0, 0]
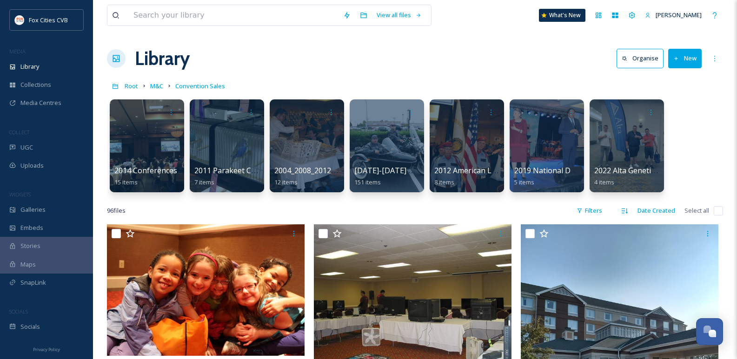
click at [691, 51] on button "New" at bounding box center [684, 58] width 33 height 19
click at [674, 108] on div "Folder" at bounding box center [675, 116] width 53 height 18
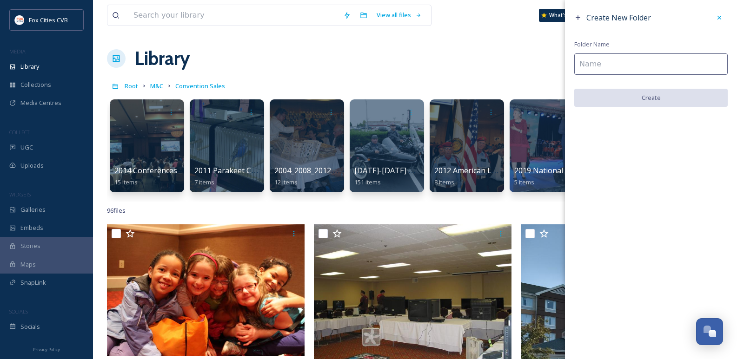
click at [628, 70] on input at bounding box center [650, 63] width 153 height 21
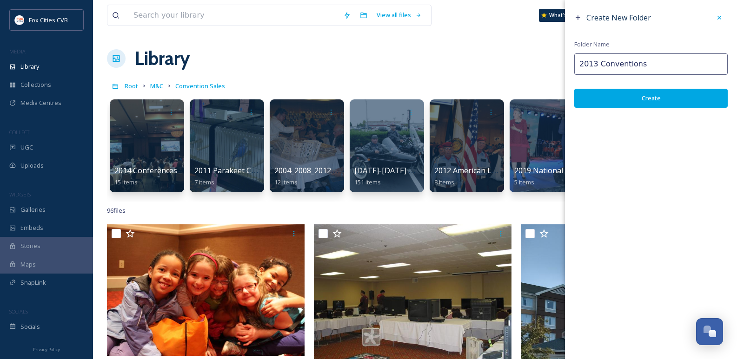
click at [648, 102] on button "Create" at bounding box center [650, 98] width 153 height 19
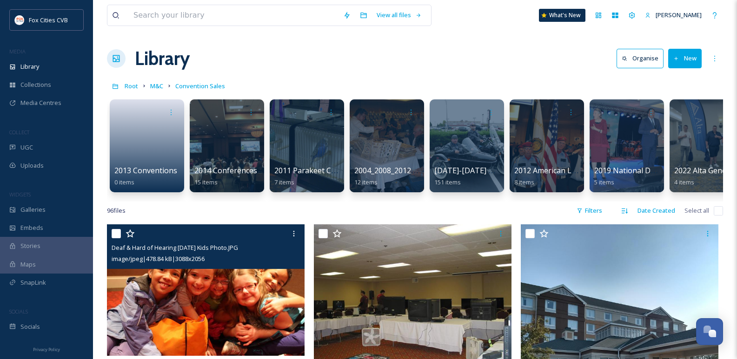
click at [114, 239] on input "checkbox" at bounding box center [116, 233] width 9 height 9
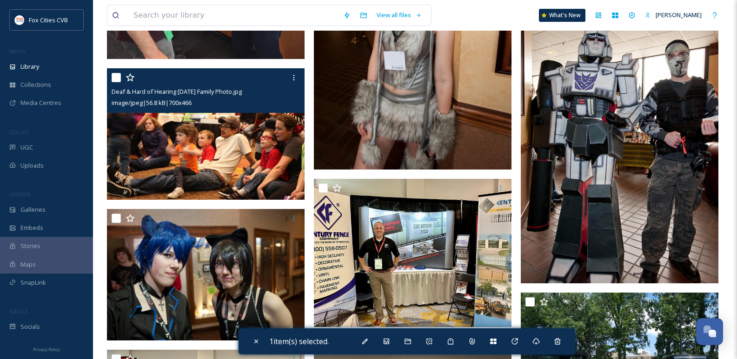
scroll to position [1302, 0]
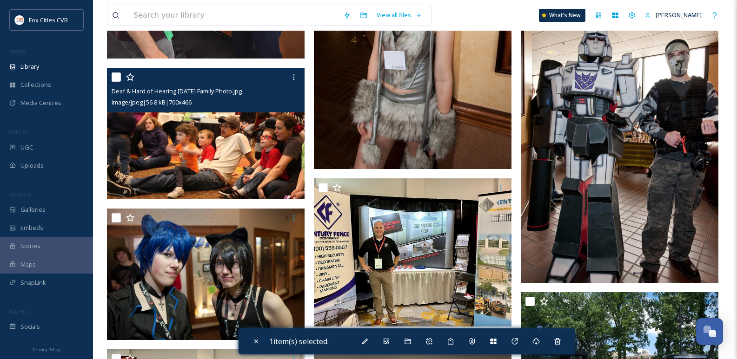
click at [115, 82] on input "checkbox" at bounding box center [116, 77] width 9 height 9
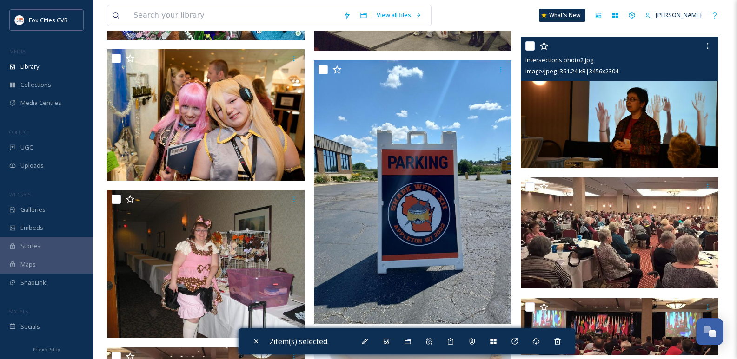
scroll to position [2232, 0]
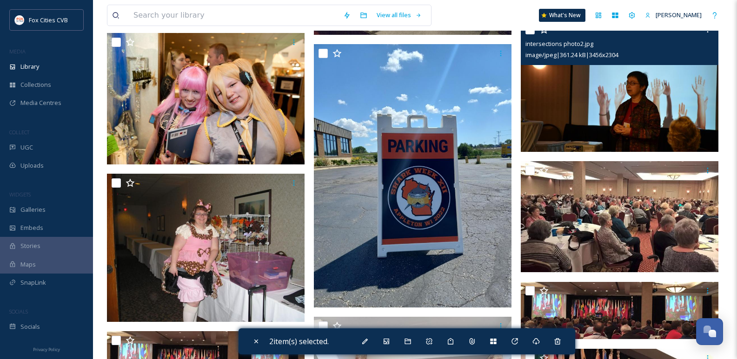
click at [531, 34] on input "checkbox" at bounding box center [529, 29] width 9 height 9
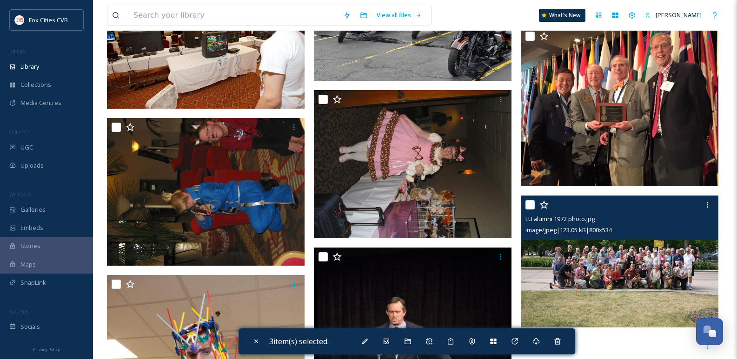
scroll to position [2790, 0]
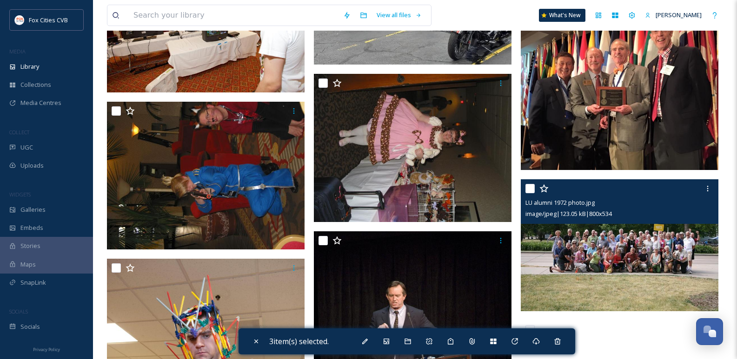
click at [530, 193] on input "checkbox" at bounding box center [529, 188] width 9 height 9
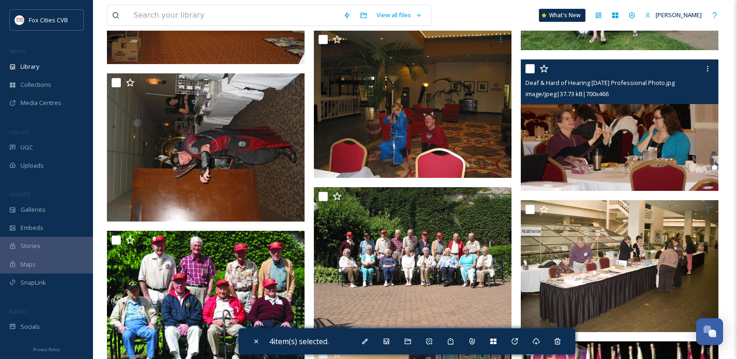
scroll to position [4882, 0]
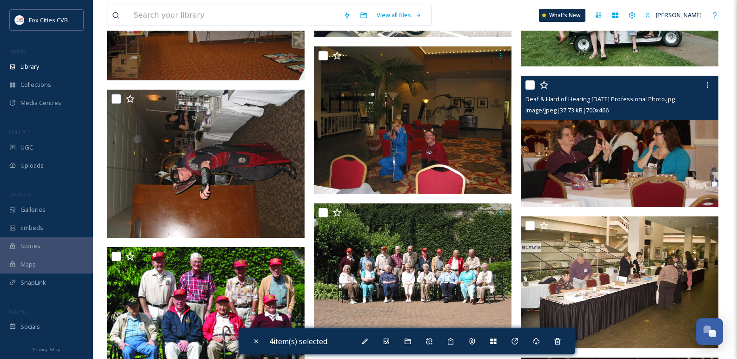
click at [529, 90] on input "checkbox" at bounding box center [529, 84] width 9 height 9
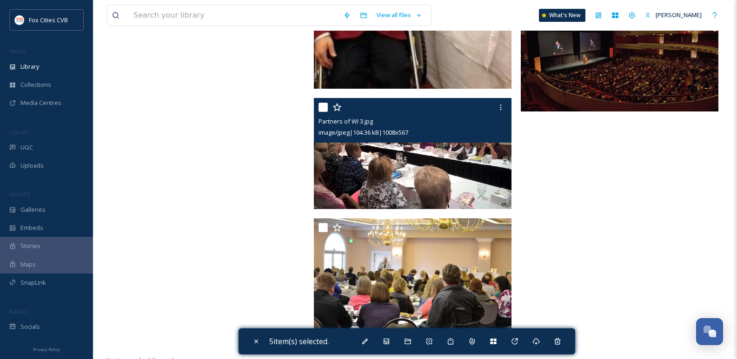
scroll to position [5432, 0]
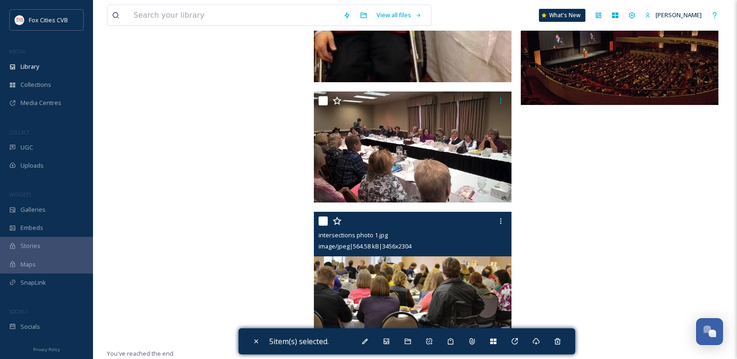
click at [322, 223] on input "checkbox" at bounding box center [322, 221] width 9 height 9
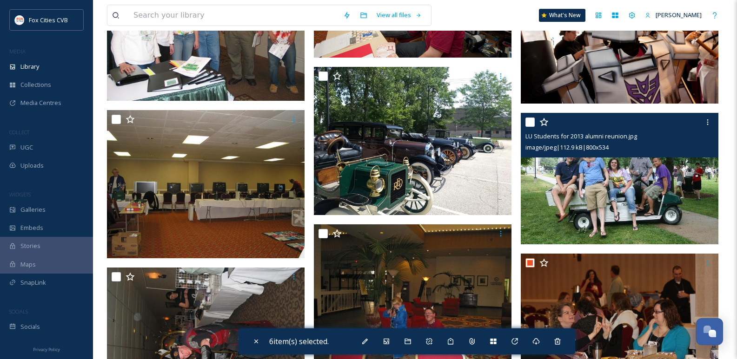
scroll to position [4688, 0]
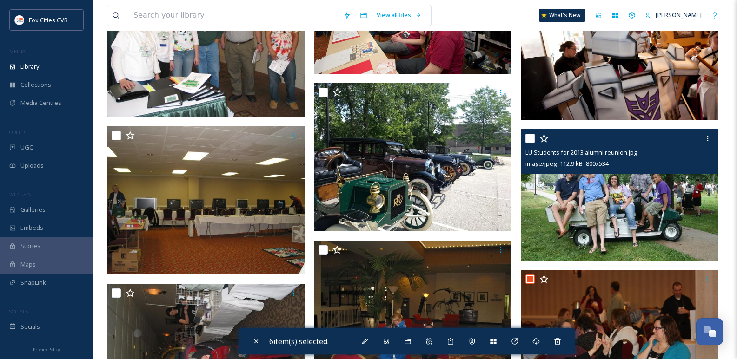
click at [532, 143] on input "checkbox" at bounding box center [529, 138] width 9 height 9
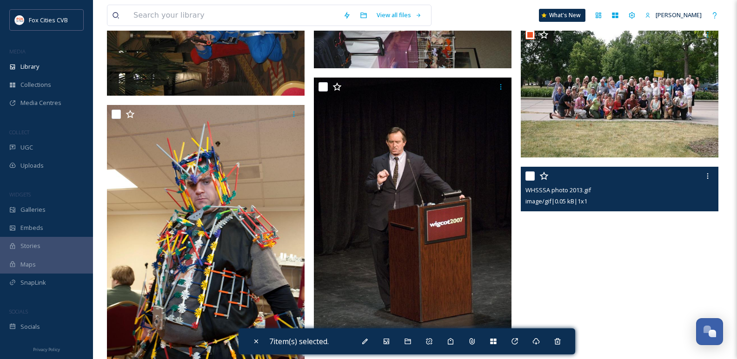
scroll to position [2921, 0]
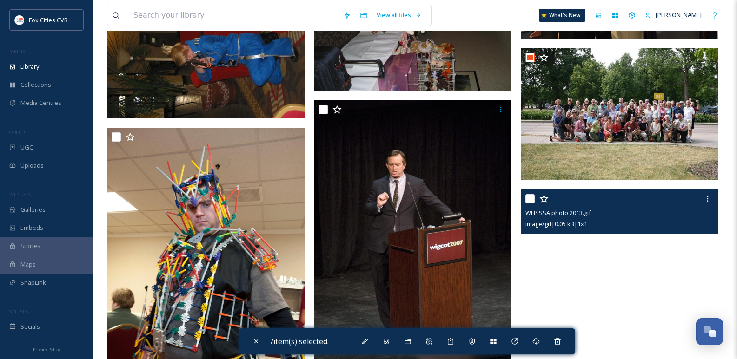
click at [528, 201] on input "checkbox" at bounding box center [529, 198] width 9 height 9
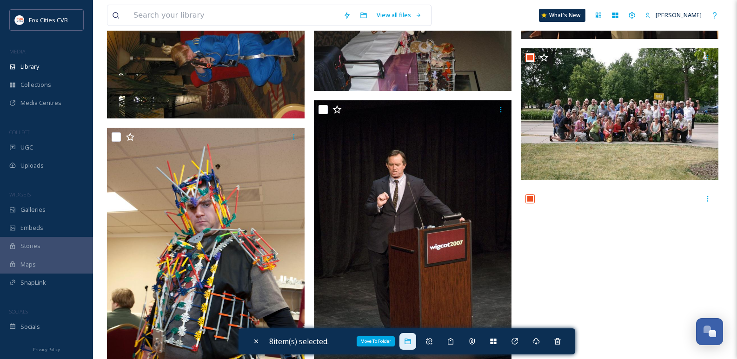
click at [411, 336] on div "Move To Folder" at bounding box center [407, 341] width 17 height 17
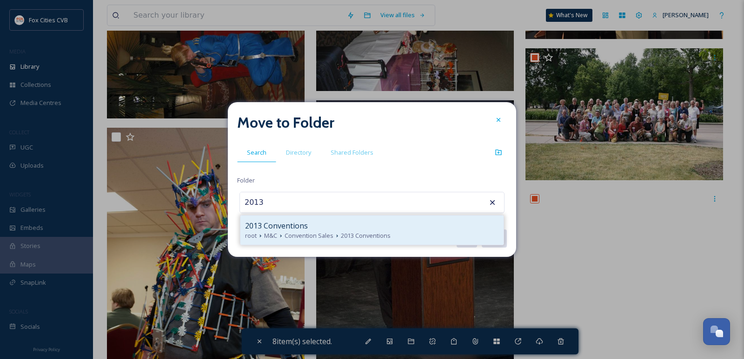
click at [321, 228] on div "2013 Conventions" at bounding box center [372, 225] width 254 height 11
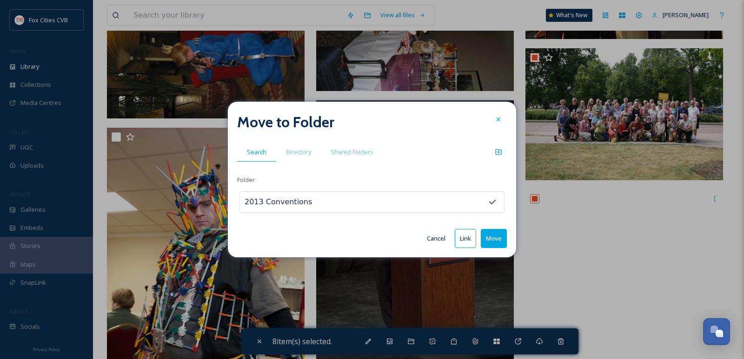
click at [491, 243] on button "Move" at bounding box center [494, 238] width 26 height 19
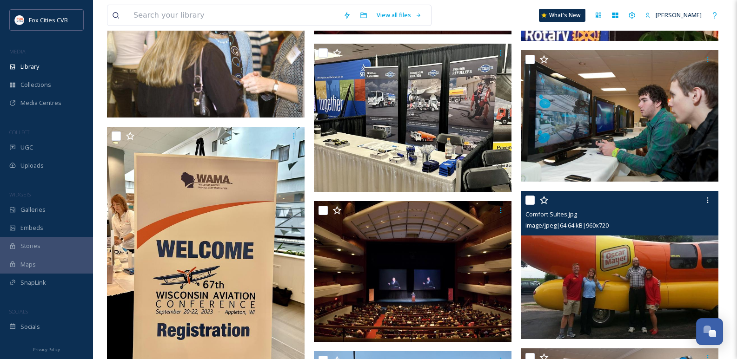
scroll to position [3897, 0]
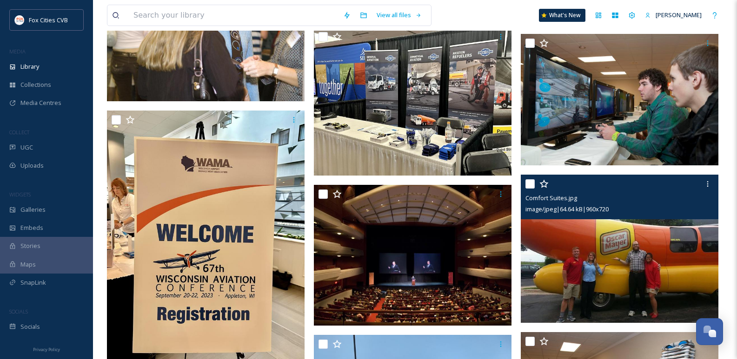
click at [531, 189] on input "checkbox" at bounding box center [529, 183] width 9 height 9
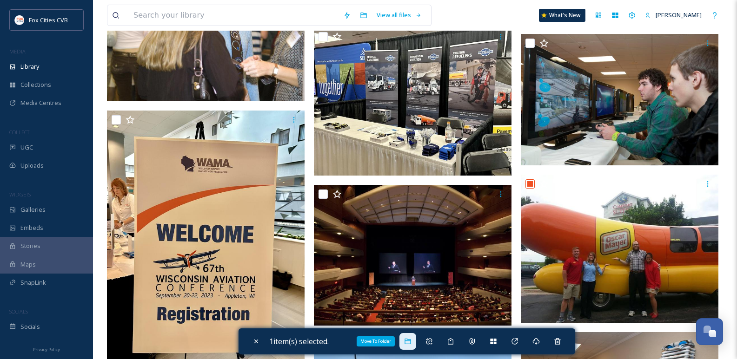
click at [407, 343] on icon at bounding box center [408, 342] width 6 height 6
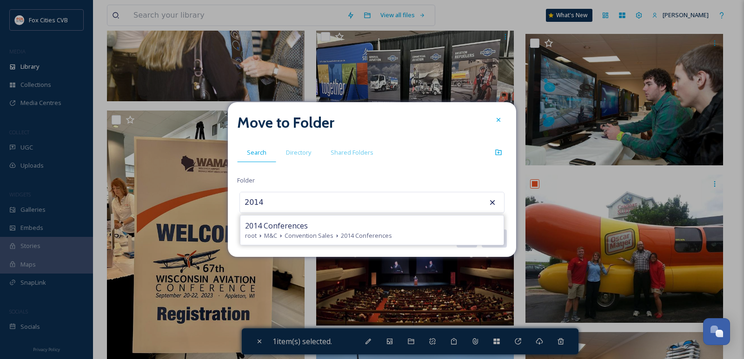
click at [311, 217] on div "2014 Conferences root M&C Convention Sales 2014 Conferences" at bounding box center [371, 230] width 263 height 29
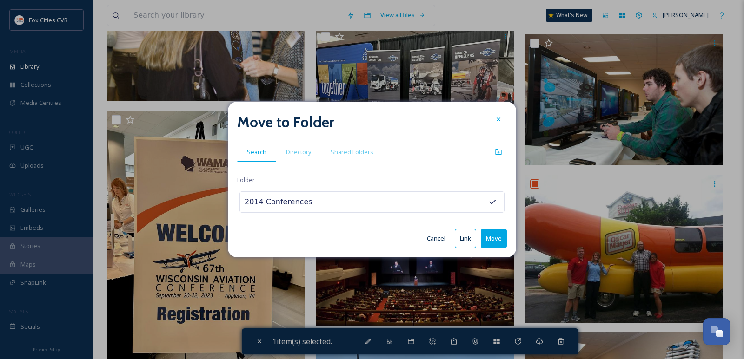
click at [497, 240] on button "Move" at bounding box center [494, 238] width 26 height 19
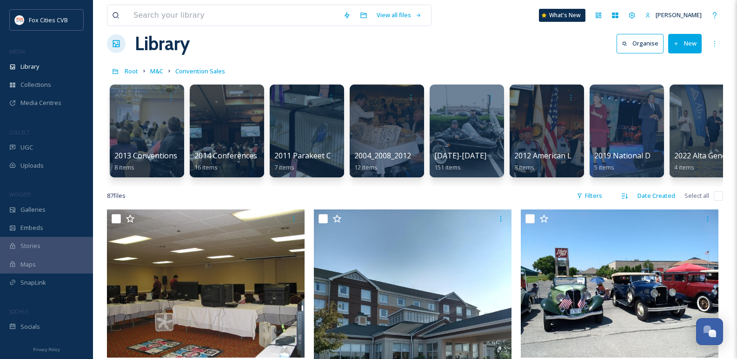
scroll to position [0, 0]
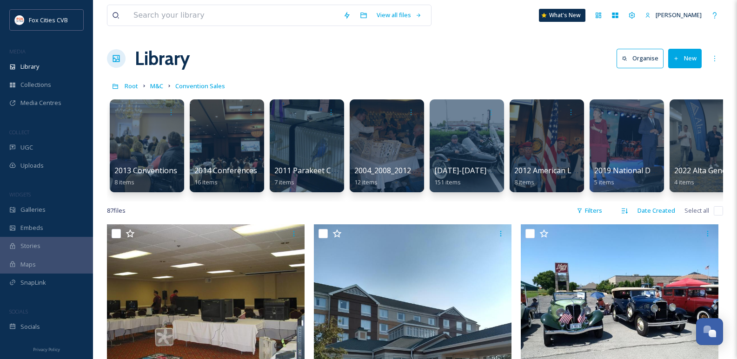
click at [679, 59] on icon at bounding box center [676, 59] width 6 height 6
click at [664, 113] on div "Folder" at bounding box center [675, 116] width 53 height 18
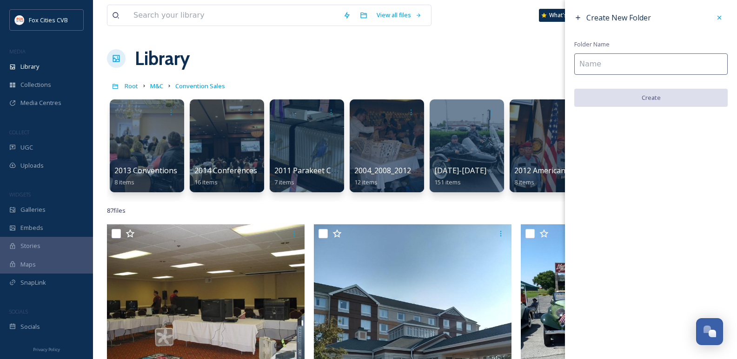
click at [602, 63] on input at bounding box center [650, 63] width 153 height 21
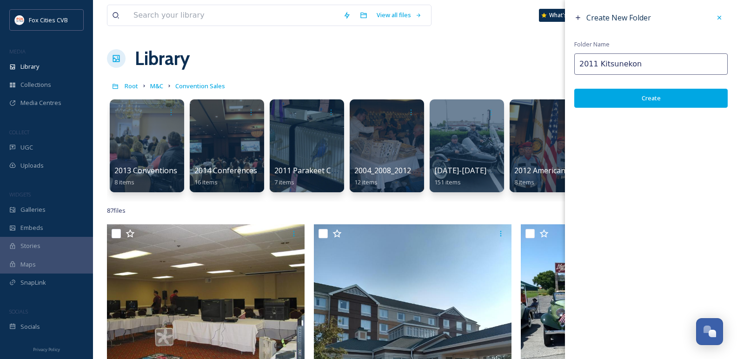
drag, startPoint x: 597, startPoint y: 66, endPoint x: 643, endPoint y: 73, distance: 46.1
click at [643, 73] on input "2011 Kitsunekon" at bounding box center [650, 63] width 153 height 21
click at [637, 96] on button "Create" at bounding box center [650, 98] width 153 height 19
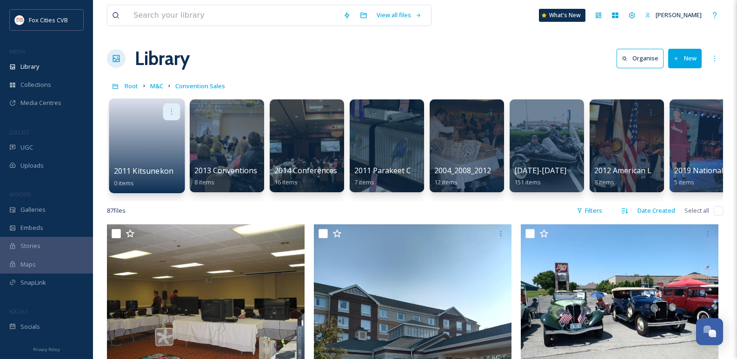
click at [164, 110] on div at bounding box center [171, 111] width 17 height 17
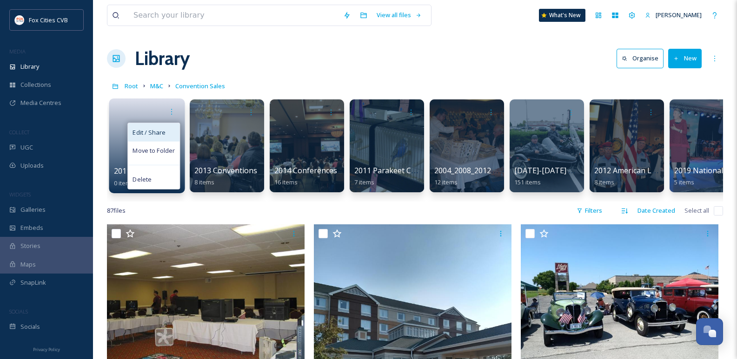
click at [146, 134] on span "Edit / Share" at bounding box center [149, 132] width 33 height 9
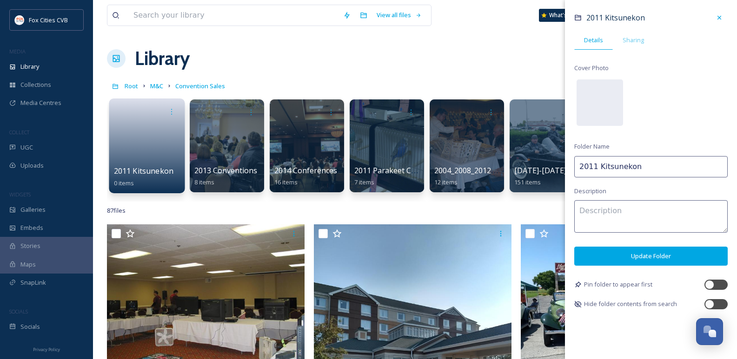
click at [657, 170] on input "2011 Kitsunekon" at bounding box center [650, 166] width 153 height 21
click at [643, 261] on button "Update Folder" at bounding box center [650, 256] width 153 height 19
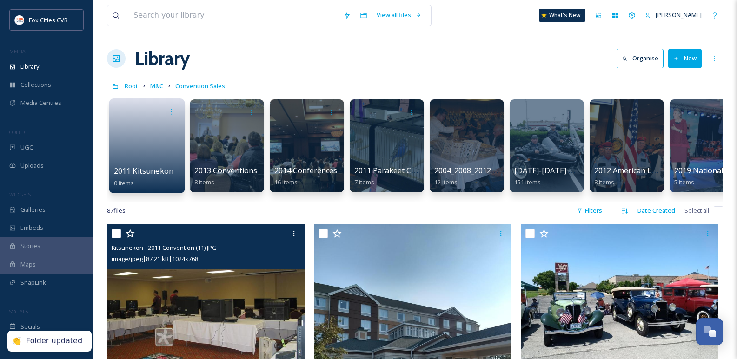
click at [113, 239] on input "checkbox" at bounding box center [116, 233] width 9 height 9
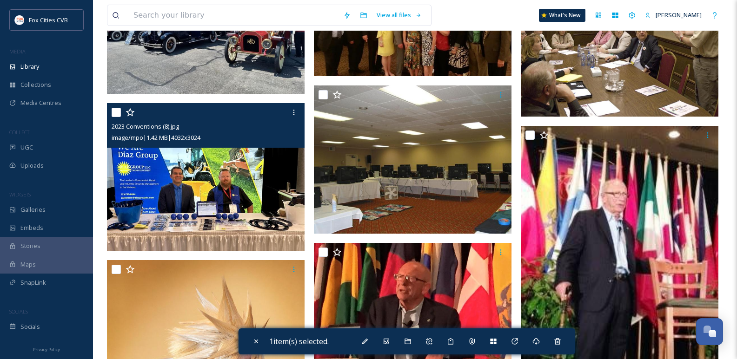
scroll to position [558, 0]
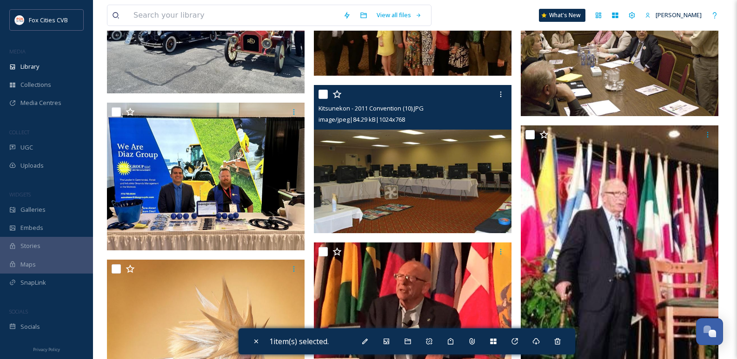
click at [324, 99] on input "checkbox" at bounding box center [322, 94] width 9 height 9
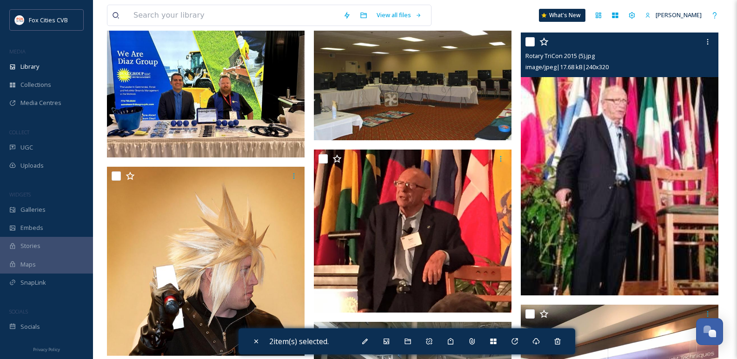
scroll to position [697, 0]
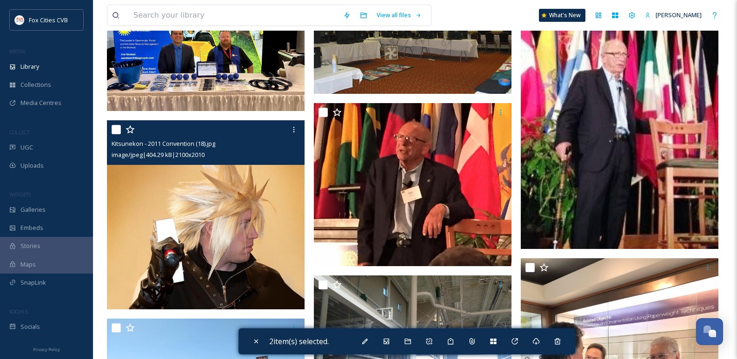
click at [115, 134] on input "checkbox" at bounding box center [116, 129] width 9 height 9
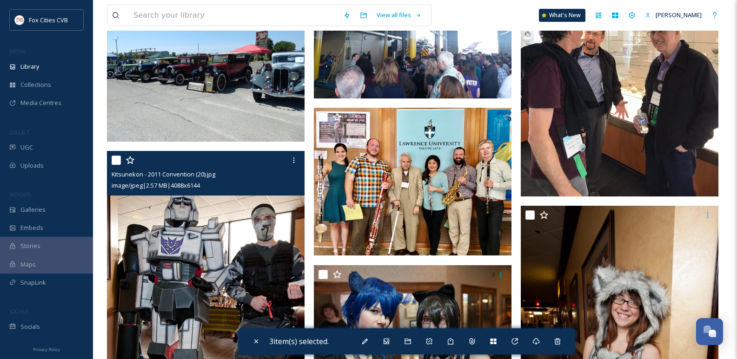
scroll to position [1069, 0]
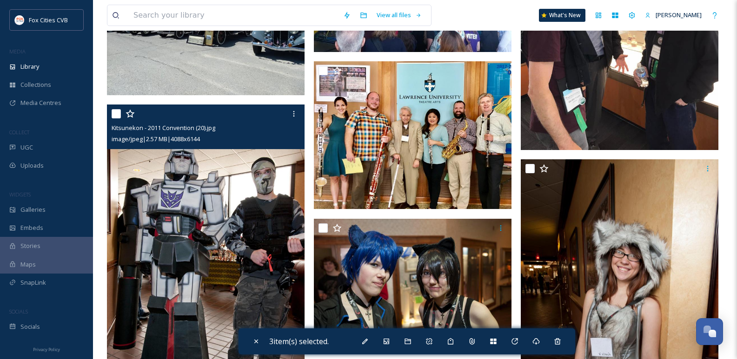
click at [116, 119] on input "checkbox" at bounding box center [116, 113] width 9 height 9
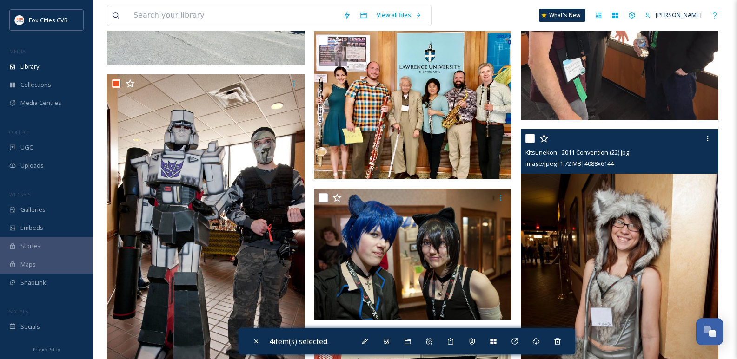
scroll to position [1116, 0]
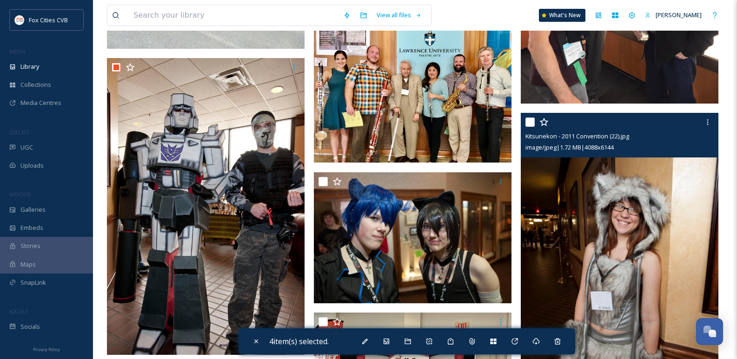
click at [531, 127] on input "checkbox" at bounding box center [529, 122] width 9 height 9
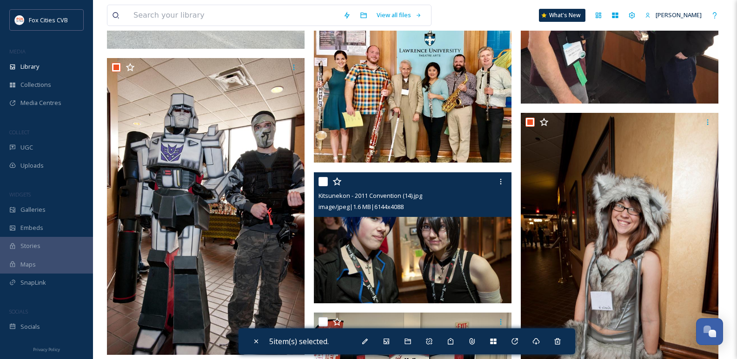
click at [324, 186] on input "checkbox" at bounding box center [322, 181] width 9 height 9
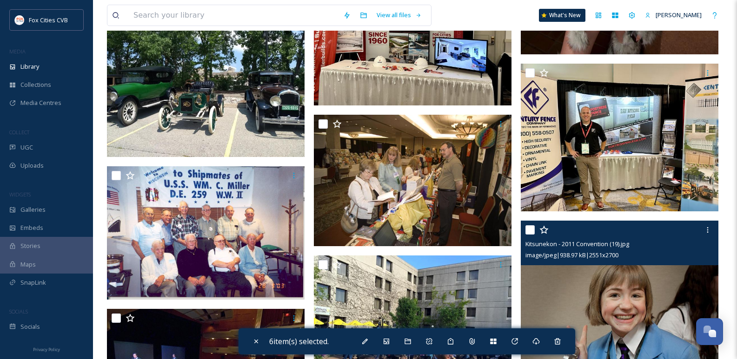
scroll to position [1488, 0]
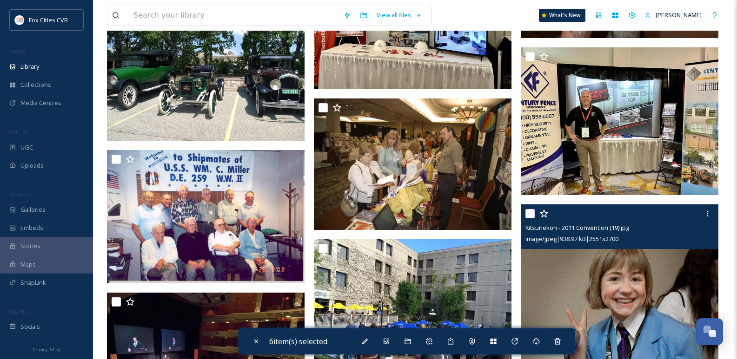
click at [529, 219] on input "checkbox" at bounding box center [529, 213] width 9 height 9
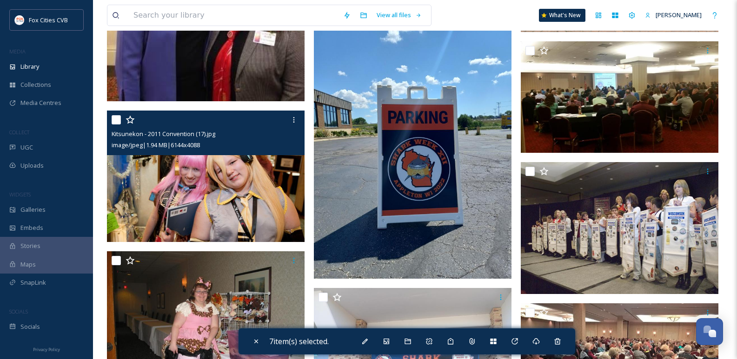
scroll to position [2046, 0]
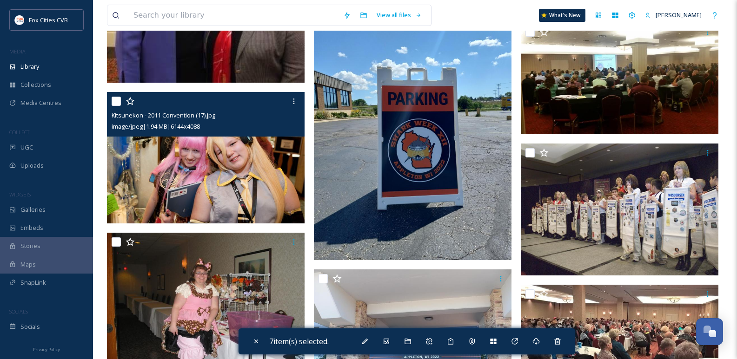
click at [113, 106] on input "checkbox" at bounding box center [116, 101] width 9 height 9
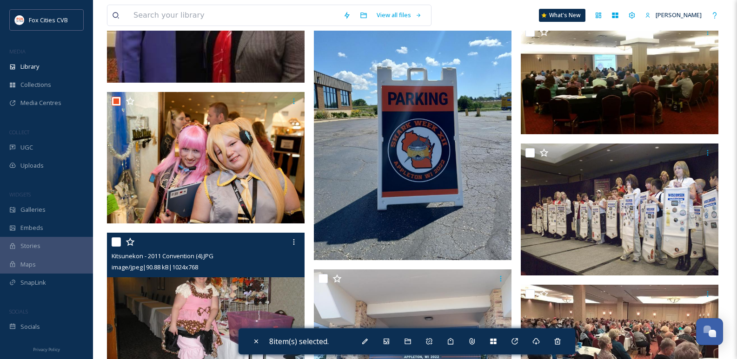
click at [113, 247] on input "checkbox" at bounding box center [116, 242] width 9 height 9
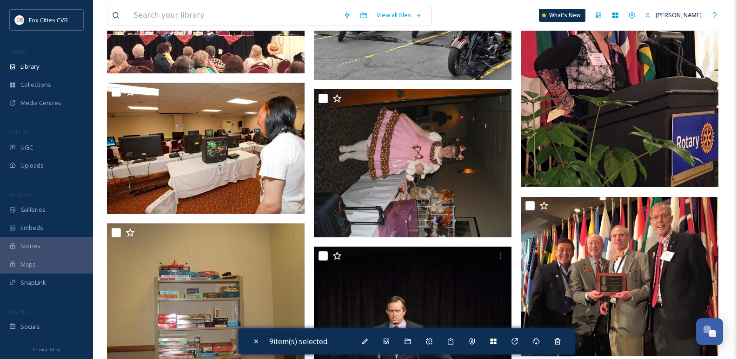
scroll to position [2557, 0]
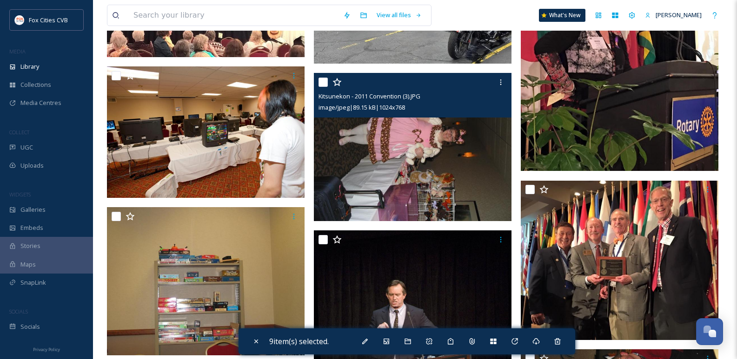
click at [325, 87] on input "checkbox" at bounding box center [322, 82] width 9 height 9
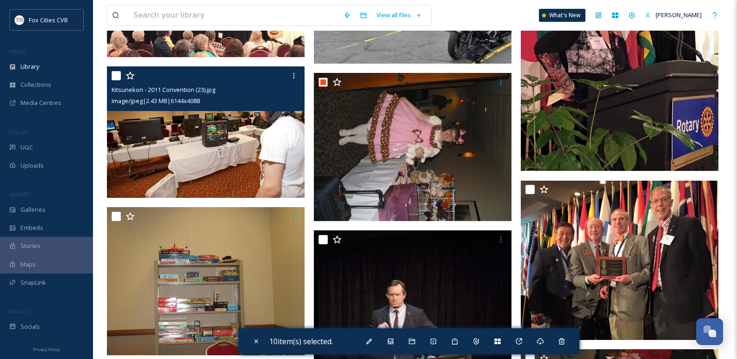
click at [112, 79] on input "checkbox" at bounding box center [116, 75] width 9 height 9
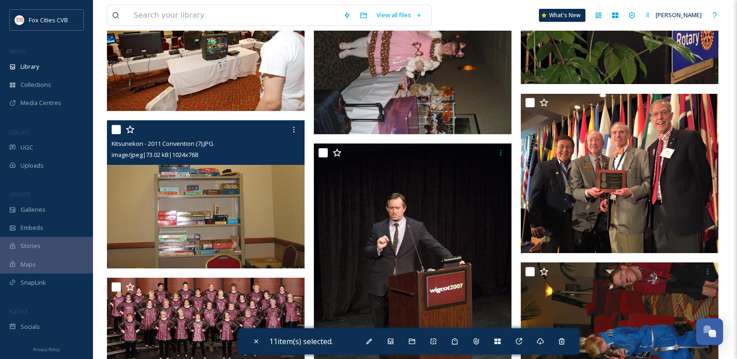
scroll to position [2604, 0]
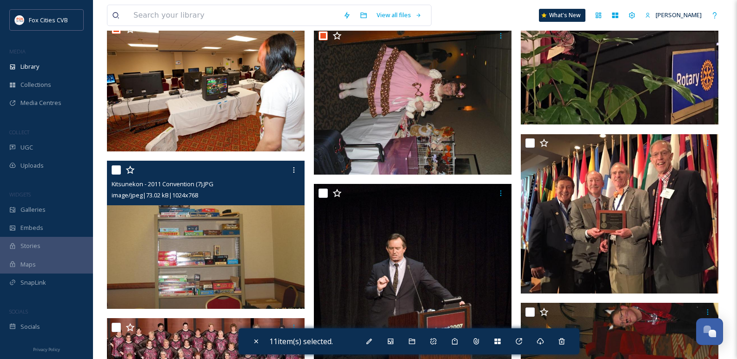
drag, startPoint x: 114, startPoint y: 176, endPoint x: 119, endPoint y: 180, distance: 6.0
click at [119, 185] on div "Kitsunekon - 2011 Convention (7).JPG image/jpeg | 73.02 kB | 1024 x 768" at bounding box center [206, 183] width 198 height 45
click at [119, 175] on input "checkbox" at bounding box center [116, 170] width 9 height 9
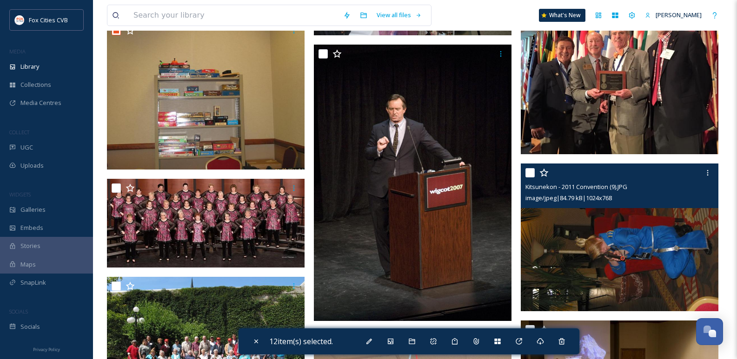
scroll to position [2790, 0]
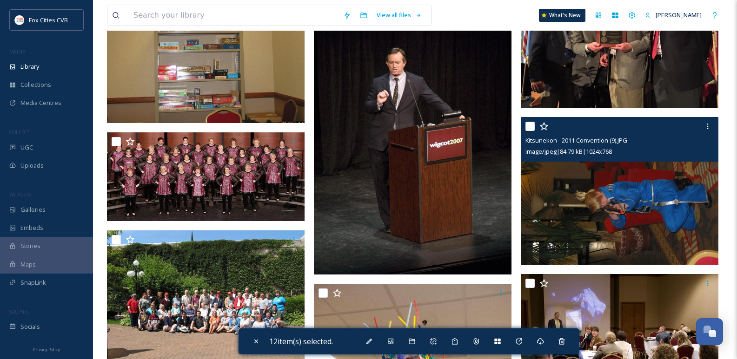
click at [529, 131] on input "checkbox" at bounding box center [529, 126] width 9 height 9
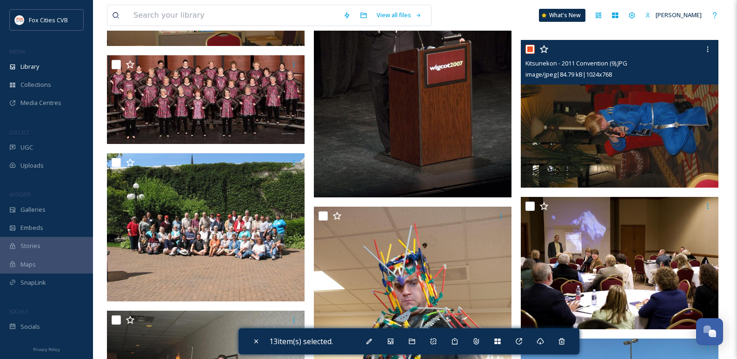
scroll to position [2929, 0]
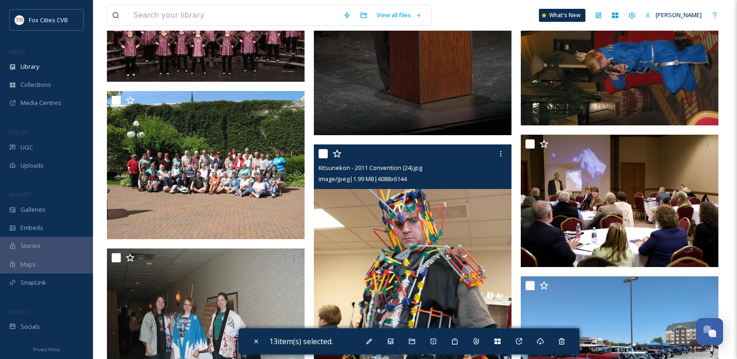
click at [323, 159] on input "checkbox" at bounding box center [322, 153] width 9 height 9
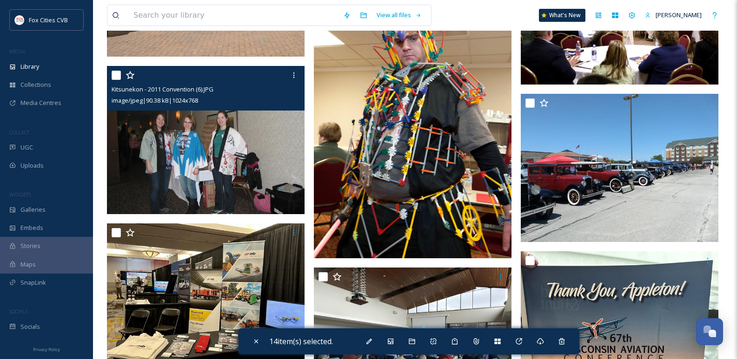
scroll to position [3115, 0]
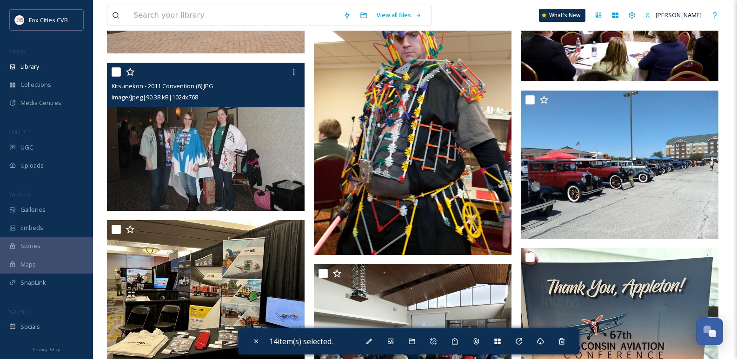
click at [117, 77] on input "checkbox" at bounding box center [116, 71] width 9 height 9
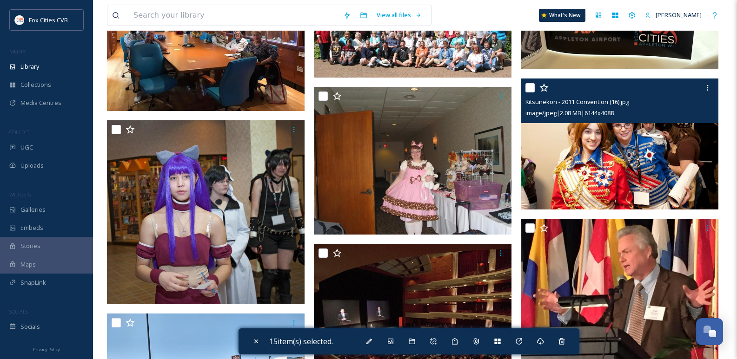
scroll to position [3534, 0]
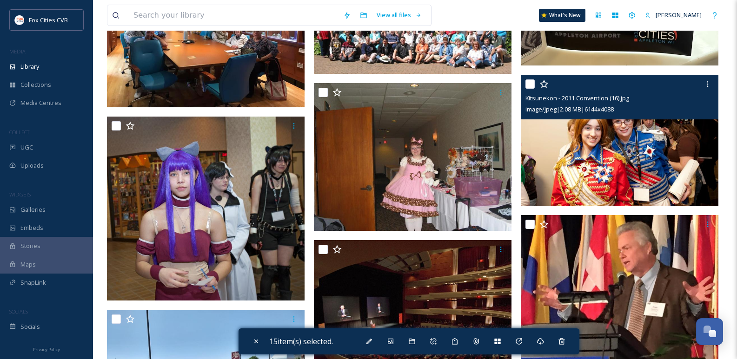
click at [531, 89] on input "checkbox" at bounding box center [529, 84] width 9 height 9
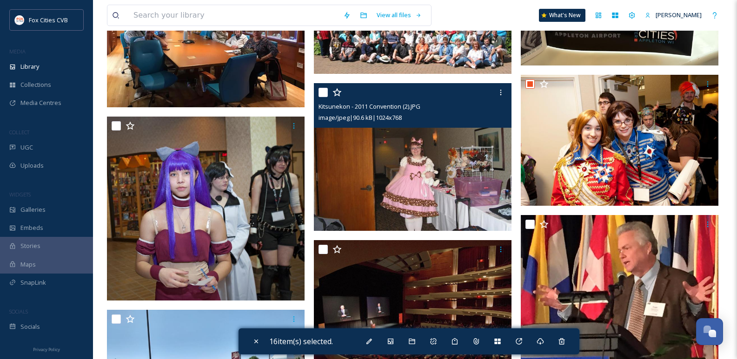
click at [318, 97] on input "checkbox" at bounding box center [322, 92] width 9 height 9
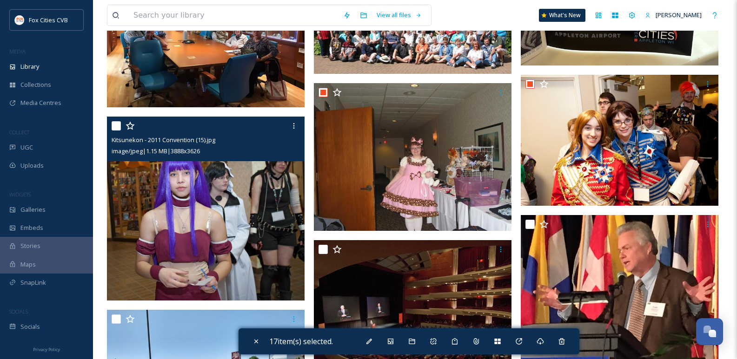
click at [119, 129] on input "checkbox" at bounding box center [116, 125] width 9 height 9
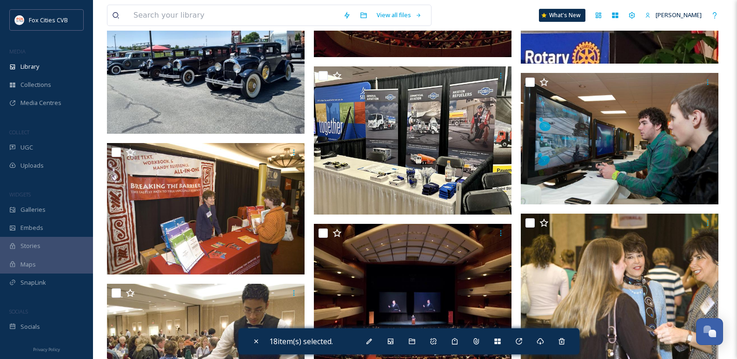
scroll to position [3859, 0]
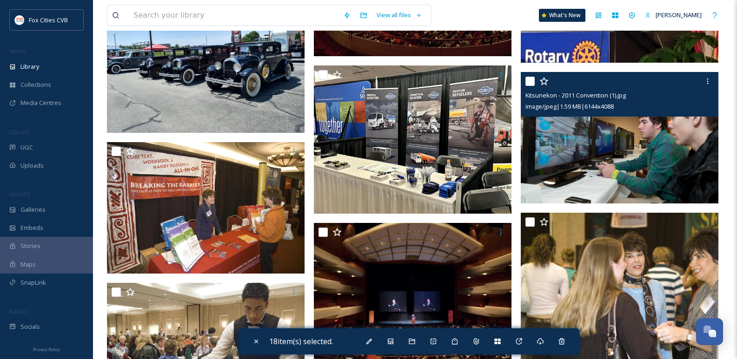
click at [531, 86] on input "checkbox" at bounding box center [529, 81] width 9 height 9
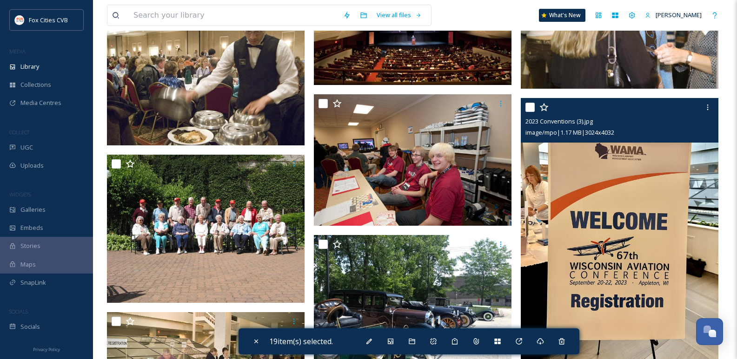
scroll to position [4185, 0]
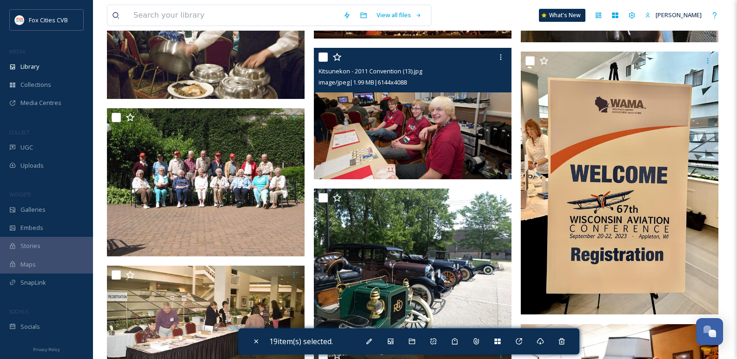
click at [321, 62] on input "checkbox" at bounding box center [322, 57] width 9 height 9
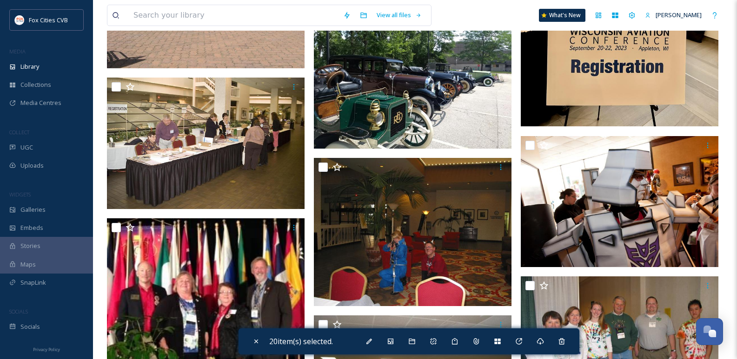
scroll to position [4371, 0]
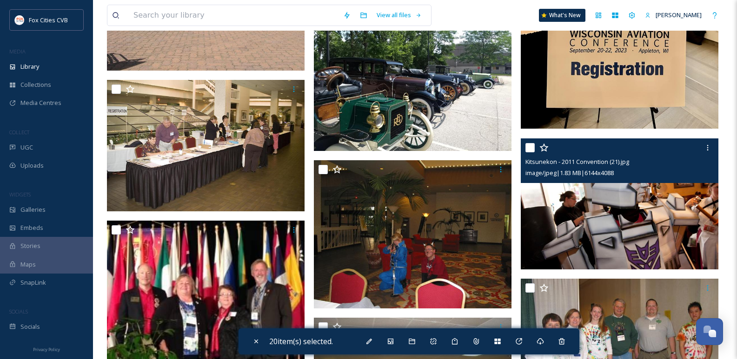
click at [528, 153] on input "checkbox" at bounding box center [529, 147] width 9 height 9
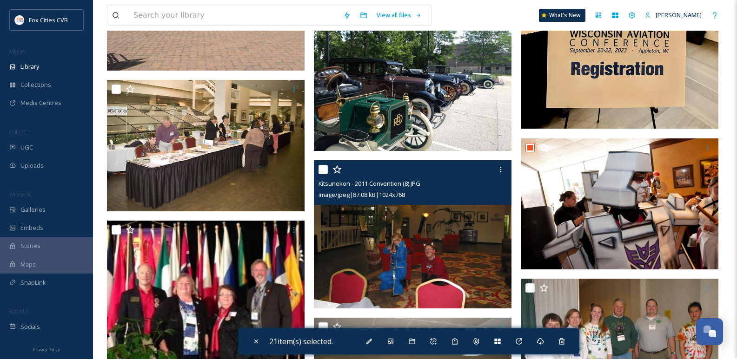
click at [325, 174] on input "checkbox" at bounding box center [322, 169] width 9 height 9
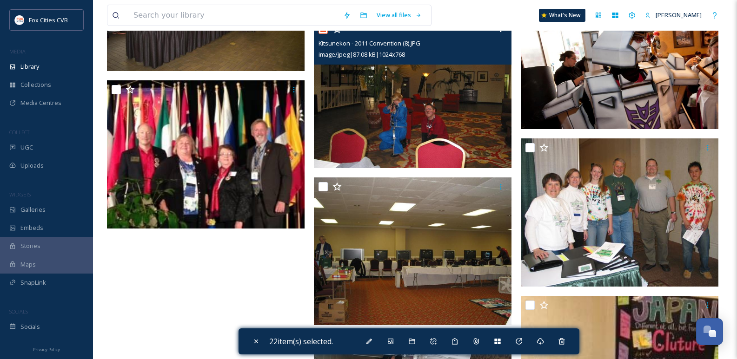
scroll to position [4510, 0]
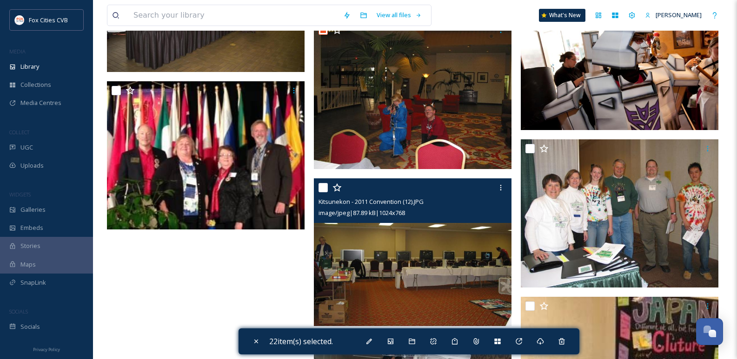
click at [324, 192] on input "checkbox" at bounding box center [322, 187] width 9 height 9
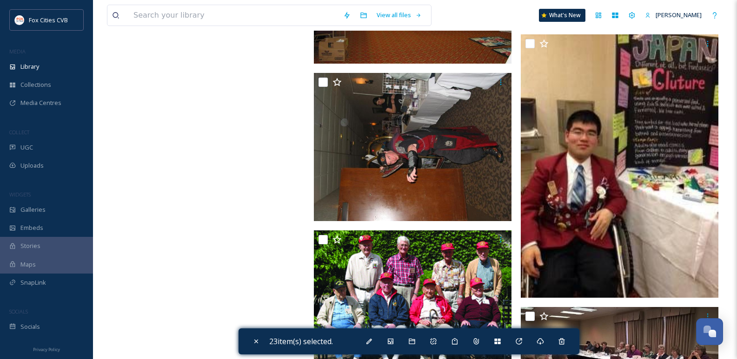
scroll to position [4789, 0]
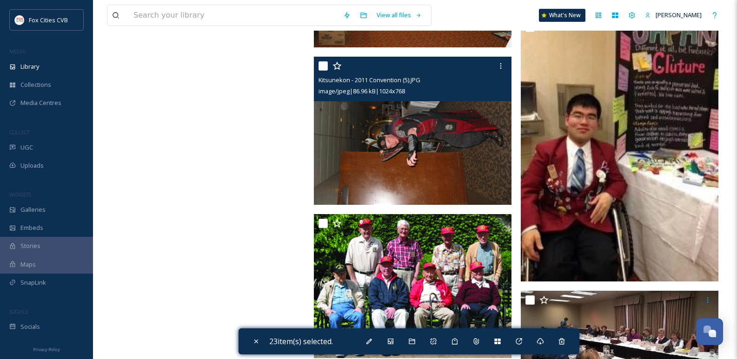
click at [327, 71] on input "checkbox" at bounding box center [322, 65] width 9 height 9
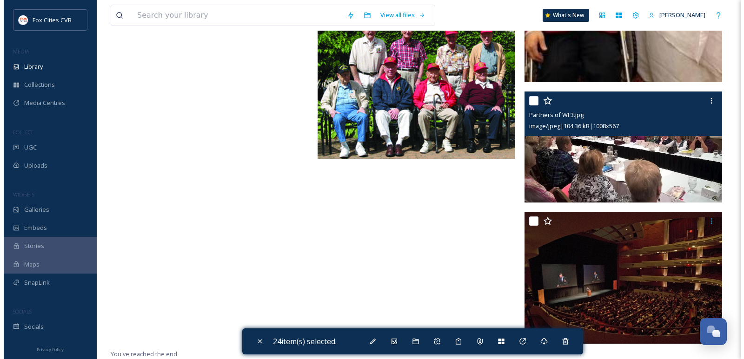
scroll to position [4996, 0]
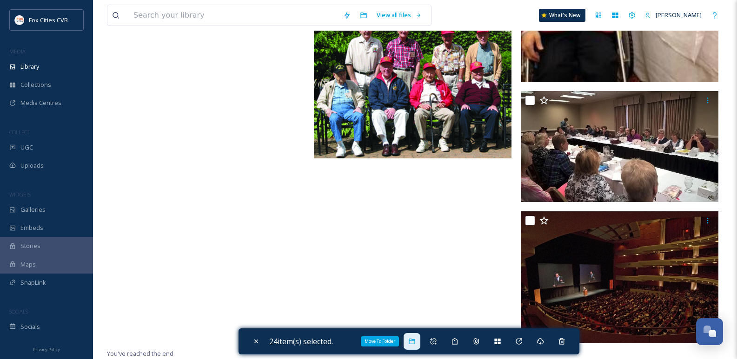
click at [413, 339] on icon at bounding box center [412, 342] width 6 height 6
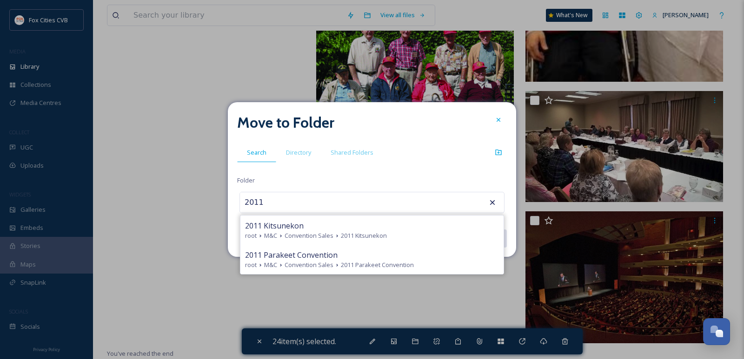
drag, startPoint x: 328, startPoint y: 227, endPoint x: 325, endPoint y: 233, distance: 6.9
click at [326, 232] on div "2011 Kitsunekon root M&C Convention Sales 2011 Kitsunekon" at bounding box center [371, 230] width 263 height 29
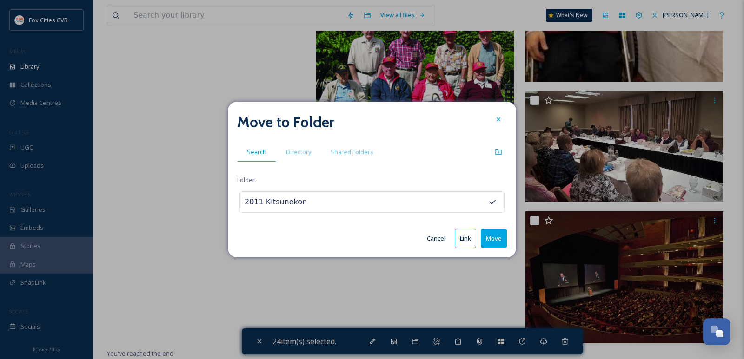
click at [497, 242] on button "Move" at bounding box center [494, 238] width 26 height 19
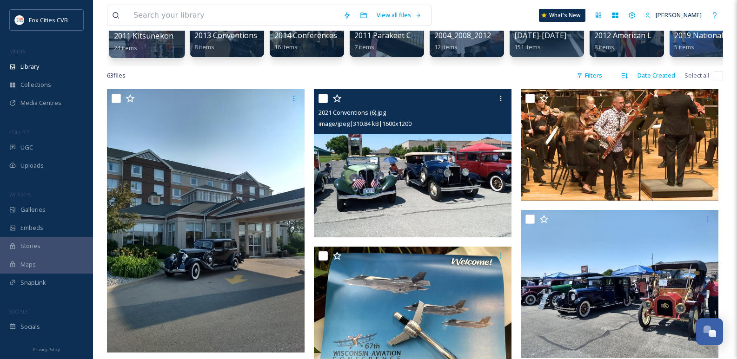
scroll to position [0, 0]
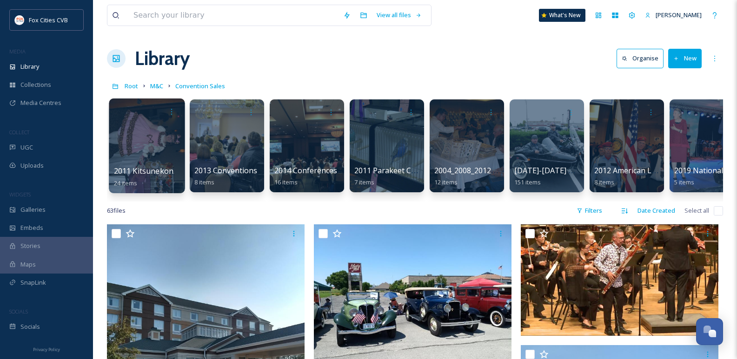
click at [686, 56] on button "New" at bounding box center [684, 58] width 33 height 19
click at [665, 115] on span "Folder" at bounding box center [674, 116] width 18 height 9
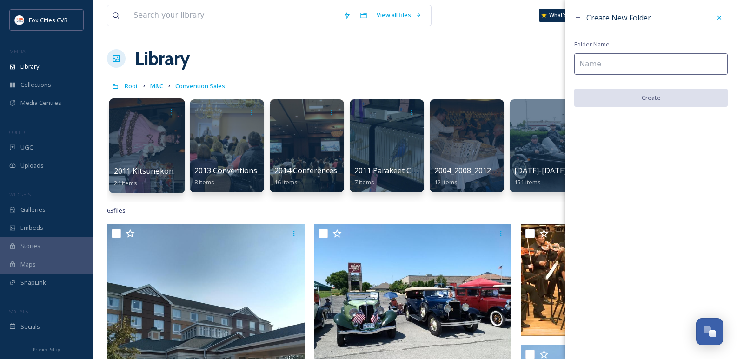
click at [608, 67] on input at bounding box center [650, 63] width 153 height 21
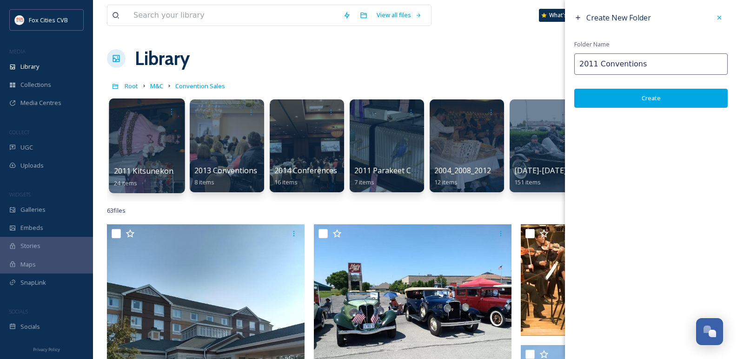
click at [620, 99] on button "Create" at bounding box center [650, 98] width 153 height 19
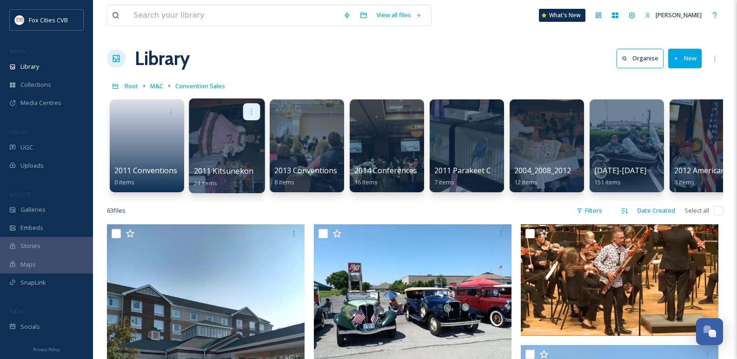
click at [254, 119] on div at bounding box center [251, 111] width 17 height 17
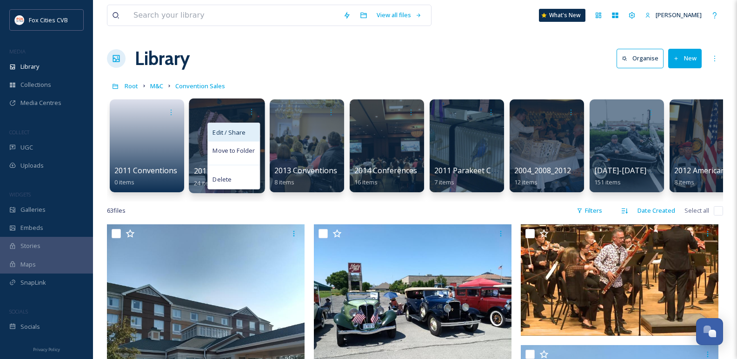
click at [227, 130] on span "Edit / Share" at bounding box center [228, 132] width 33 height 9
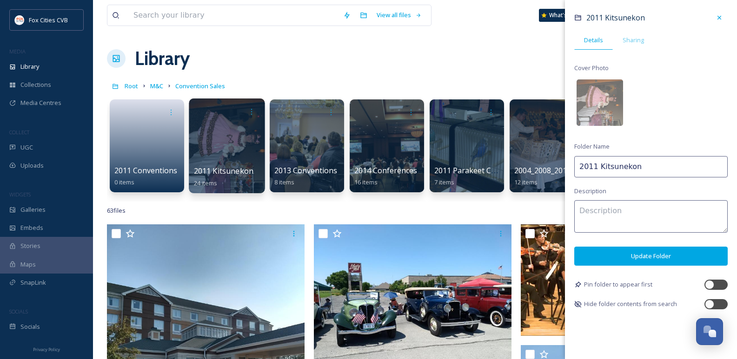
click at [597, 168] on input "2011 Kitsunekon" at bounding box center [650, 166] width 153 height 21
click at [643, 259] on button "Update Folder" at bounding box center [650, 256] width 153 height 19
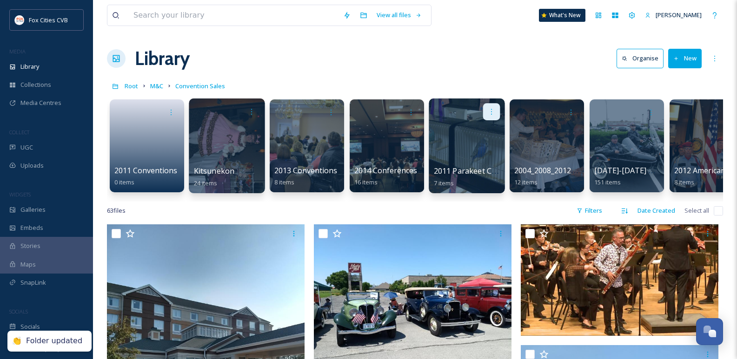
click at [491, 111] on icon at bounding box center [491, 111] width 7 height 7
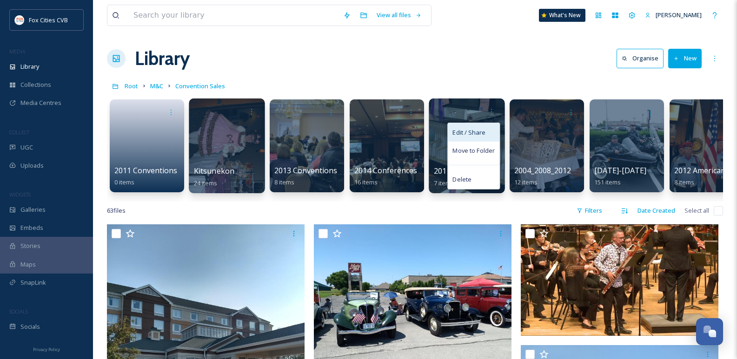
click at [461, 136] on span "Edit / Share" at bounding box center [468, 132] width 33 height 9
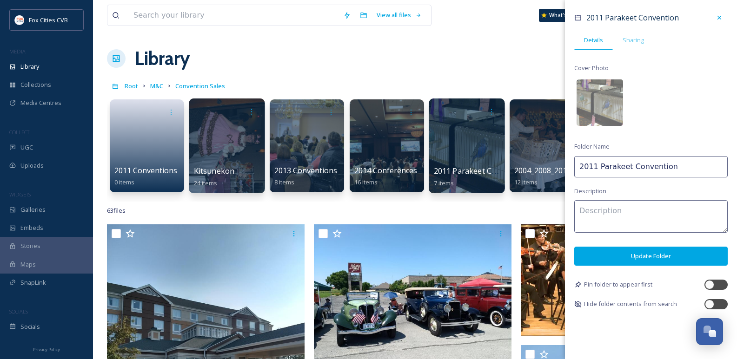
drag, startPoint x: 653, startPoint y: 168, endPoint x: 639, endPoint y: 167, distance: 14.0
click at [639, 167] on input "2011 Parakeet Convention" at bounding box center [650, 166] width 153 height 21
drag, startPoint x: 676, startPoint y: 172, endPoint x: 630, endPoint y: 168, distance: 46.3
click at [630, 168] on input "2011 Parakeet Convention" at bounding box center [650, 166] width 153 height 21
drag, startPoint x: 599, startPoint y: 167, endPoint x: 571, endPoint y: 168, distance: 27.4
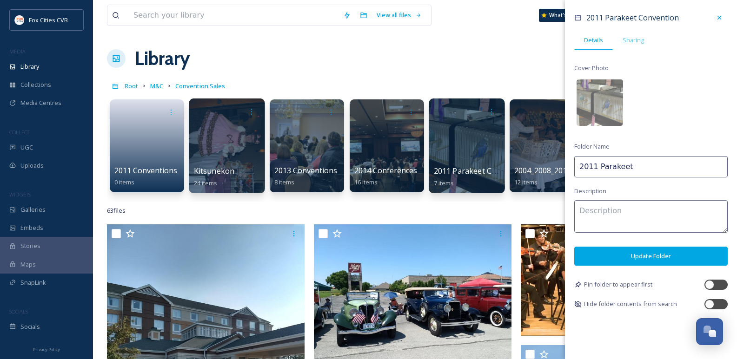
click at [571, 168] on div "2011 Parakeet Convention Details Sharing Cover Photo Folder Name 2011 Parakeet …" at bounding box center [651, 159] width 172 height 319
click at [615, 259] on button "Update Folder" at bounding box center [650, 256] width 153 height 19
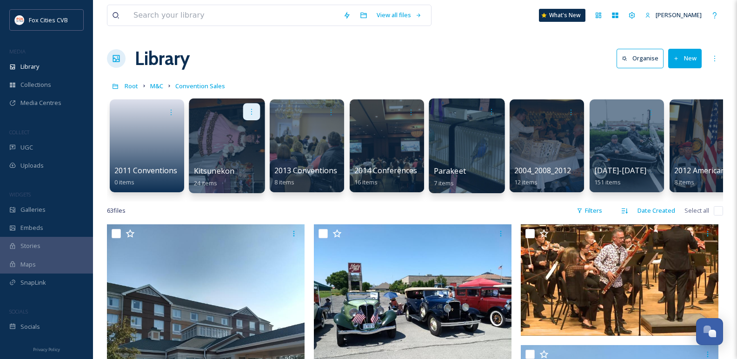
click at [249, 115] on icon at bounding box center [251, 111] width 7 height 7
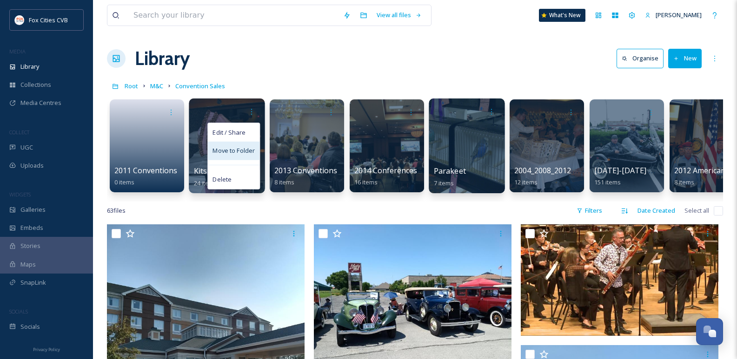
click at [233, 154] on span "Move to Folder" at bounding box center [233, 150] width 42 height 9
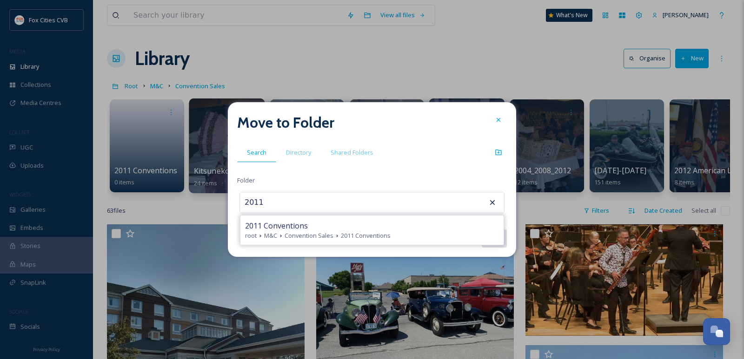
click at [339, 221] on div "2011 Conventions" at bounding box center [372, 225] width 254 height 11
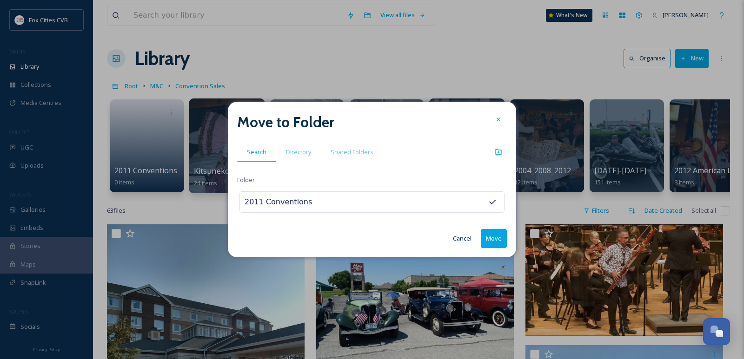
click at [492, 234] on button "Move" at bounding box center [494, 238] width 26 height 19
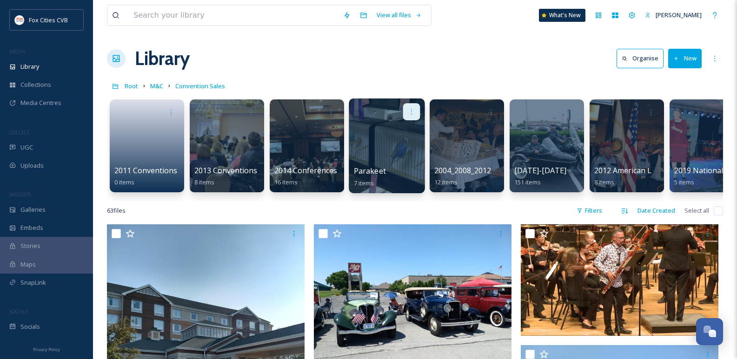
click at [410, 113] on icon at bounding box center [411, 111] width 7 height 7
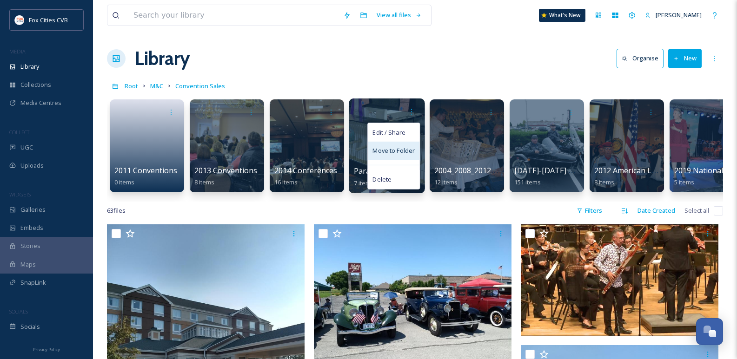
click at [397, 143] on div "Move to Folder" at bounding box center [394, 151] width 52 height 19
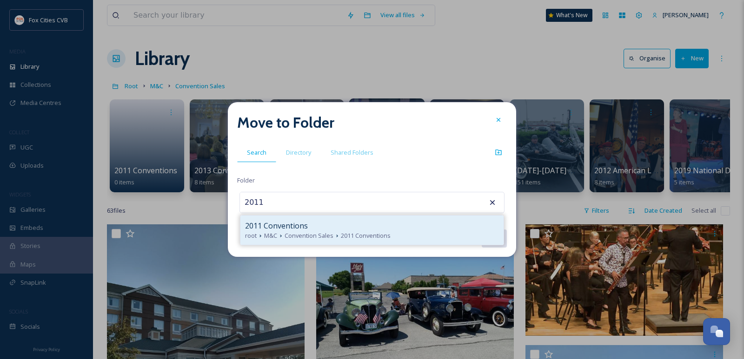
click at [333, 232] on icon at bounding box center [336, 235] width 7 height 7
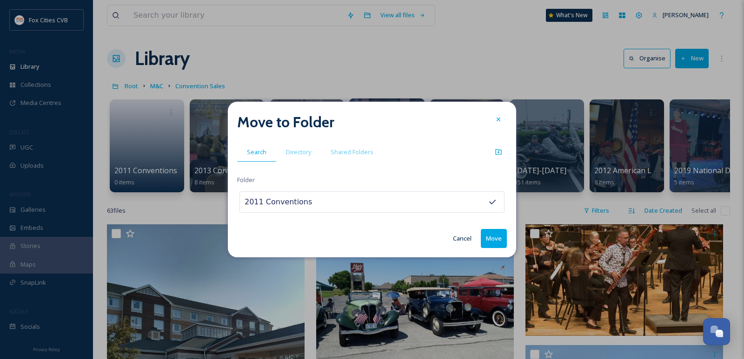
click at [495, 238] on button "Move" at bounding box center [494, 238] width 26 height 19
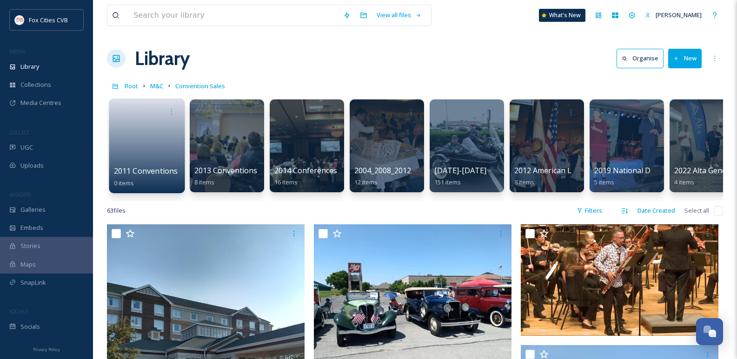
click at [152, 141] on link at bounding box center [147, 142] width 66 height 45
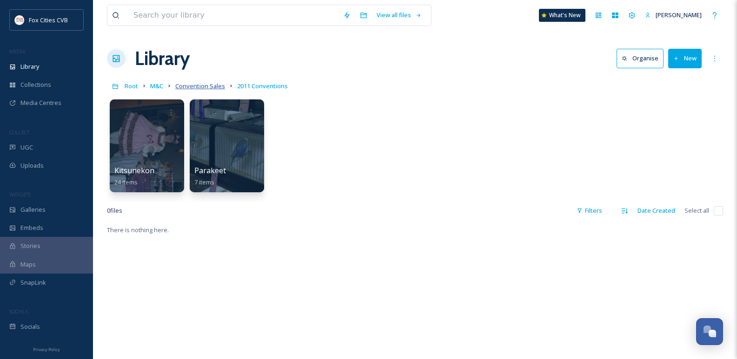
click at [199, 86] on span "Convention Sales" at bounding box center [200, 86] width 50 height 8
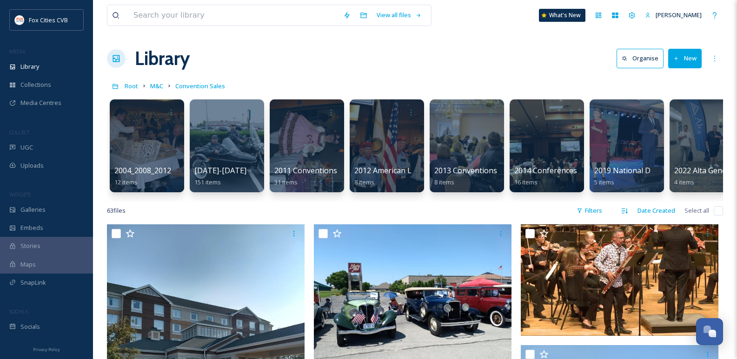
click at [686, 62] on button "New" at bounding box center [684, 58] width 33 height 19
click at [667, 120] on span "Folder" at bounding box center [674, 116] width 18 height 9
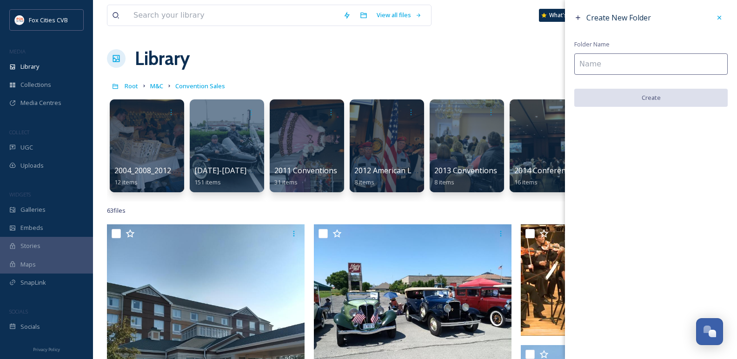
click at [610, 71] on input at bounding box center [650, 63] width 153 height 21
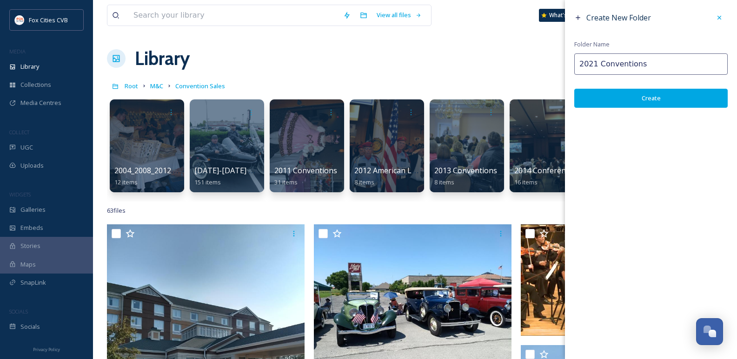
click at [638, 98] on button "Create" at bounding box center [650, 98] width 153 height 19
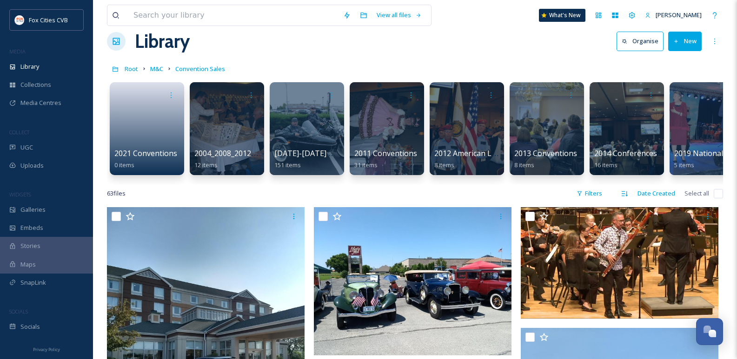
scroll to position [19, 0]
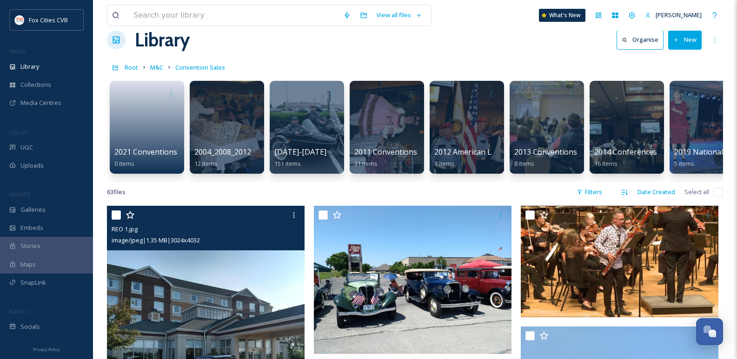
click at [120, 220] on input "checkbox" at bounding box center [116, 215] width 9 height 9
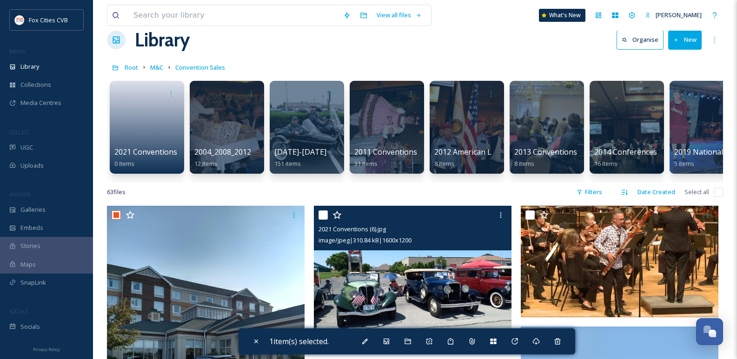
click at [324, 220] on input "checkbox" at bounding box center [322, 215] width 9 height 9
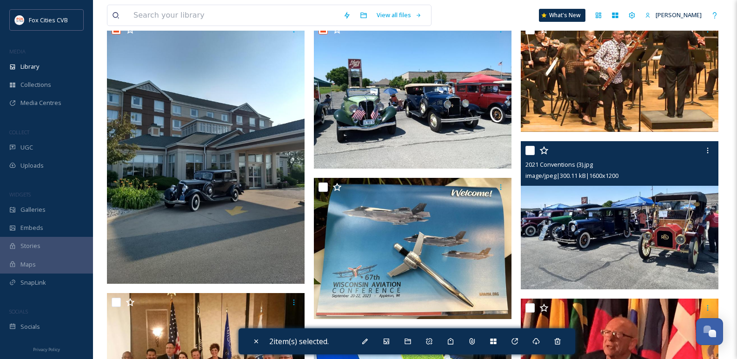
scroll to position [205, 0]
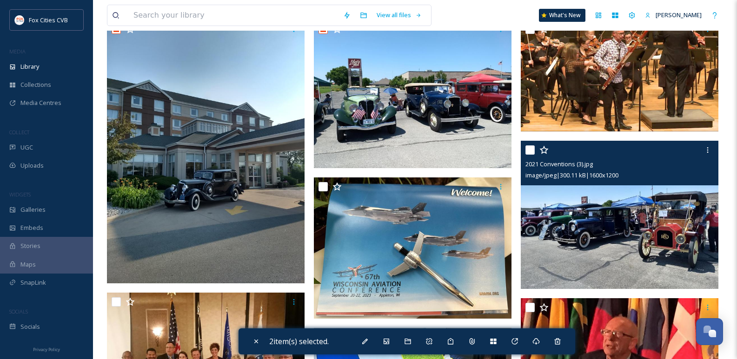
click at [533, 155] on input "checkbox" at bounding box center [529, 150] width 9 height 9
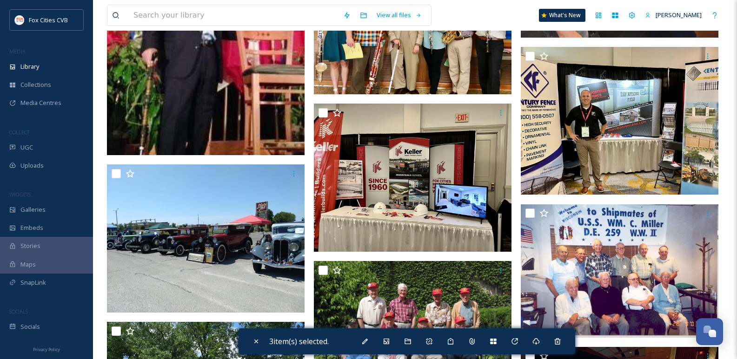
scroll to position [902, 0]
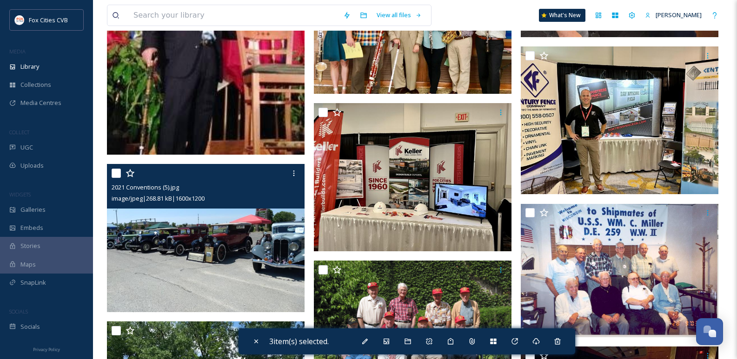
click at [116, 178] on input "checkbox" at bounding box center [116, 173] width 9 height 9
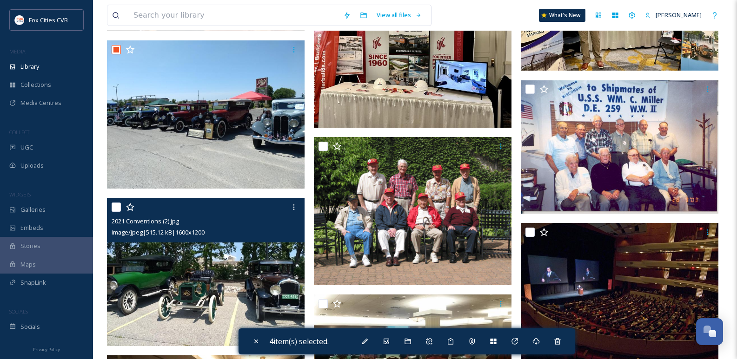
scroll to position [1041, 0]
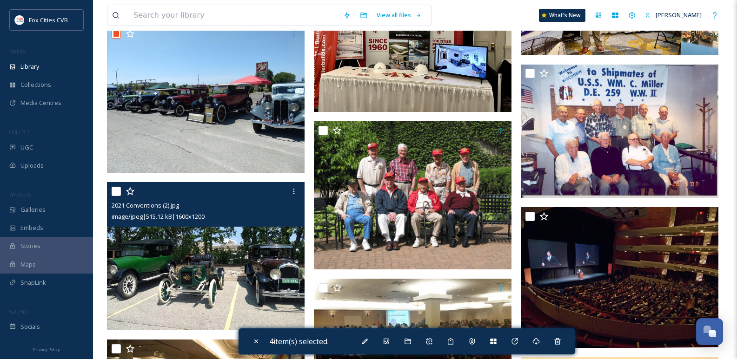
click at [113, 196] on input "checkbox" at bounding box center [116, 191] width 9 height 9
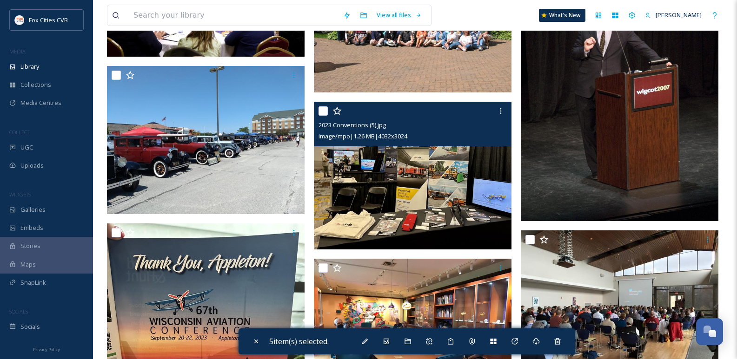
scroll to position [2250, 0]
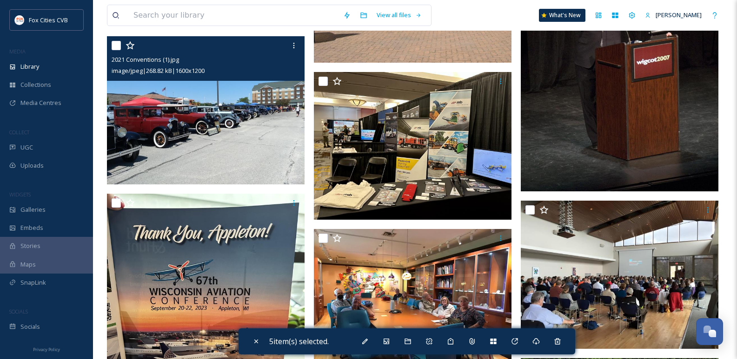
click at [118, 50] on input "checkbox" at bounding box center [116, 45] width 9 height 9
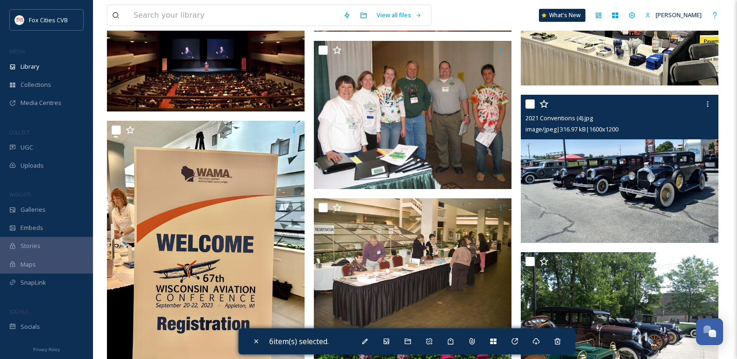
scroll to position [2948, 0]
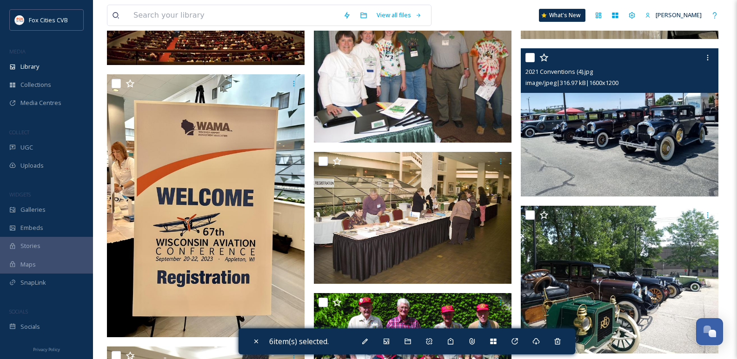
click at [532, 62] on input "checkbox" at bounding box center [529, 57] width 9 height 9
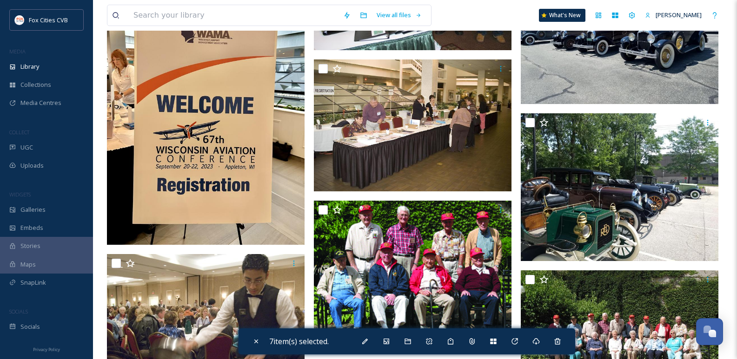
scroll to position [3041, 0]
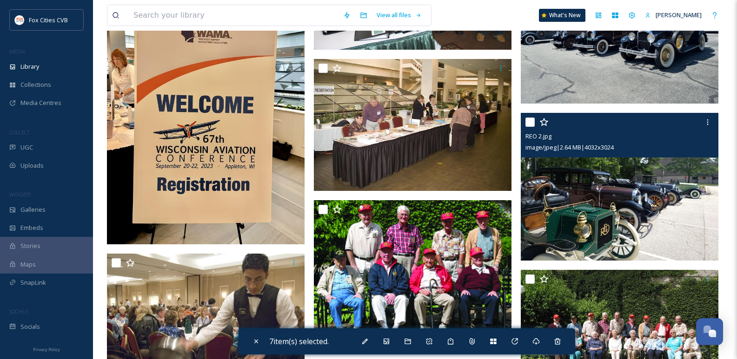
click at [533, 126] on input "checkbox" at bounding box center [529, 122] width 9 height 9
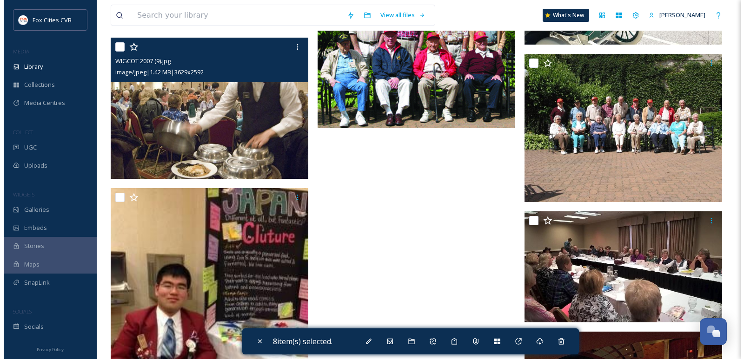
scroll to position [3273, 0]
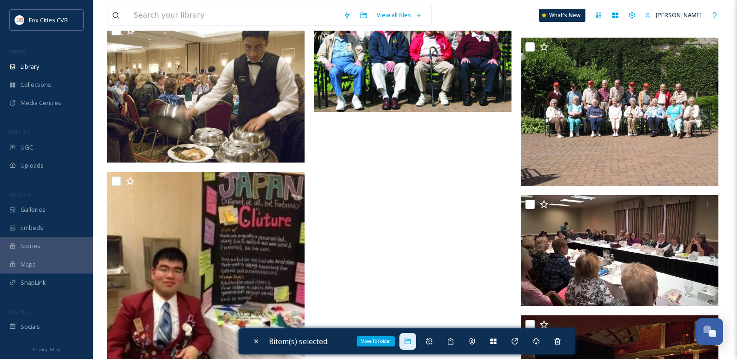
click at [412, 337] on div "Move To Folder" at bounding box center [407, 341] width 17 height 17
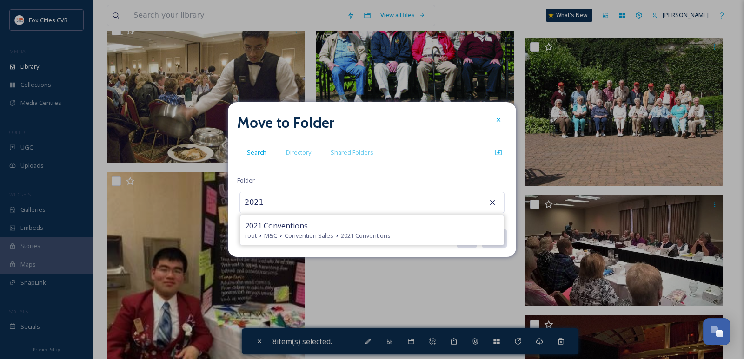
click at [367, 236] on span "2021 Conventions" at bounding box center [366, 236] width 50 height 9
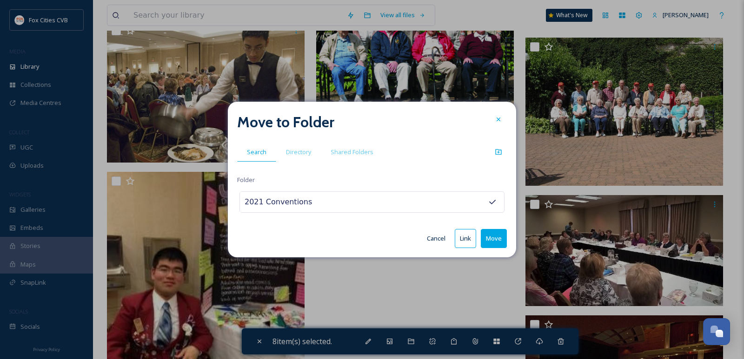
click at [501, 242] on button "Move" at bounding box center [494, 238] width 26 height 19
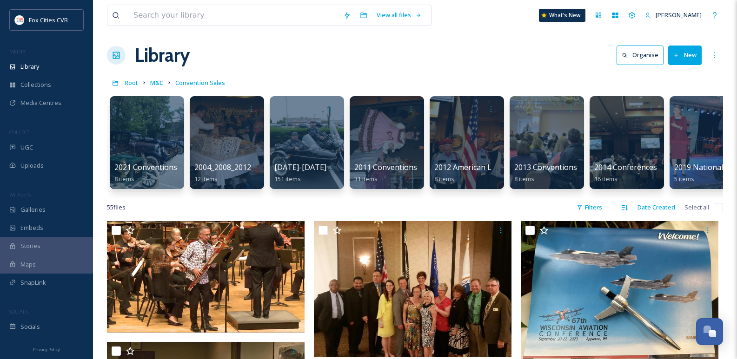
scroll to position [0, 0]
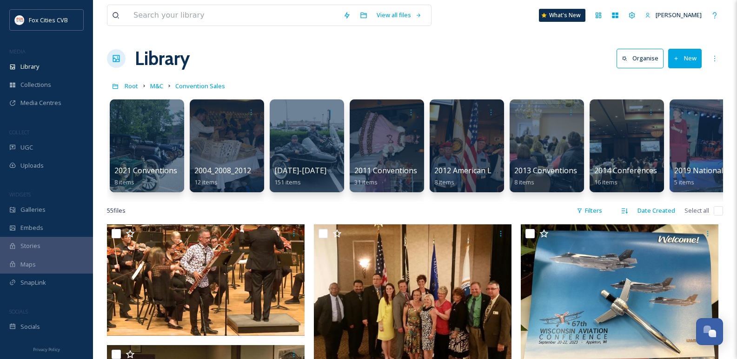
click at [685, 60] on button "New" at bounding box center [684, 58] width 33 height 19
click at [673, 121] on div "Folder" at bounding box center [675, 116] width 53 height 18
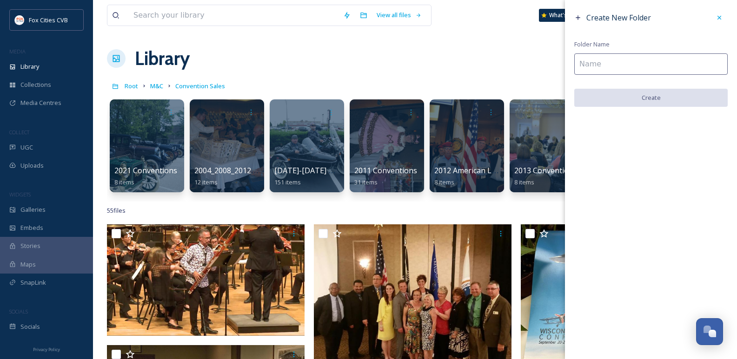
click at [641, 58] on input at bounding box center [650, 63] width 153 height 21
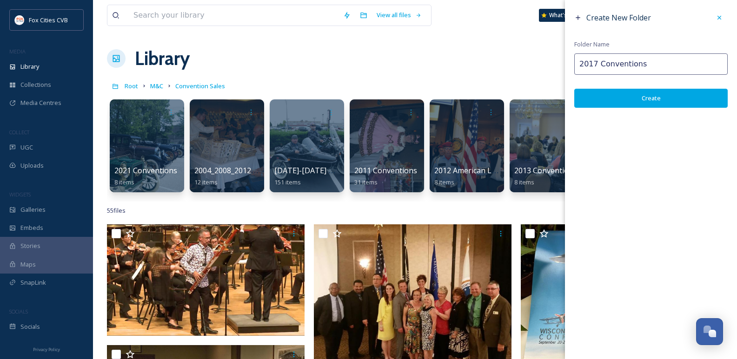
click at [632, 97] on button "Create" at bounding box center [650, 98] width 153 height 19
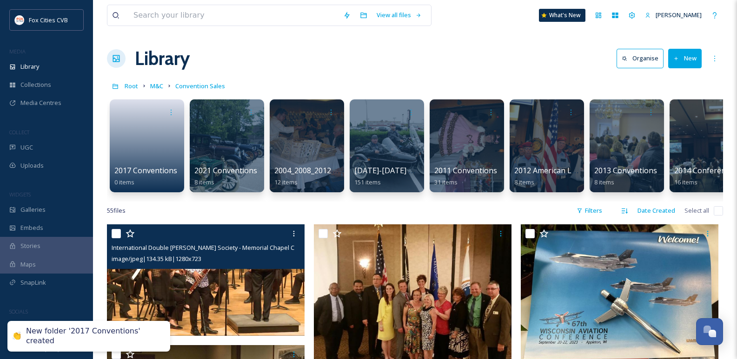
click at [116, 237] on input "checkbox" at bounding box center [116, 233] width 9 height 9
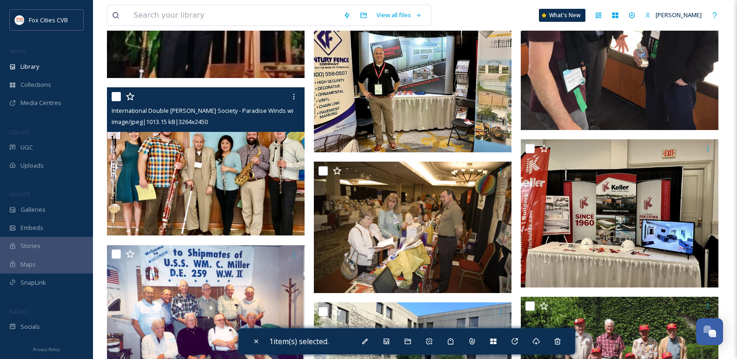
scroll to position [697, 0]
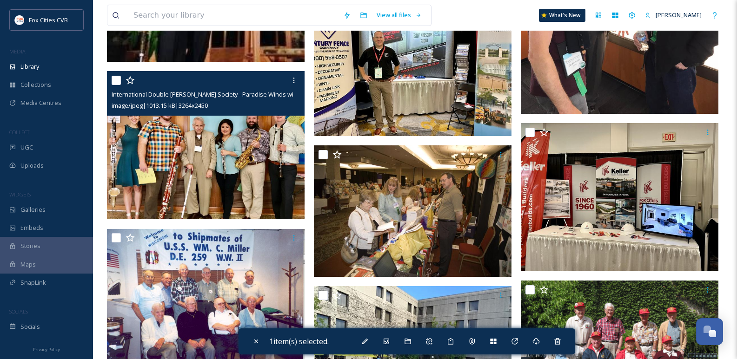
click at [115, 85] on input "checkbox" at bounding box center [116, 80] width 9 height 9
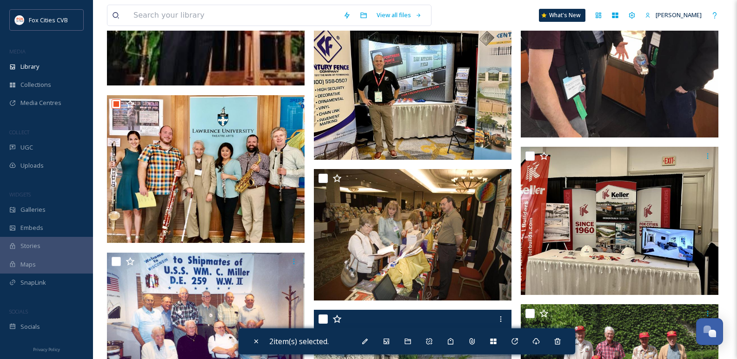
scroll to position [604, 0]
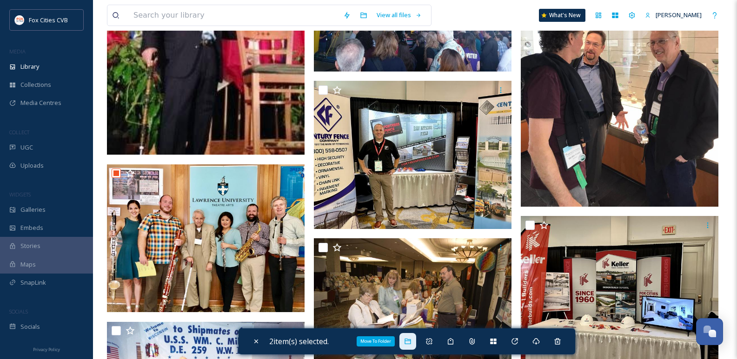
click at [410, 341] on icon at bounding box center [407, 341] width 7 height 7
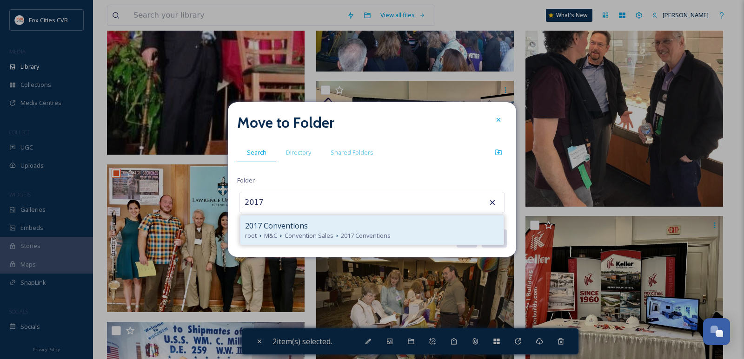
click at [325, 225] on div "2017 Conventions" at bounding box center [372, 225] width 254 height 11
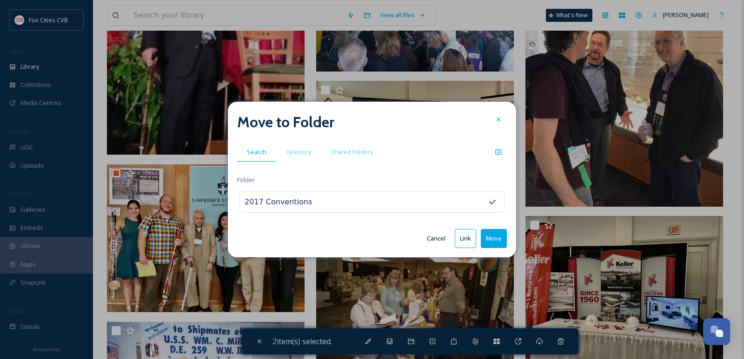
click at [495, 237] on button "Move" at bounding box center [494, 238] width 26 height 19
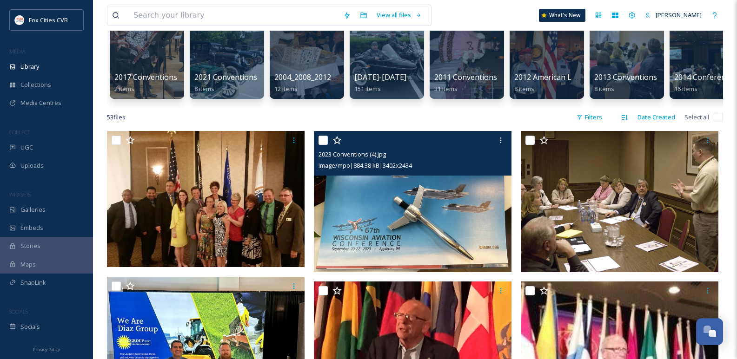
scroll to position [0, 0]
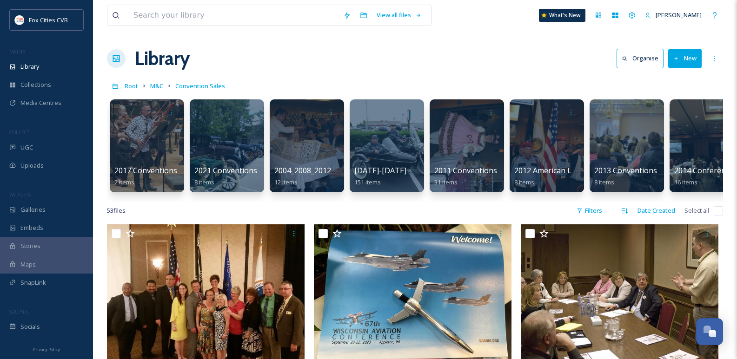
click at [673, 57] on icon at bounding box center [676, 59] width 6 height 6
click at [656, 112] on div "Folder" at bounding box center [675, 116] width 53 height 18
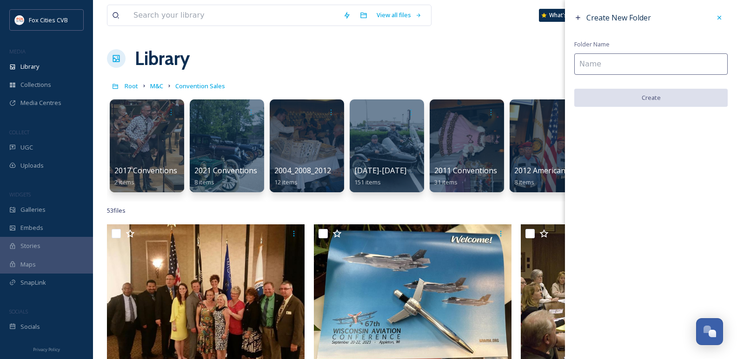
drag, startPoint x: 612, startPoint y: 64, endPoint x: 618, endPoint y: 65, distance: 5.7
click at [617, 65] on input at bounding box center [650, 63] width 153 height 21
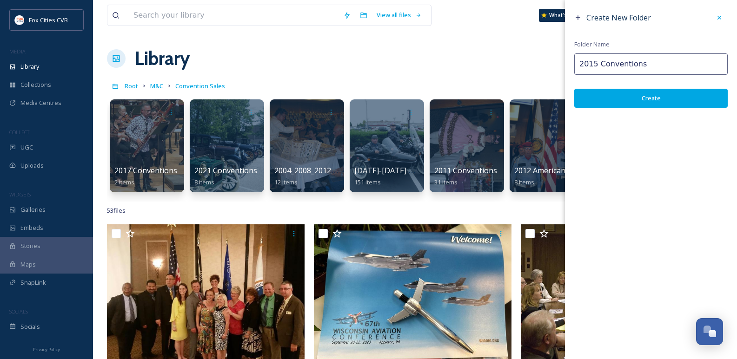
click at [644, 98] on button "Create" at bounding box center [650, 98] width 153 height 19
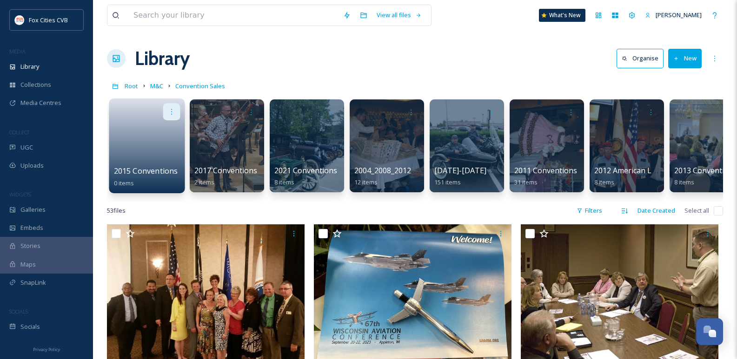
click at [170, 117] on div at bounding box center [171, 111] width 17 height 17
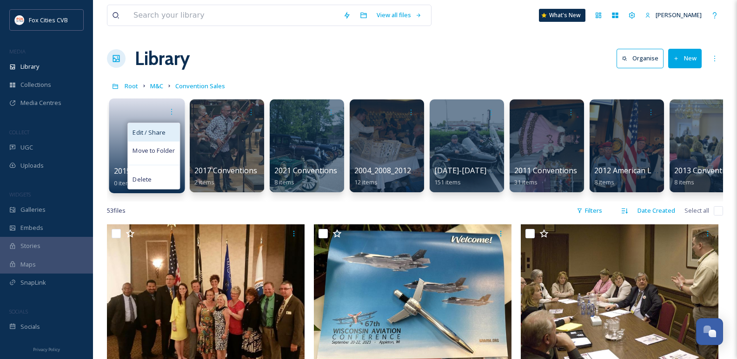
click at [153, 134] on span "Edit / Share" at bounding box center [149, 132] width 33 height 9
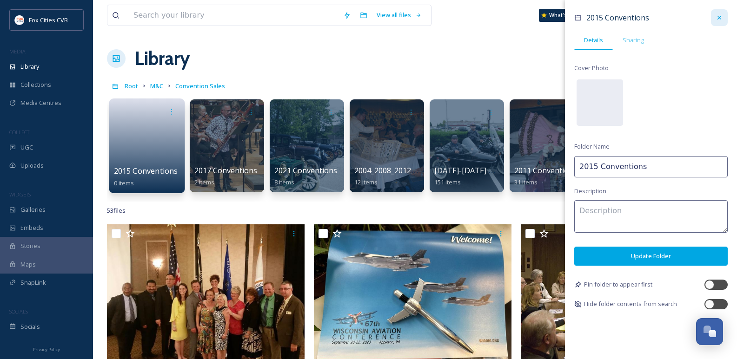
click at [722, 20] on icon at bounding box center [719, 17] width 7 height 7
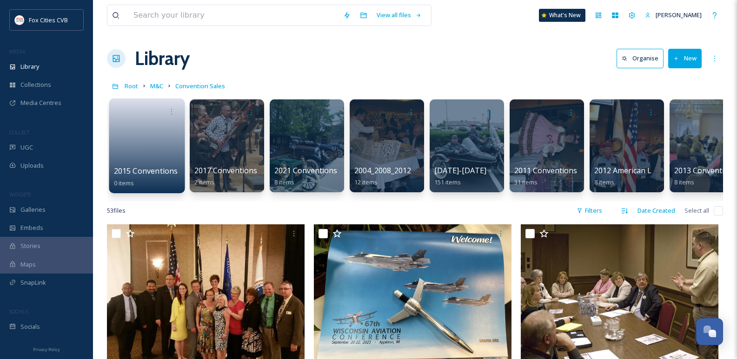
click at [139, 151] on link at bounding box center [147, 142] width 66 height 45
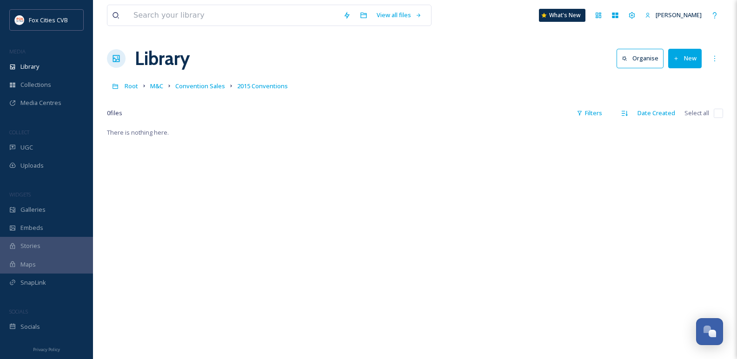
click at [693, 66] on button "New" at bounding box center [684, 58] width 33 height 19
click at [671, 115] on span "Folder" at bounding box center [674, 116] width 18 height 9
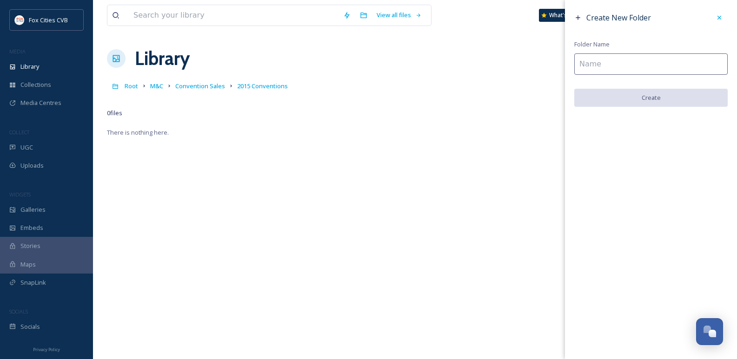
click at [622, 61] on input at bounding box center [650, 63] width 153 height 21
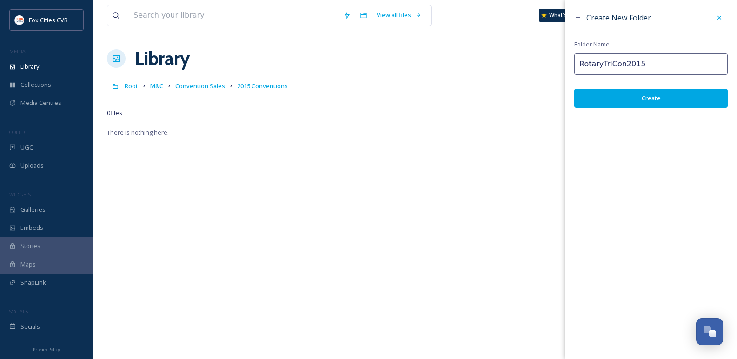
click at [607, 98] on button "Create" at bounding box center [650, 98] width 153 height 19
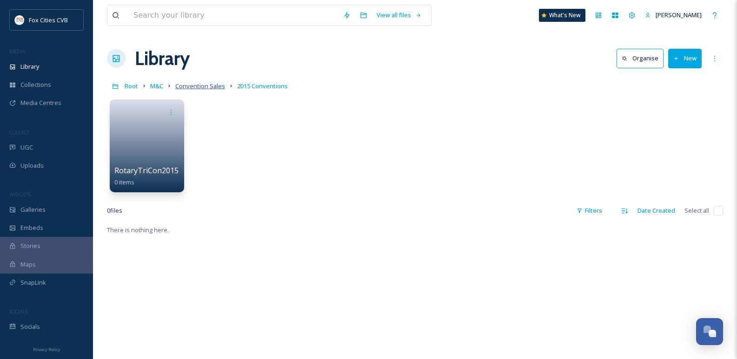
click at [198, 83] on span "Convention Sales" at bounding box center [200, 86] width 50 height 8
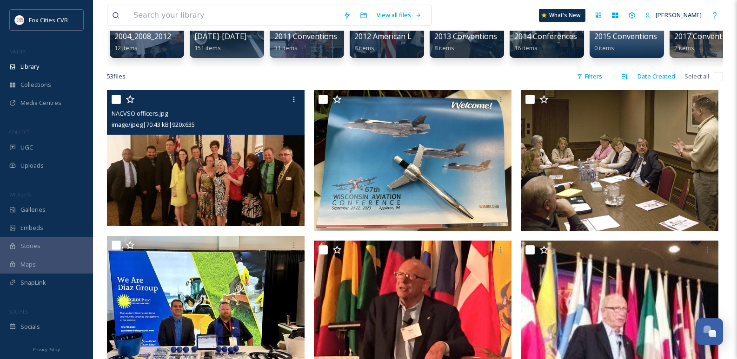
scroll to position [139, 0]
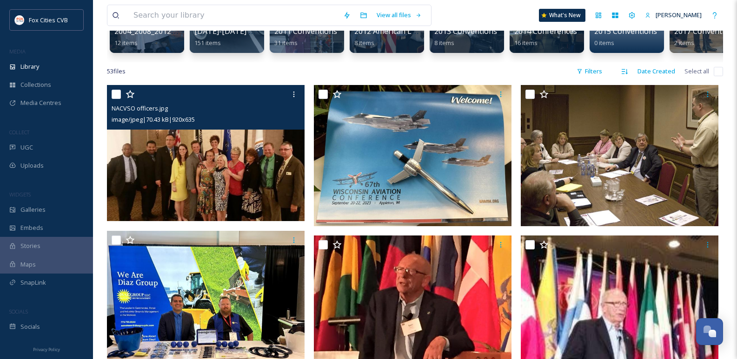
click at [118, 99] on input "checkbox" at bounding box center [116, 94] width 9 height 9
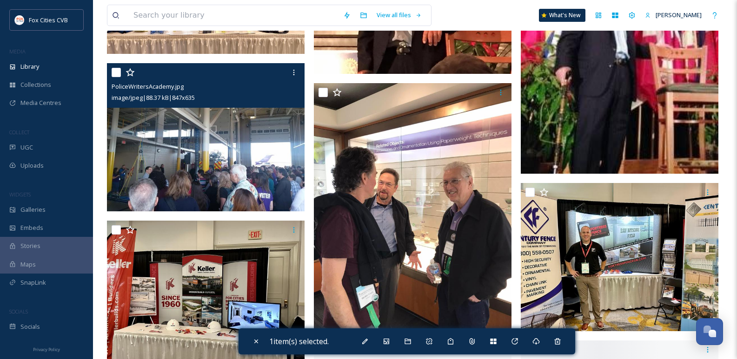
scroll to position [465, 0]
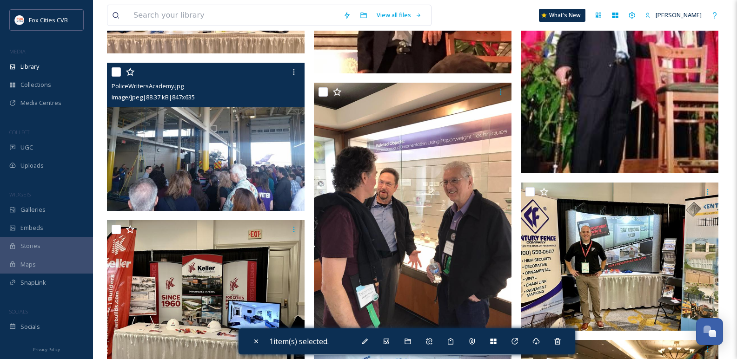
click at [117, 77] on input "checkbox" at bounding box center [116, 71] width 9 height 9
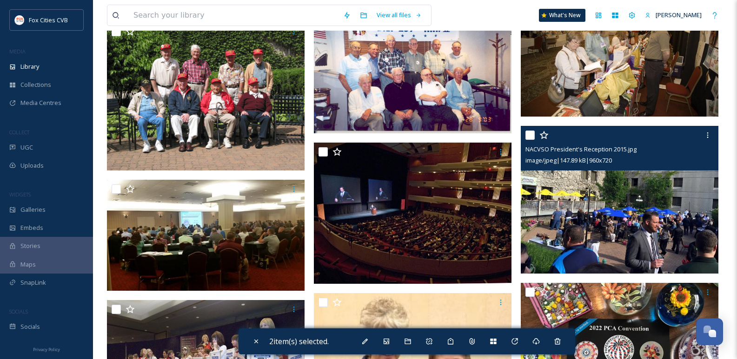
scroll to position [837, 0]
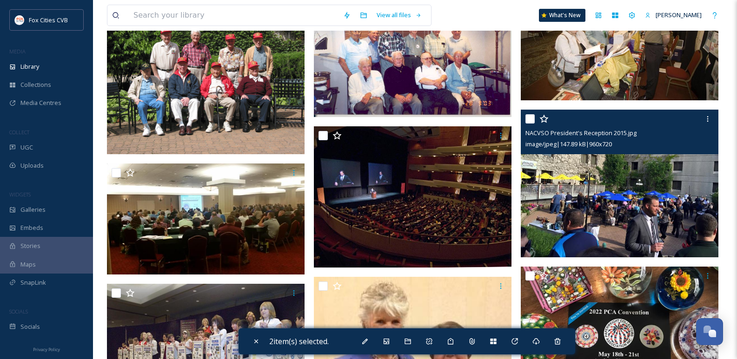
click at [527, 124] on input "checkbox" at bounding box center [529, 118] width 9 height 9
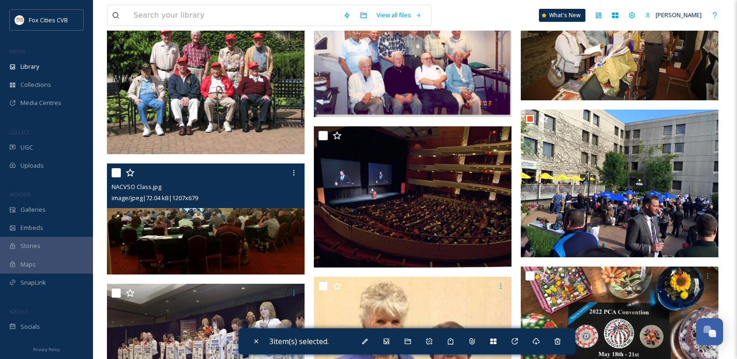
click at [117, 177] on input "checkbox" at bounding box center [116, 172] width 9 height 9
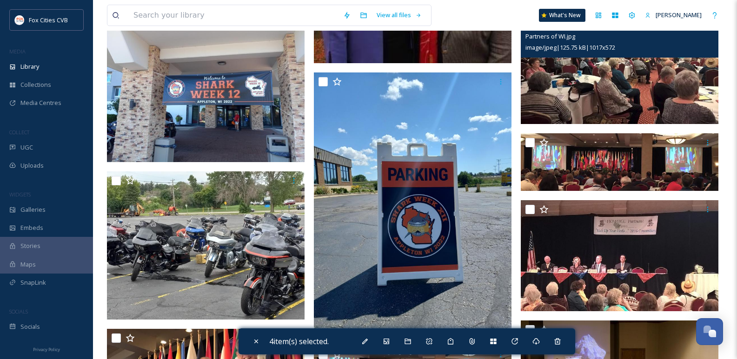
scroll to position [1302, 0]
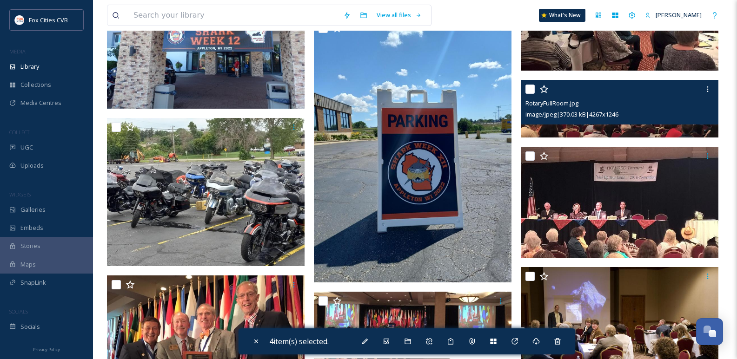
click at [525, 92] on div "RotaryFullRoom.jpg image/jpeg | 370.03 kB | 4267 x 1246" at bounding box center [620, 102] width 198 height 45
click at [528, 94] on input "checkbox" at bounding box center [529, 89] width 9 height 9
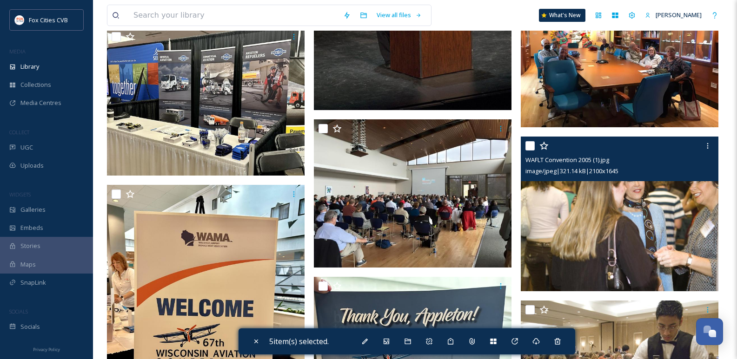
scroll to position [2092, 0]
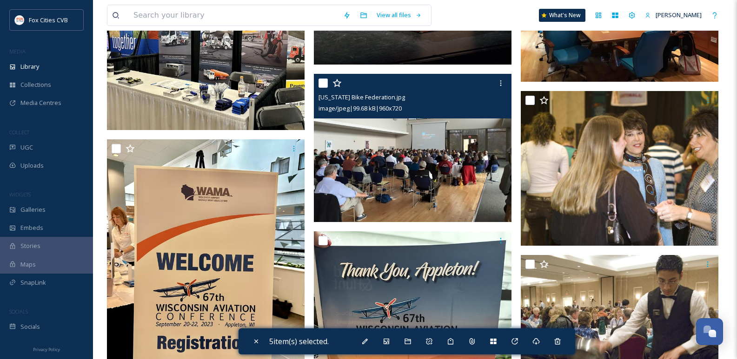
click at [322, 88] on input "checkbox" at bounding box center [322, 83] width 9 height 9
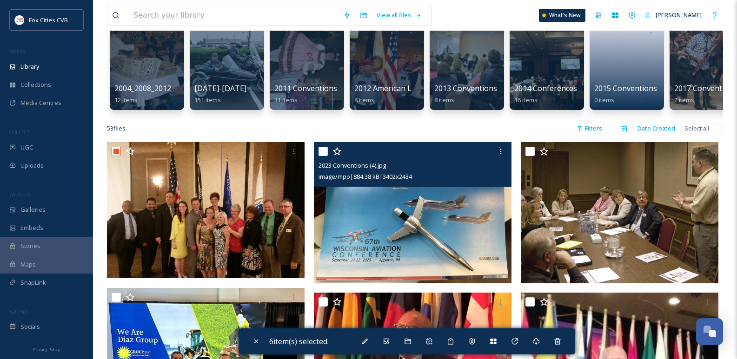
scroll to position [0, 0]
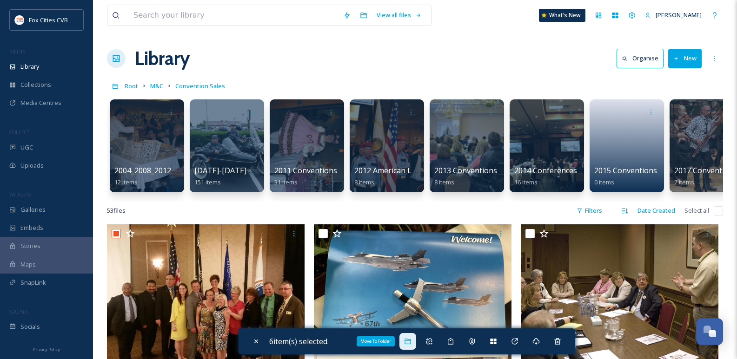
click at [406, 341] on icon at bounding box center [407, 341] width 7 height 7
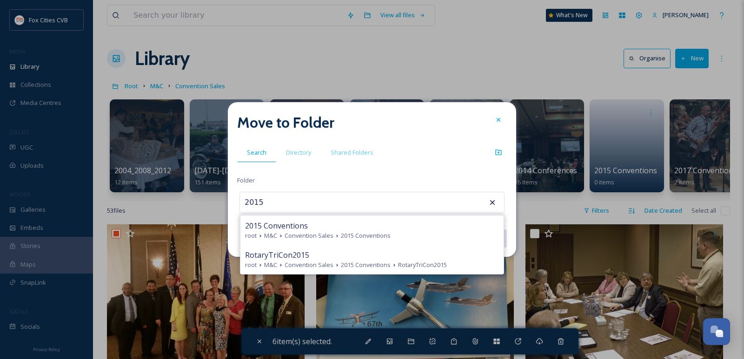
click at [345, 231] on div "2015 Conventions" at bounding box center [372, 225] width 254 height 11
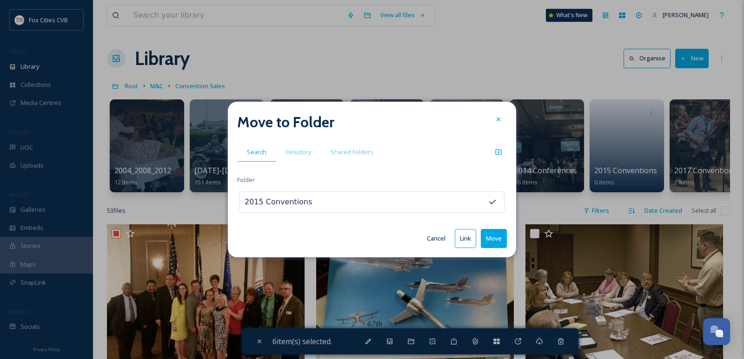
click at [504, 240] on button "Move" at bounding box center [494, 238] width 26 height 19
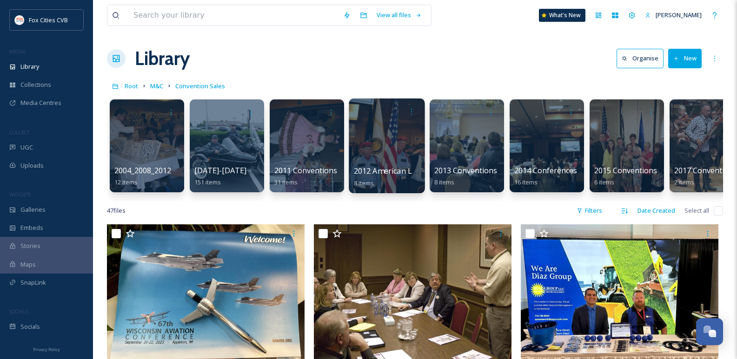
click at [377, 145] on div at bounding box center [387, 146] width 76 height 95
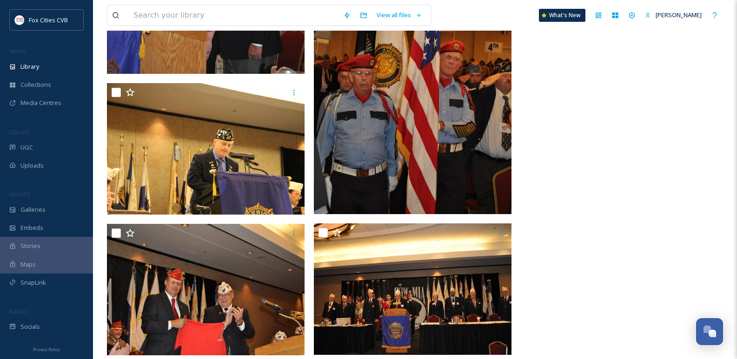
scroll to position [363, 0]
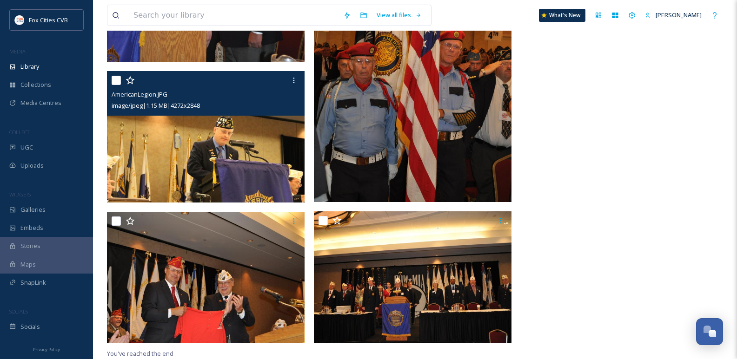
click at [113, 75] on div at bounding box center [207, 80] width 191 height 17
click at [117, 81] on input "checkbox" at bounding box center [116, 80] width 9 height 9
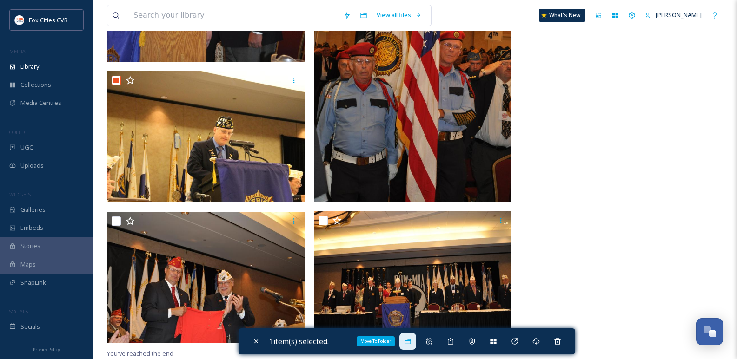
click at [405, 341] on div "Move To Folder" at bounding box center [407, 341] width 17 height 17
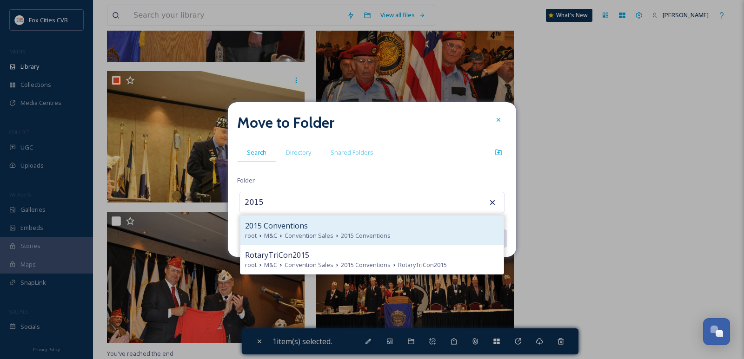
click at [400, 226] on div "2015 Conventions" at bounding box center [372, 225] width 254 height 11
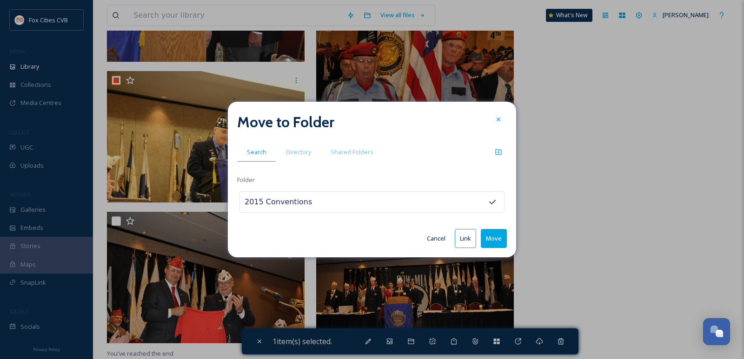
click at [493, 230] on button "Move" at bounding box center [494, 238] width 26 height 19
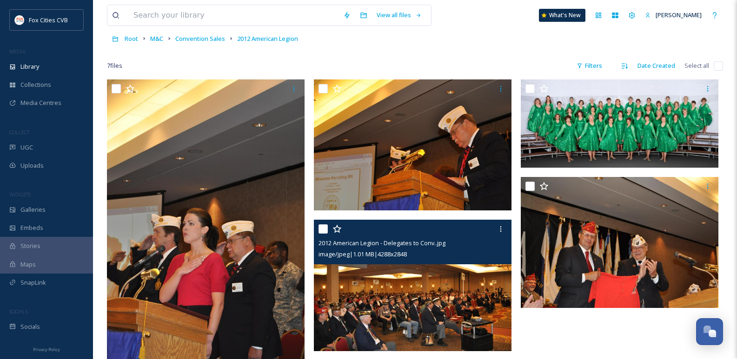
scroll to position [0, 0]
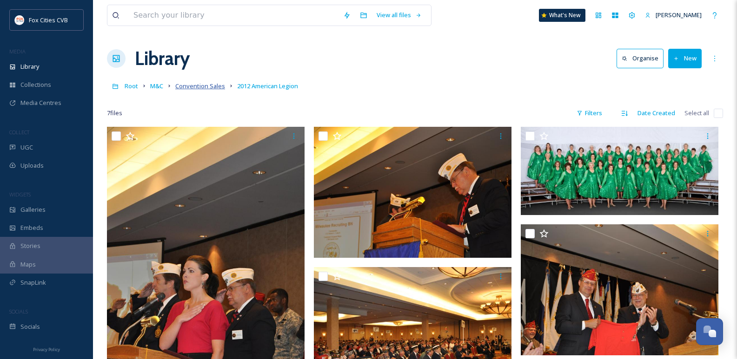
click at [211, 85] on span "Convention Sales" at bounding box center [200, 86] width 50 height 8
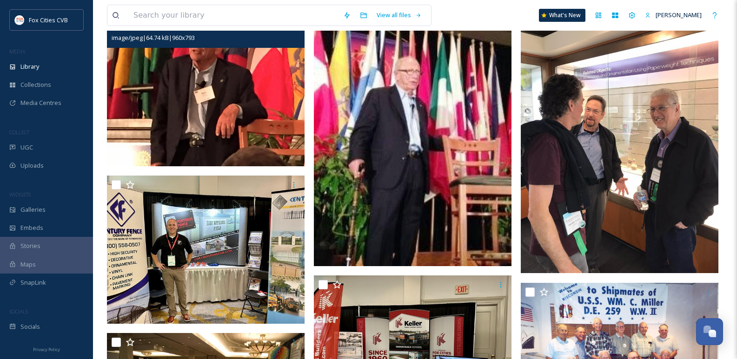
scroll to position [325, 0]
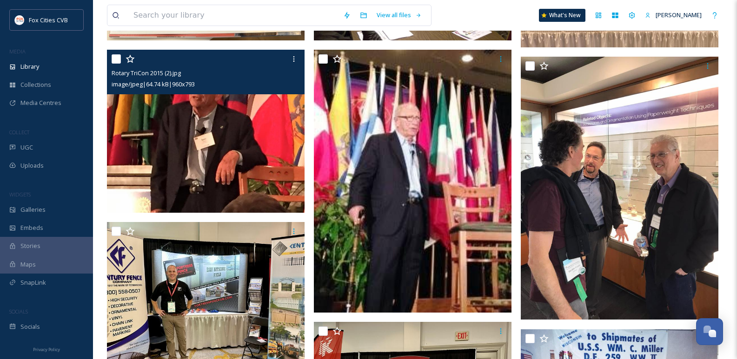
click at [116, 64] on input "checkbox" at bounding box center [116, 58] width 9 height 9
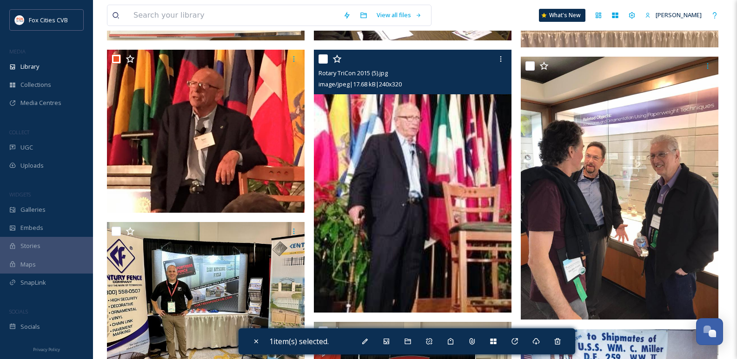
click at [324, 64] on input "checkbox" at bounding box center [322, 58] width 9 height 9
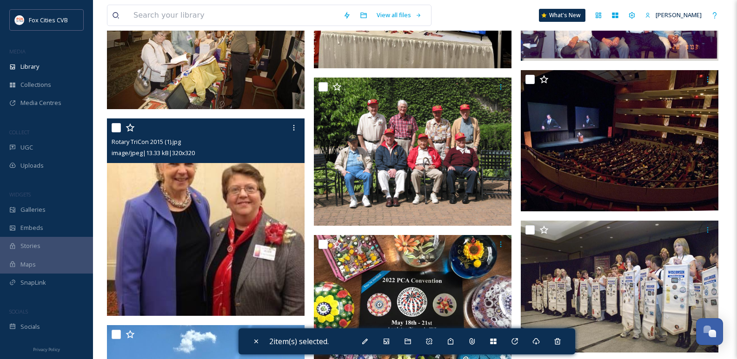
scroll to position [744, 0]
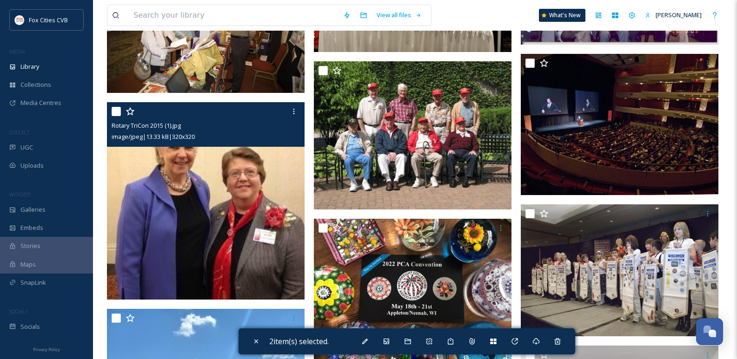
click at [119, 116] on input "checkbox" at bounding box center [116, 111] width 9 height 9
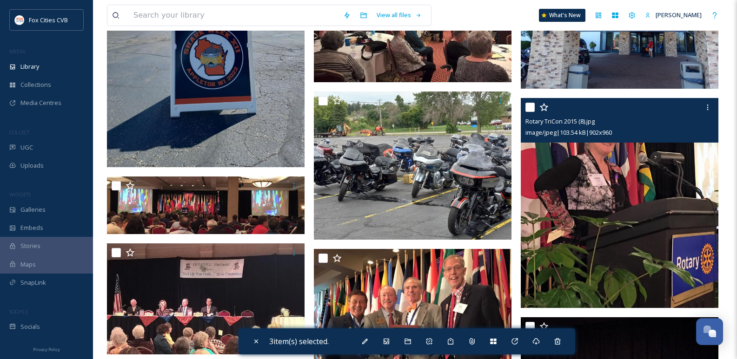
scroll to position [1162, 0]
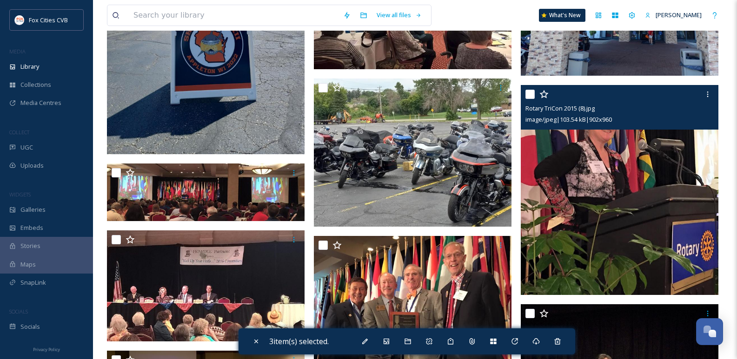
click at [530, 99] on input "checkbox" at bounding box center [529, 94] width 9 height 9
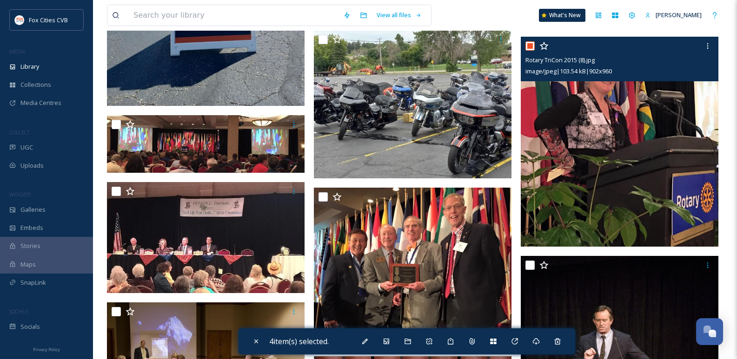
scroll to position [1255, 0]
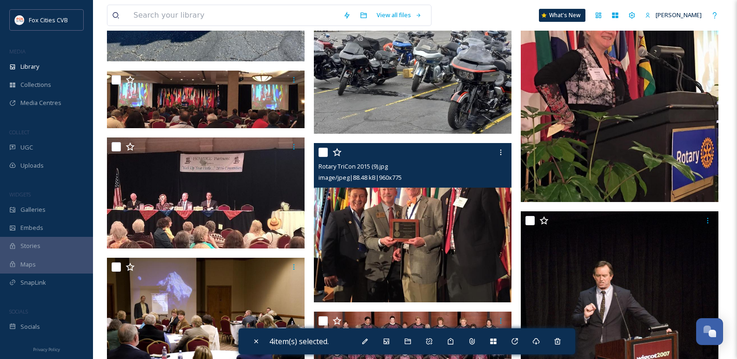
click at [324, 157] on input "checkbox" at bounding box center [322, 152] width 9 height 9
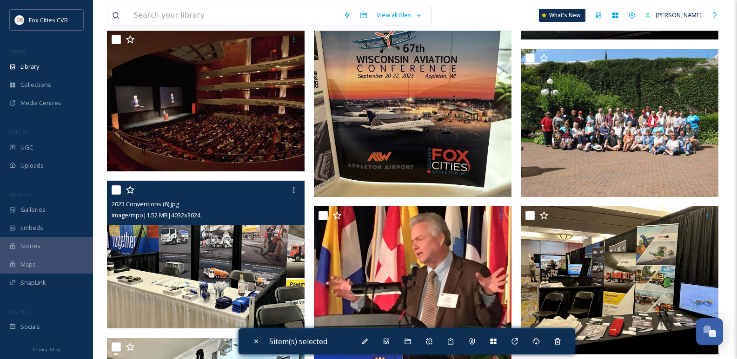
scroll to position [1720, 0]
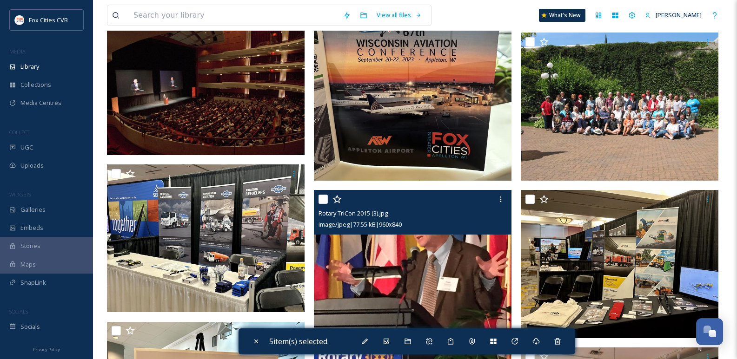
click at [322, 204] on input "checkbox" at bounding box center [322, 199] width 9 height 9
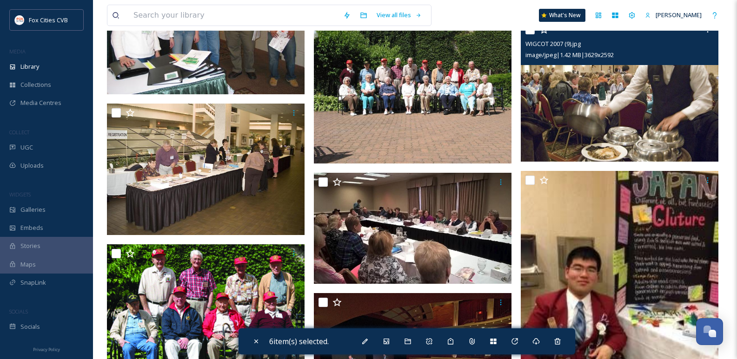
scroll to position [2371, 0]
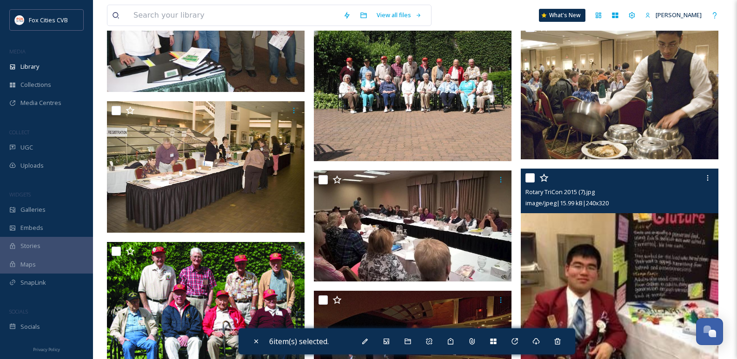
click at [528, 183] on input "checkbox" at bounding box center [529, 177] width 9 height 9
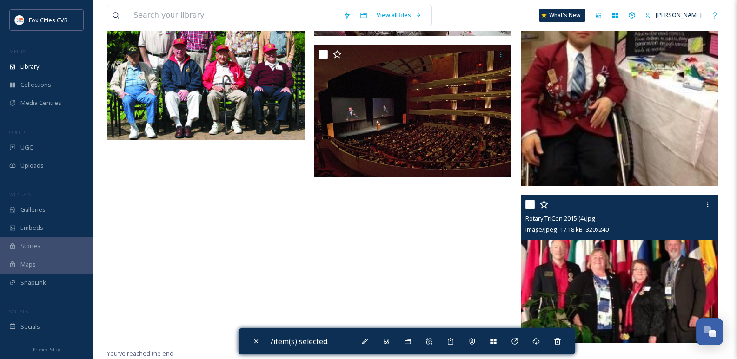
scroll to position [2624, 0]
click at [528, 207] on input "checkbox" at bounding box center [529, 204] width 9 height 9
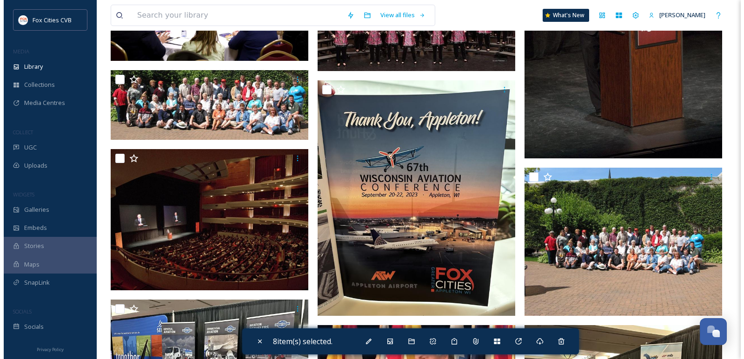
scroll to position [1601, 0]
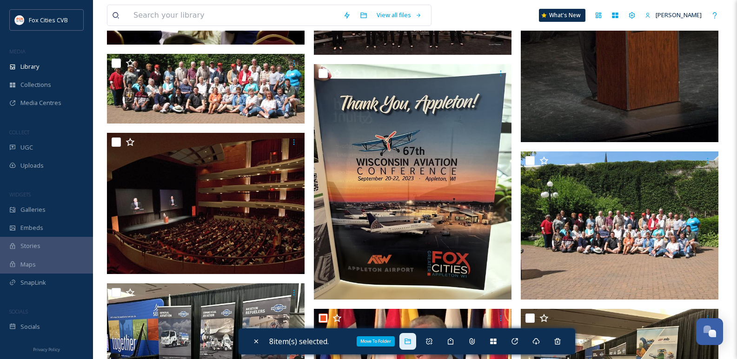
click at [406, 339] on div "Move To Folder" at bounding box center [407, 341] width 17 height 17
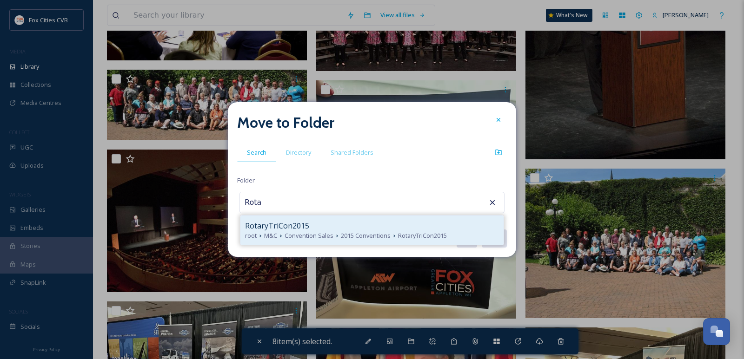
click at [312, 231] on div "RotaryTriCon2015" at bounding box center [372, 225] width 254 height 11
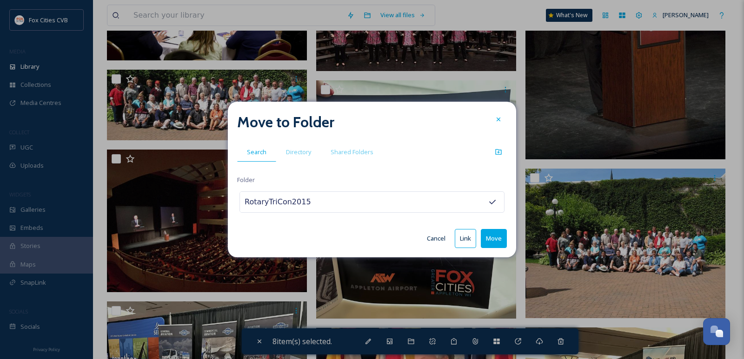
click at [491, 238] on button "Move" at bounding box center [494, 238] width 26 height 19
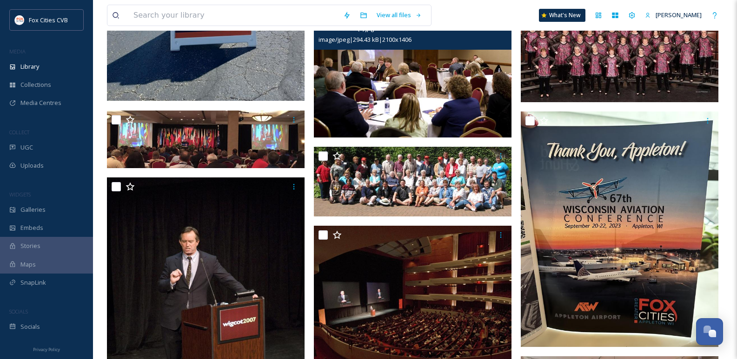
scroll to position [1162, 0]
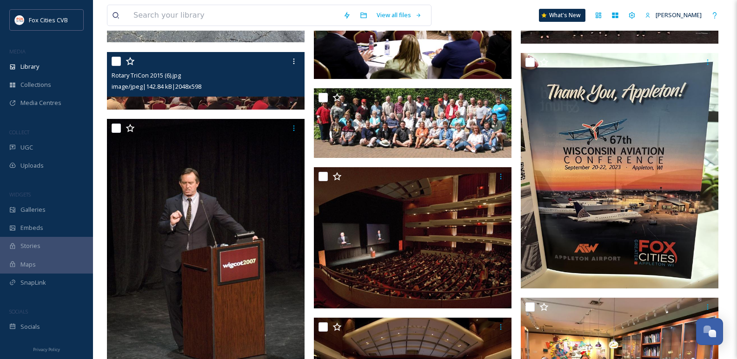
click at [114, 66] on input "checkbox" at bounding box center [116, 61] width 9 height 9
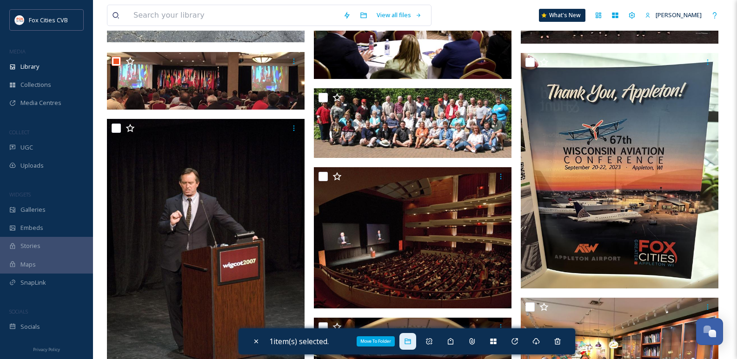
click at [405, 343] on div "Move To Folder" at bounding box center [407, 341] width 17 height 17
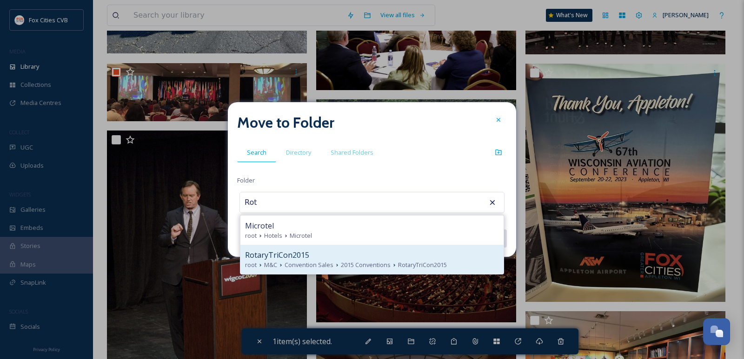
click at [312, 258] on div "RotaryTriCon2015" at bounding box center [372, 255] width 254 height 11
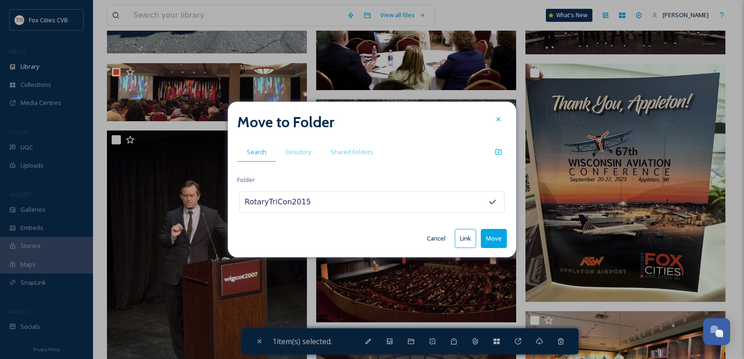
click at [494, 234] on button "Move" at bounding box center [494, 238] width 26 height 19
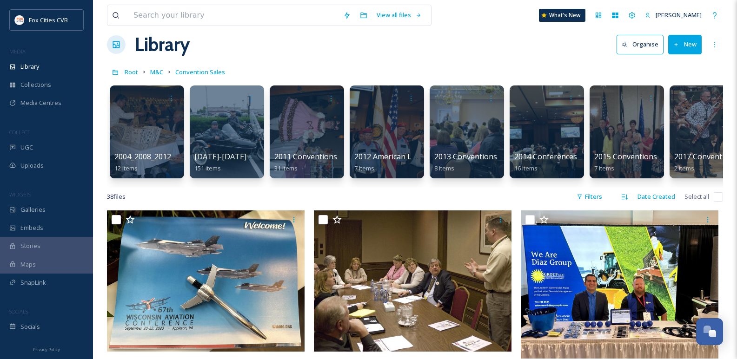
scroll to position [0, 0]
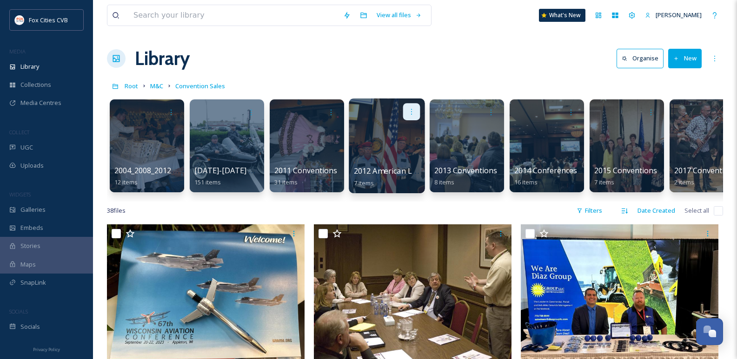
click at [411, 110] on icon at bounding box center [411, 111] width 7 height 7
click at [458, 54] on div "Library Organise New" at bounding box center [415, 59] width 616 height 28
click at [691, 53] on button "New" at bounding box center [684, 58] width 33 height 19
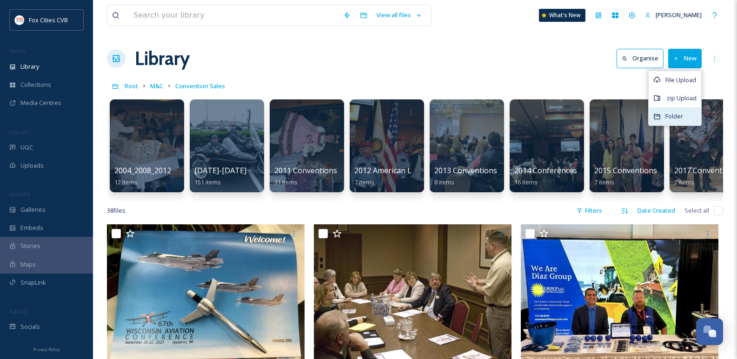
click at [668, 109] on div "Folder" at bounding box center [675, 116] width 53 height 18
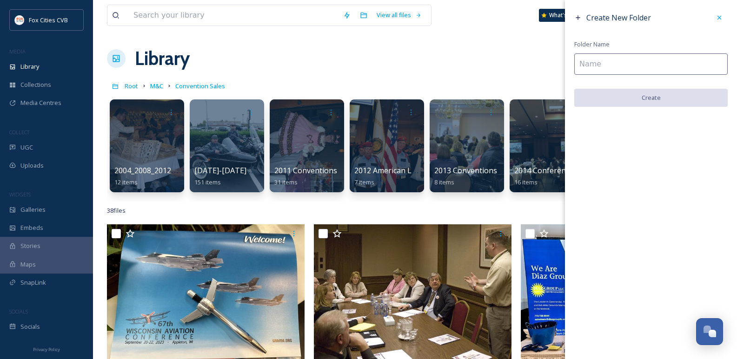
click at [624, 70] on input at bounding box center [650, 63] width 153 height 21
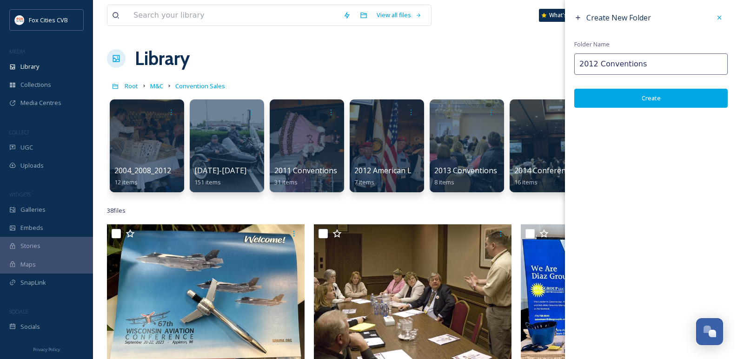
click at [626, 98] on button "Create" at bounding box center [650, 98] width 153 height 19
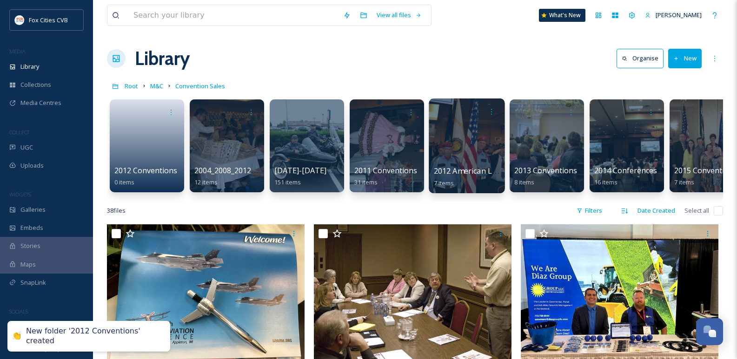
click at [457, 148] on div at bounding box center [467, 146] width 76 height 95
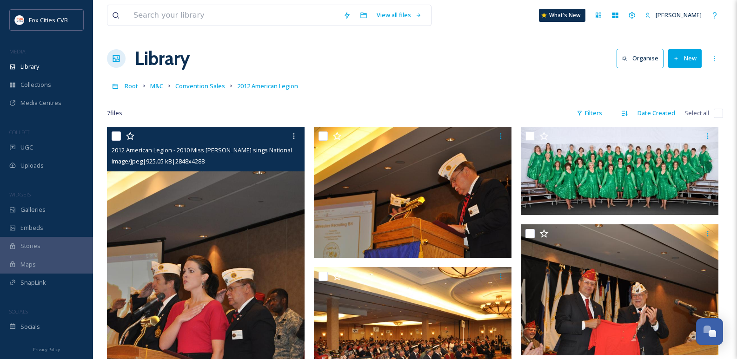
click at [113, 138] on input "checkbox" at bounding box center [116, 136] width 9 height 9
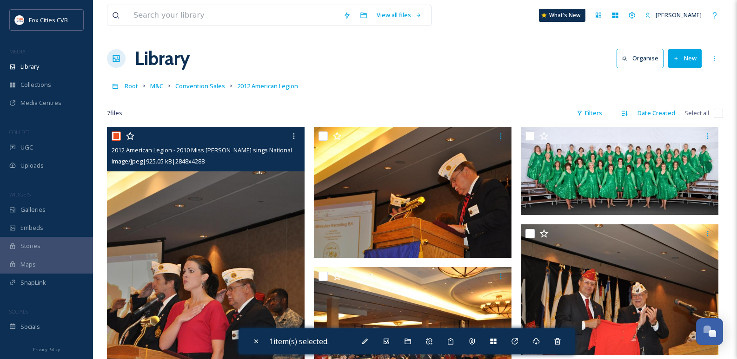
click at [113, 138] on input "checkbox" at bounding box center [116, 136] width 9 height 9
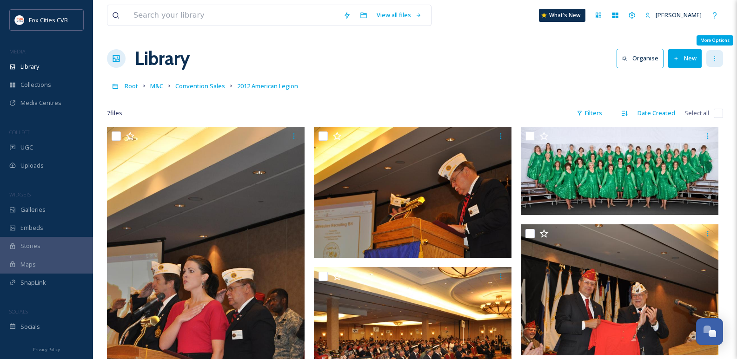
click at [711, 53] on div "More Options" at bounding box center [714, 58] width 17 height 17
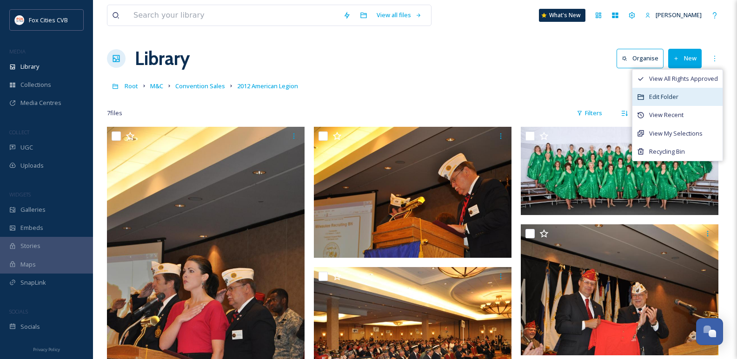
click at [673, 102] on div "Edit Folder" at bounding box center [677, 97] width 90 height 18
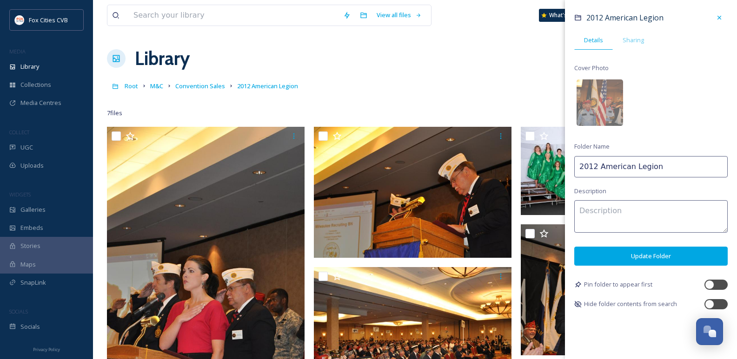
click at [663, 164] on input "2012 American Legion" at bounding box center [650, 166] width 153 height 21
click at [597, 168] on input "2012 American Legion" at bounding box center [650, 166] width 153 height 21
click at [629, 261] on button "Update Folder" at bounding box center [650, 256] width 153 height 19
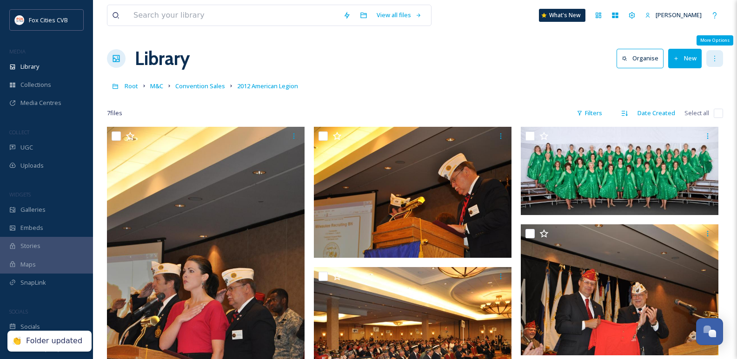
click at [720, 56] on div "More Options" at bounding box center [714, 58] width 17 height 17
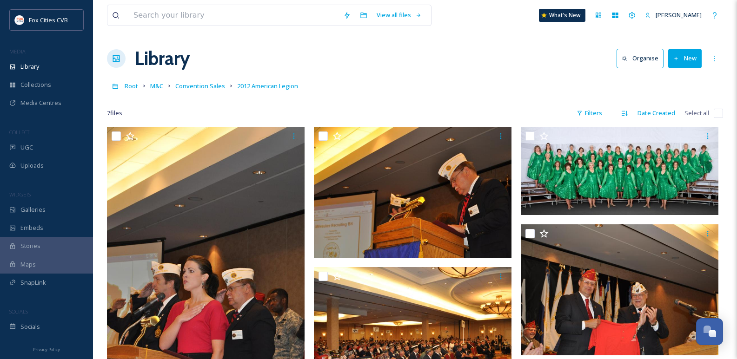
click at [377, 83] on div "Root M&C Convention Sales 2012 American Legion" at bounding box center [415, 86] width 616 height 18
click at [186, 83] on span "Convention Sales" at bounding box center [200, 86] width 50 height 8
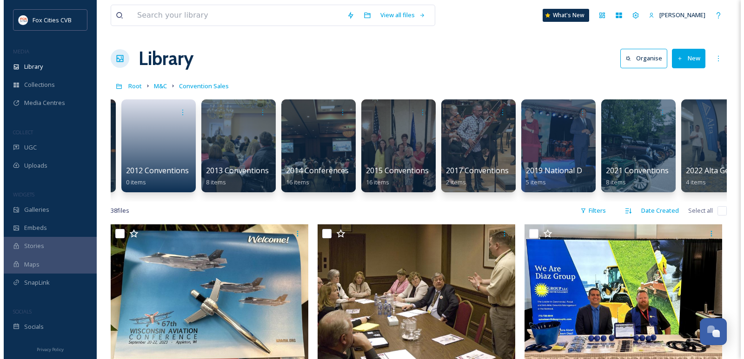
scroll to position [0, 344]
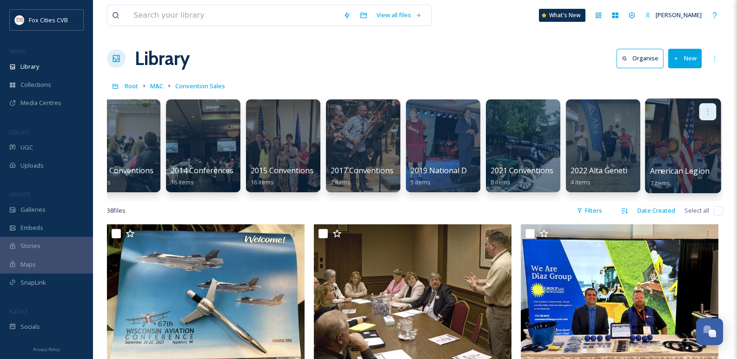
click at [701, 116] on div at bounding box center [707, 111] width 17 height 17
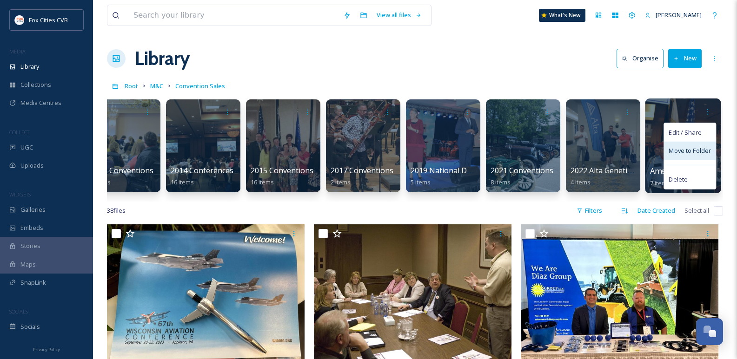
click at [695, 145] on div "Move to Folder" at bounding box center [690, 151] width 52 height 19
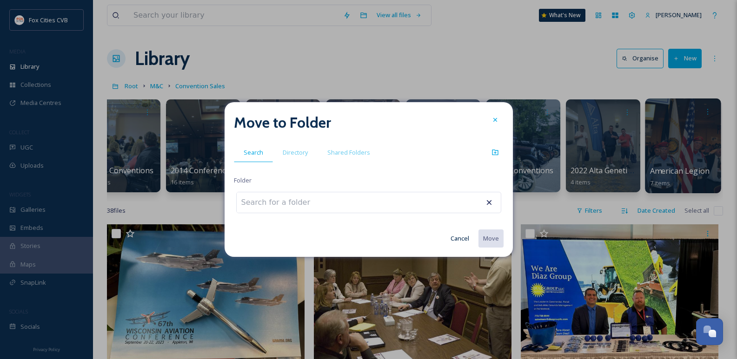
scroll to position [0, 337]
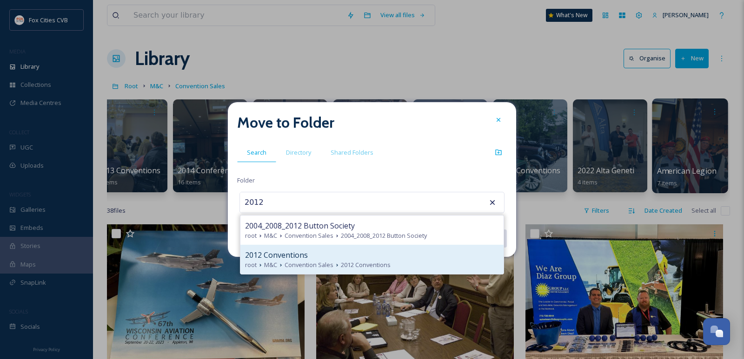
click at [310, 268] on span "Convention Sales" at bounding box center [309, 265] width 49 height 9
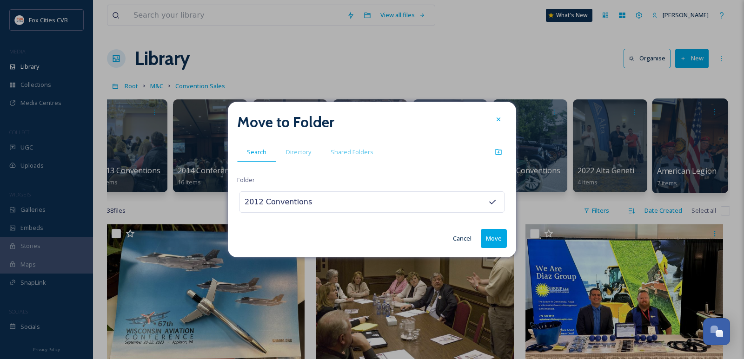
click at [498, 229] on button "Move" at bounding box center [494, 238] width 26 height 19
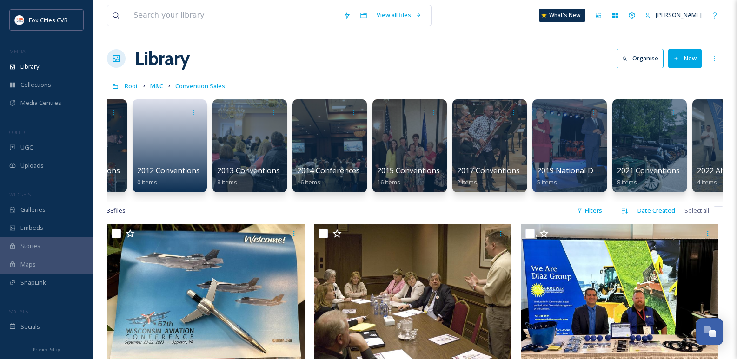
scroll to position [0, 219]
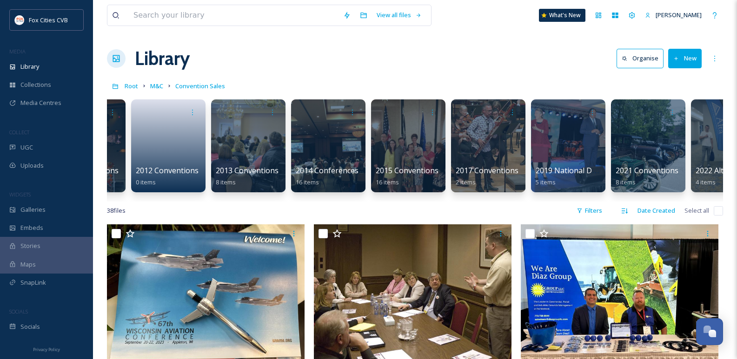
click at [305, 212] on div "38 file s Filters Date Created Select all" at bounding box center [415, 211] width 616 height 18
drag, startPoint x: 305, startPoint y: 212, endPoint x: 262, endPoint y: 206, distance: 43.1
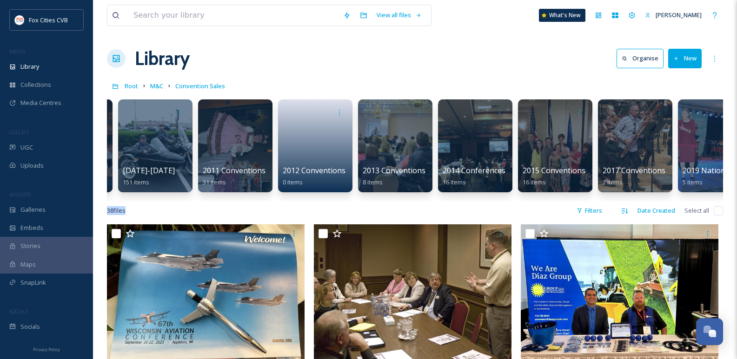
scroll to position [0, 71]
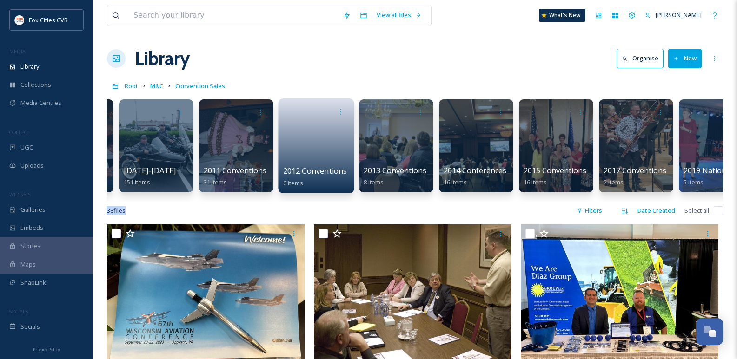
click at [312, 145] on link at bounding box center [316, 142] width 66 height 45
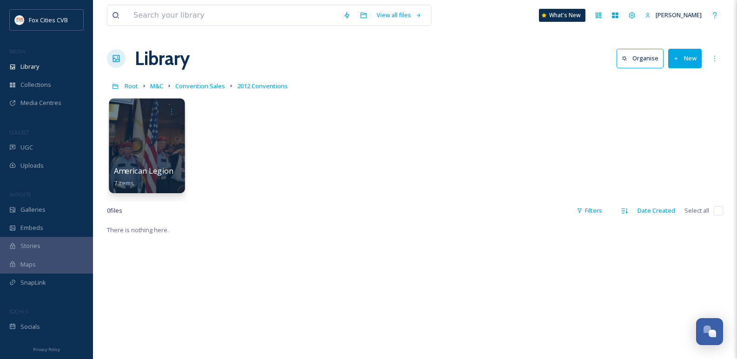
click at [158, 146] on div at bounding box center [147, 146] width 76 height 95
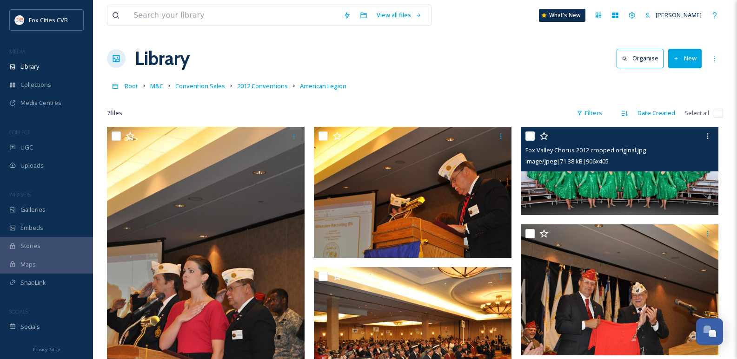
click at [526, 135] on input "checkbox" at bounding box center [529, 136] width 9 height 9
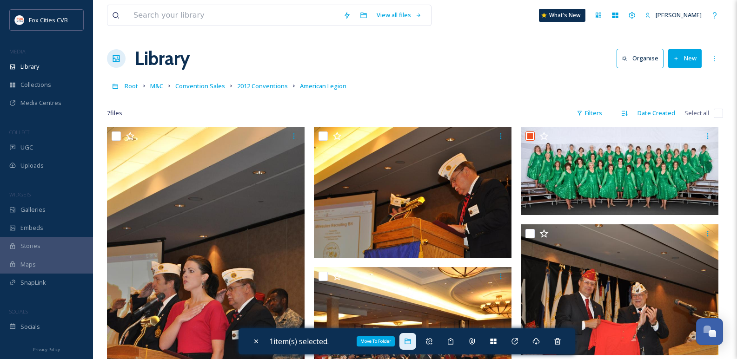
click at [411, 341] on icon at bounding box center [408, 342] width 6 height 6
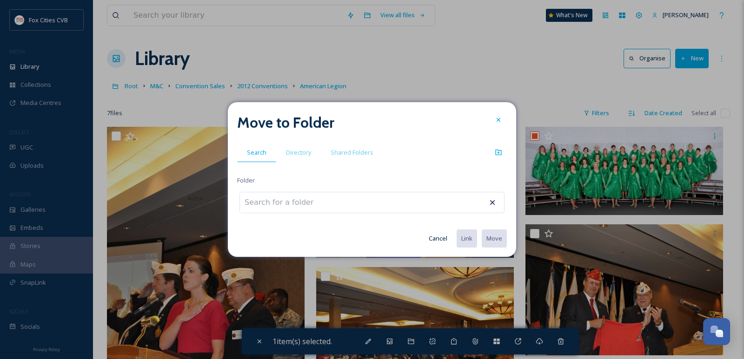
click at [355, 207] on div at bounding box center [371, 202] width 265 height 21
click at [325, 201] on input at bounding box center [291, 202] width 102 height 20
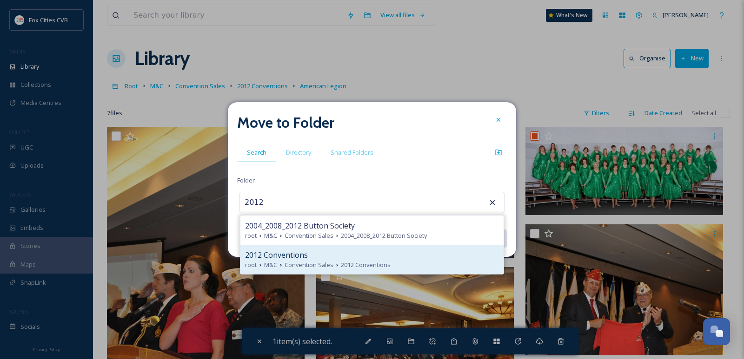
click at [310, 260] on div "2012 Conventions" at bounding box center [372, 255] width 254 height 11
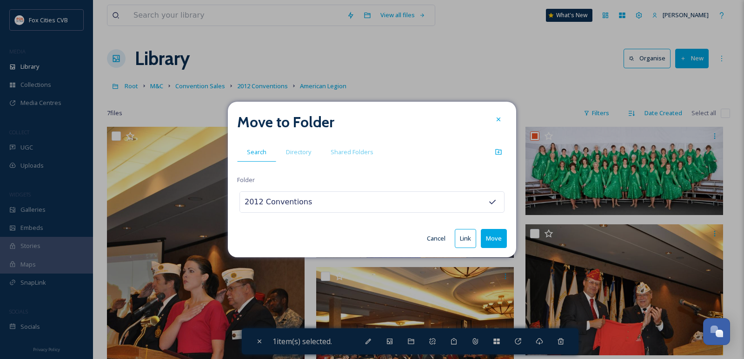
click at [497, 232] on button "Move" at bounding box center [494, 238] width 26 height 19
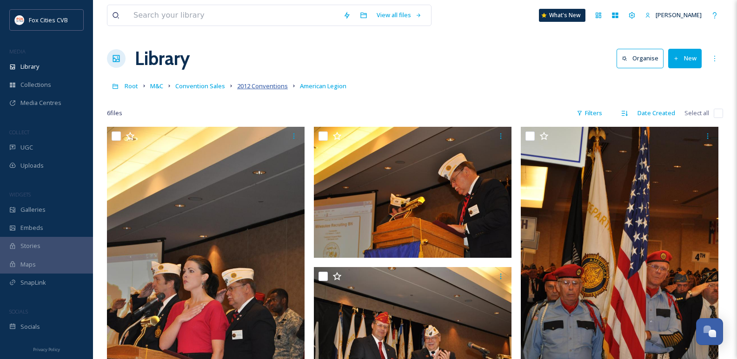
click at [246, 84] on span "2012 Conventions" at bounding box center [262, 86] width 51 height 8
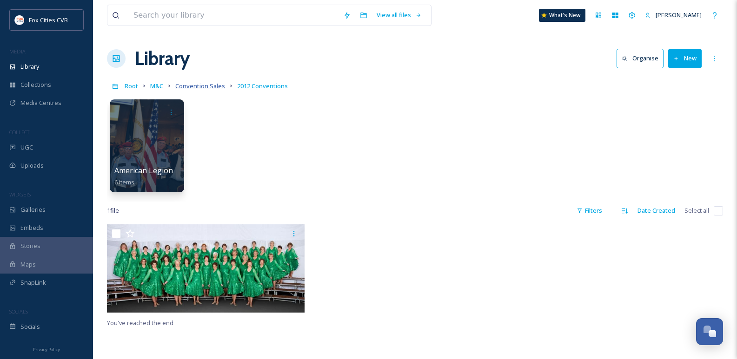
click at [196, 86] on span "Convention Sales" at bounding box center [200, 86] width 50 height 8
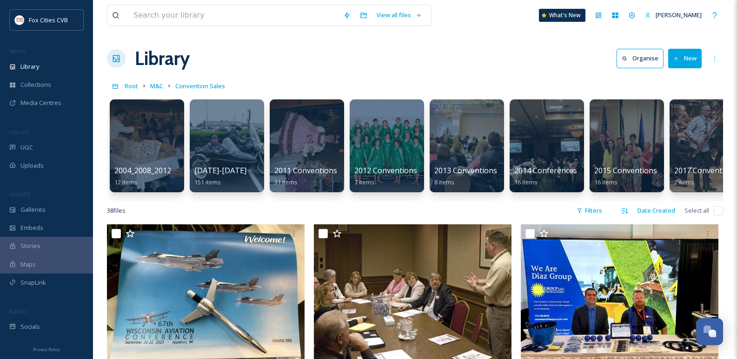
click at [677, 61] on icon at bounding box center [676, 59] width 6 height 6
click at [674, 116] on span "Folder" at bounding box center [674, 116] width 18 height 9
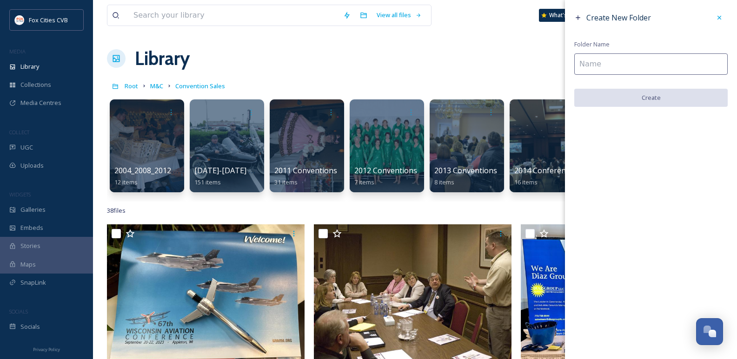
click at [595, 72] on input at bounding box center [650, 63] width 153 height 21
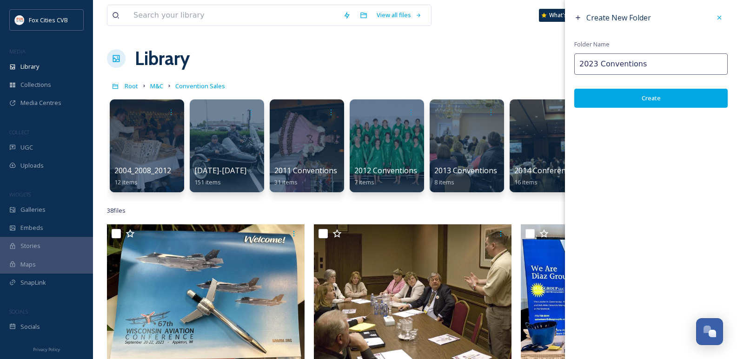
click at [623, 101] on button "Create" at bounding box center [650, 98] width 153 height 19
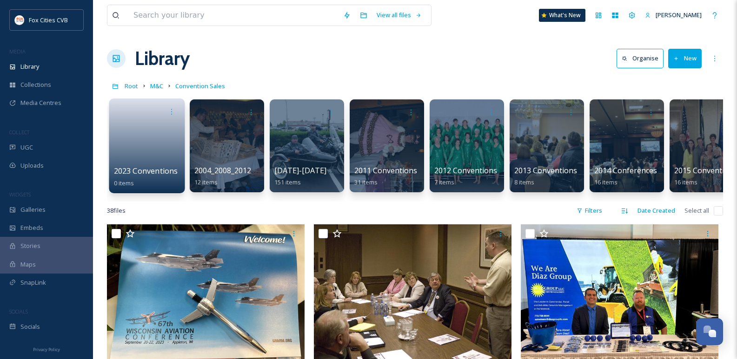
click at [121, 152] on link at bounding box center [147, 142] width 66 height 45
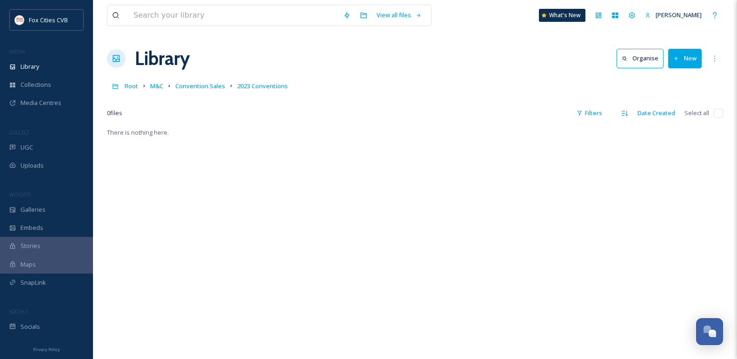
click at [674, 58] on icon at bounding box center [676, 59] width 6 height 6
click at [663, 118] on div "Folder" at bounding box center [675, 116] width 53 height 18
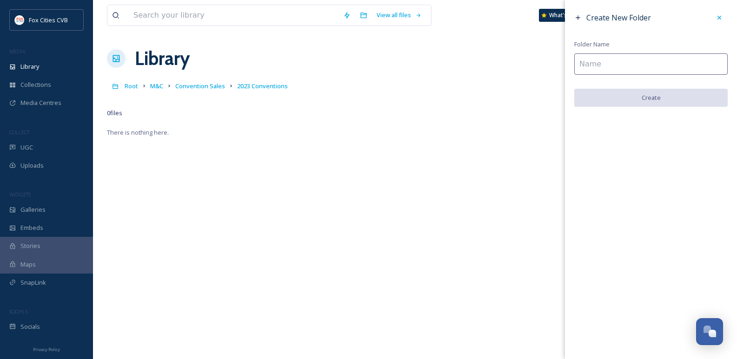
click at [595, 60] on input at bounding box center [650, 63] width 153 height 21
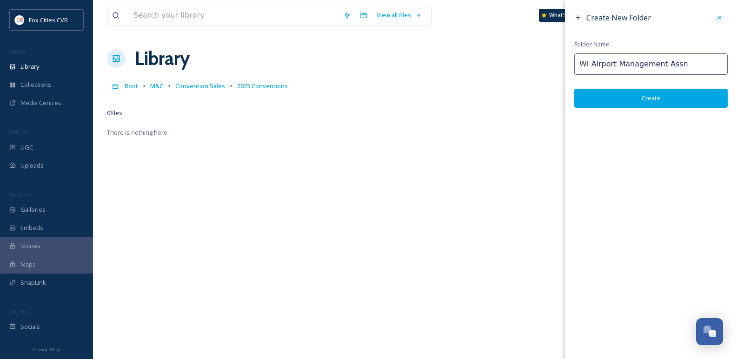
click at [616, 104] on button "Create" at bounding box center [650, 98] width 153 height 19
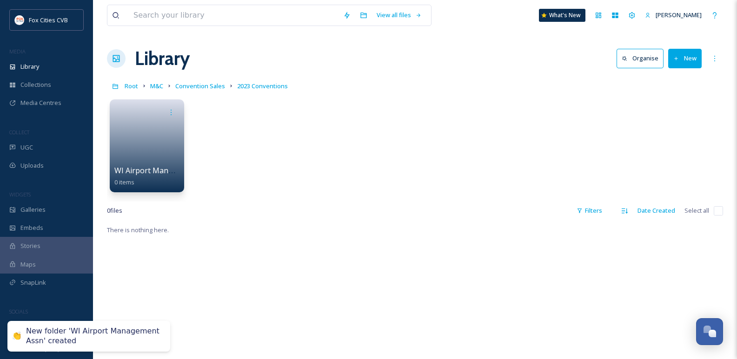
click at [681, 65] on button "New" at bounding box center [684, 58] width 33 height 19
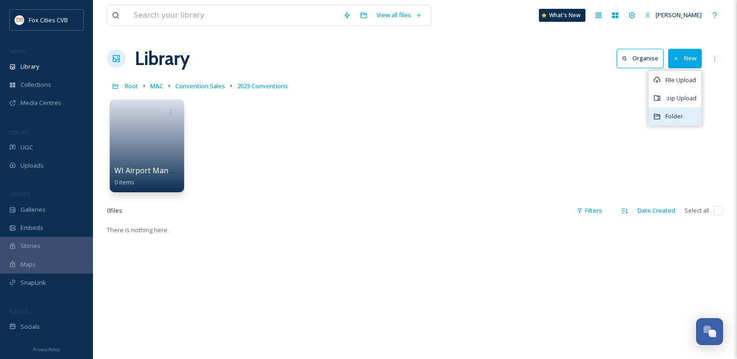
click at [678, 116] on span "Folder" at bounding box center [674, 116] width 18 height 9
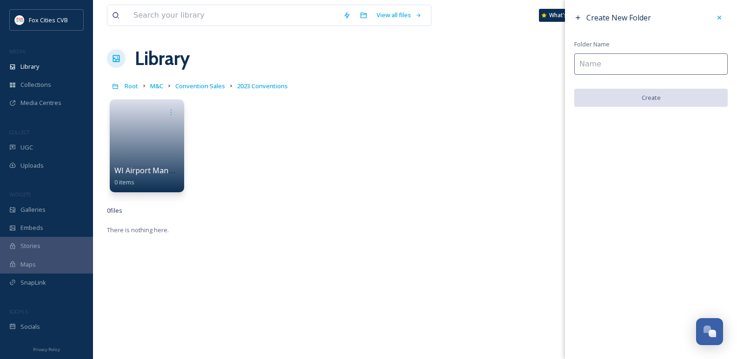
click at [623, 72] on input at bounding box center [650, 63] width 153 height 21
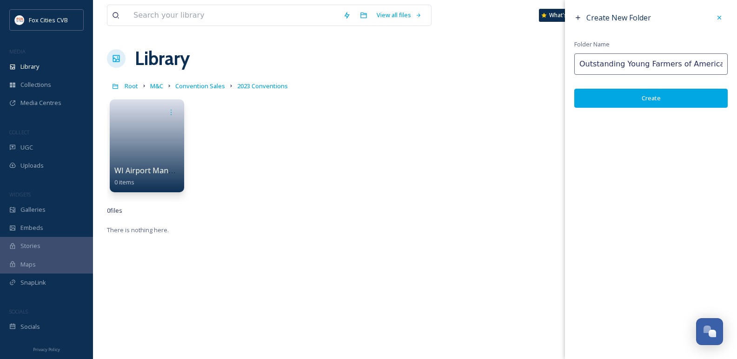
click at [626, 98] on button "Create" at bounding box center [650, 98] width 153 height 19
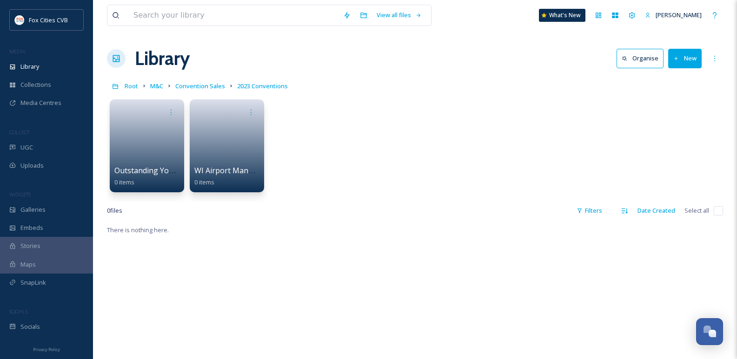
click at [698, 60] on button "New" at bounding box center [684, 58] width 33 height 19
click at [685, 118] on div "Folder" at bounding box center [675, 116] width 53 height 18
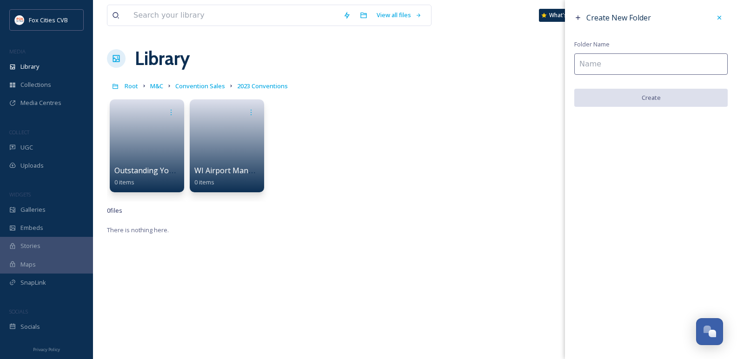
click at [608, 65] on input at bounding box center [650, 63] width 153 height 21
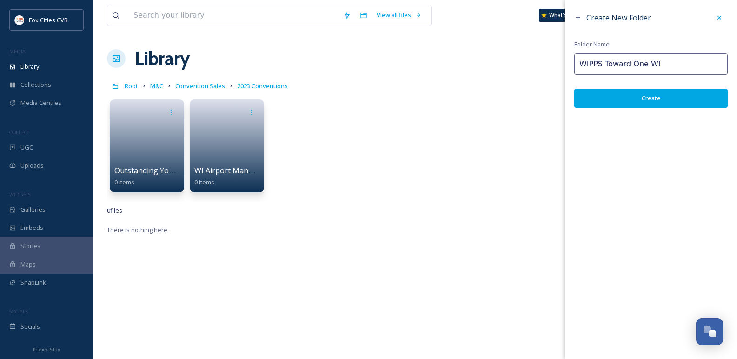
click at [638, 101] on button "Create" at bounding box center [650, 98] width 153 height 19
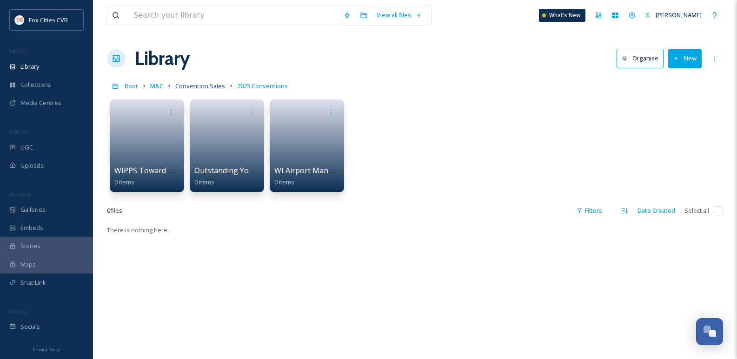
click at [200, 89] on span "Convention Sales" at bounding box center [200, 86] width 50 height 8
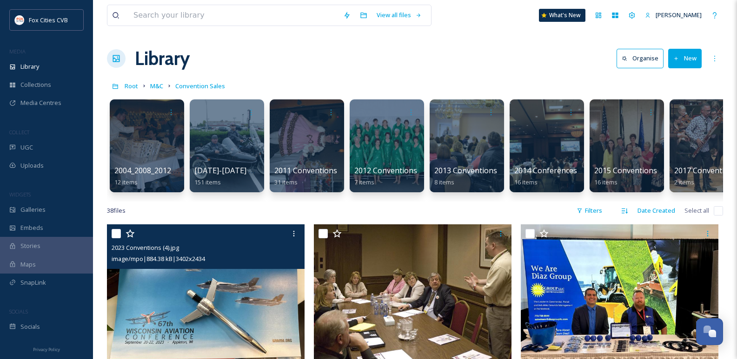
click at [114, 239] on input "checkbox" at bounding box center [116, 233] width 9 height 9
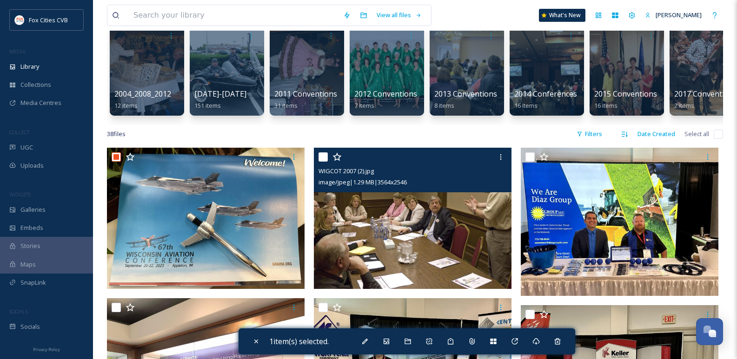
scroll to position [93, 0]
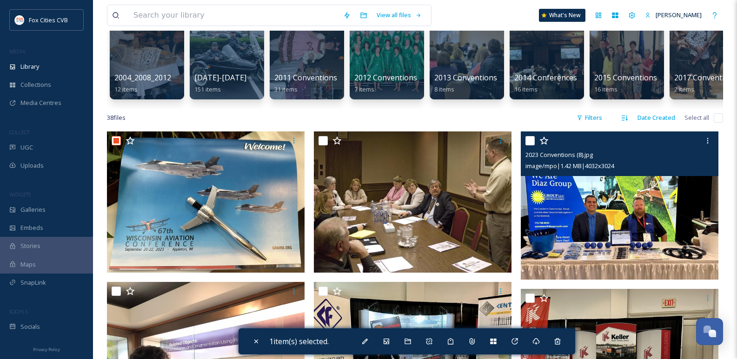
click at [528, 146] on input "checkbox" at bounding box center [529, 140] width 9 height 9
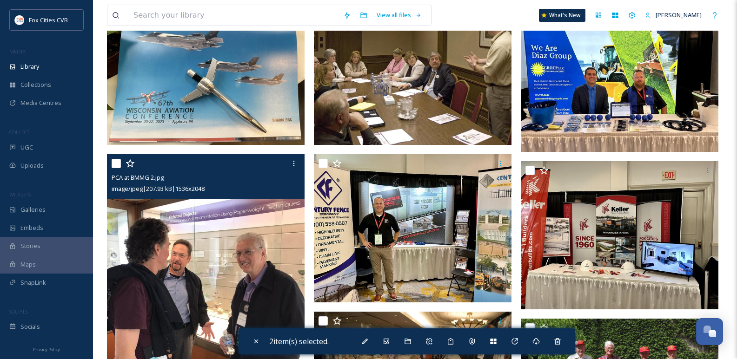
scroll to position [232, 0]
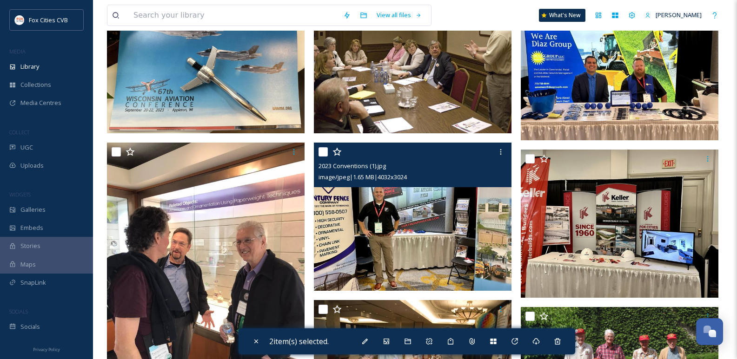
click at [323, 157] on input "checkbox" at bounding box center [322, 151] width 9 height 9
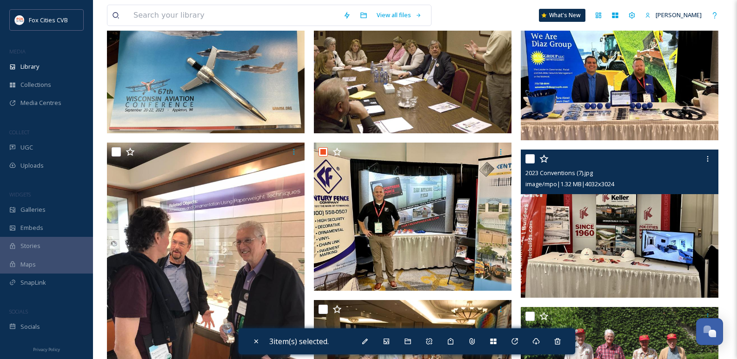
click at [525, 167] on div "2023 Conventions (7).jpg image/mpo | 1.32 MB | 4032 x 3024" at bounding box center [620, 172] width 198 height 45
click at [529, 164] on input "checkbox" at bounding box center [529, 158] width 9 height 9
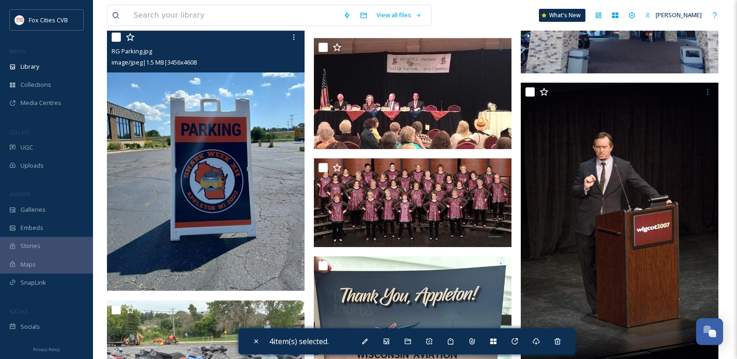
scroll to position [976, 0]
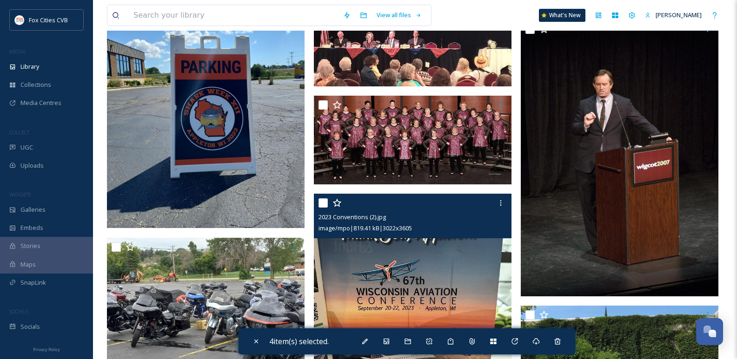
click at [323, 208] on input "checkbox" at bounding box center [322, 203] width 9 height 9
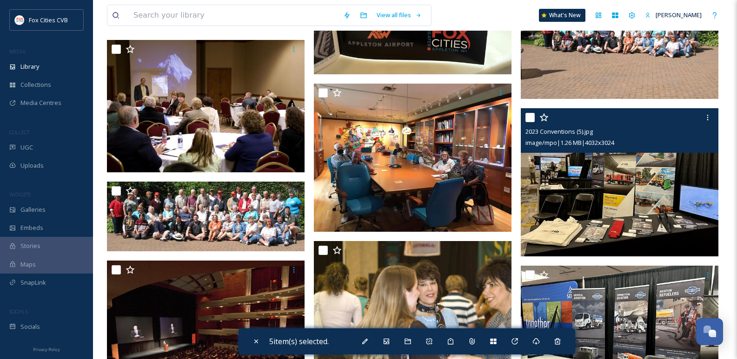
scroll to position [1348, 0]
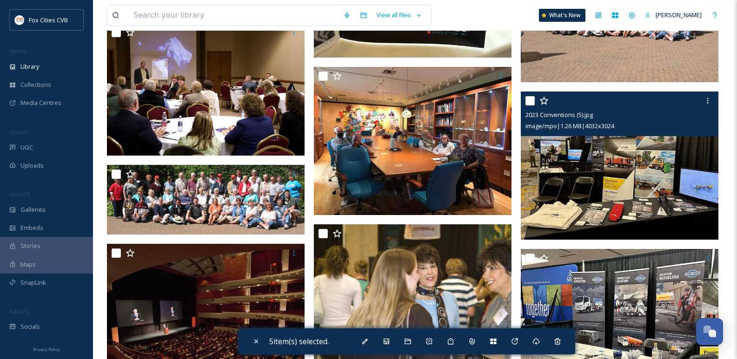
click at [531, 105] on input "checkbox" at bounding box center [529, 100] width 9 height 9
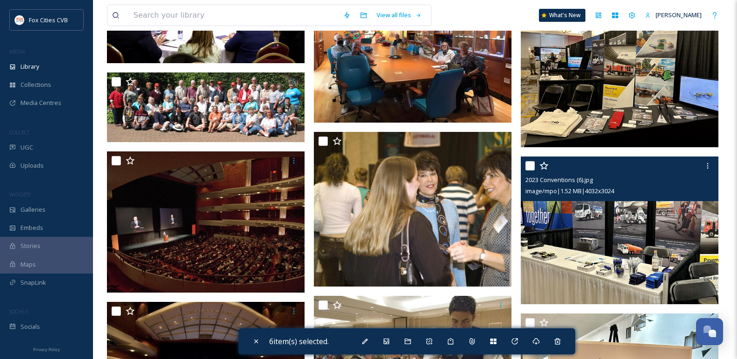
scroll to position [1441, 0]
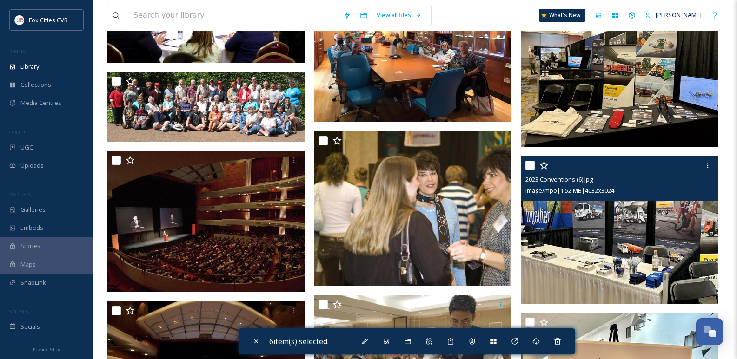
click at [528, 170] on input "checkbox" at bounding box center [529, 165] width 9 height 9
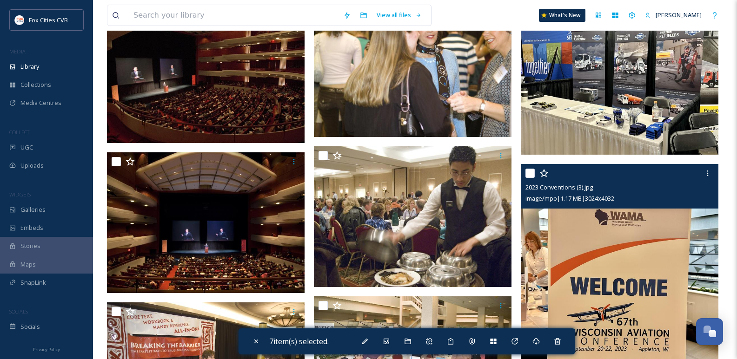
scroll to position [1627, 0]
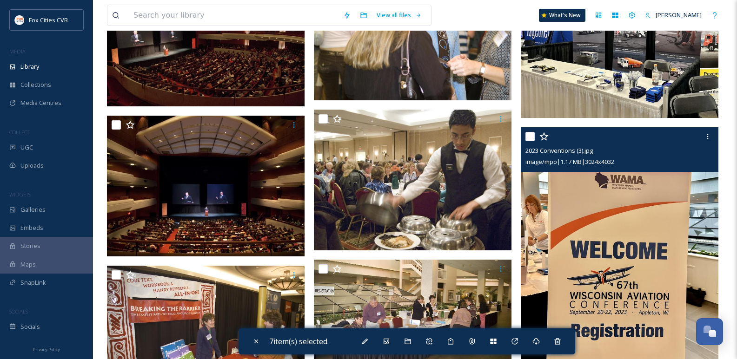
click at [532, 138] on div at bounding box center [620, 136] width 191 height 17
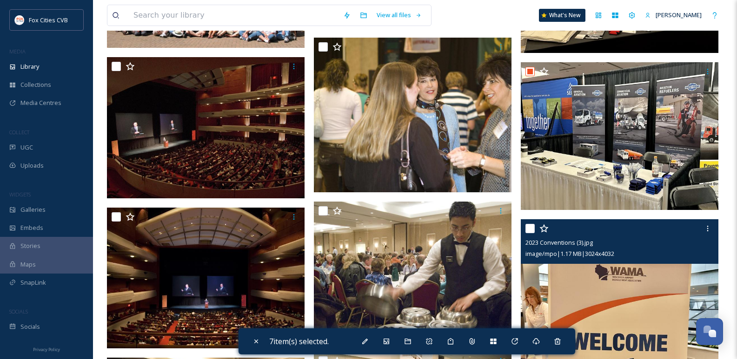
scroll to position [1534, 0]
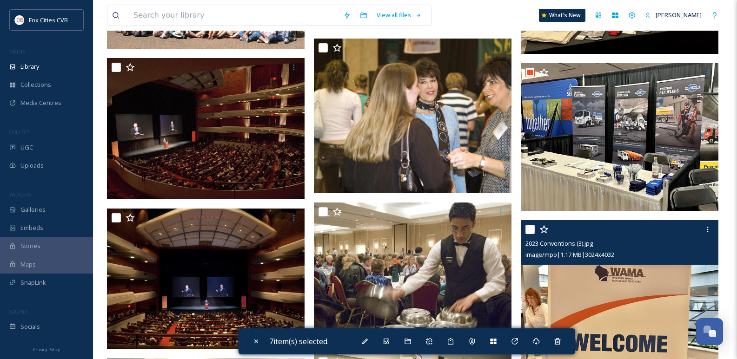
click at [531, 234] on input "checkbox" at bounding box center [529, 229] width 9 height 9
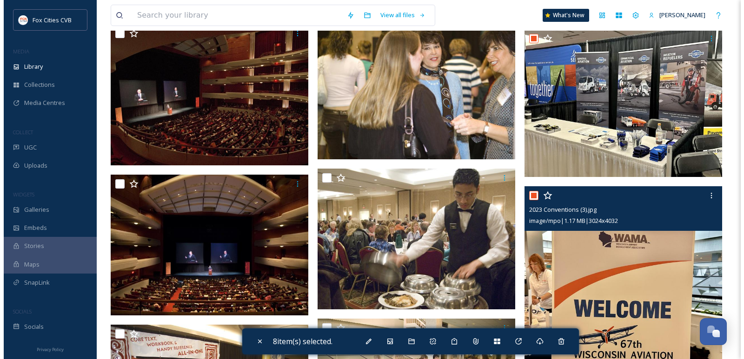
scroll to position [1627, 0]
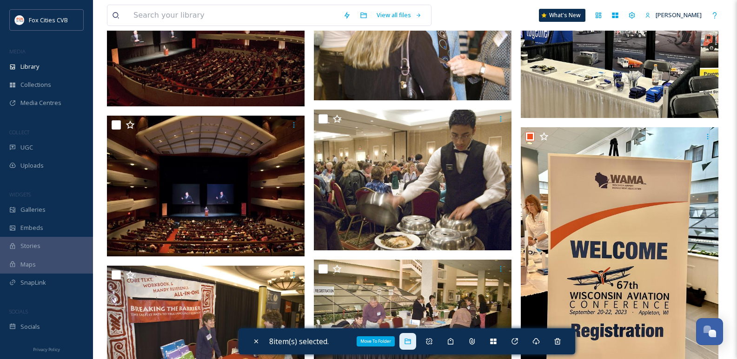
click at [411, 342] on icon at bounding box center [408, 342] width 6 height 6
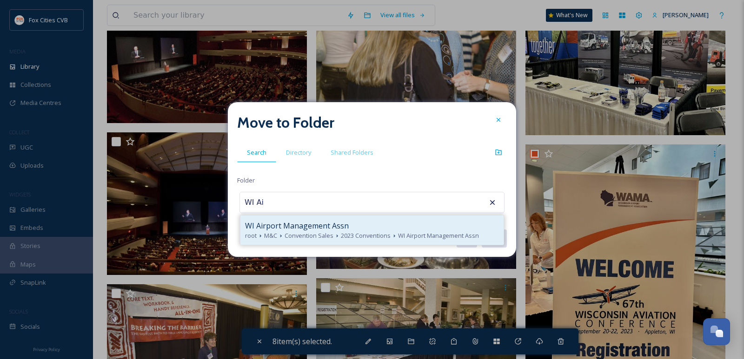
click at [358, 233] on span "2023 Conventions" at bounding box center [366, 236] width 50 height 9
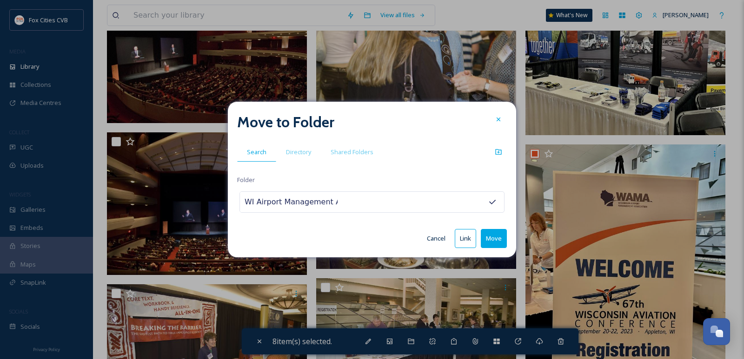
click at [492, 241] on button "Move" at bounding box center [494, 238] width 26 height 19
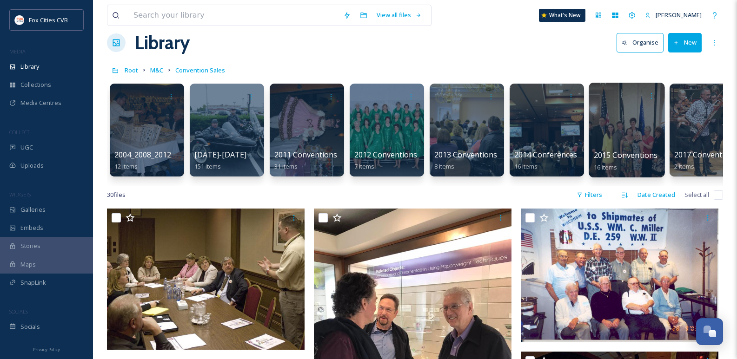
scroll to position [0, 0]
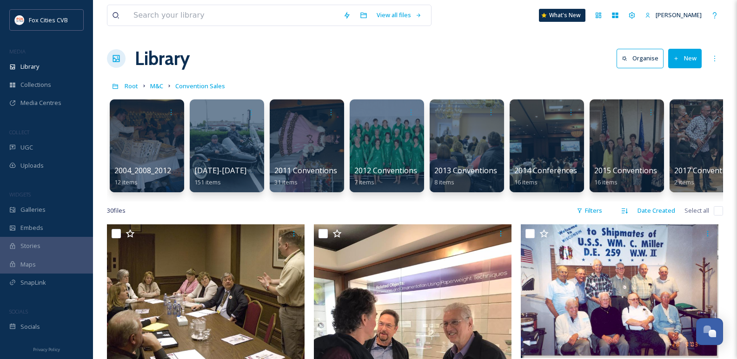
click at [679, 67] on button "New" at bounding box center [684, 58] width 33 height 19
click at [670, 117] on span "Folder" at bounding box center [674, 116] width 18 height 9
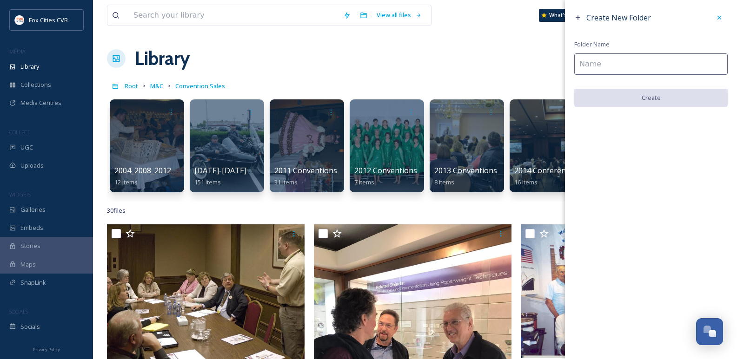
click at [636, 60] on input at bounding box center [650, 63] width 153 height 21
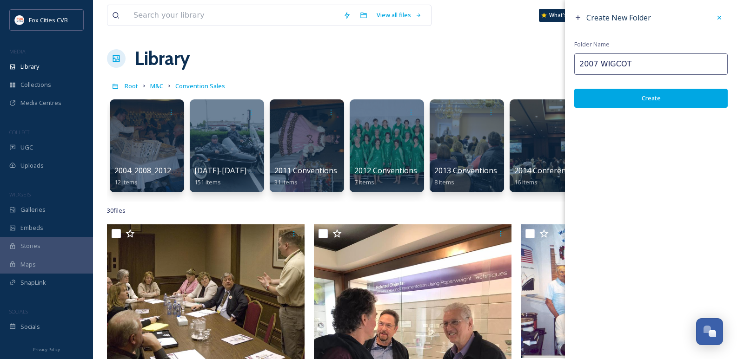
click at [630, 94] on button "Create" at bounding box center [650, 98] width 153 height 19
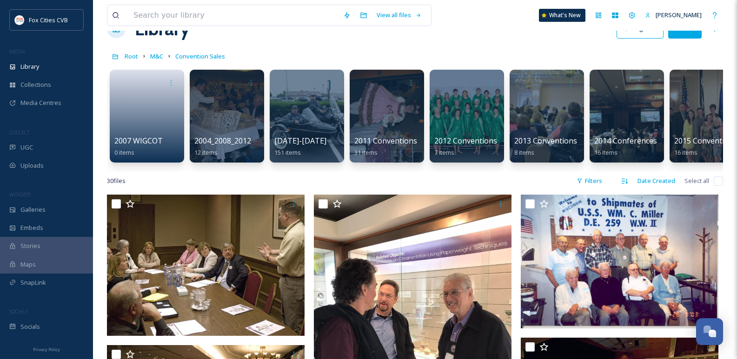
scroll to position [46, 0]
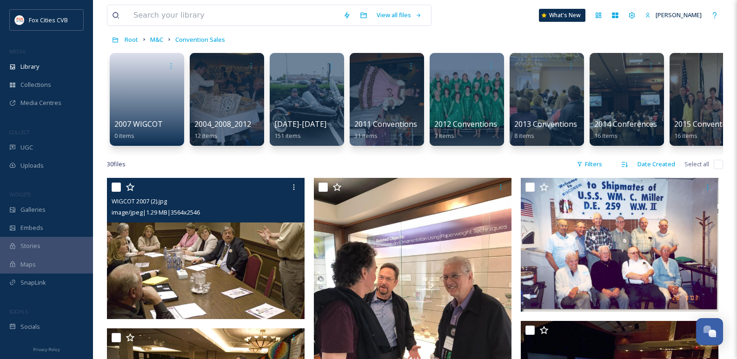
click at [118, 192] on input "checkbox" at bounding box center [116, 187] width 9 height 9
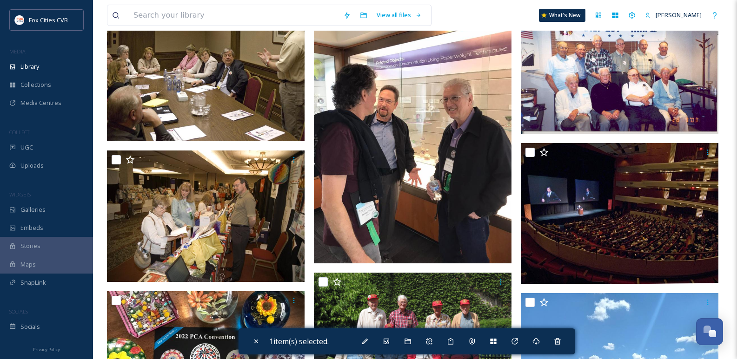
scroll to position [232, 0]
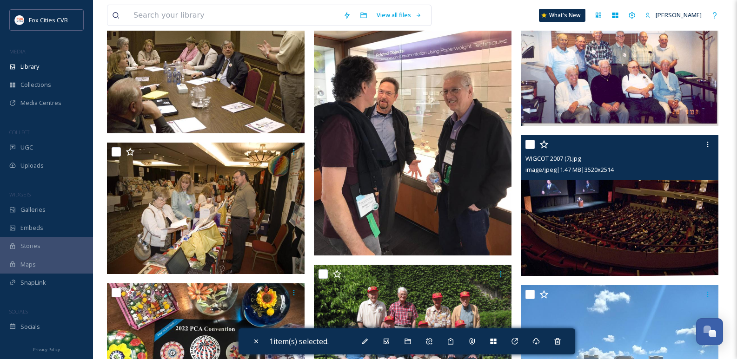
click at [532, 148] on input "checkbox" at bounding box center [529, 144] width 9 height 9
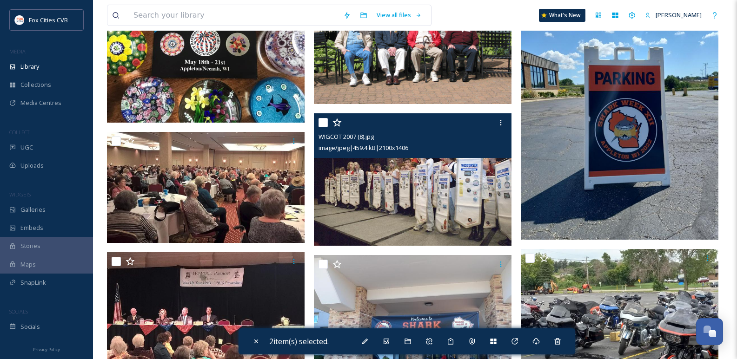
scroll to position [558, 0]
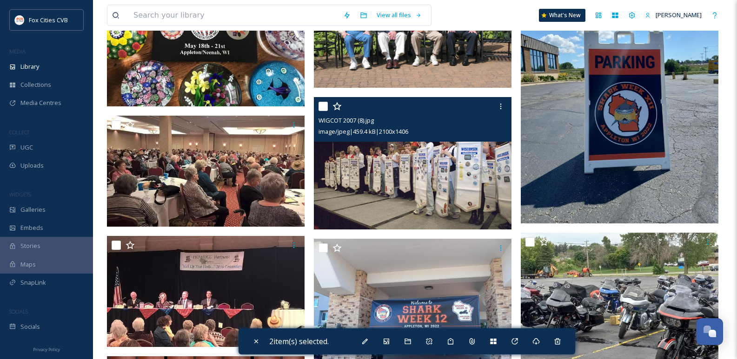
click at [326, 111] on input "checkbox" at bounding box center [322, 106] width 9 height 9
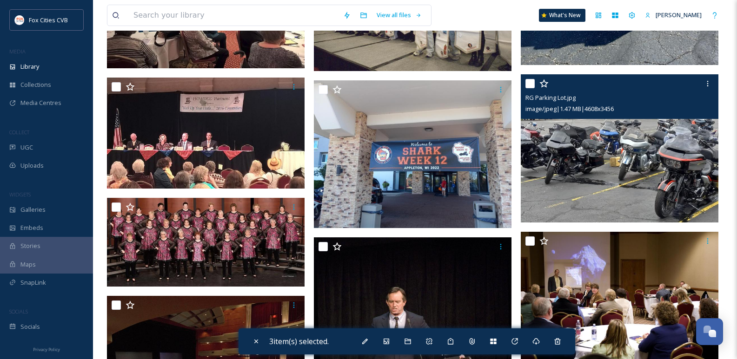
scroll to position [744, 0]
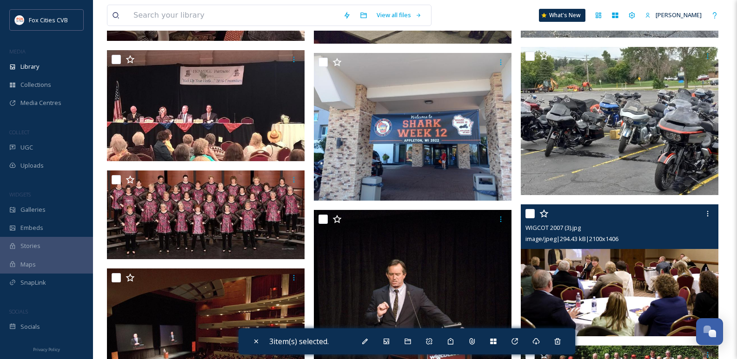
click at [530, 219] on input "checkbox" at bounding box center [529, 213] width 9 height 9
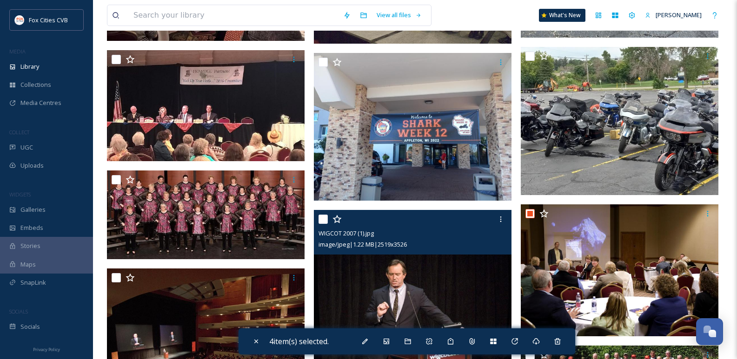
click at [323, 224] on input "checkbox" at bounding box center [322, 219] width 9 height 9
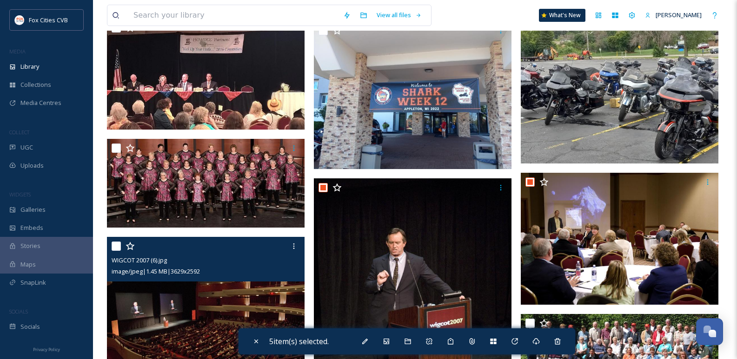
scroll to position [837, 0]
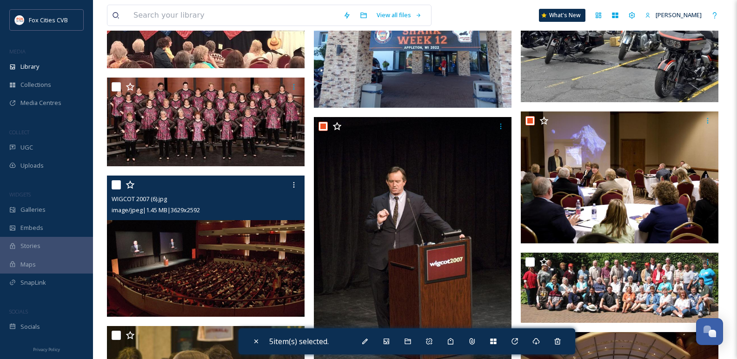
click at [116, 190] on input "checkbox" at bounding box center [116, 184] width 9 height 9
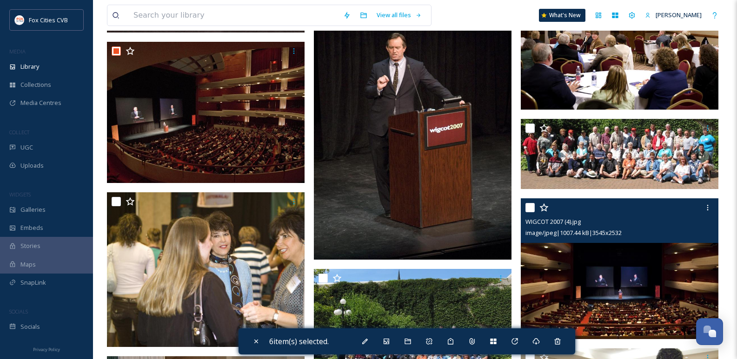
scroll to position [1023, 0]
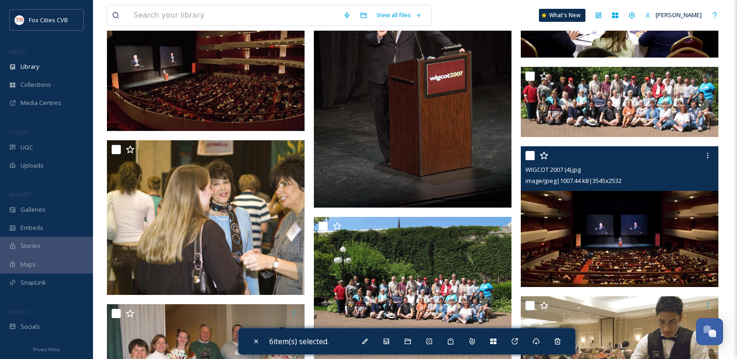
click at [530, 164] on div at bounding box center [620, 155] width 191 height 17
click at [531, 160] on input "checkbox" at bounding box center [529, 155] width 9 height 9
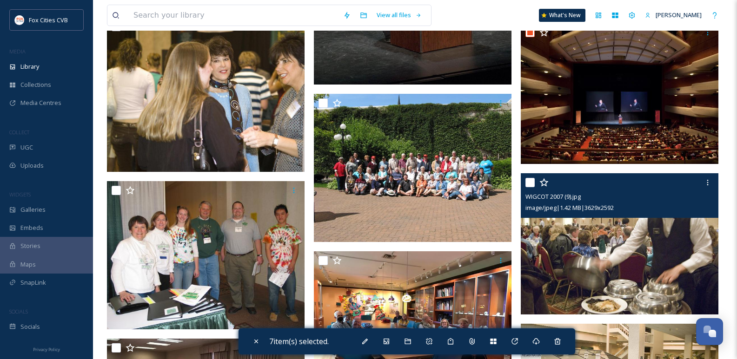
scroll to position [1162, 0]
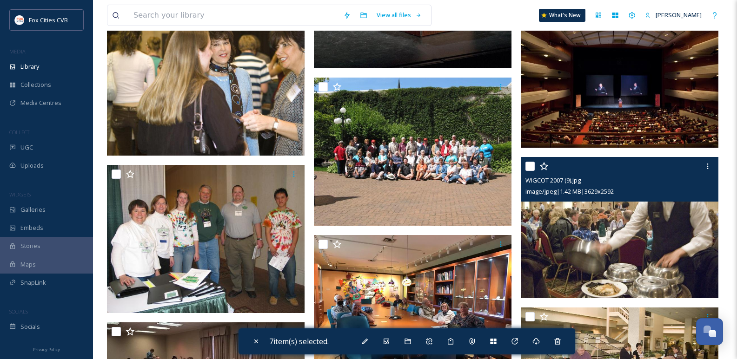
click at [530, 171] on input "checkbox" at bounding box center [529, 166] width 9 height 9
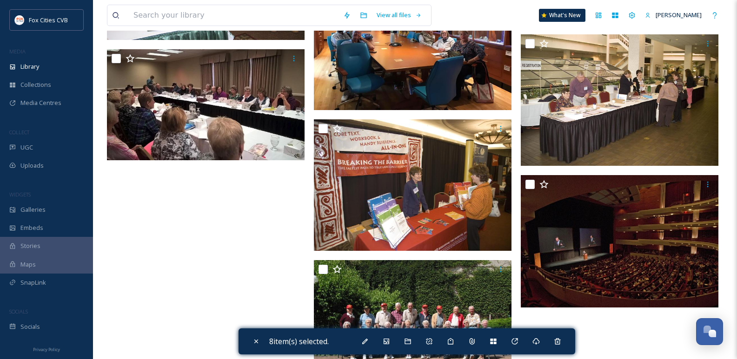
scroll to position [1441, 0]
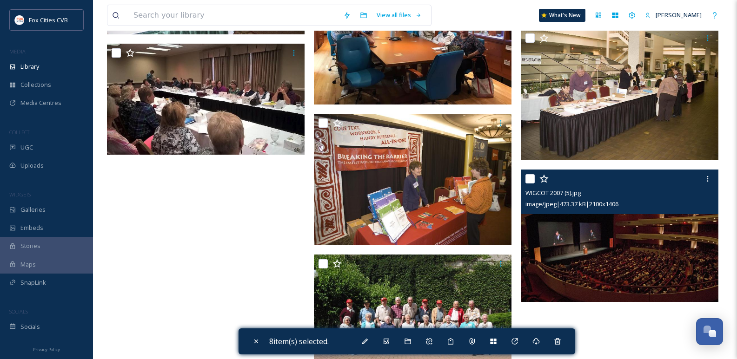
click at [531, 184] on input "checkbox" at bounding box center [529, 178] width 9 height 9
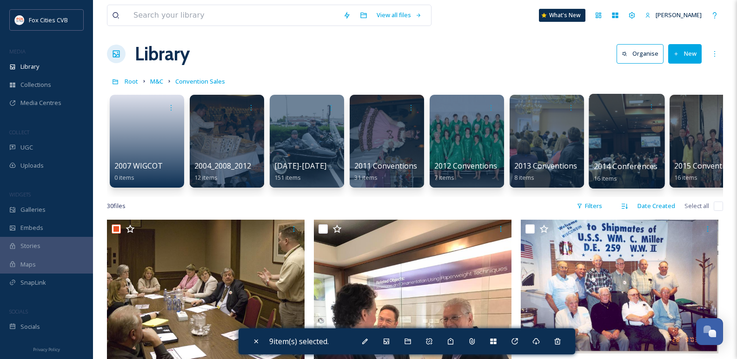
scroll to position [0, 0]
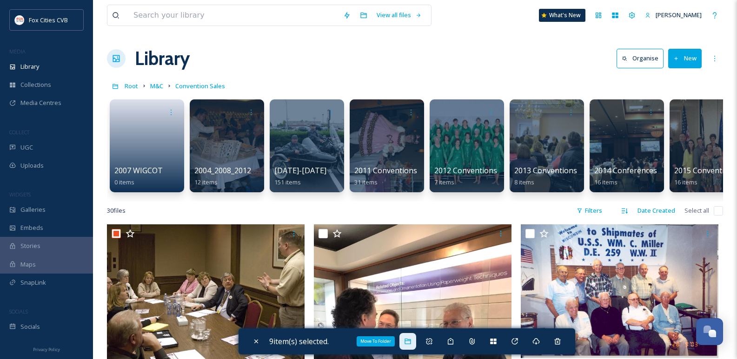
click at [410, 339] on icon at bounding box center [408, 342] width 6 height 6
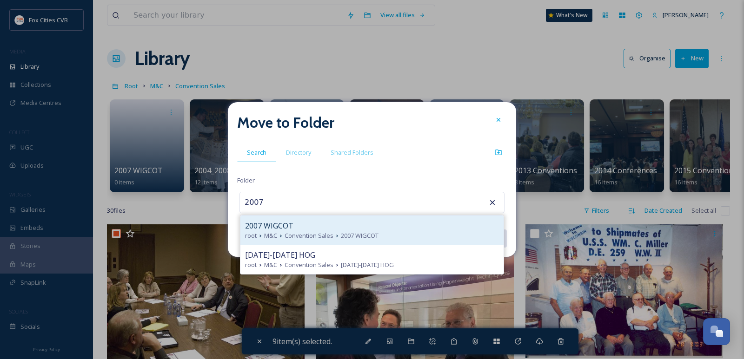
click at [350, 228] on div "2007 WIGCOT" at bounding box center [372, 225] width 254 height 11
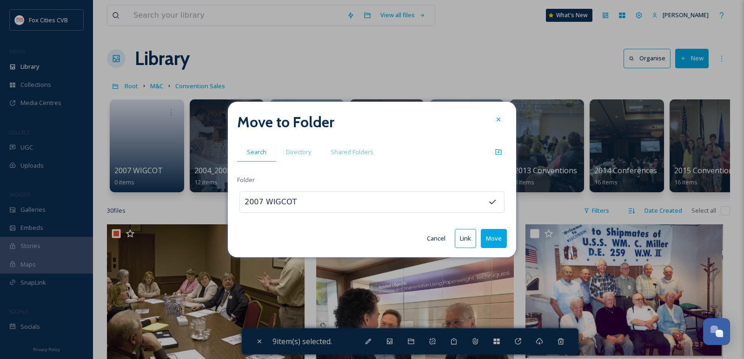
click at [491, 233] on button "Move" at bounding box center [494, 238] width 26 height 19
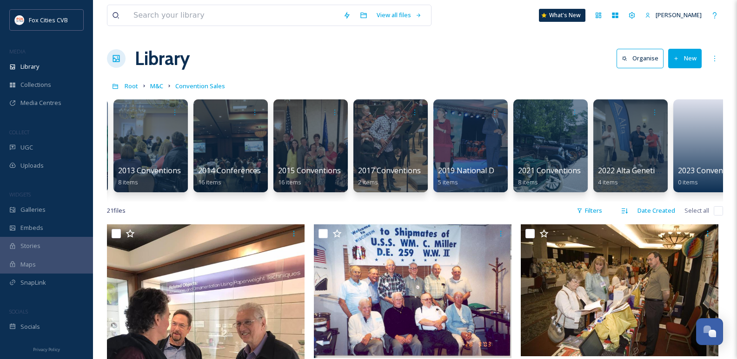
scroll to position [0, 424]
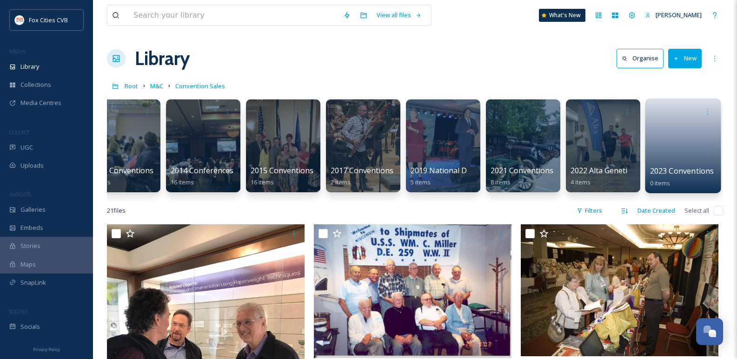
click at [679, 158] on link at bounding box center [683, 142] width 66 height 45
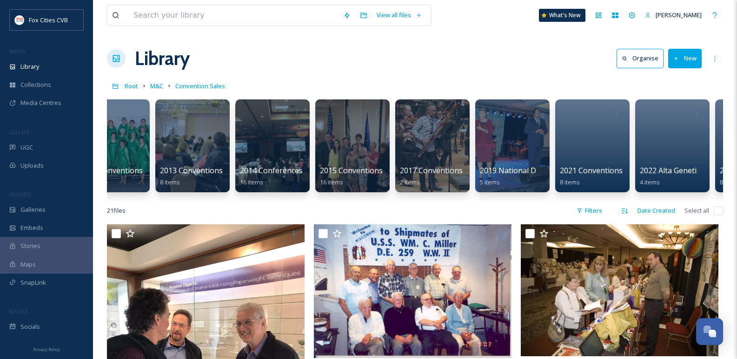
scroll to position [0, 424]
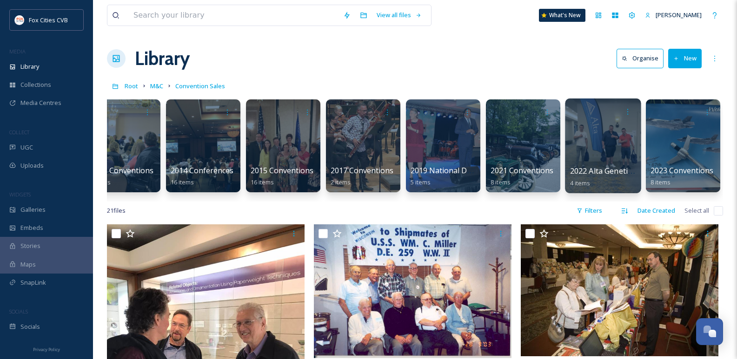
click at [583, 142] on div at bounding box center [603, 146] width 76 height 95
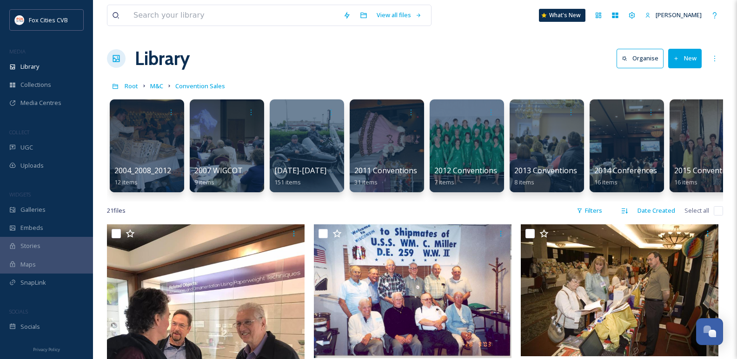
click at [690, 55] on button "New" at bounding box center [684, 58] width 33 height 19
click at [674, 115] on span "Folder" at bounding box center [674, 116] width 18 height 9
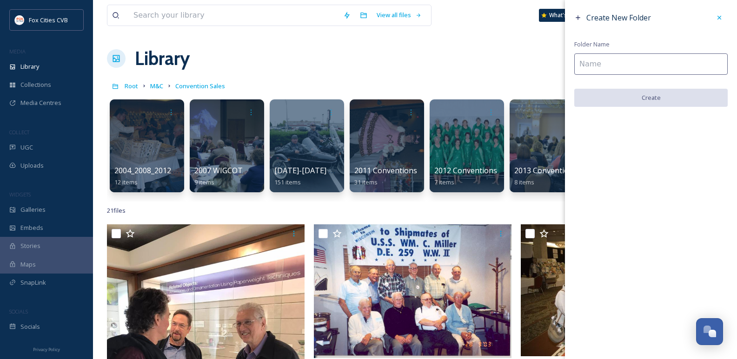
click at [598, 57] on input at bounding box center [650, 63] width 153 height 21
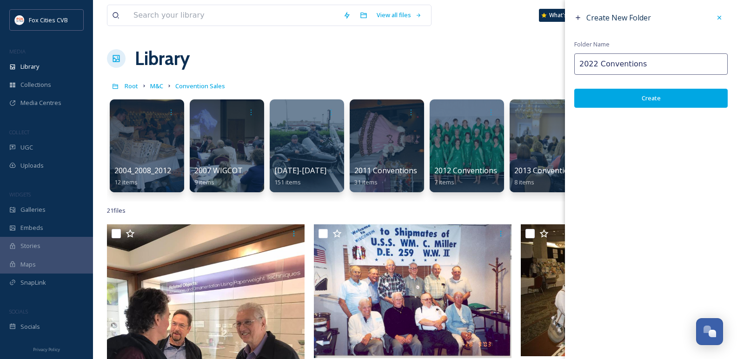
click at [630, 95] on button "Create" at bounding box center [650, 98] width 153 height 19
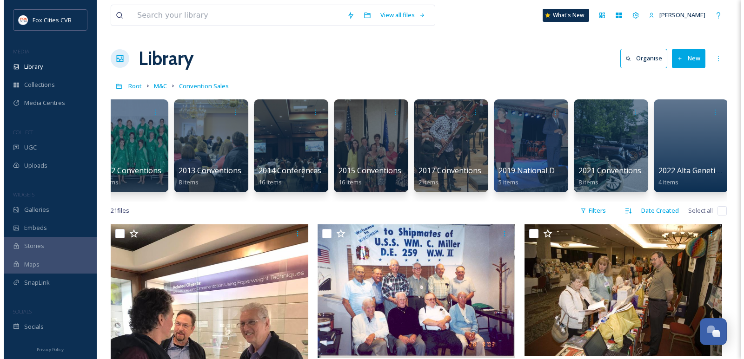
scroll to position [0, 504]
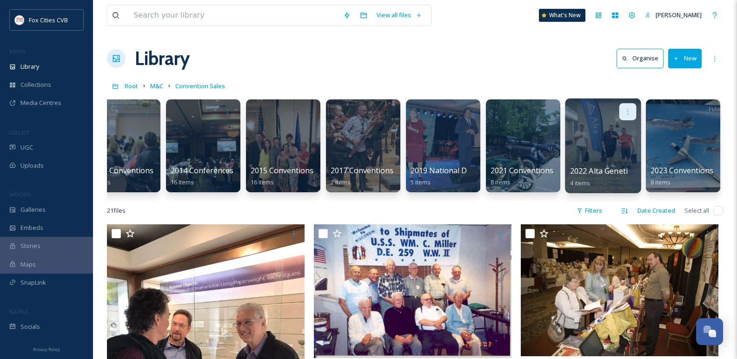
click at [626, 105] on div at bounding box center [627, 111] width 17 height 17
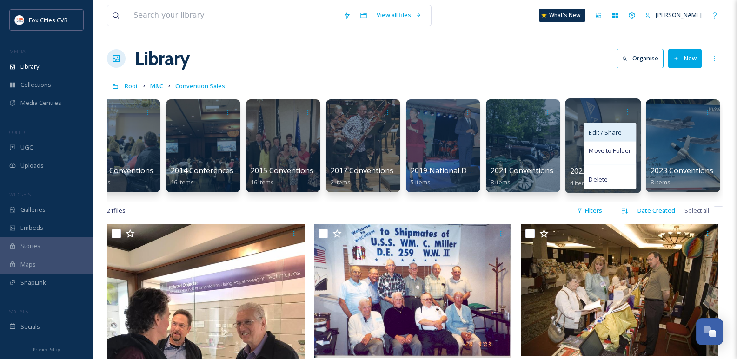
click at [608, 135] on span "Edit / Share" at bounding box center [605, 132] width 33 height 9
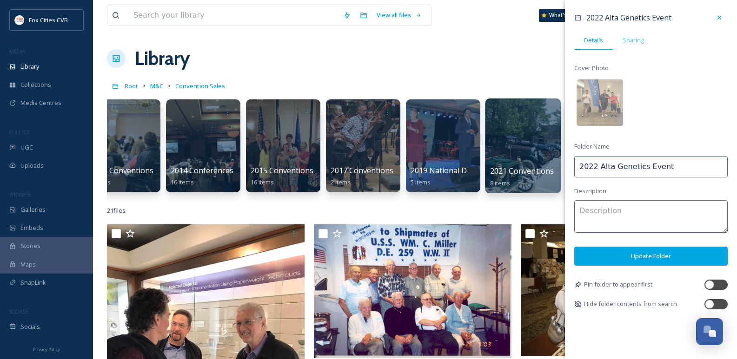
drag, startPoint x: 597, startPoint y: 166, endPoint x: 552, endPoint y: 171, distance: 45.3
click at [552, 171] on div "2022 Conventions 0 items 2004_2008_2012 Button Society 12 items 2007 WIGCOT 9 i…" at bounding box center [415, 148] width 616 height 107
click at [654, 175] on input "Alta Genetics Event" at bounding box center [650, 166] width 153 height 21
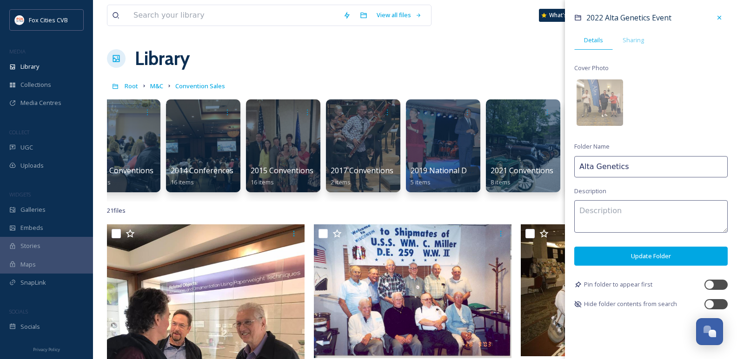
click at [661, 260] on button "Update Folder" at bounding box center [650, 256] width 153 height 19
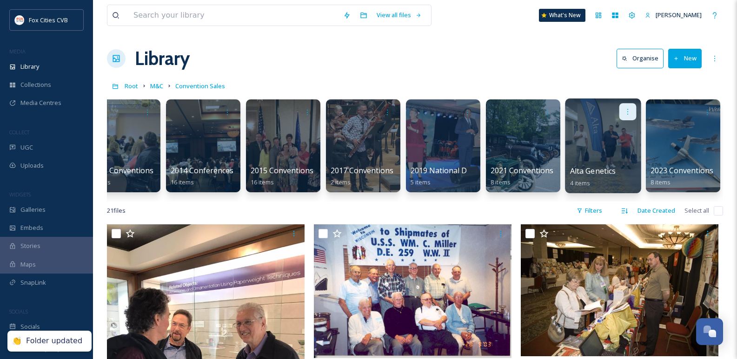
click at [628, 114] on icon at bounding box center [627, 112] width 1 height 6
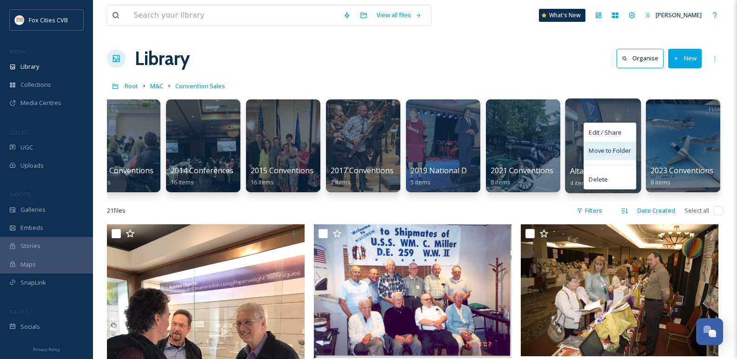
click at [612, 152] on span "Move to Folder" at bounding box center [610, 150] width 42 height 9
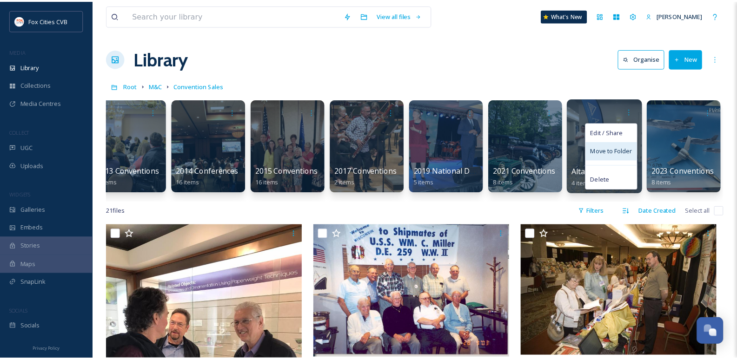
scroll to position [0, 497]
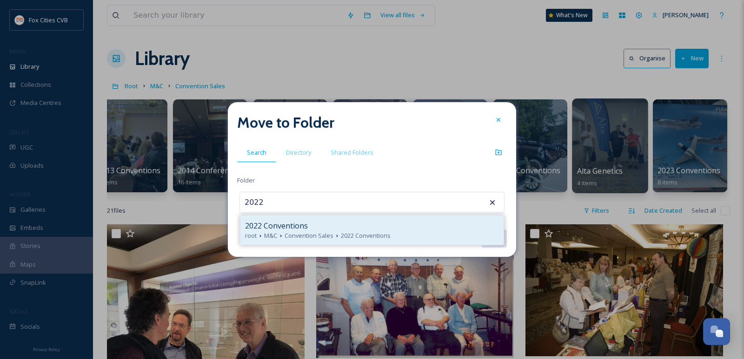
click at [362, 226] on div "2022 Conventions" at bounding box center [372, 225] width 254 height 11
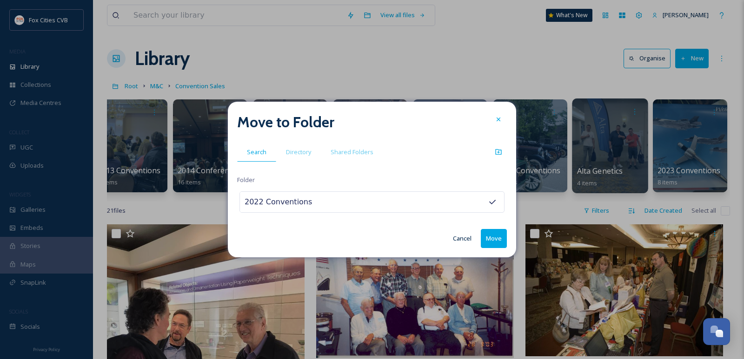
click at [490, 239] on button "Move" at bounding box center [494, 238] width 26 height 19
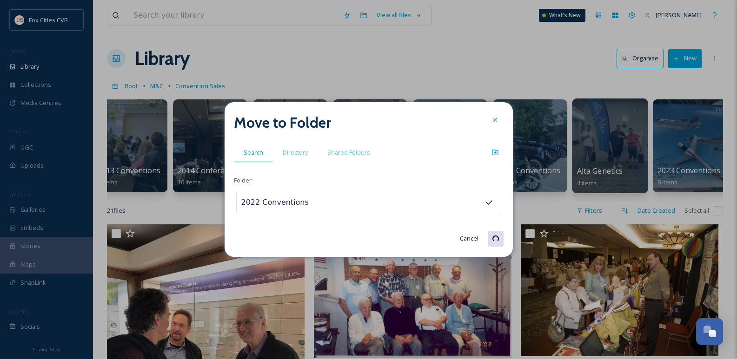
scroll to position [0, 417]
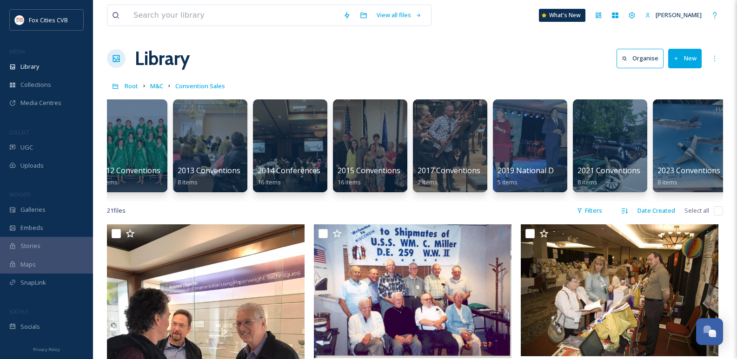
drag, startPoint x: 508, startPoint y: 201, endPoint x: 482, endPoint y: 204, distance: 26.2
click at [482, 202] on div "2022 Conventions 0 items 2004_2008_2012 Button Society 12 items 2007 WIGCOT 9 i…" at bounding box center [415, 148] width 616 height 107
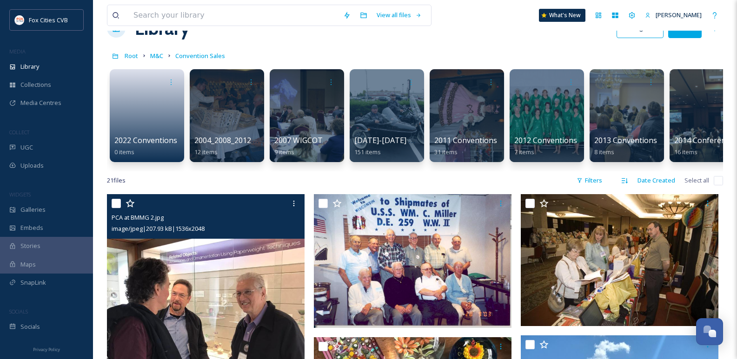
scroll to position [46, 0]
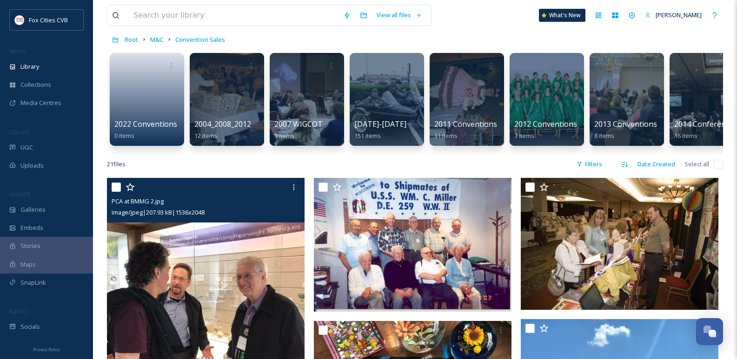
click at [116, 192] on input "checkbox" at bounding box center [116, 187] width 9 height 9
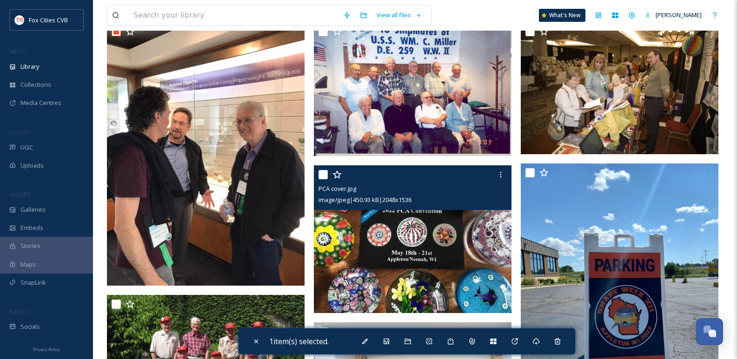
scroll to position [186, 0]
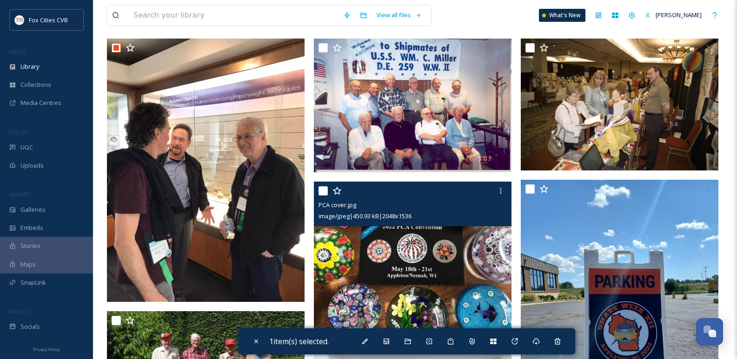
click at [324, 196] on input "checkbox" at bounding box center [322, 190] width 9 height 9
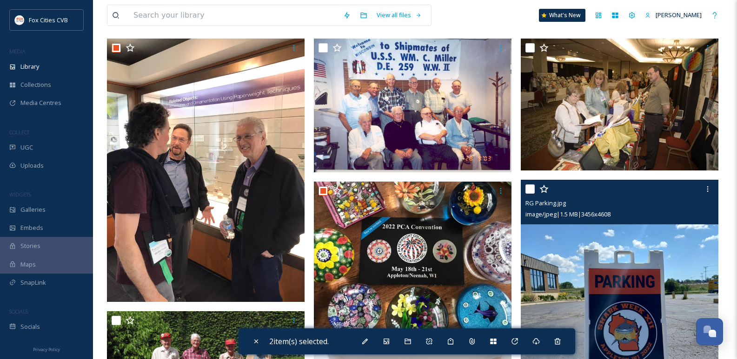
click at [532, 193] on input "checkbox" at bounding box center [529, 189] width 9 height 9
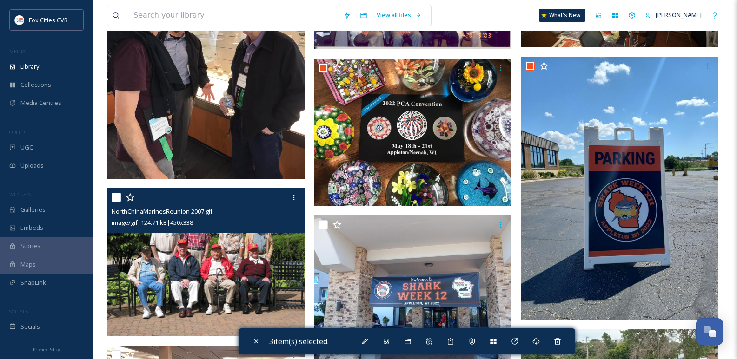
scroll to position [325, 0]
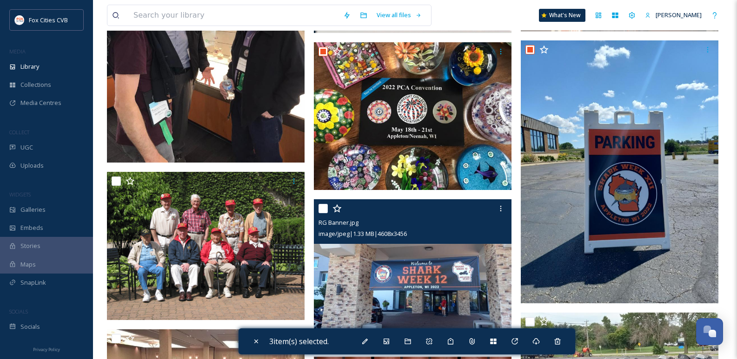
click at [324, 213] on input "checkbox" at bounding box center [322, 208] width 9 height 9
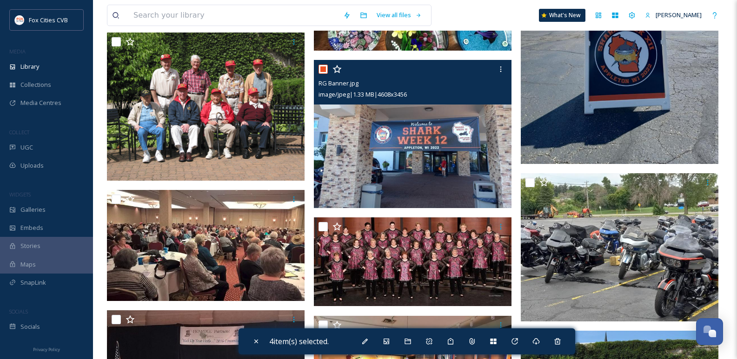
scroll to position [511, 0]
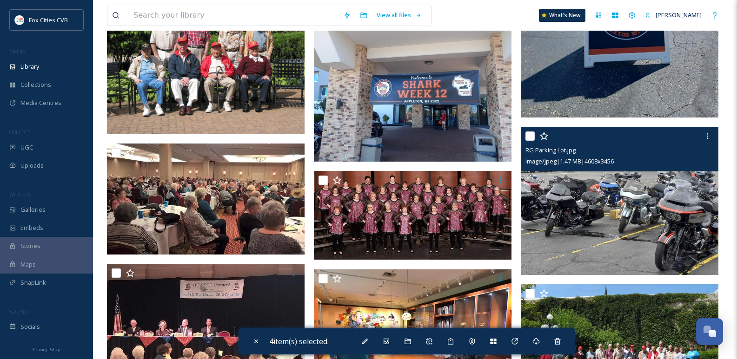
click at [530, 141] on input "checkbox" at bounding box center [529, 136] width 9 height 9
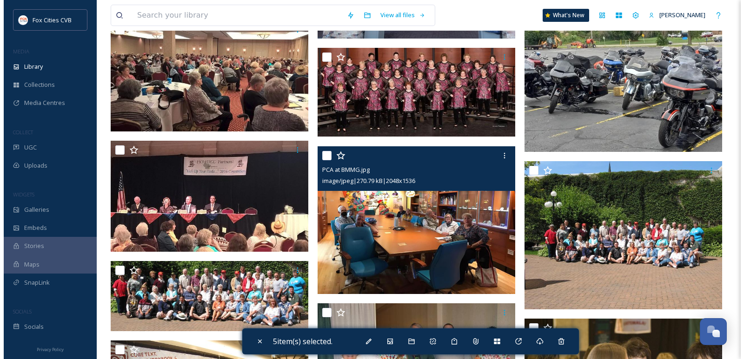
scroll to position [651, 0]
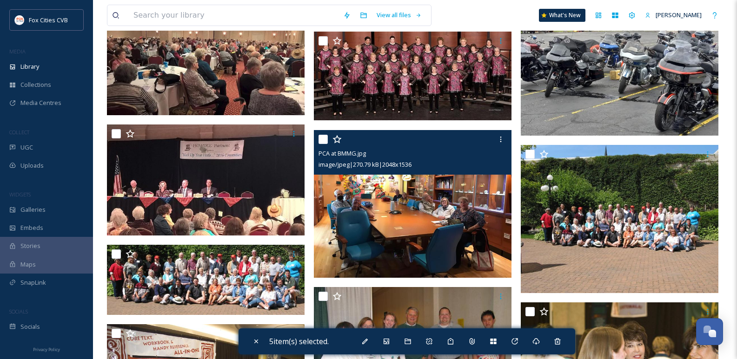
click at [322, 142] on input "checkbox" at bounding box center [322, 139] width 9 height 9
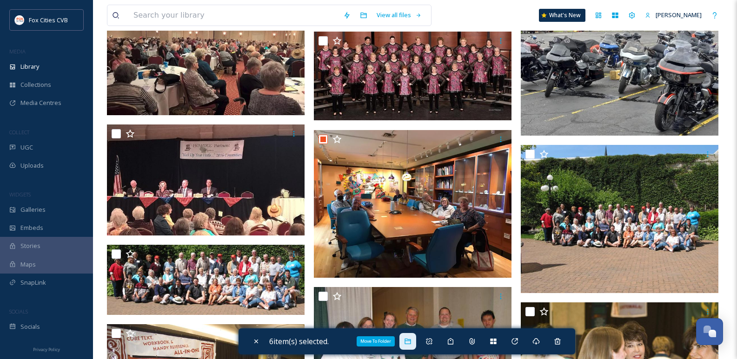
click at [414, 344] on div "Move To Folder" at bounding box center [407, 341] width 17 height 17
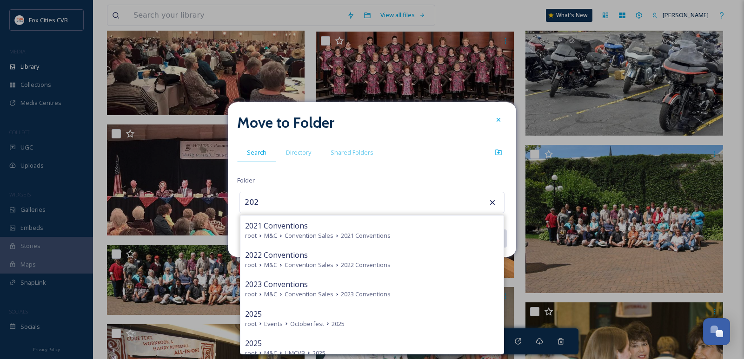
click at [352, 262] on span "2022 Conventions" at bounding box center [366, 265] width 50 height 9
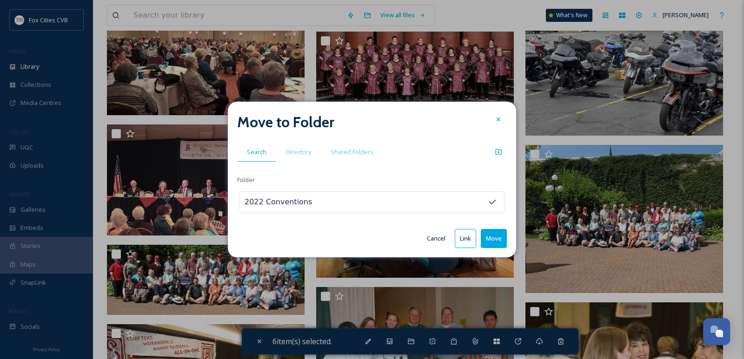
click at [493, 246] on button "Move" at bounding box center [494, 238] width 26 height 19
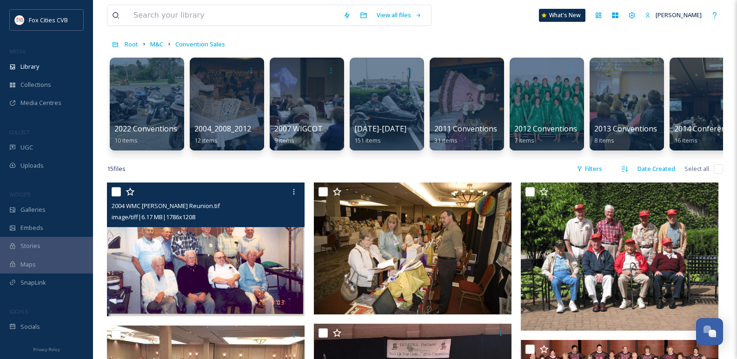
scroll to position [0, 0]
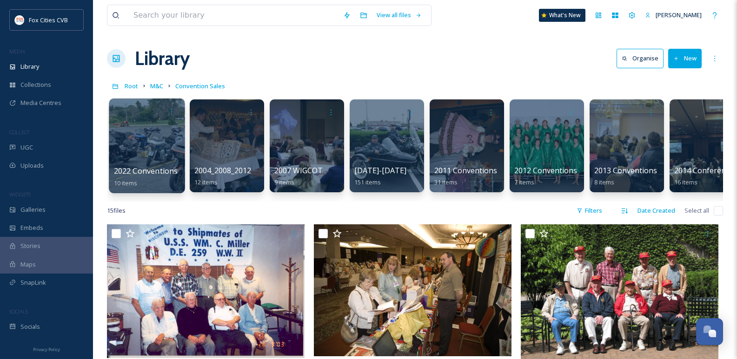
click at [127, 135] on div at bounding box center [147, 146] width 76 height 95
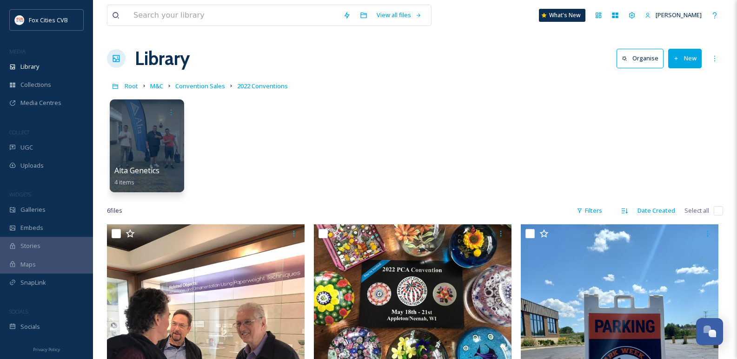
click at [677, 64] on button "New" at bounding box center [684, 58] width 33 height 19
click at [659, 124] on div "Folder" at bounding box center [675, 116] width 53 height 18
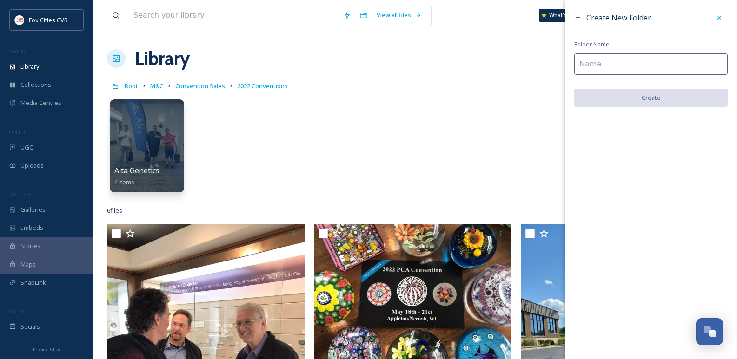
click at [604, 65] on input at bounding box center [650, 63] width 153 height 21
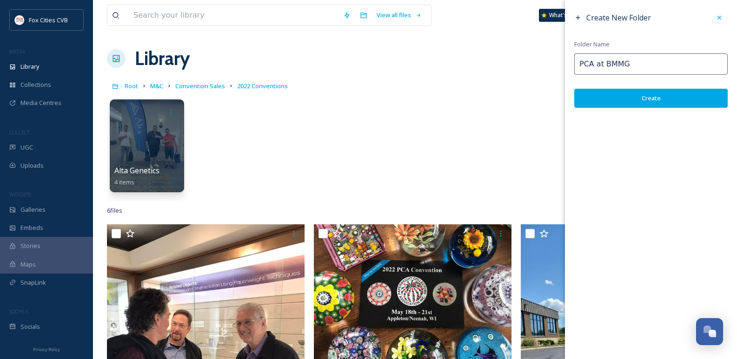
click at [606, 96] on button "Create" at bounding box center [650, 98] width 153 height 19
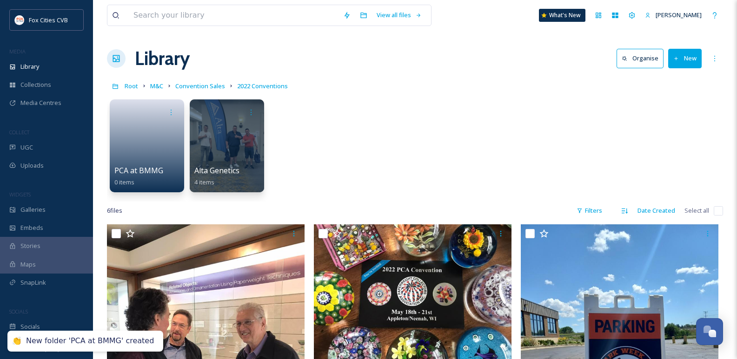
click at [681, 56] on button "New" at bounding box center [684, 58] width 33 height 19
click at [671, 111] on div "Folder" at bounding box center [675, 116] width 53 height 18
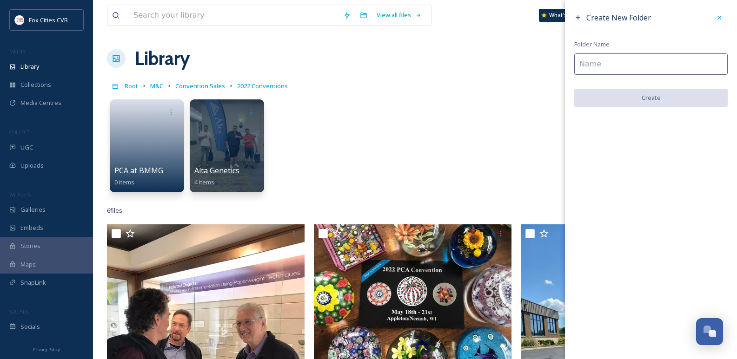
click at [628, 62] on input at bounding box center [650, 63] width 153 height 21
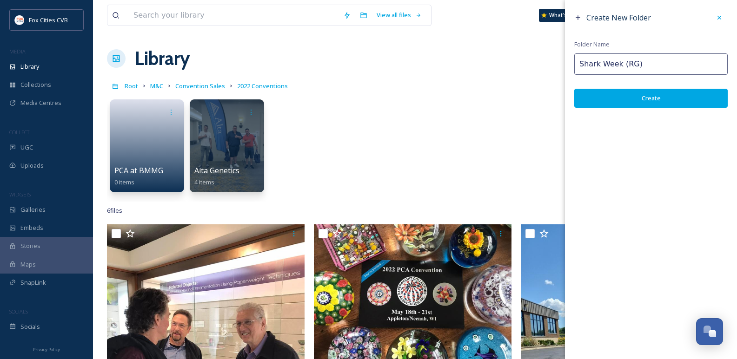
click at [653, 94] on button "Create" at bounding box center [650, 98] width 153 height 19
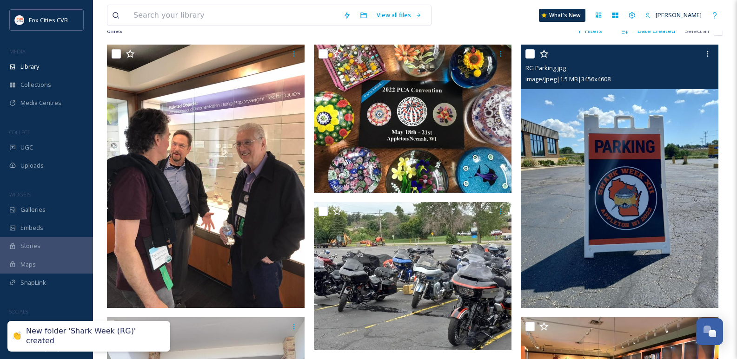
scroll to position [139, 0]
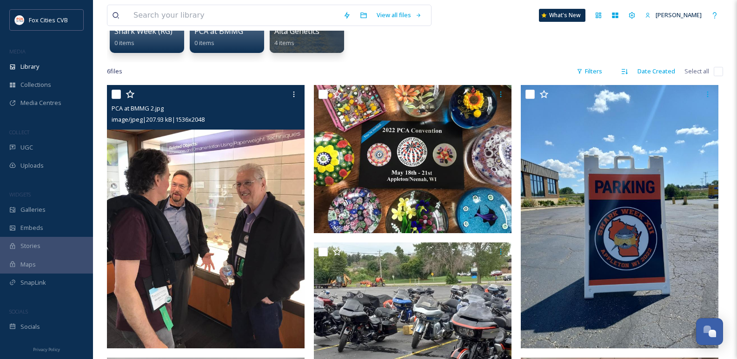
click at [113, 98] on input "checkbox" at bounding box center [116, 94] width 9 height 9
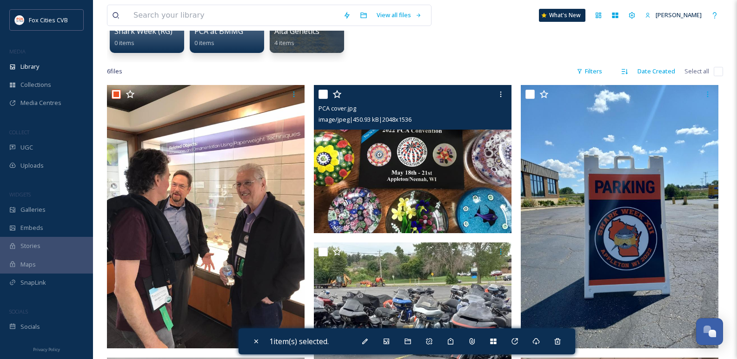
click at [325, 96] on input "checkbox" at bounding box center [322, 94] width 9 height 9
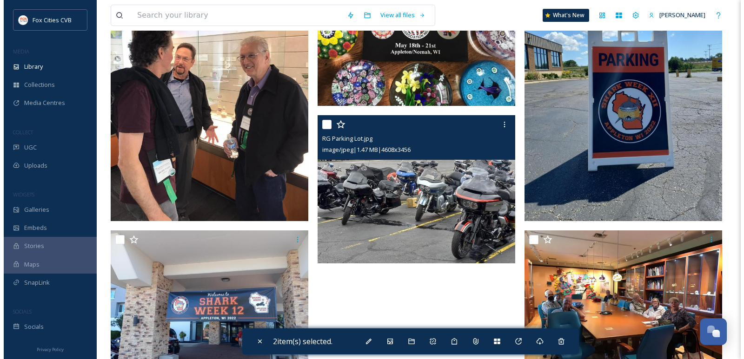
scroll to position [302, 0]
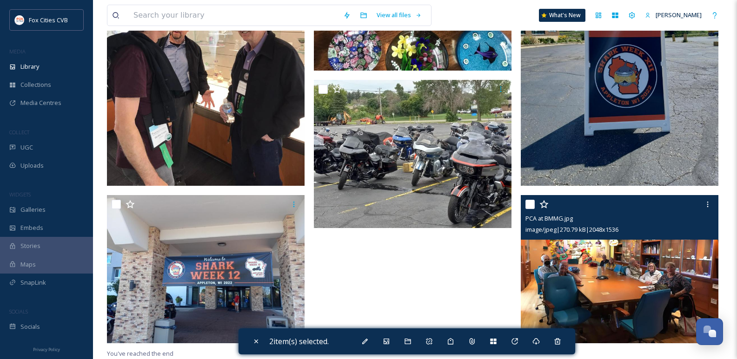
click at [533, 202] on input "checkbox" at bounding box center [529, 204] width 9 height 9
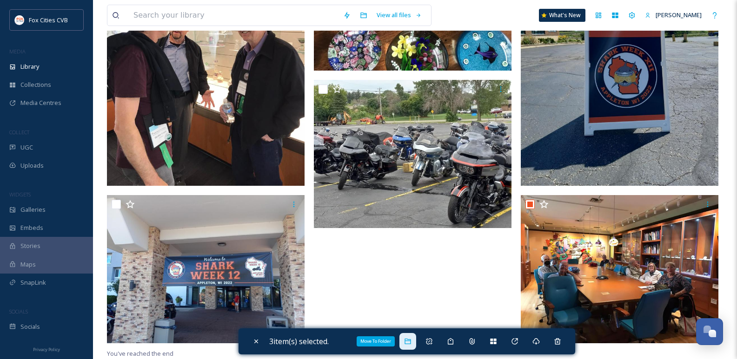
click at [411, 344] on icon at bounding box center [407, 341] width 7 height 7
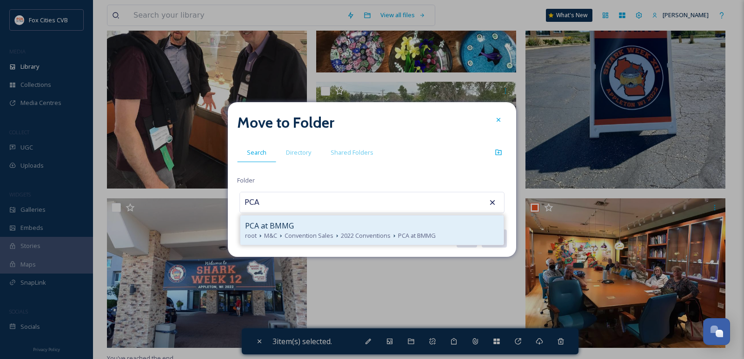
click at [368, 232] on span "2022 Conventions" at bounding box center [366, 236] width 50 height 9
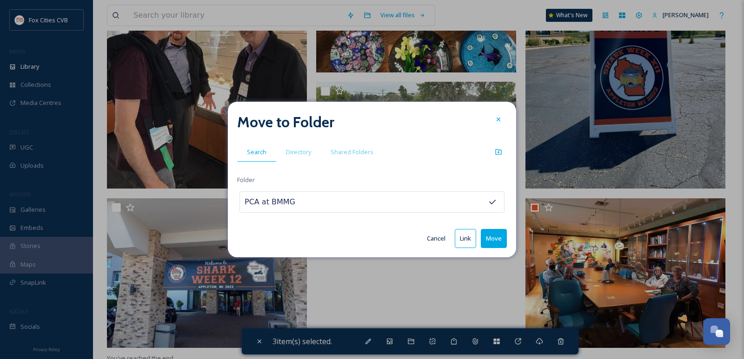
click at [488, 241] on button "Move" at bounding box center [494, 238] width 26 height 19
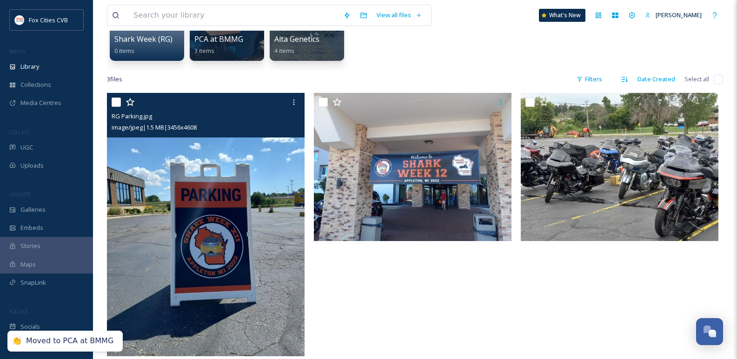
scroll to position [85, 0]
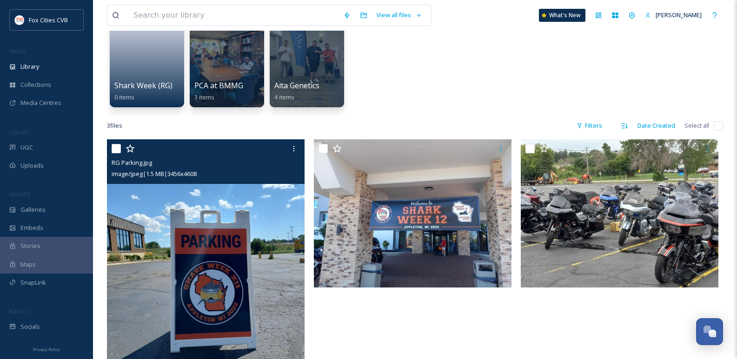
drag, startPoint x: 117, startPoint y: 146, endPoint x: 121, endPoint y: 147, distance: 4.9
click at [119, 146] on input "checkbox" at bounding box center [116, 148] width 9 height 9
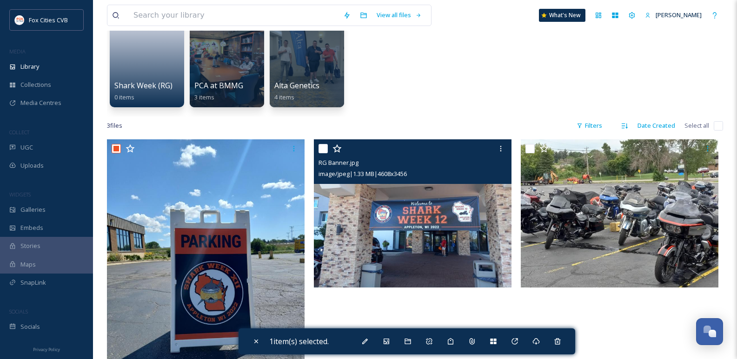
click at [324, 146] on input "checkbox" at bounding box center [322, 148] width 9 height 9
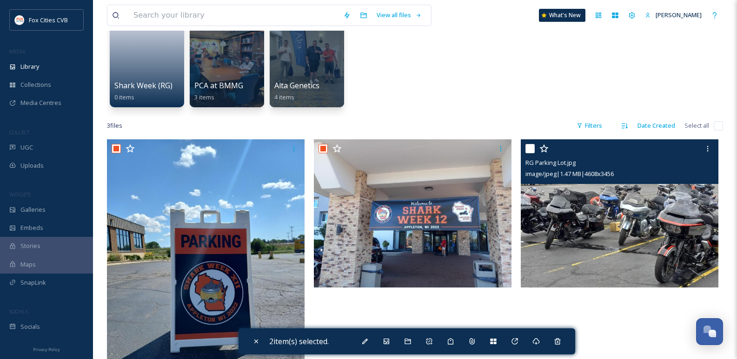
click at [533, 152] on input "checkbox" at bounding box center [529, 148] width 9 height 9
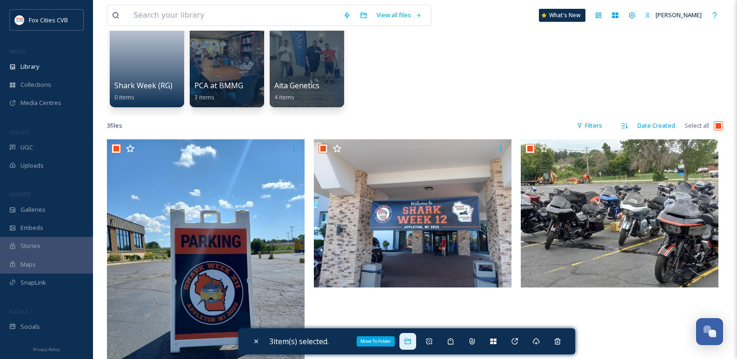
click at [411, 340] on icon at bounding box center [408, 342] width 6 height 6
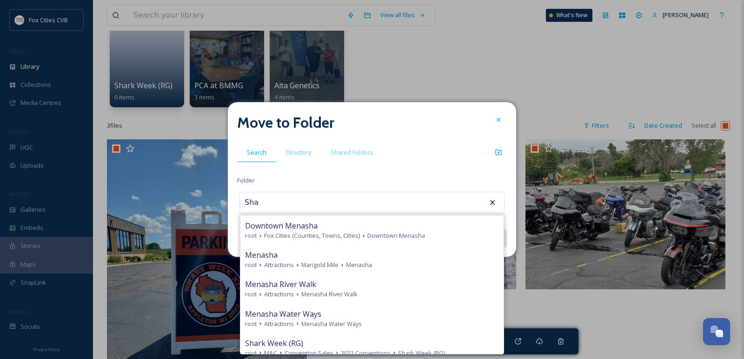
click at [289, 339] on span "Shark Week (RG)" at bounding box center [274, 343] width 58 height 11
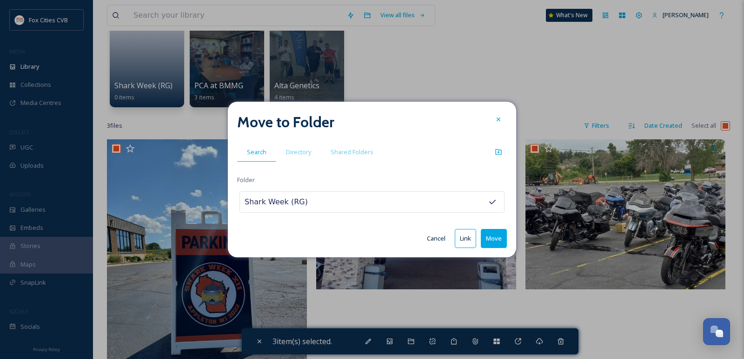
click at [493, 237] on button "Move" at bounding box center [494, 238] width 26 height 19
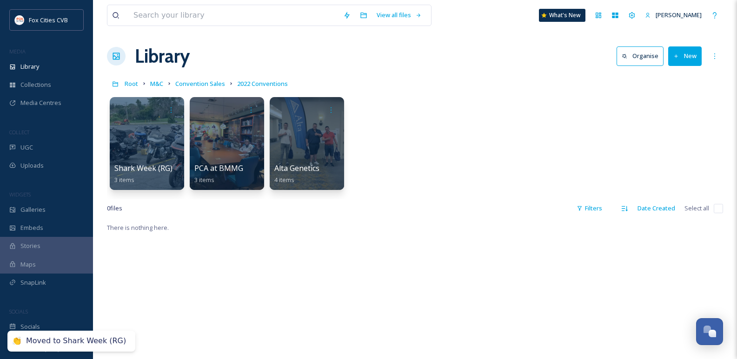
scroll to position [0, 0]
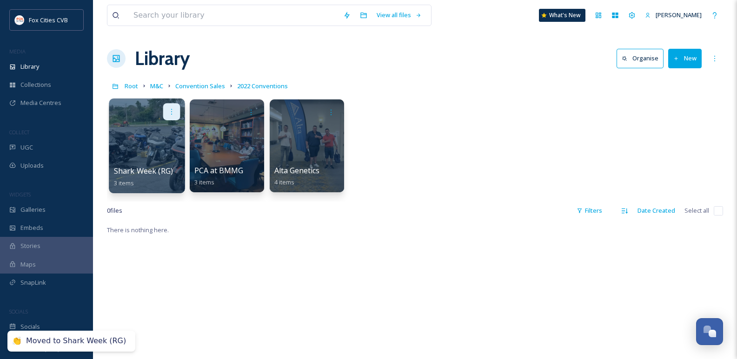
click at [174, 112] on icon at bounding box center [171, 111] width 7 height 7
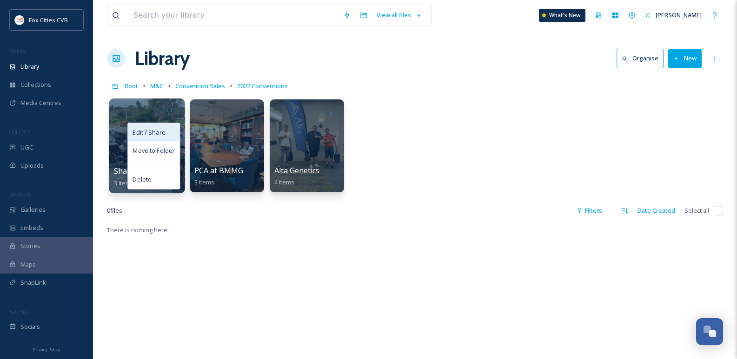
click at [155, 139] on div "Edit / Share" at bounding box center [154, 132] width 52 height 19
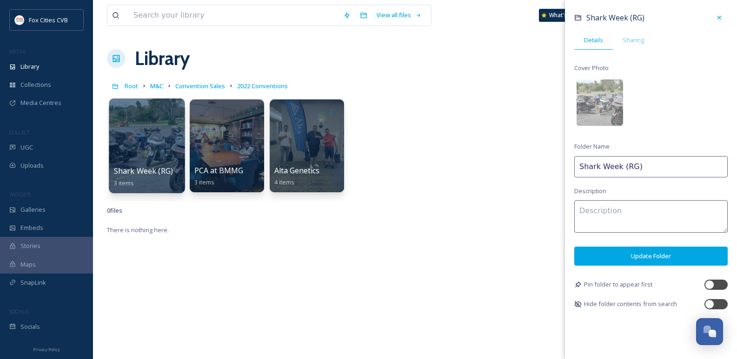
click at [617, 167] on input "Shark Week (RG)" at bounding box center [650, 166] width 153 height 21
click at [606, 254] on button "Update Folder" at bounding box center [650, 256] width 153 height 19
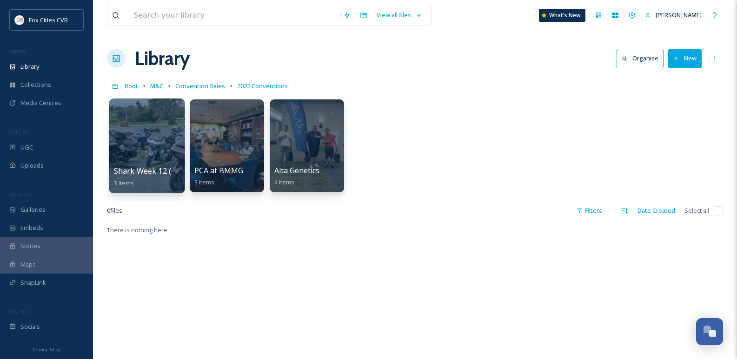
click at [191, 81] on link "Convention Sales" at bounding box center [200, 85] width 50 height 11
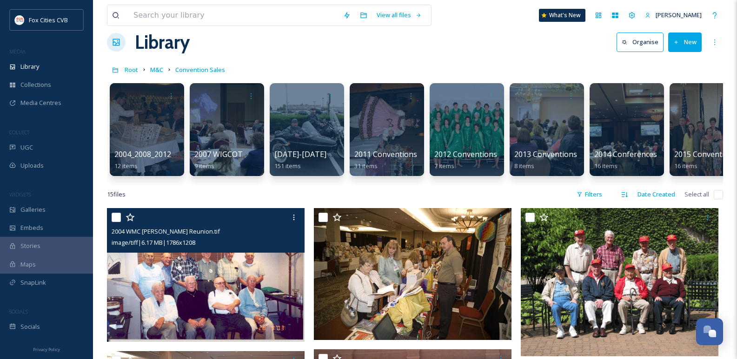
scroll to position [6, 0]
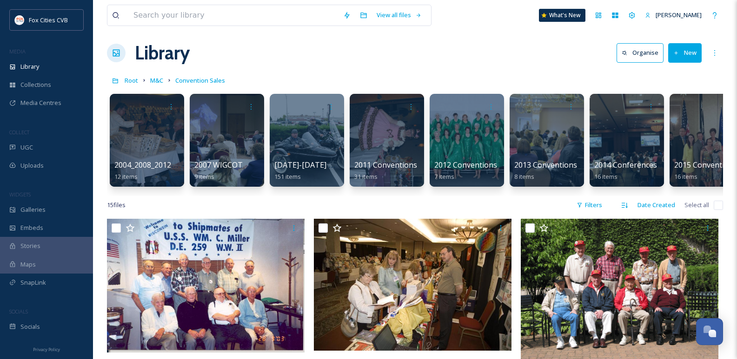
click at [681, 59] on button "New" at bounding box center [684, 52] width 33 height 19
click at [661, 113] on icon at bounding box center [656, 110] width 7 height 7
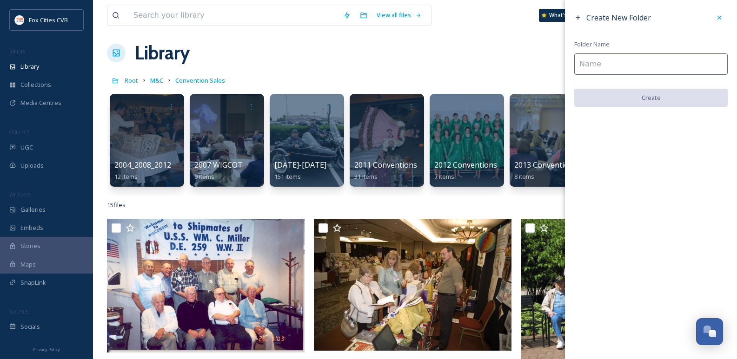
click at [611, 68] on input at bounding box center [650, 63] width 153 height 21
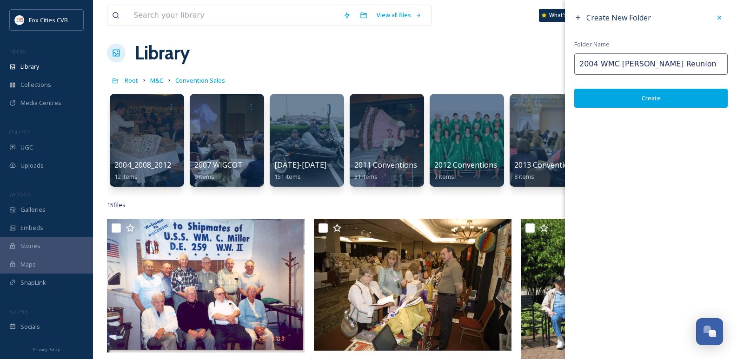
click at [632, 101] on button "Create" at bounding box center [650, 98] width 153 height 19
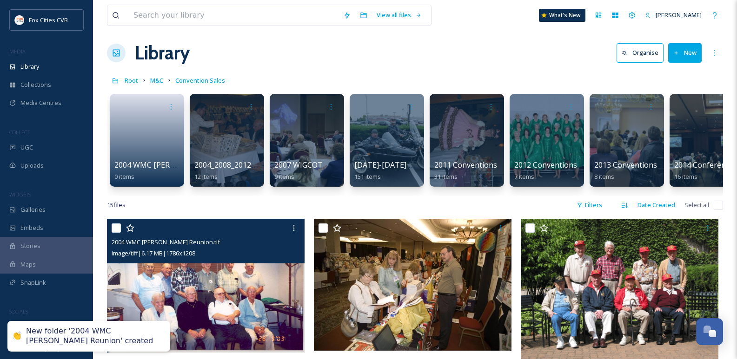
click at [120, 233] on input "checkbox" at bounding box center [116, 228] width 9 height 9
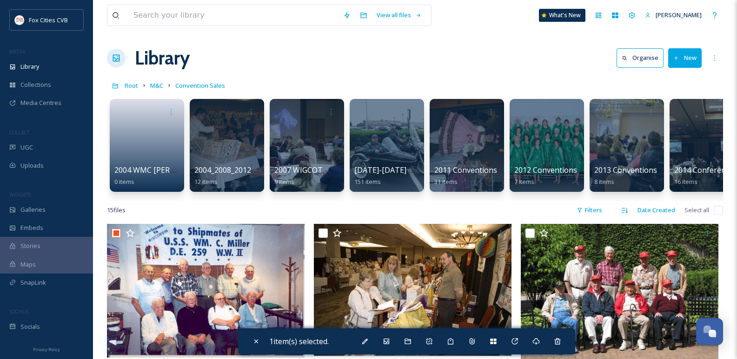
scroll to position [0, 0]
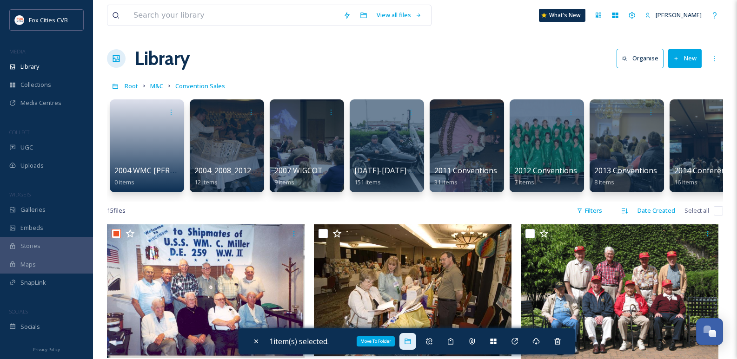
click at [405, 341] on div "Move To Folder" at bounding box center [407, 341] width 17 height 17
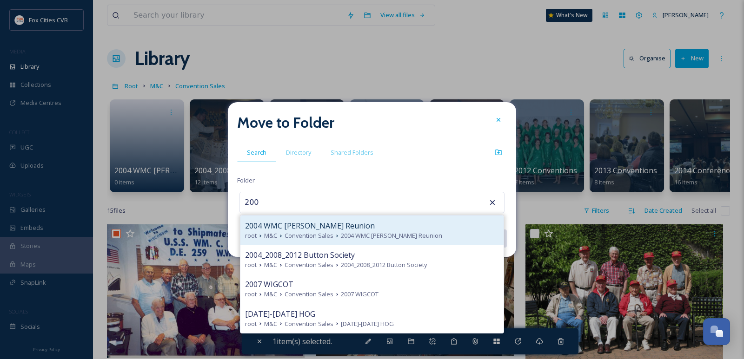
click at [340, 231] on div "2004 WMC [PERSON_NAME] Reunion" at bounding box center [372, 225] width 254 height 11
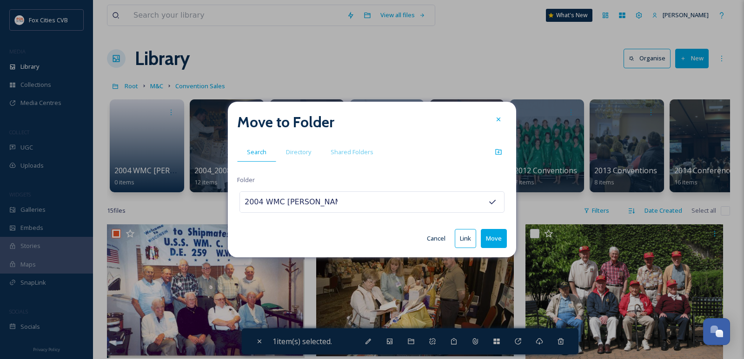
click at [492, 239] on button "Move" at bounding box center [494, 238] width 26 height 19
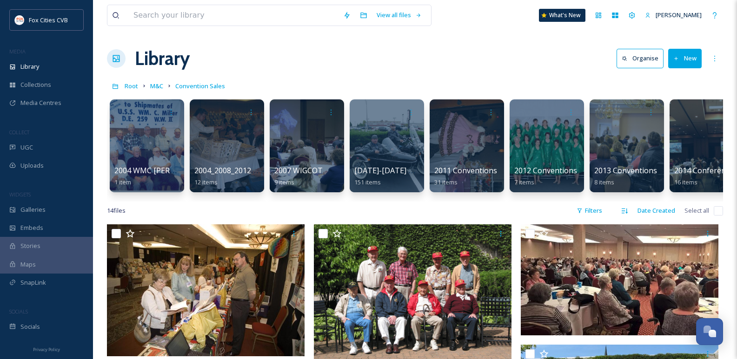
click at [684, 49] on button "New" at bounding box center [684, 58] width 33 height 19
click at [669, 115] on span "Folder" at bounding box center [674, 116] width 18 height 9
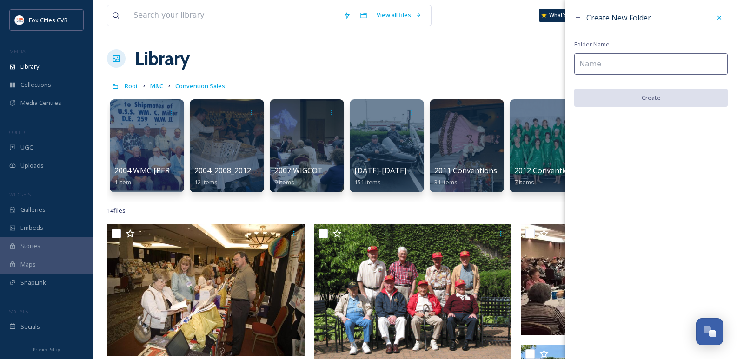
click at [625, 68] on input at bounding box center [650, 63] width 153 height 21
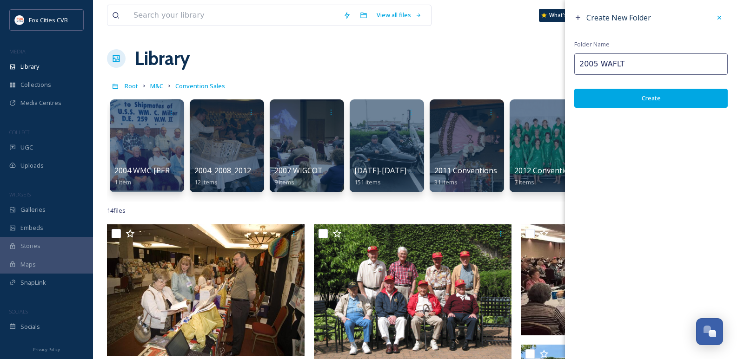
click at [623, 92] on button "Create" at bounding box center [650, 98] width 153 height 19
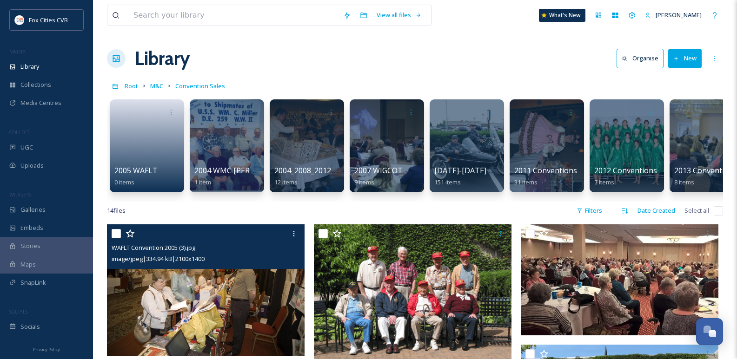
click at [117, 239] on input "checkbox" at bounding box center [116, 233] width 9 height 9
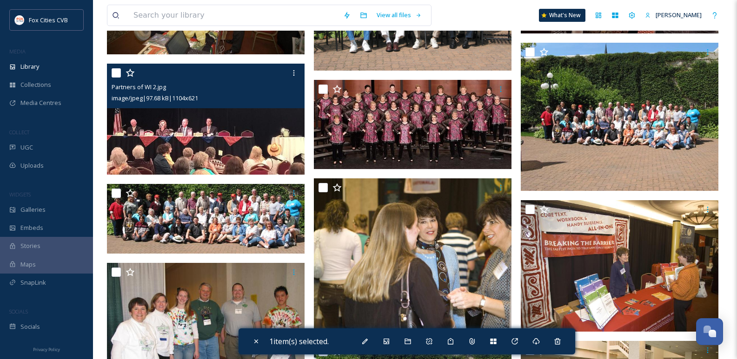
scroll to position [325, 0]
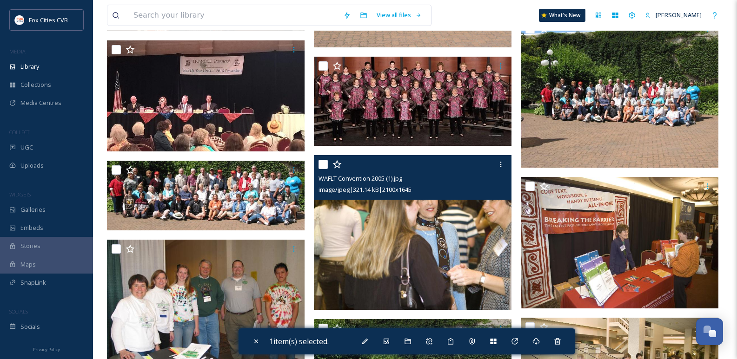
click at [322, 169] on input "checkbox" at bounding box center [322, 164] width 9 height 9
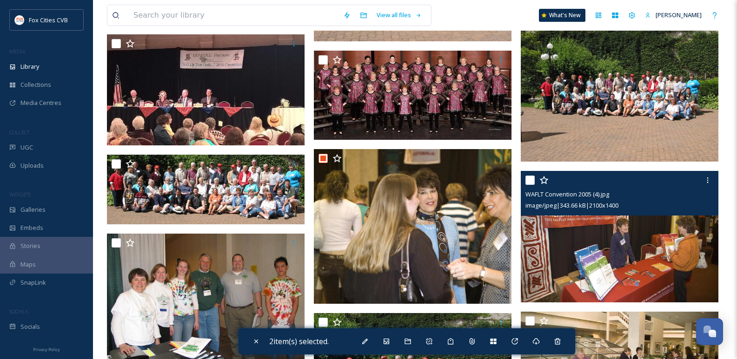
scroll to position [372, 0]
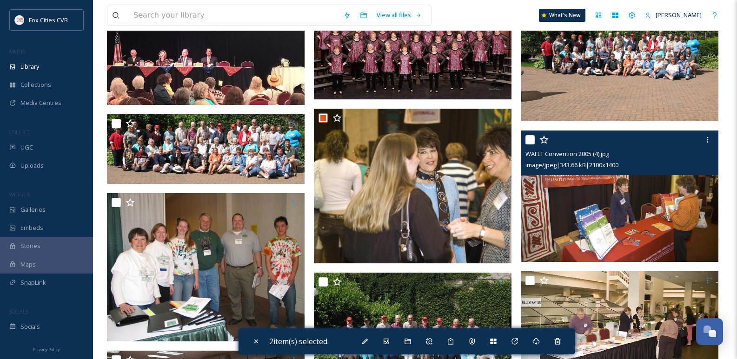
click at [528, 145] on input "checkbox" at bounding box center [529, 139] width 9 height 9
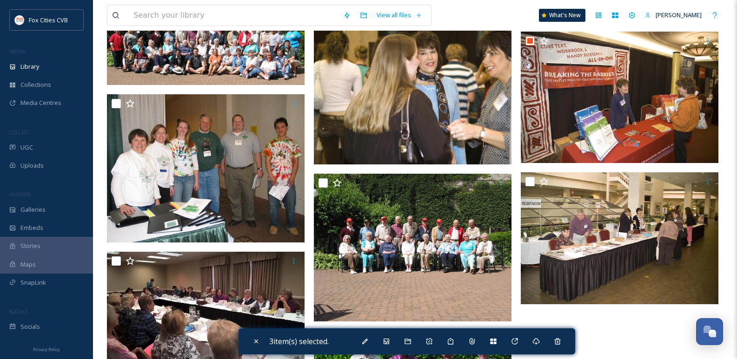
scroll to position [511, 0]
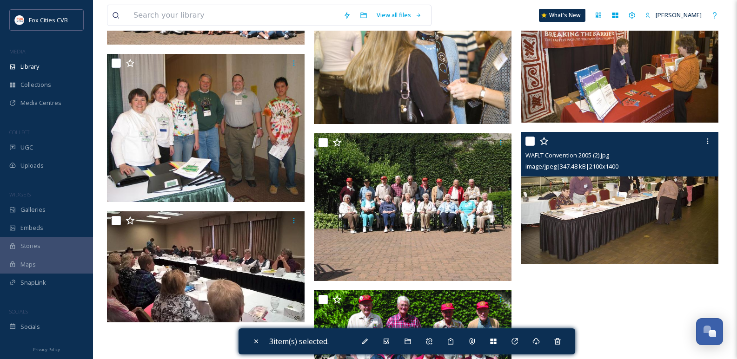
click at [533, 150] on div at bounding box center [620, 141] width 191 height 17
click at [529, 146] on input "checkbox" at bounding box center [529, 141] width 9 height 9
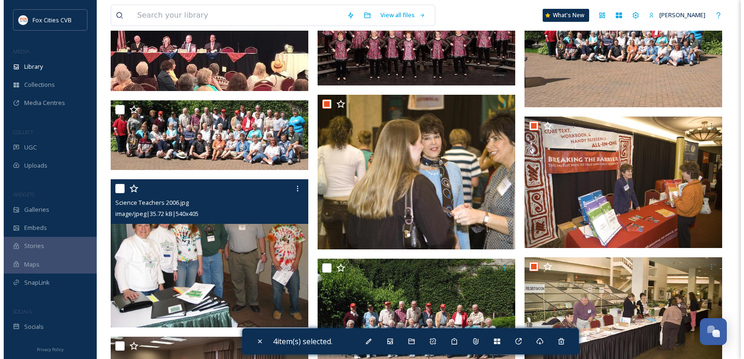
scroll to position [372, 0]
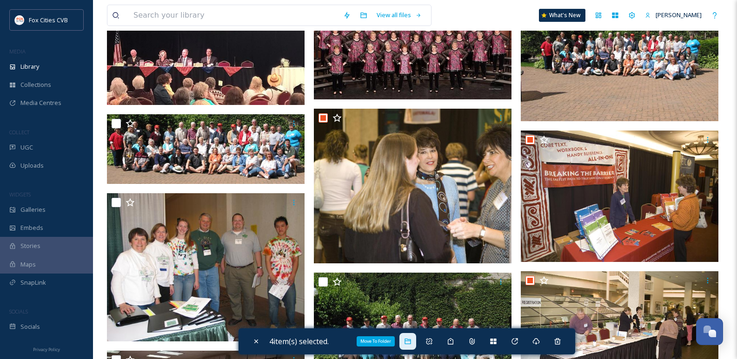
click at [409, 339] on icon at bounding box center [408, 342] width 6 height 6
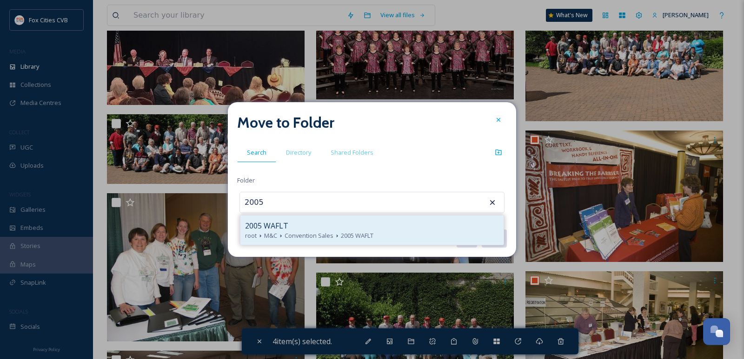
click at [330, 230] on div "2005 WAFLT" at bounding box center [372, 225] width 254 height 11
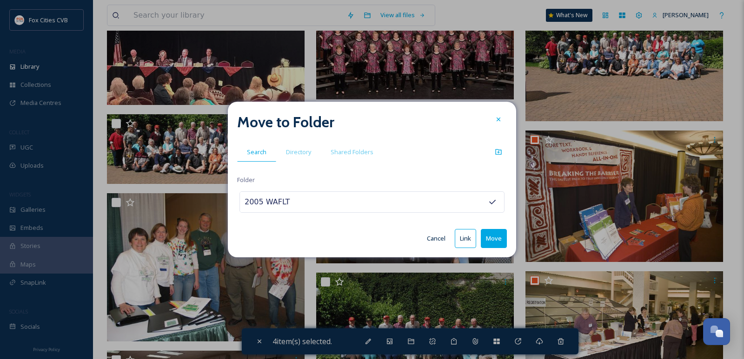
click at [502, 243] on button "Move" at bounding box center [494, 238] width 26 height 19
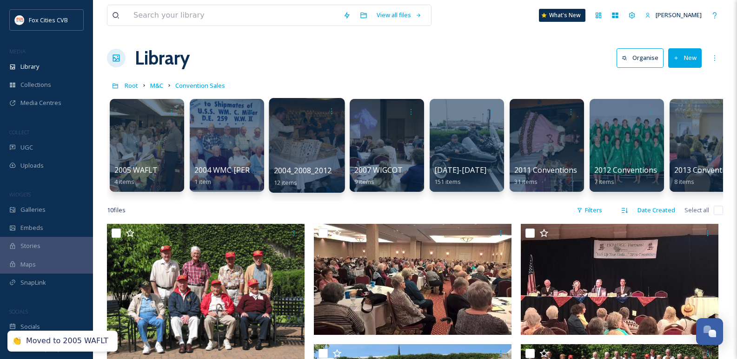
scroll to position [0, 0]
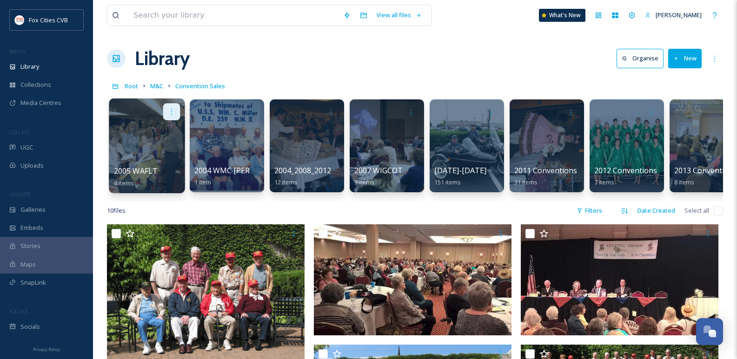
click at [172, 113] on icon at bounding box center [171, 111] width 7 height 7
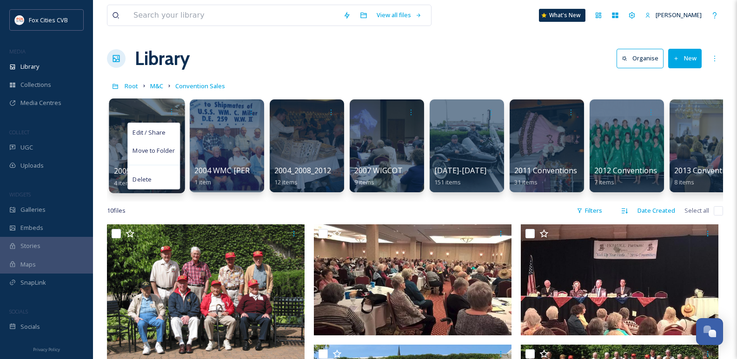
click at [162, 128] on span "Edit / Share" at bounding box center [149, 132] width 33 height 9
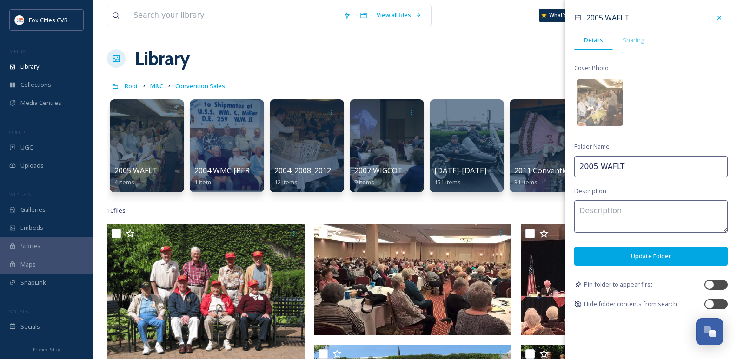
click at [633, 163] on input "2005 WAFLT" at bounding box center [650, 166] width 153 height 21
click at [651, 259] on button "Update Folder" at bounding box center [650, 256] width 153 height 19
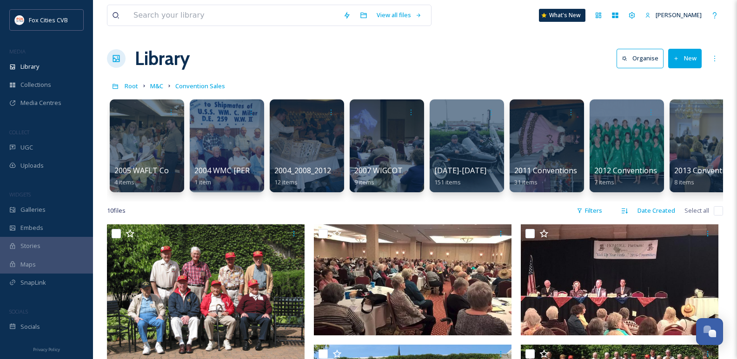
click at [686, 68] on button "New" at bounding box center [684, 58] width 33 height 19
click at [674, 115] on span "Folder" at bounding box center [674, 116] width 18 height 9
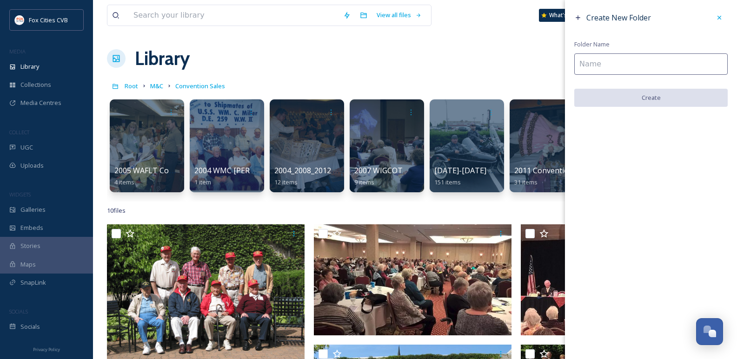
click at [616, 65] on input at bounding box center [650, 63] width 153 height 21
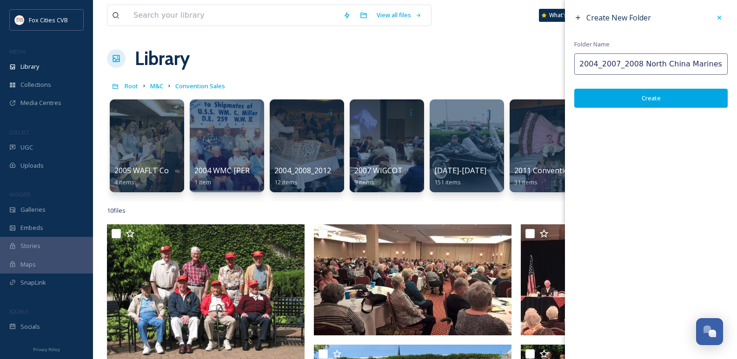
click at [623, 95] on button "Create" at bounding box center [650, 98] width 153 height 19
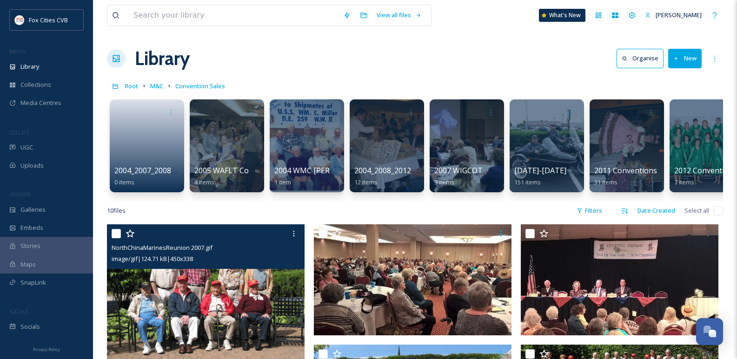
click at [113, 239] on input "checkbox" at bounding box center [116, 233] width 9 height 9
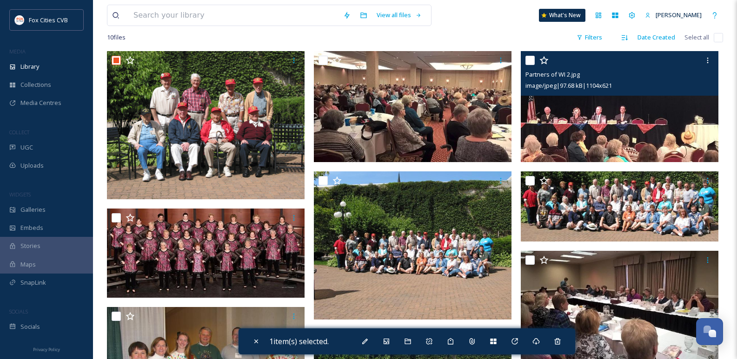
scroll to position [232, 0]
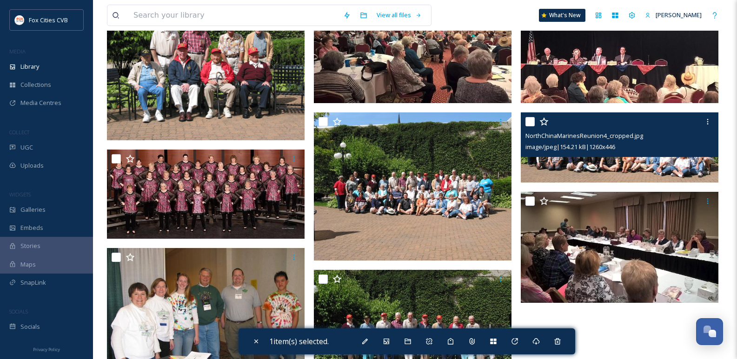
click at [532, 126] on input "checkbox" at bounding box center [529, 121] width 9 height 9
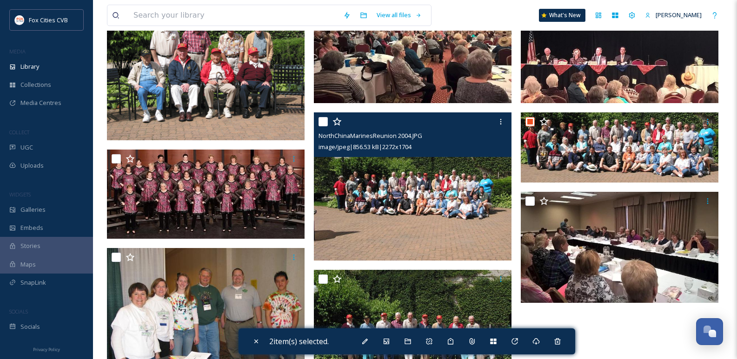
click at [323, 126] on input "checkbox" at bounding box center [322, 121] width 9 height 9
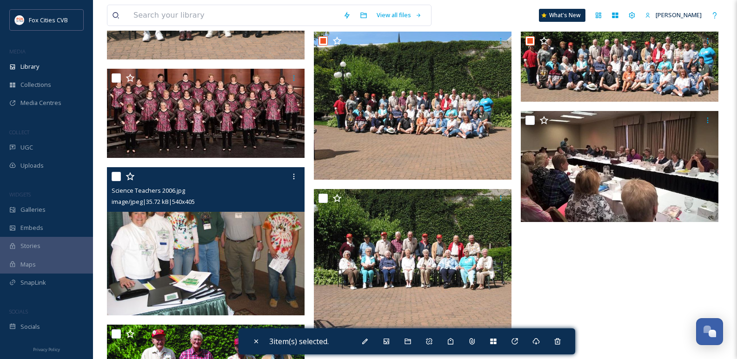
scroll to position [325, 0]
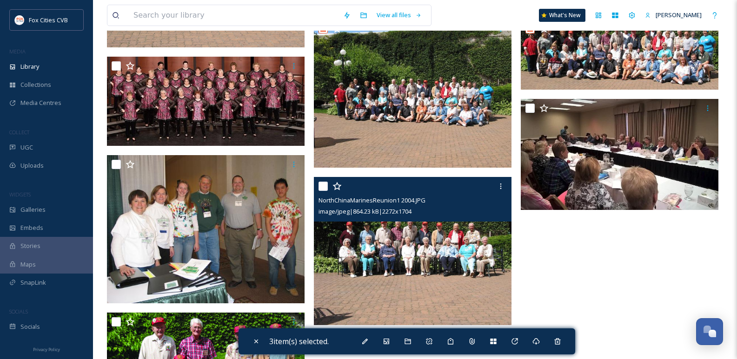
click at [321, 191] on input "checkbox" at bounding box center [322, 186] width 9 height 9
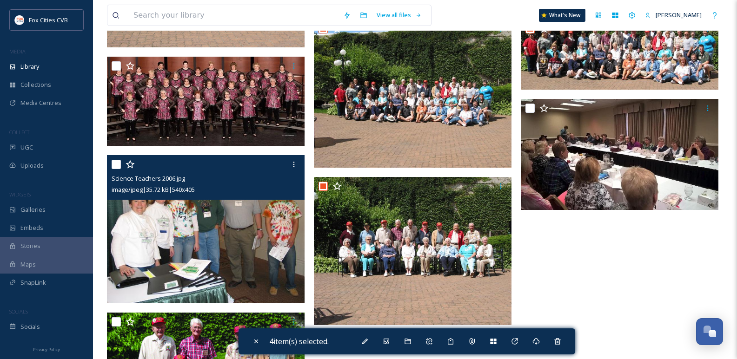
scroll to position [372, 0]
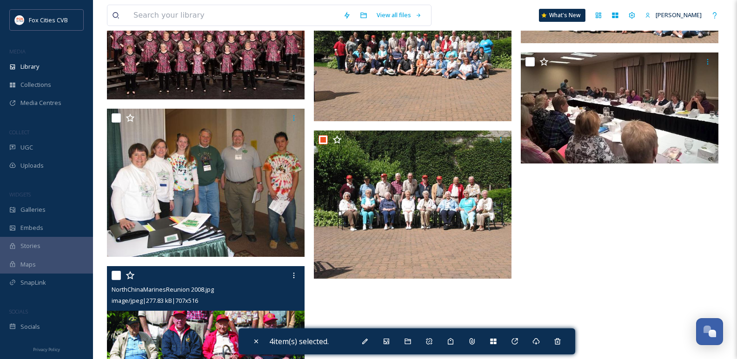
click at [115, 280] on input "checkbox" at bounding box center [116, 275] width 9 height 9
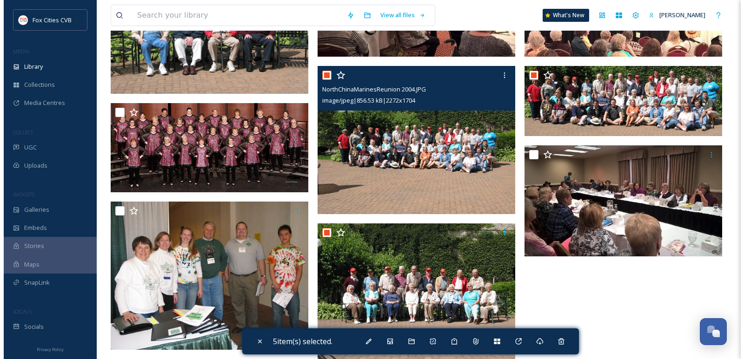
scroll to position [232, 0]
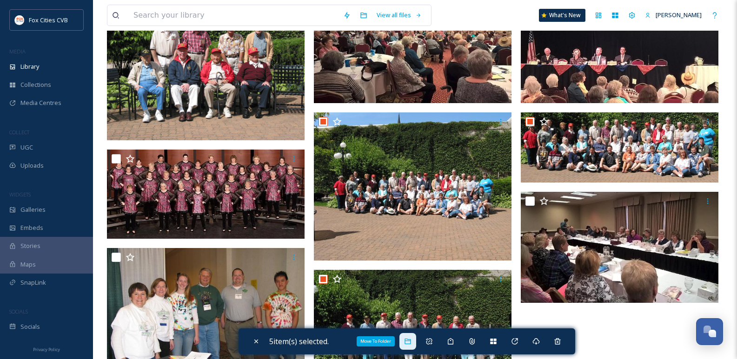
click at [405, 343] on div "Move To Folder" at bounding box center [407, 341] width 17 height 17
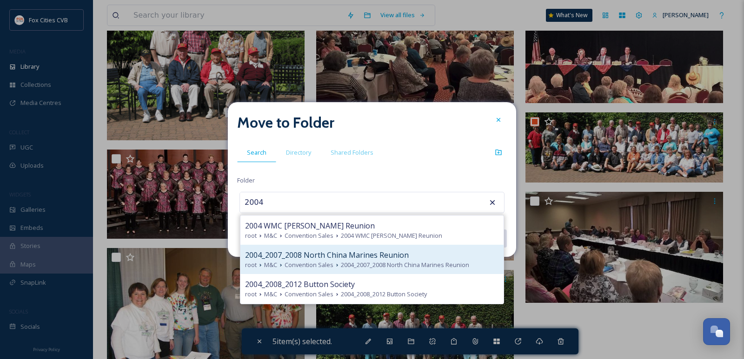
click at [302, 257] on span "2004_2007_2008 North China Marines Reunion" at bounding box center [327, 255] width 164 height 11
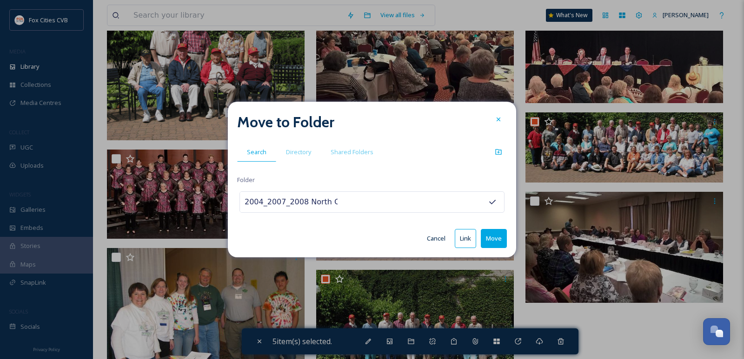
click at [498, 238] on button "Move" at bounding box center [494, 238] width 26 height 19
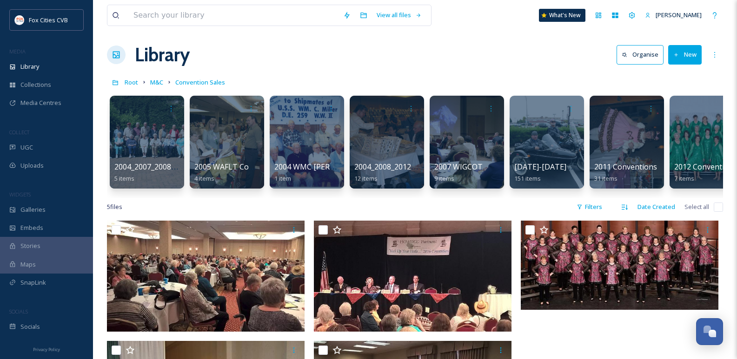
scroll to position [0, 0]
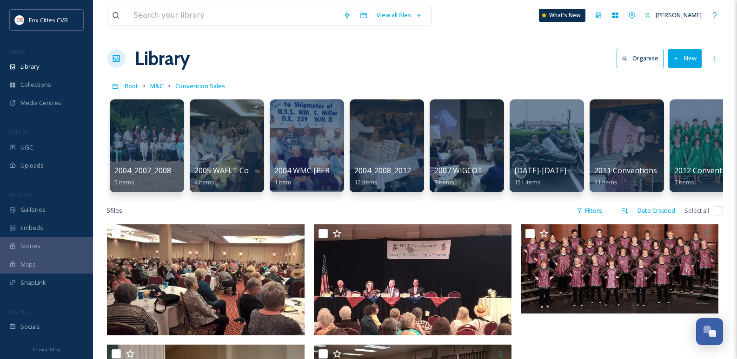
click at [680, 60] on button "New" at bounding box center [684, 58] width 33 height 19
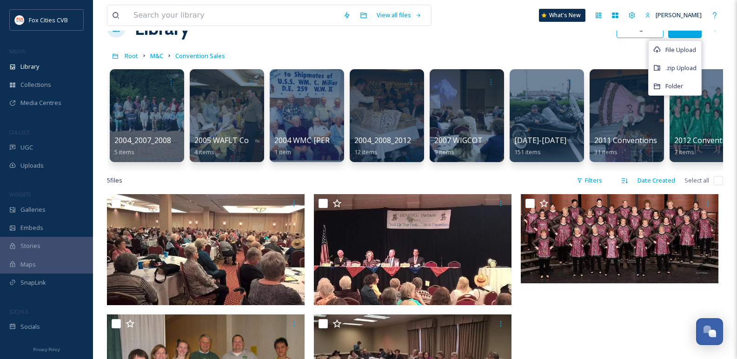
scroll to position [46, 0]
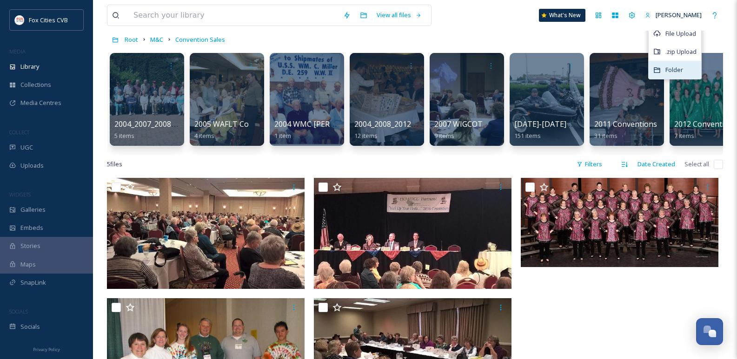
click at [663, 68] on div "Folder" at bounding box center [675, 70] width 53 height 18
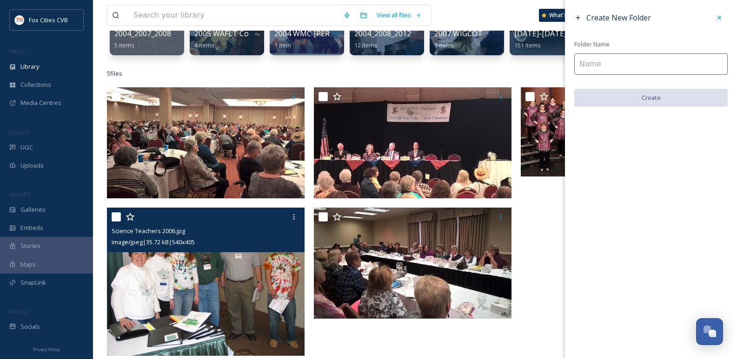
scroll to position [186, 0]
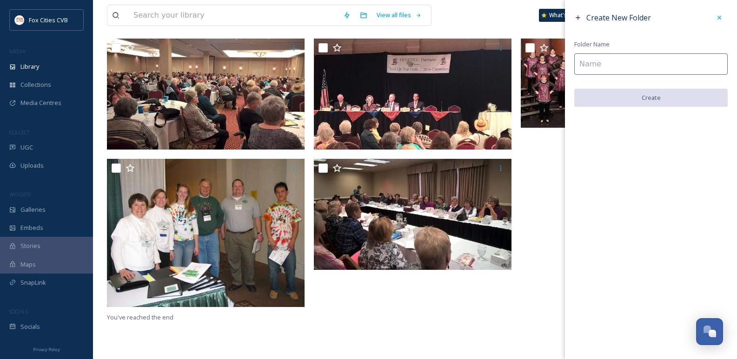
click at [597, 61] on input at bounding box center [650, 63] width 153 height 21
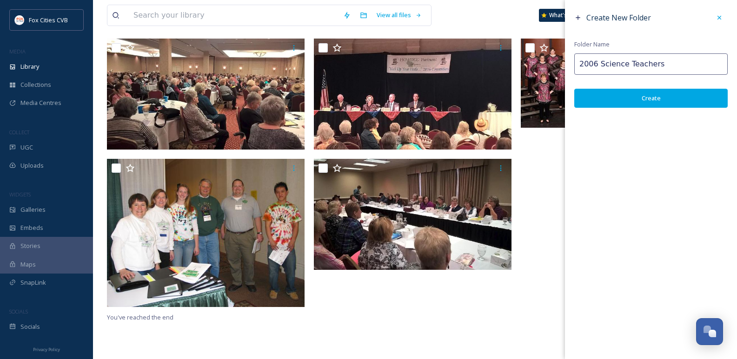
click at [616, 95] on button "Create" at bounding box center [650, 98] width 153 height 19
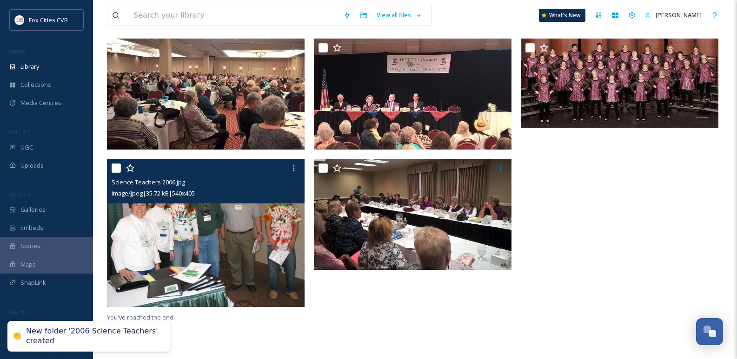
click at [114, 173] on input "checkbox" at bounding box center [116, 168] width 9 height 9
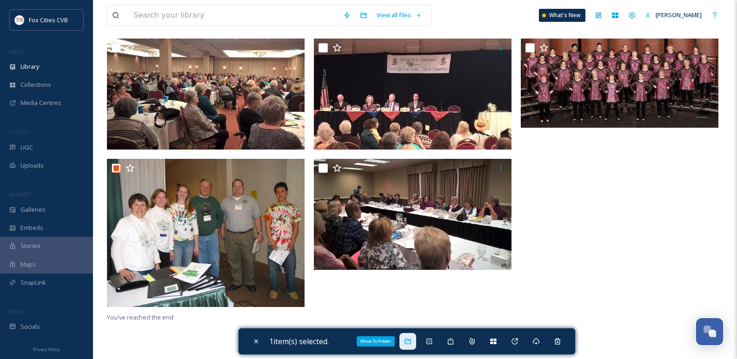
click at [405, 341] on div "Move To Folder" at bounding box center [407, 341] width 17 height 17
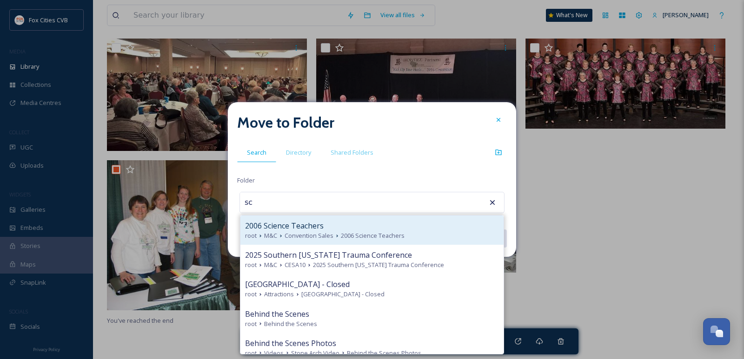
click at [328, 229] on div "2006 Science Teachers" at bounding box center [372, 225] width 254 height 11
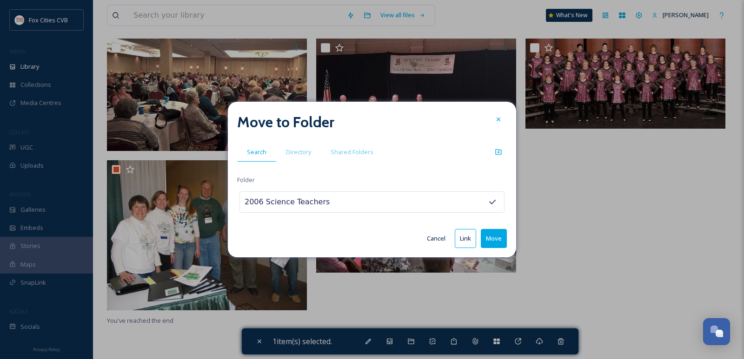
click at [494, 243] on button "Move" at bounding box center [494, 238] width 26 height 19
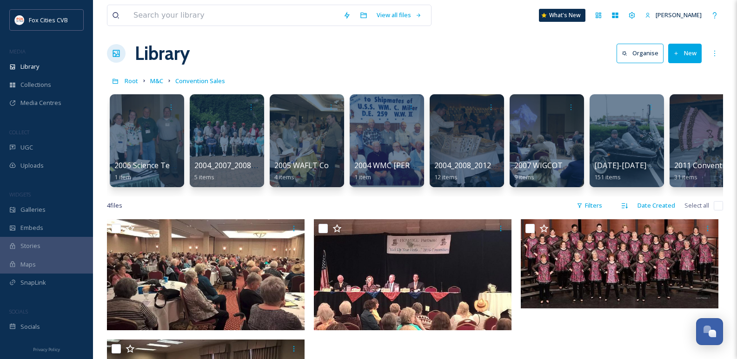
scroll to position [0, 0]
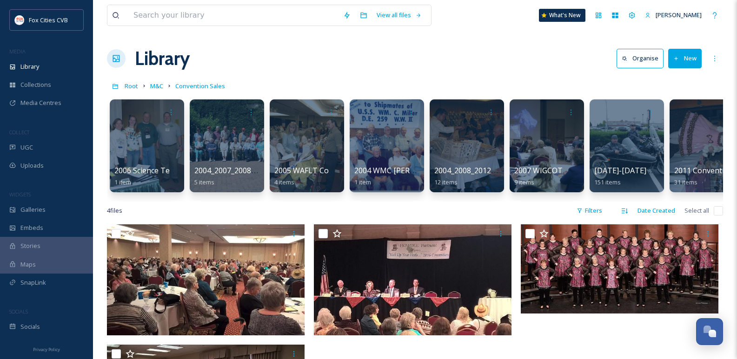
click at [683, 58] on button "New" at bounding box center [684, 58] width 33 height 19
click at [663, 114] on div "Folder" at bounding box center [675, 116] width 53 height 18
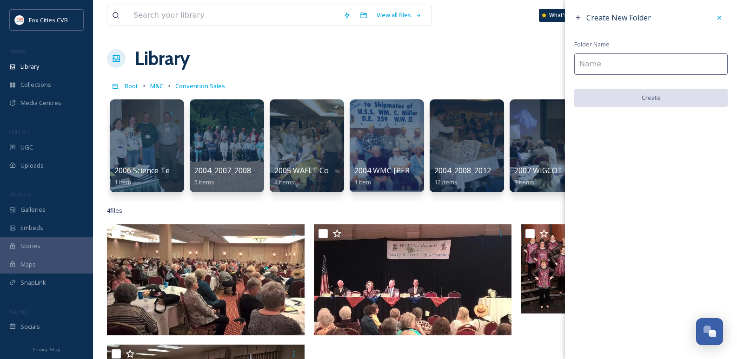
click at [594, 66] on input at bounding box center [650, 63] width 153 height 21
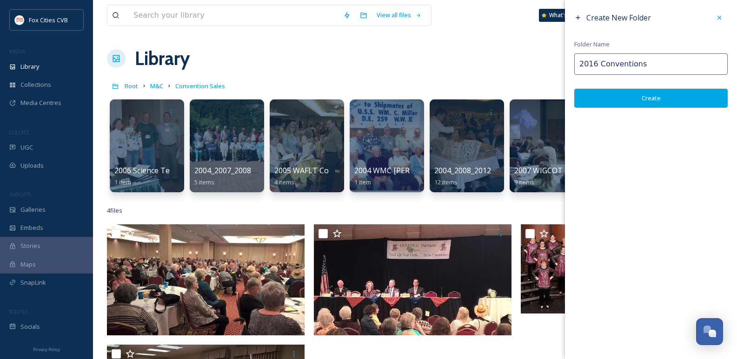
click at [608, 93] on button "Create" at bounding box center [650, 98] width 153 height 19
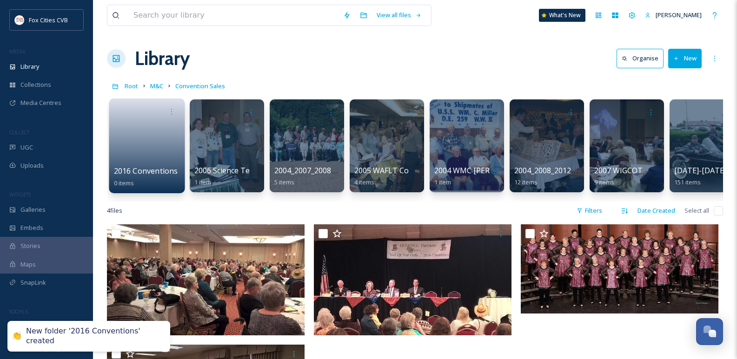
click at [136, 131] on link at bounding box center [147, 142] width 66 height 45
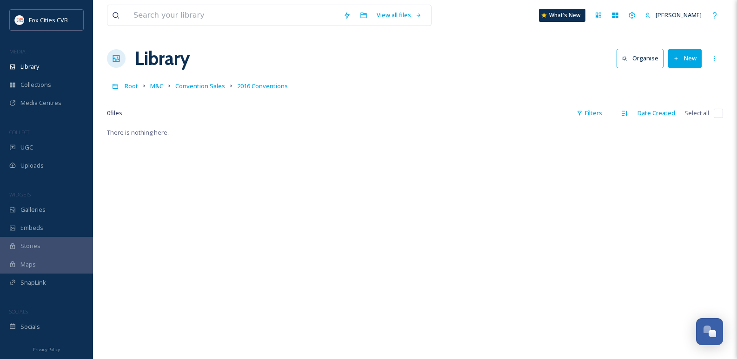
click at [682, 55] on button "New" at bounding box center [684, 58] width 33 height 19
click at [656, 120] on icon at bounding box center [656, 116] width 7 height 7
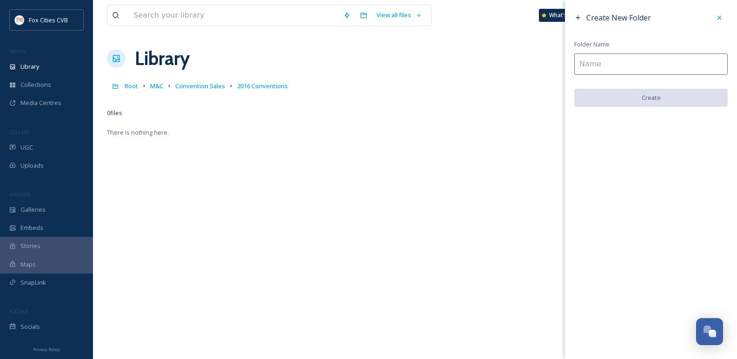
click at [598, 75] on input at bounding box center [650, 63] width 153 height 21
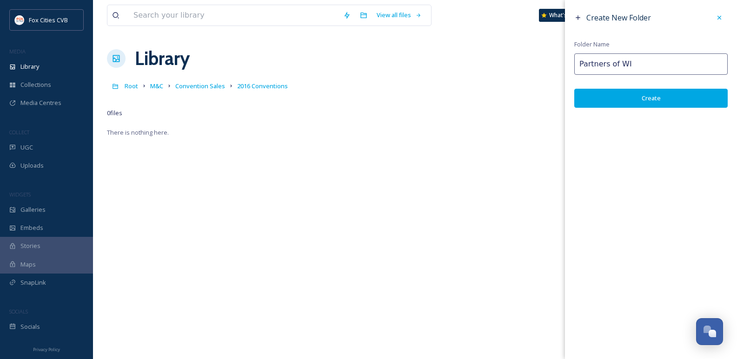
click at [616, 101] on button "Create" at bounding box center [650, 98] width 153 height 19
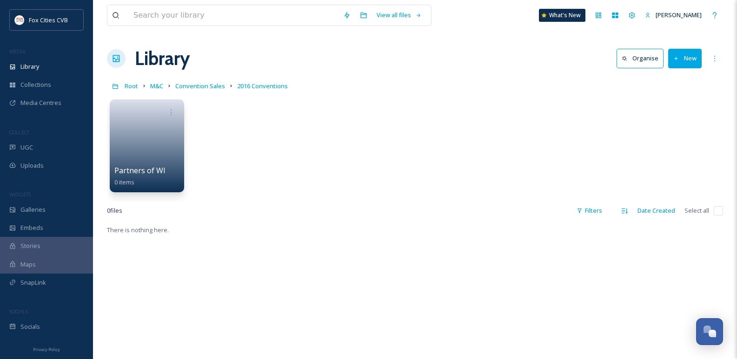
click at [677, 57] on icon at bounding box center [676, 59] width 6 height 6
click at [661, 118] on div "Folder" at bounding box center [675, 116] width 53 height 18
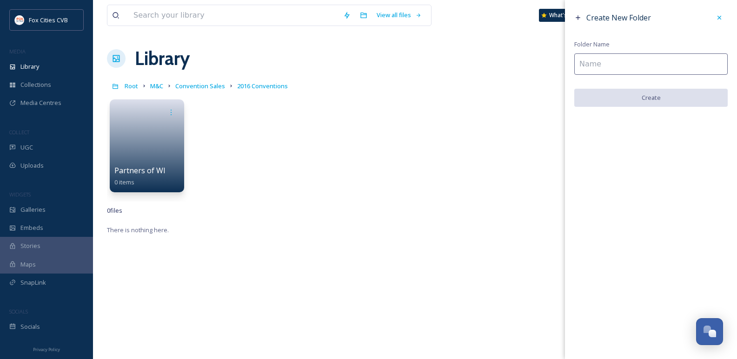
click at [608, 71] on input at bounding box center [650, 63] width 153 height 21
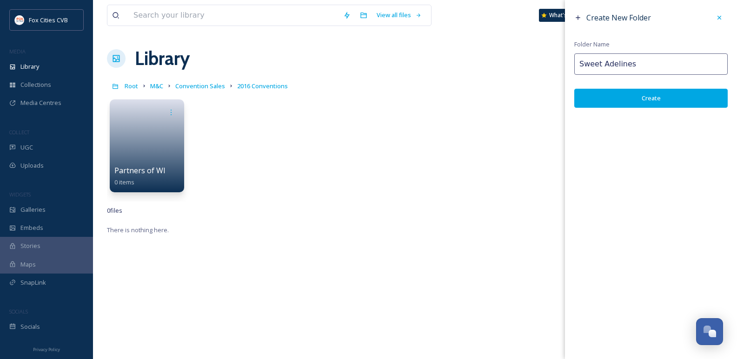
click at [625, 98] on button "Create" at bounding box center [650, 98] width 153 height 19
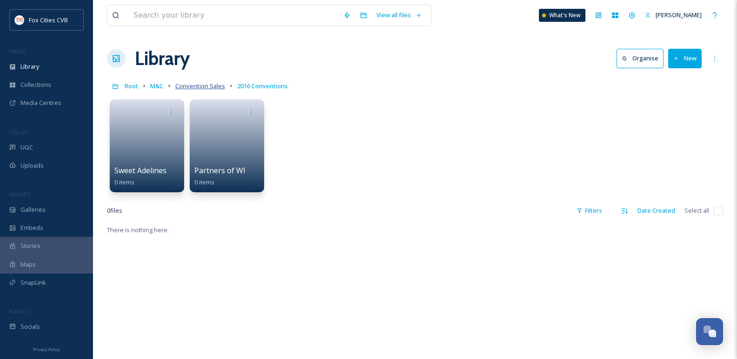
click at [202, 85] on span "Convention Sales" at bounding box center [200, 86] width 50 height 8
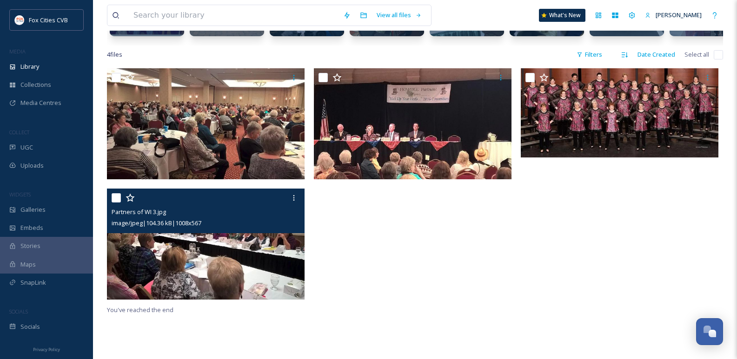
scroll to position [139, 0]
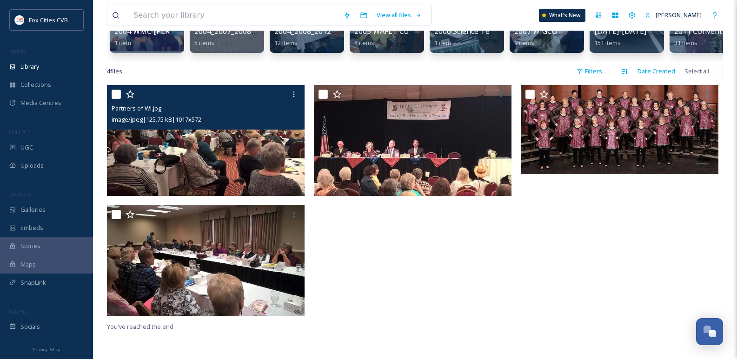
click at [118, 99] on input "checkbox" at bounding box center [116, 94] width 9 height 9
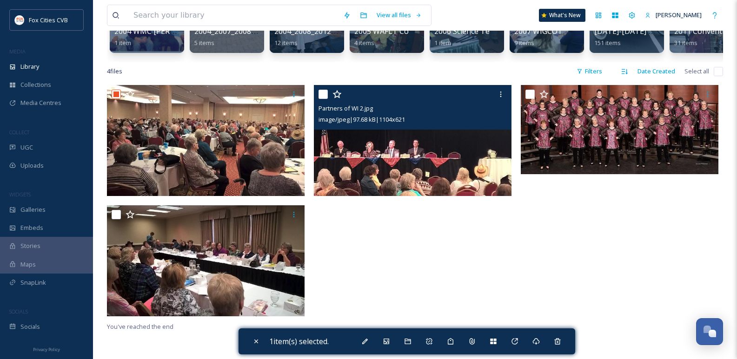
click at [320, 99] on input "checkbox" at bounding box center [322, 94] width 9 height 9
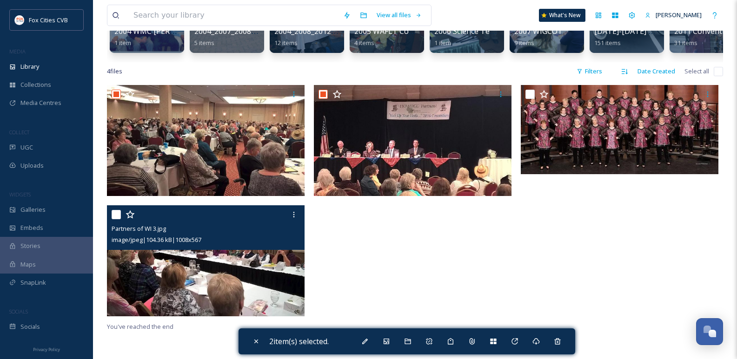
click at [117, 219] on input "checkbox" at bounding box center [116, 214] width 9 height 9
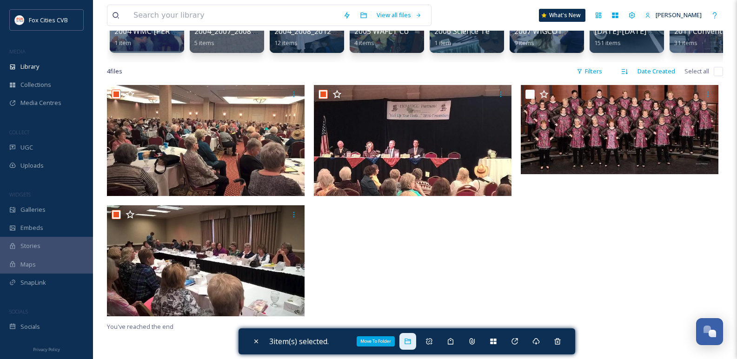
click at [411, 342] on icon at bounding box center [408, 342] width 6 height 6
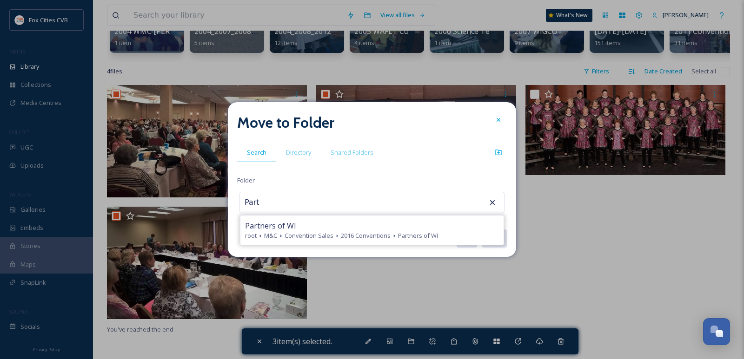
click at [319, 232] on span "Convention Sales" at bounding box center [309, 236] width 49 height 9
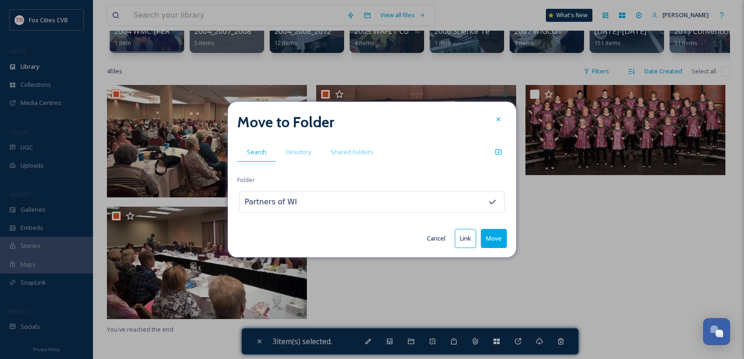
click at [494, 239] on button "Move" at bounding box center [494, 238] width 26 height 19
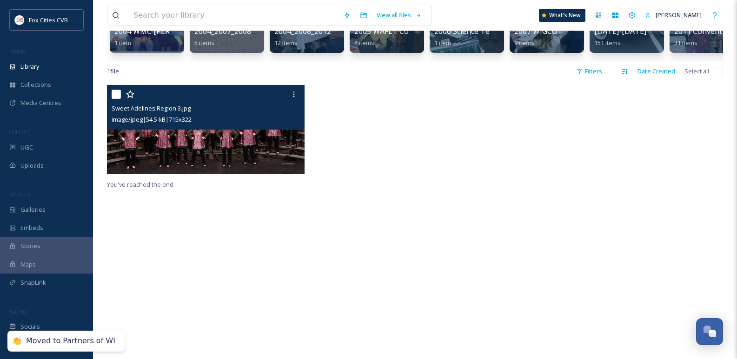
click at [114, 99] on input "checkbox" at bounding box center [116, 94] width 9 height 9
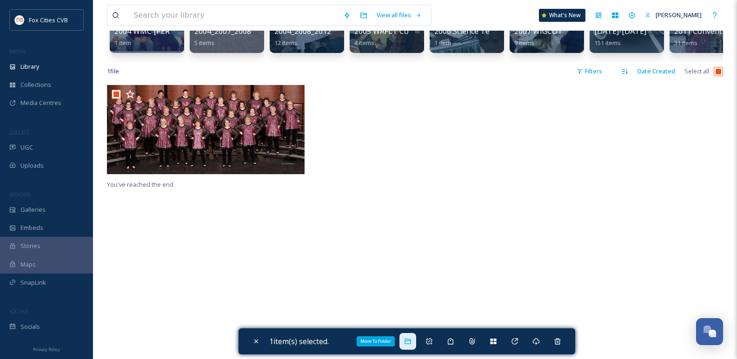
click at [411, 344] on icon at bounding box center [407, 341] width 7 height 7
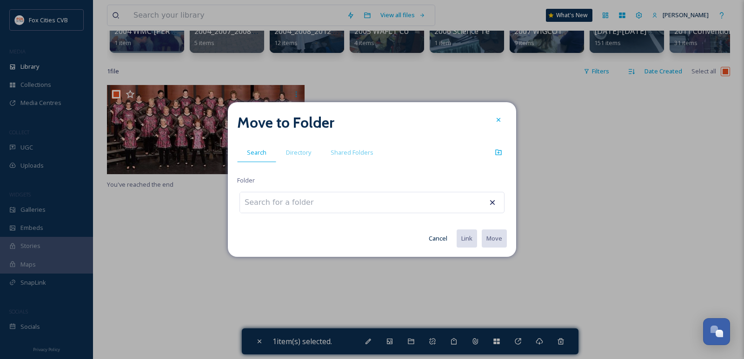
click at [306, 206] on input at bounding box center [291, 202] width 102 height 20
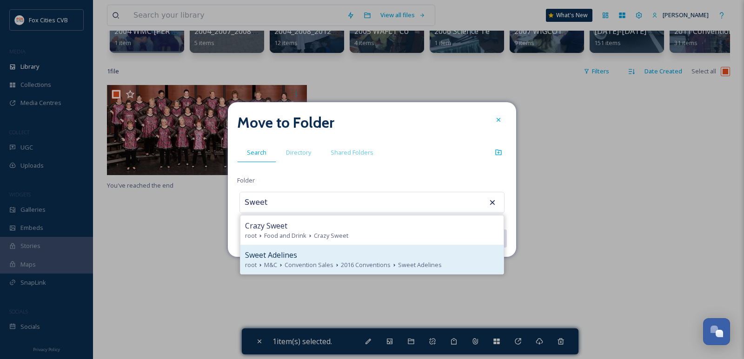
click at [305, 256] on div "Sweet Adelines" at bounding box center [372, 255] width 254 height 11
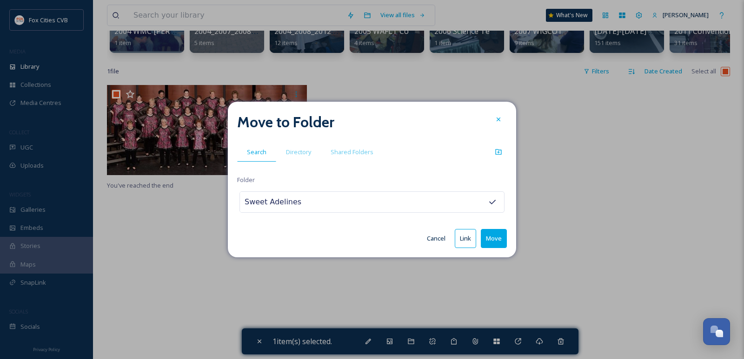
click at [323, 206] on input "Sweet Adelines" at bounding box center [291, 202] width 102 height 20
click at [496, 238] on button "Move" at bounding box center [494, 238] width 26 height 19
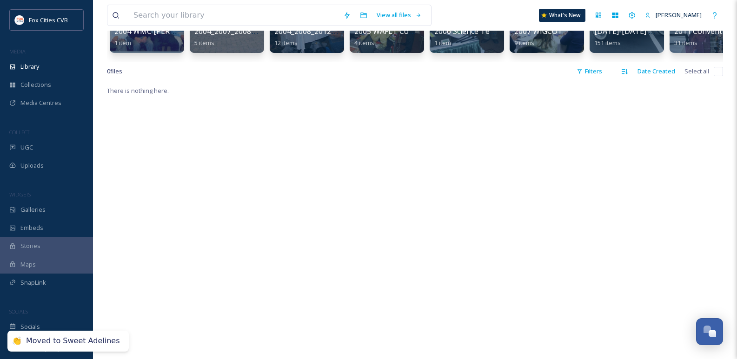
scroll to position [0, 0]
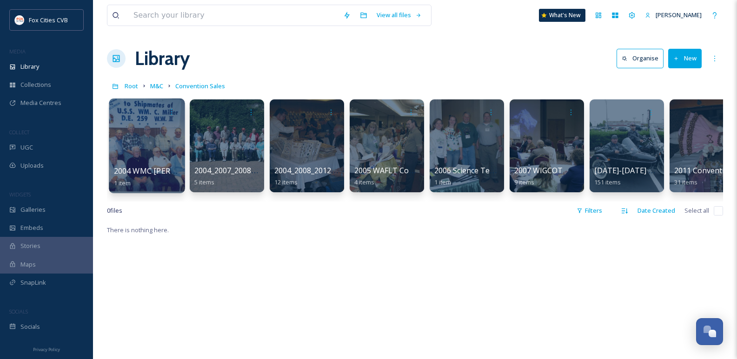
click at [136, 146] on div at bounding box center [147, 146] width 76 height 95
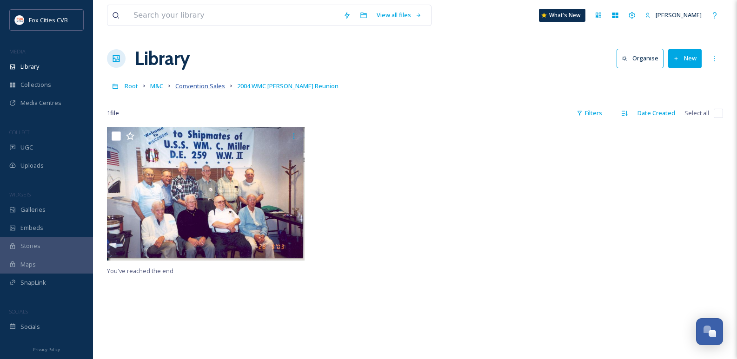
click at [179, 89] on span "Convention Sales" at bounding box center [200, 86] width 50 height 8
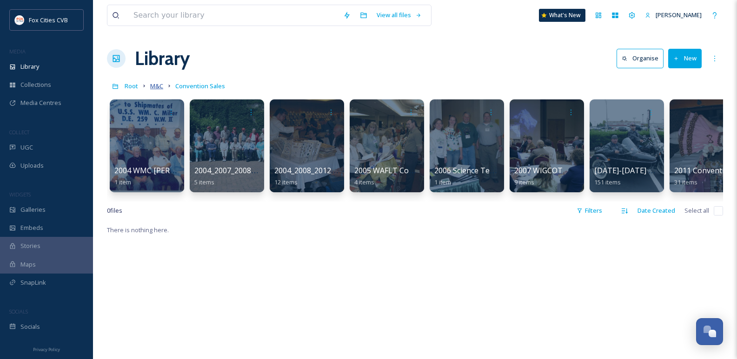
click at [156, 90] on span "M&C" at bounding box center [156, 86] width 13 height 8
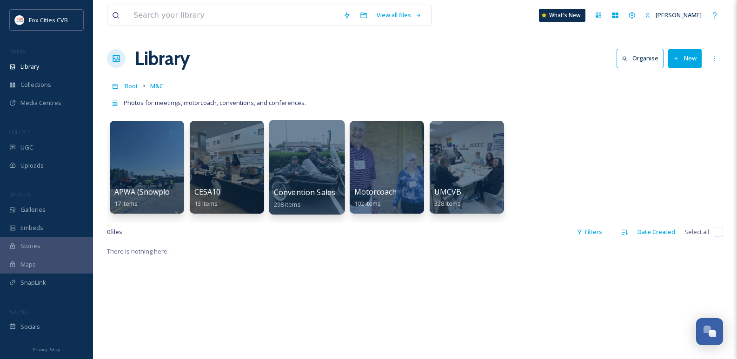
click at [288, 163] on div at bounding box center [307, 167] width 76 height 95
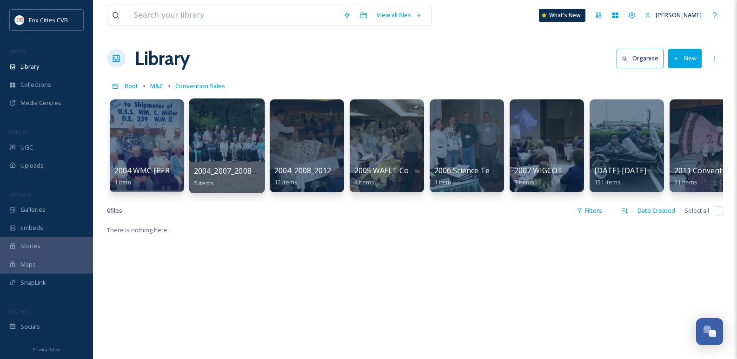
click at [212, 144] on div at bounding box center [227, 146] width 76 height 95
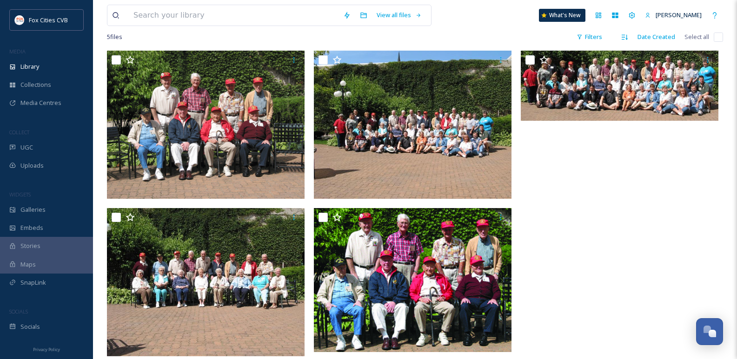
scroll to position [93, 0]
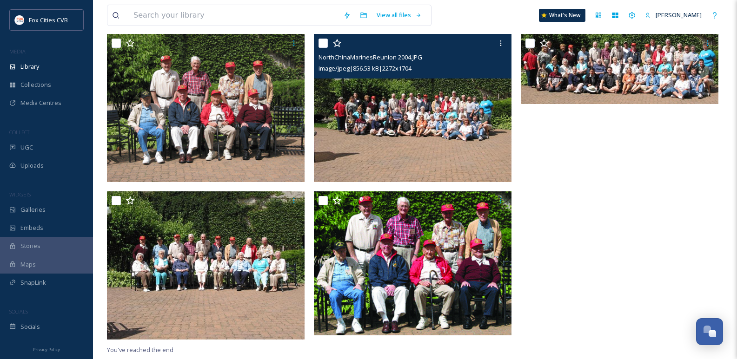
click at [454, 129] on img at bounding box center [413, 108] width 198 height 148
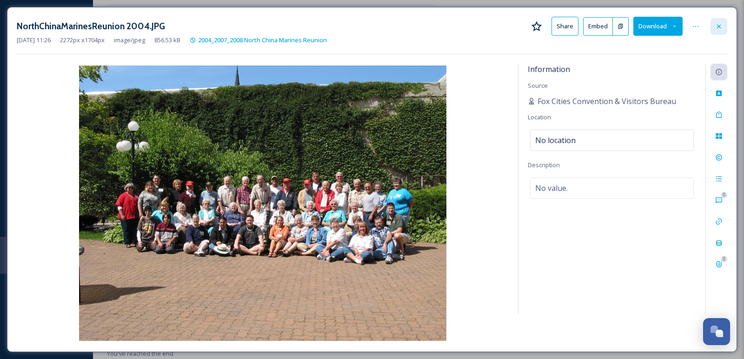
click at [723, 30] on div at bounding box center [718, 26] width 17 height 17
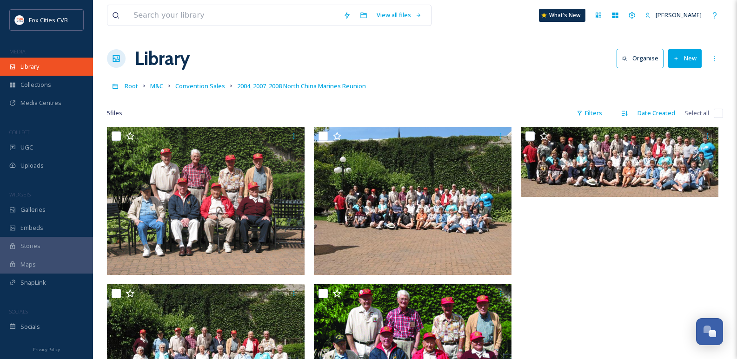
click at [35, 64] on span "Library" at bounding box center [29, 66] width 19 height 9
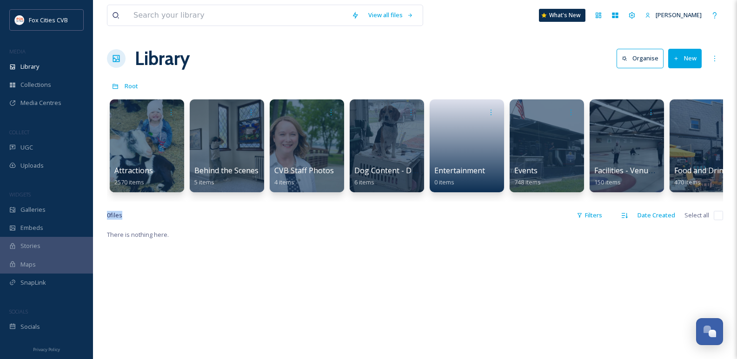
drag, startPoint x: 232, startPoint y: 208, endPoint x: 245, endPoint y: 206, distance: 14.1
click at [246, 206] on div "View all files What's New [PERSON_NAME] Library Organise New Root Your Selectio…" at bounding box center [415, 294] width 644 height 589
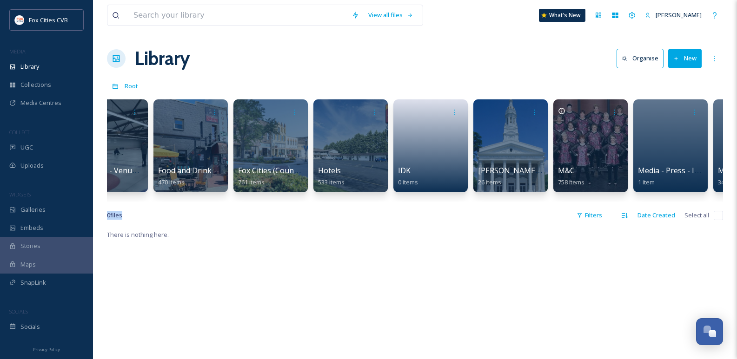
scroll to position [0, 549]
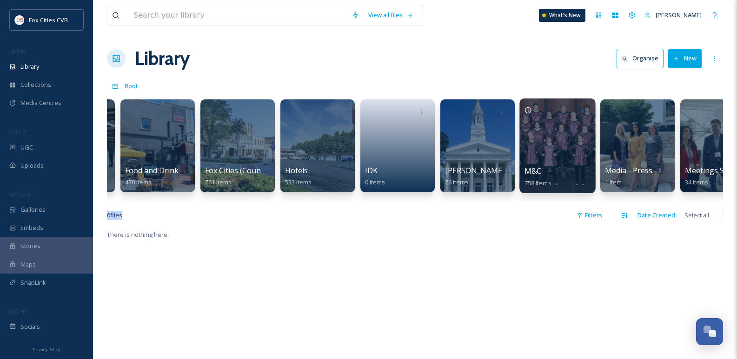
click at [570, 130] on div at bounding box center [557, 146] width 76 height 95
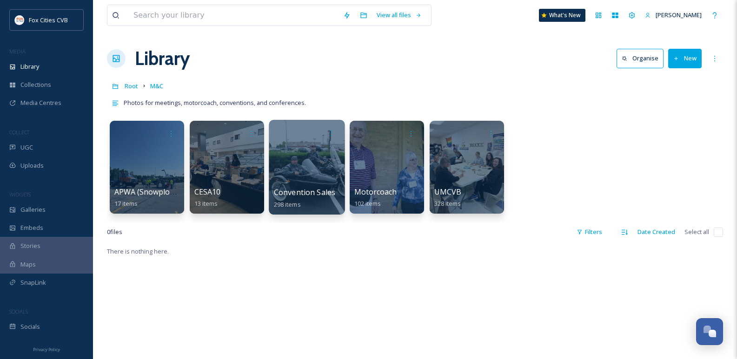
click at [309, 176] on div at bounding box center [307, 167] width 76 height 95
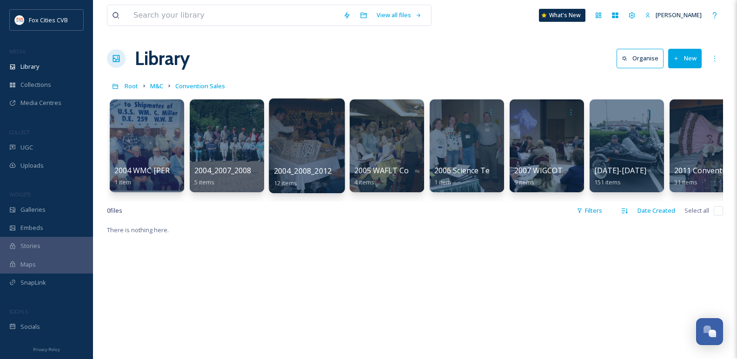
click at [305, 137] on div at bounding box center [307, 146] width 76 height 95
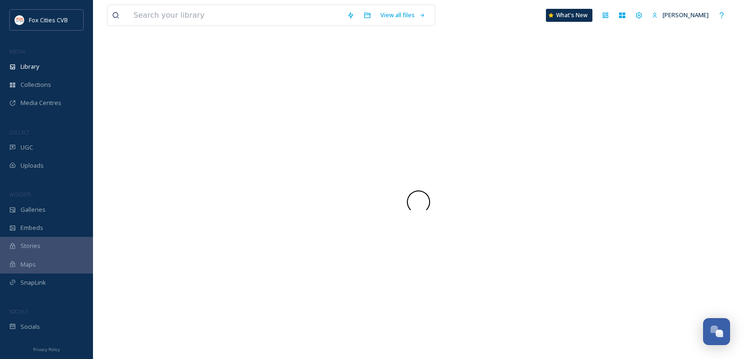
click at [305, 137] on div at bounding box center [418, 202] width 623 height 315
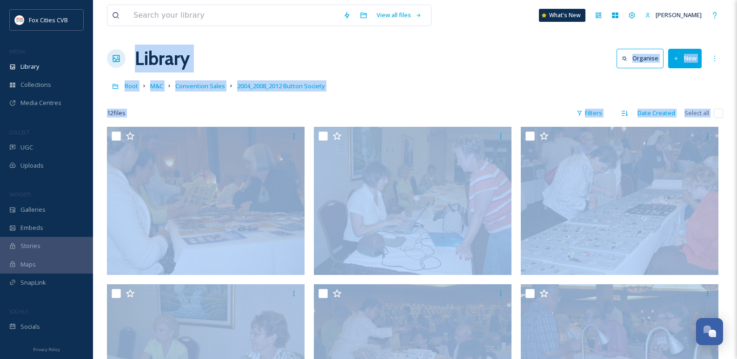
click at [419, 83] on div "Root M&C Convention Sales 2004_2008_2012 Button Society" at bounding box center [415, 86] width 616 height 18
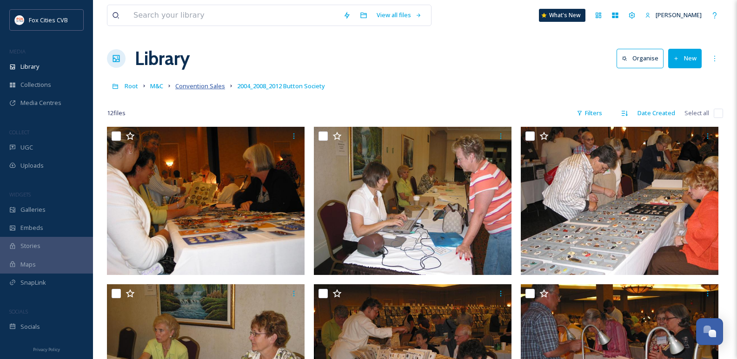
click at [195, 88] on span "Convention Sales" at bounding box center [200, 86] width 50 height 8
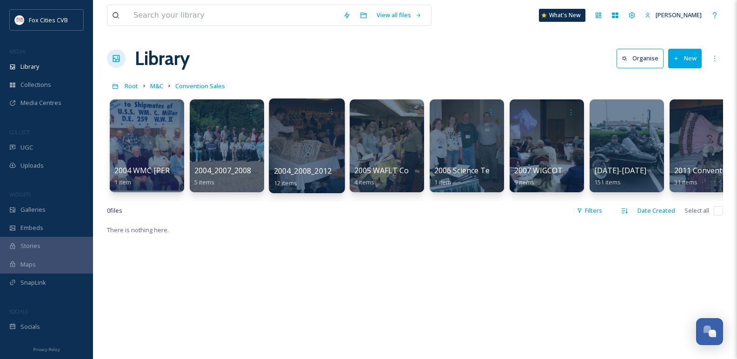
click at [311, 156] on div at bounding box center [307, 146] width 76 height 95
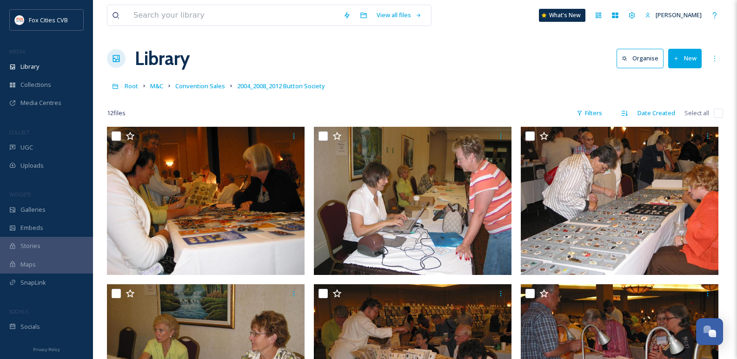
click at [687, 57] on button "New" at bounding box center [684, 58] width 33 height 19
click at [663, 81] on div "File Upload" at bounding box center [675, 80] width 53 height 18
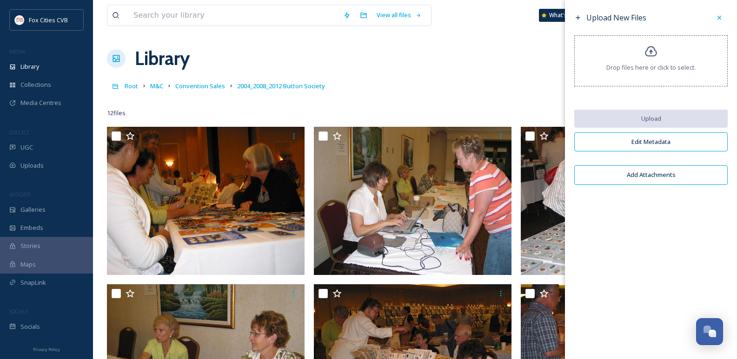
click at [646, 63] on span "Drop files here or click to select." at bounding box center [650, 67] width 89 height 9
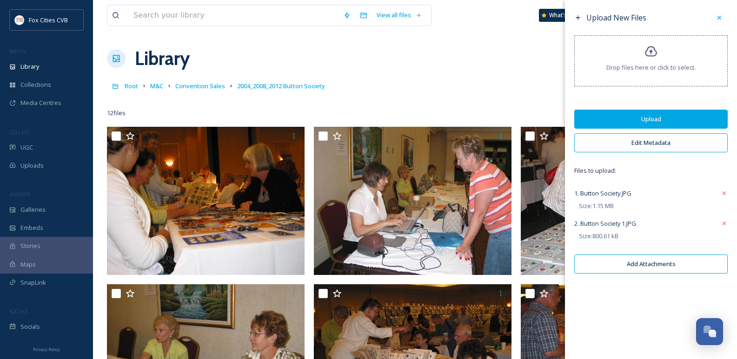
click at [636, 116] on button "Upload" at bounding box center [650, 119] width 153 height 19
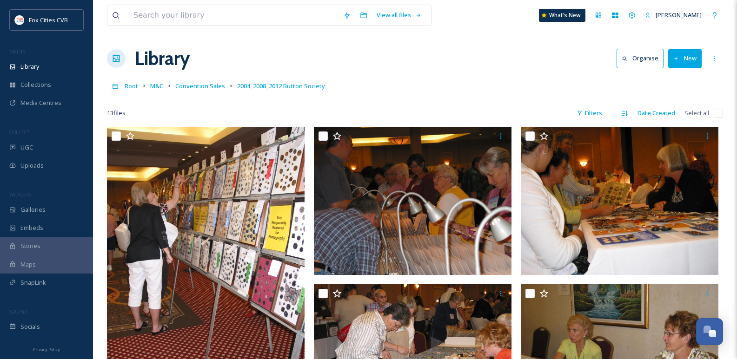
click at [460, 64] on div "Library Organise New" at bounding box center [415, 59] width 616 height 28
click at [194, 85] on span "Convention Sales" at bounding box center [200, 86] width 50 height 8
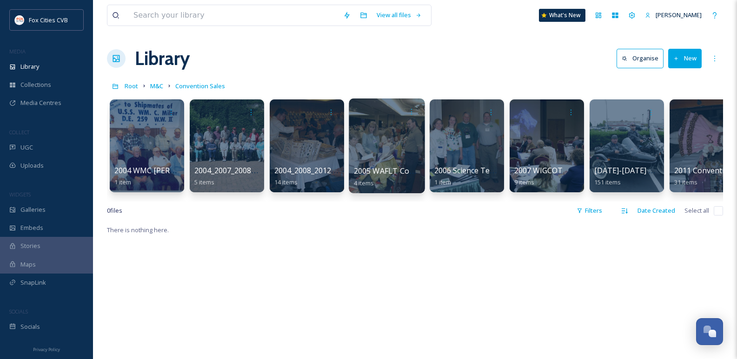
click at [394, 156] on div at bounding box center [387, 146] width 76 height 95
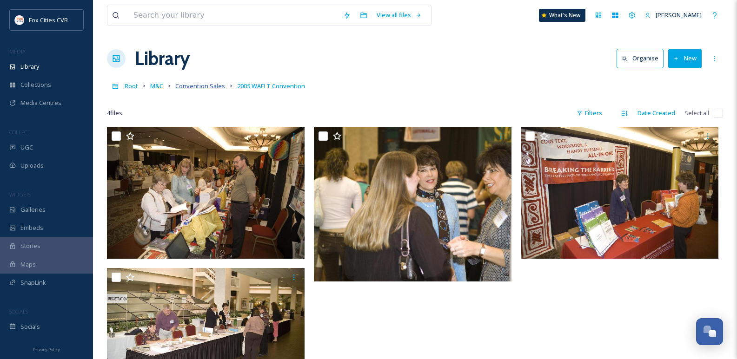
click at [195, 87] on span "Convention Sales" at bounding box center [200, 86] width 50 height 8
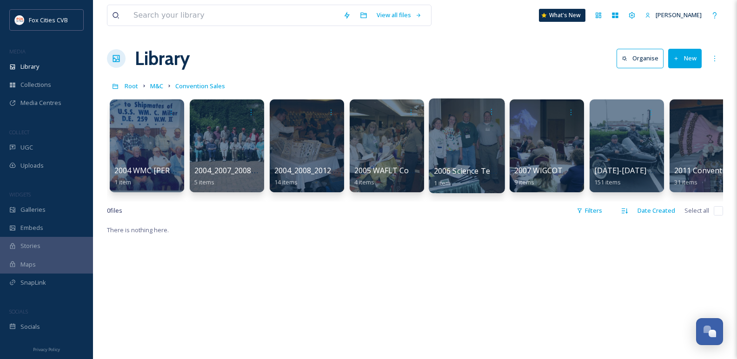
click at [473, 135] on div at bounding box center [467, 146] width 76 height 95
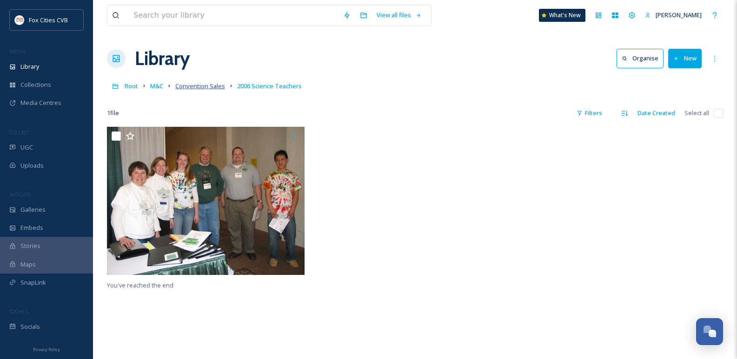
click at [187, 86] on span "Convention Sales" at bounding box center [200, 86] width 50 height 8
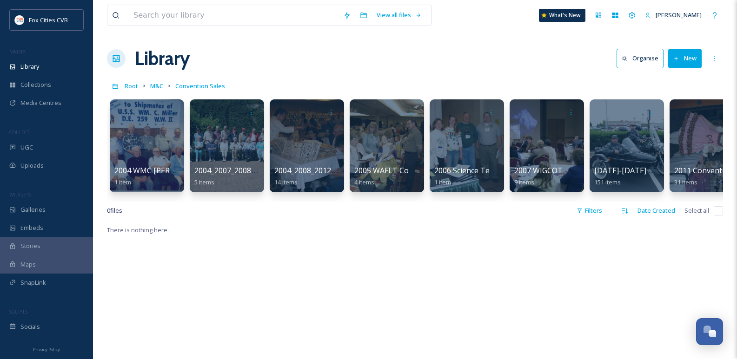
drag, startPoint x: 314, startPoint y: 212, endPoint x: 344, endPoint y: 215, distance: 29.4
click at [344, 215] on div "0 file s Filters Date Created Select all" at bounding box center [415, 211] width 616 height 18
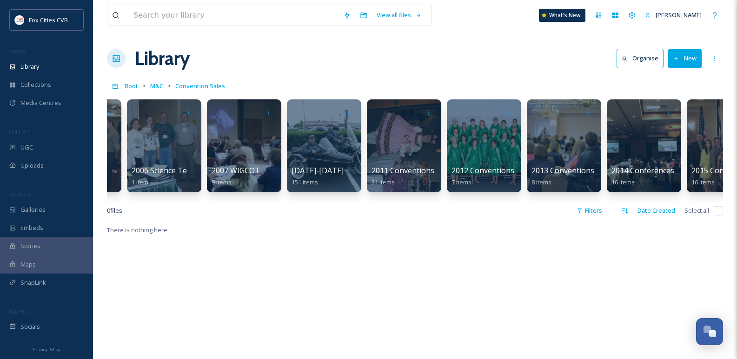
scroll to position [0, 308]
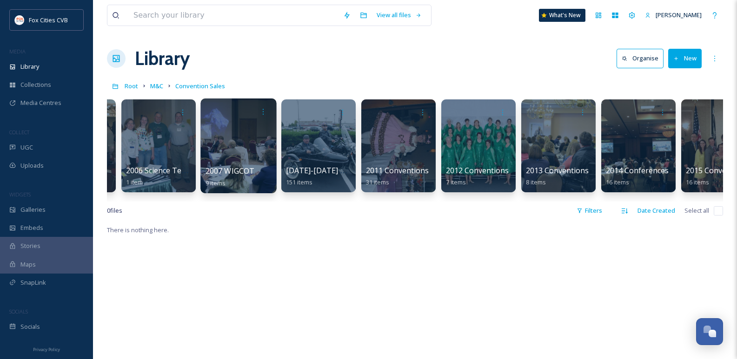
click at [224, 137] on div at bounding box center [238, 146] width 76 height 95
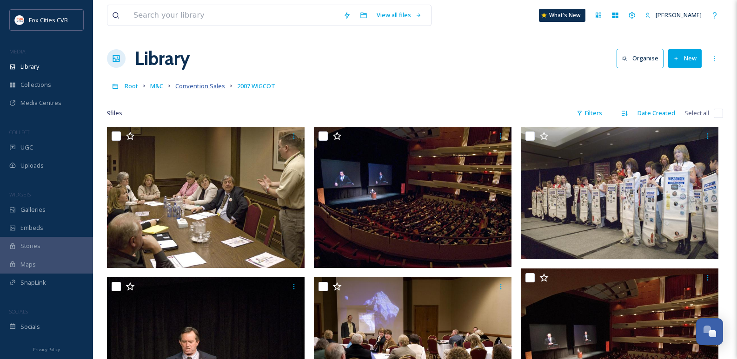
click at [187, 84] on span "Convention Sales" at bounding box center [200, 86] width 50 height 8
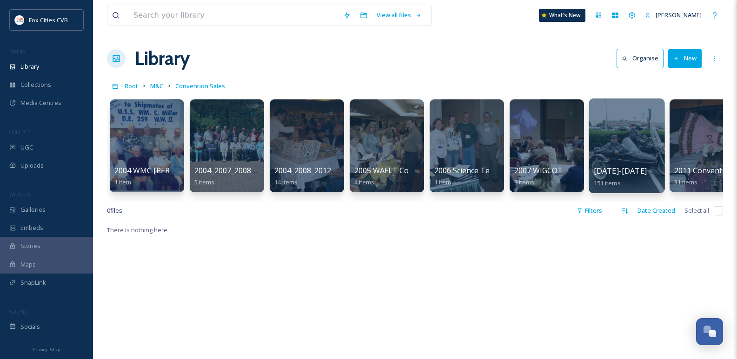
click at [616, 153] on div at bounding box center [627, 146] width 76 height 95
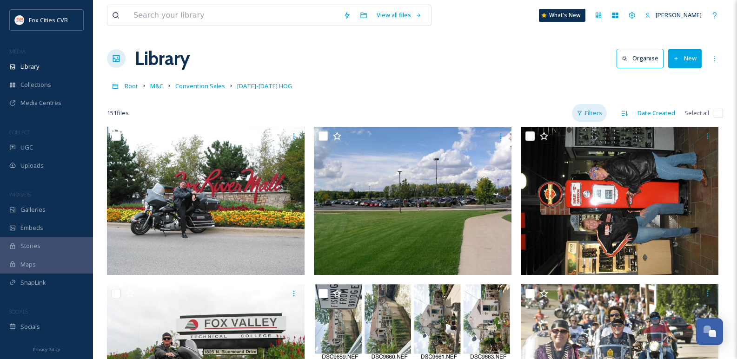
click at [590, 108] on div "Filters" at bounding box center [589, 113] width 35 height 18
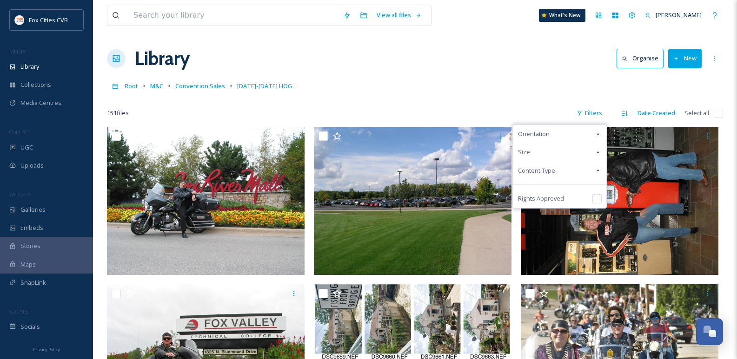
click at [567, 172] on div "Content Type" at bounding box center [559, 171] width 93 height 18
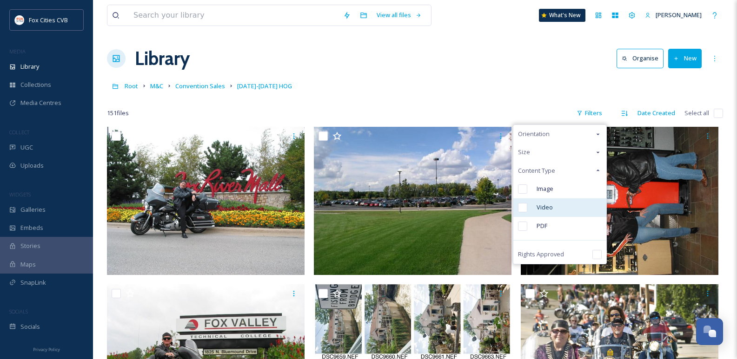
click at [524, 201] on div "Video" at bounding box center [559, 208] width 93 height 19
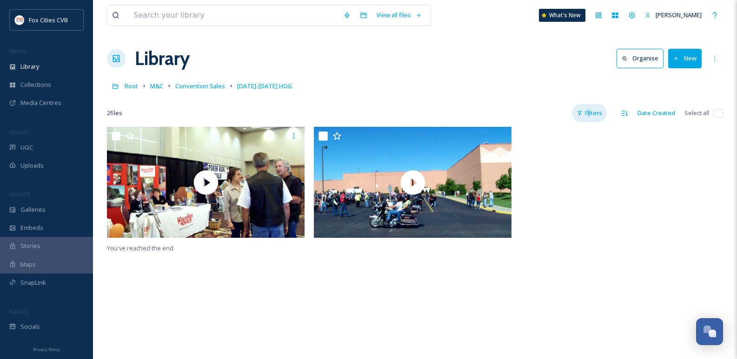
click at [590, 116] on div "Filters" at bounding box center [589, 113] width 35 height 18
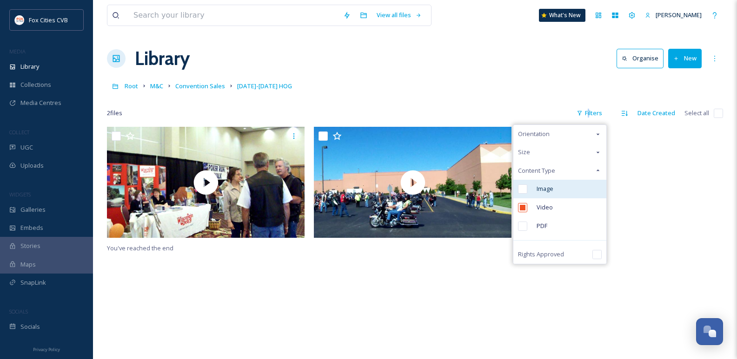
click at [521, 191] on input "checkbox" at bounding box center [522, 189] width 9 height 9
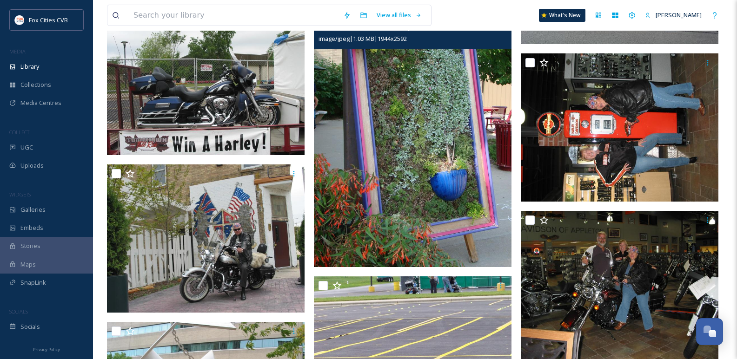
scroll to position [3789, 0]
